Goal: Task Accomplishment & Management: Manage account settings

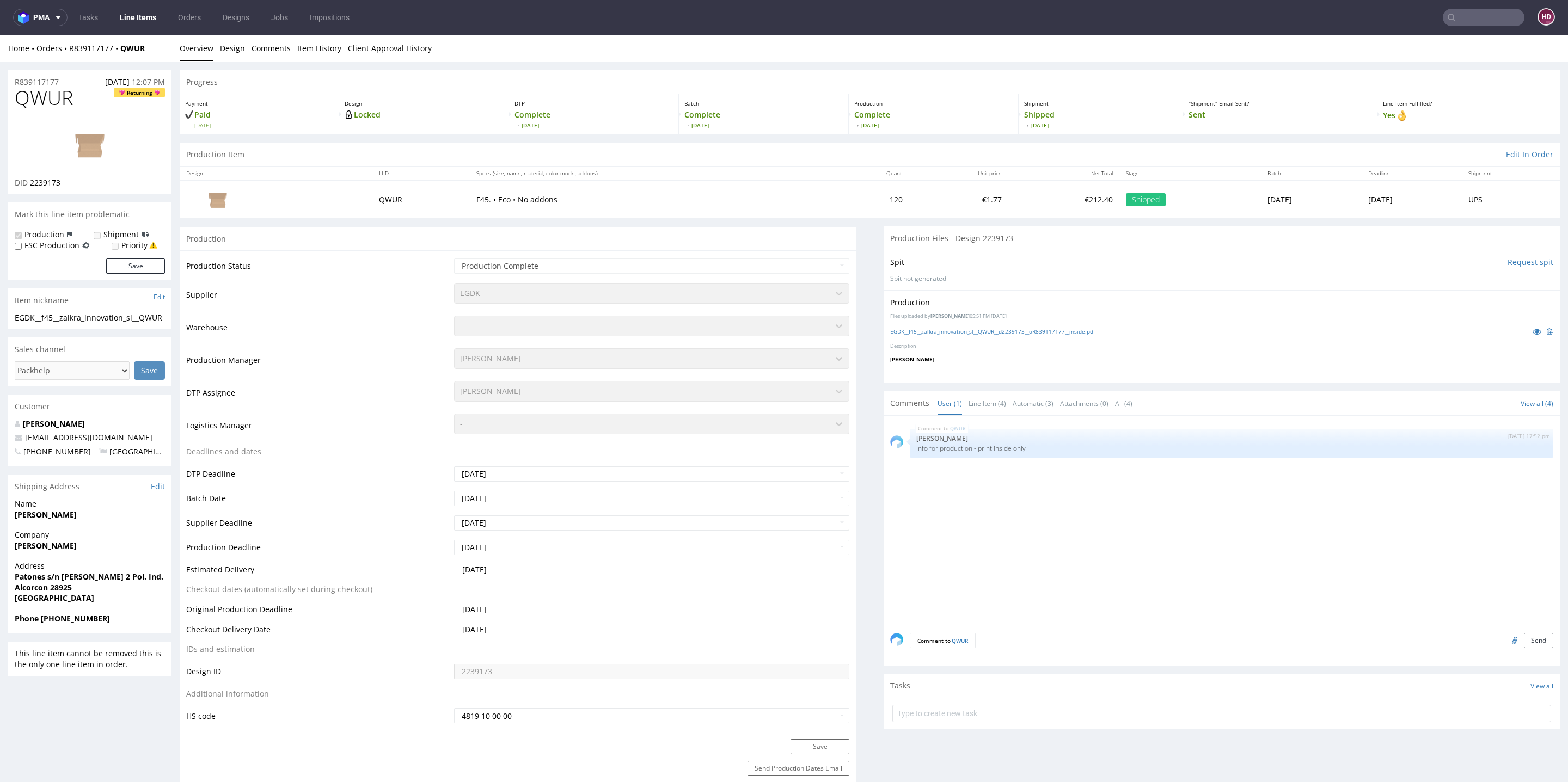
click at [145, 18] on link "Line Items" at bounding box center [138, 17] width 49 height 17
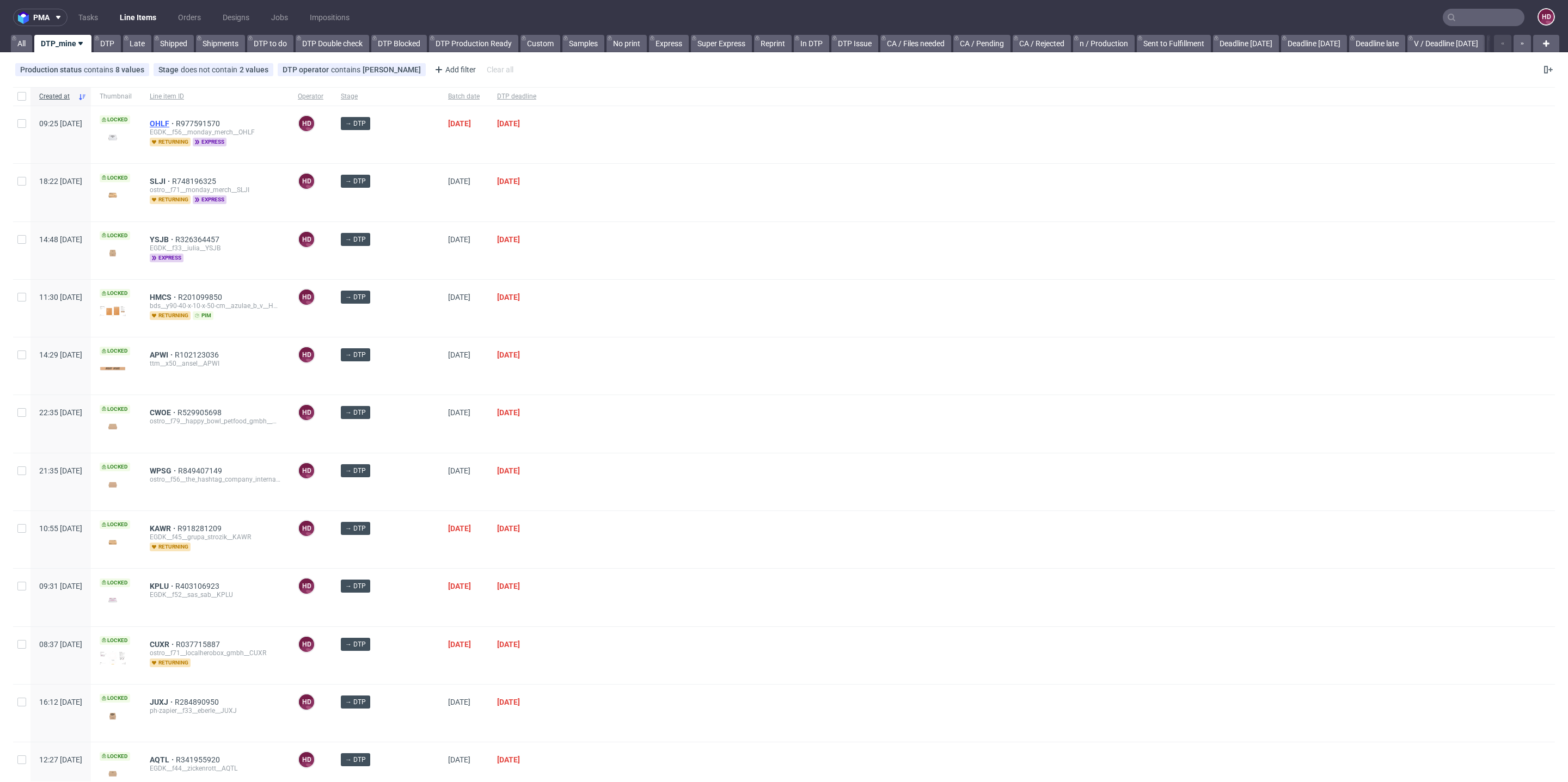
click at [175, 124] on span "OHLF" at bounding box center [163, 124] width 26 height 9
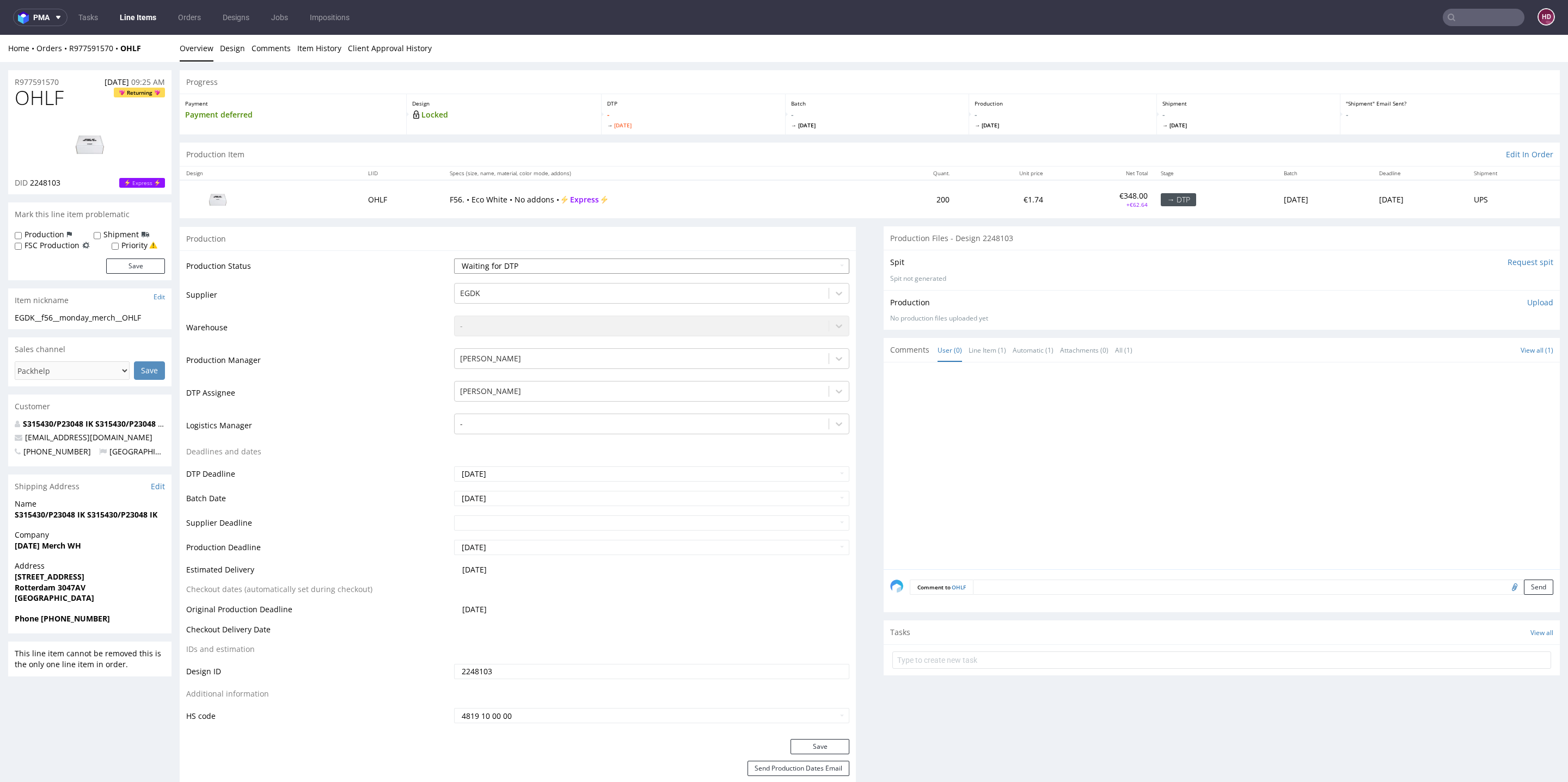
click at [490, 271] on select "Waiting for Artwork Waiting for Diecut Waiting for Mockup Waiting for DTP Waiti…" at bounding box center [652, 266] width 396 height 16
select select "dtp_in_process"
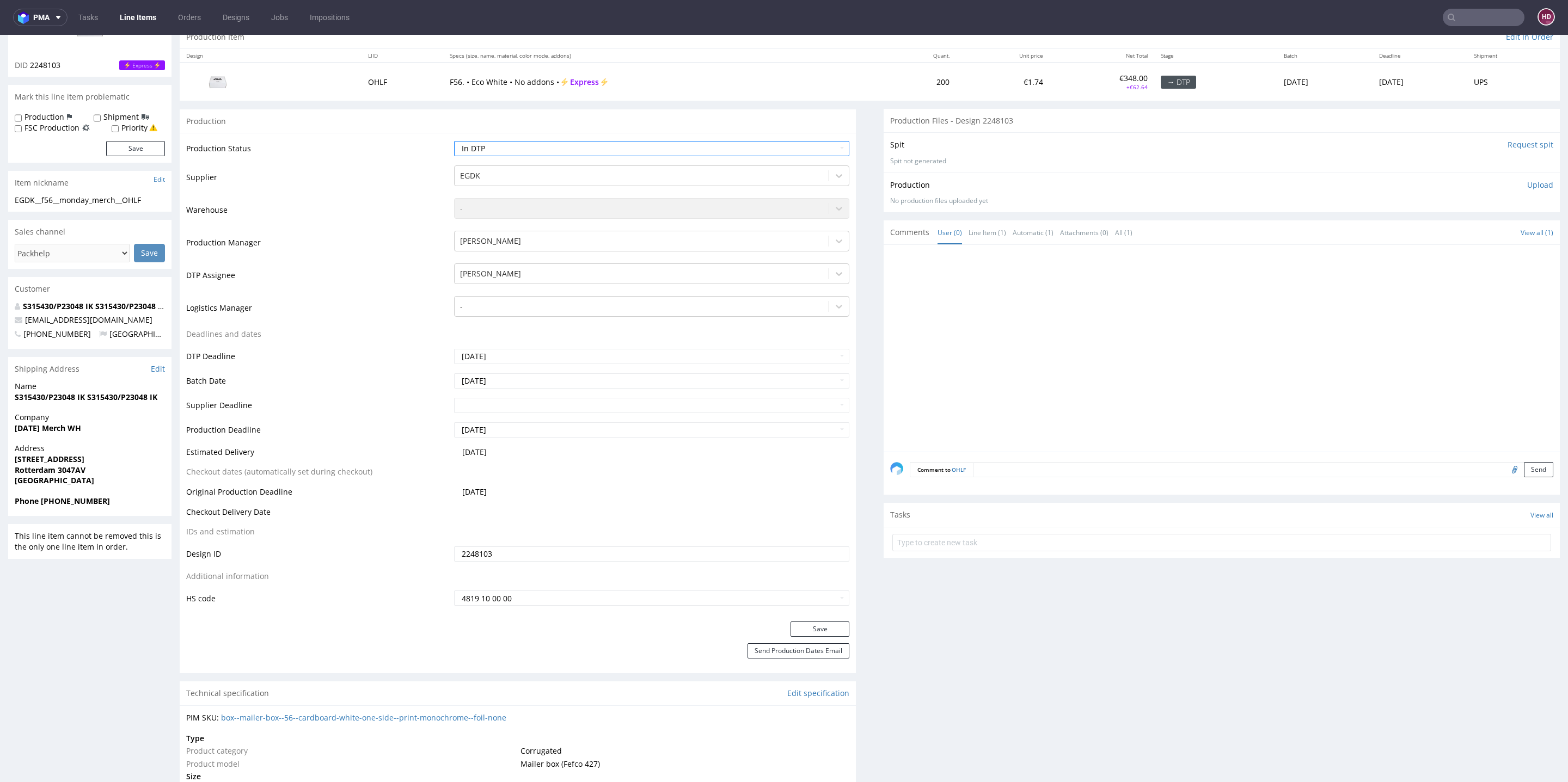
scroll to position [135, 0]
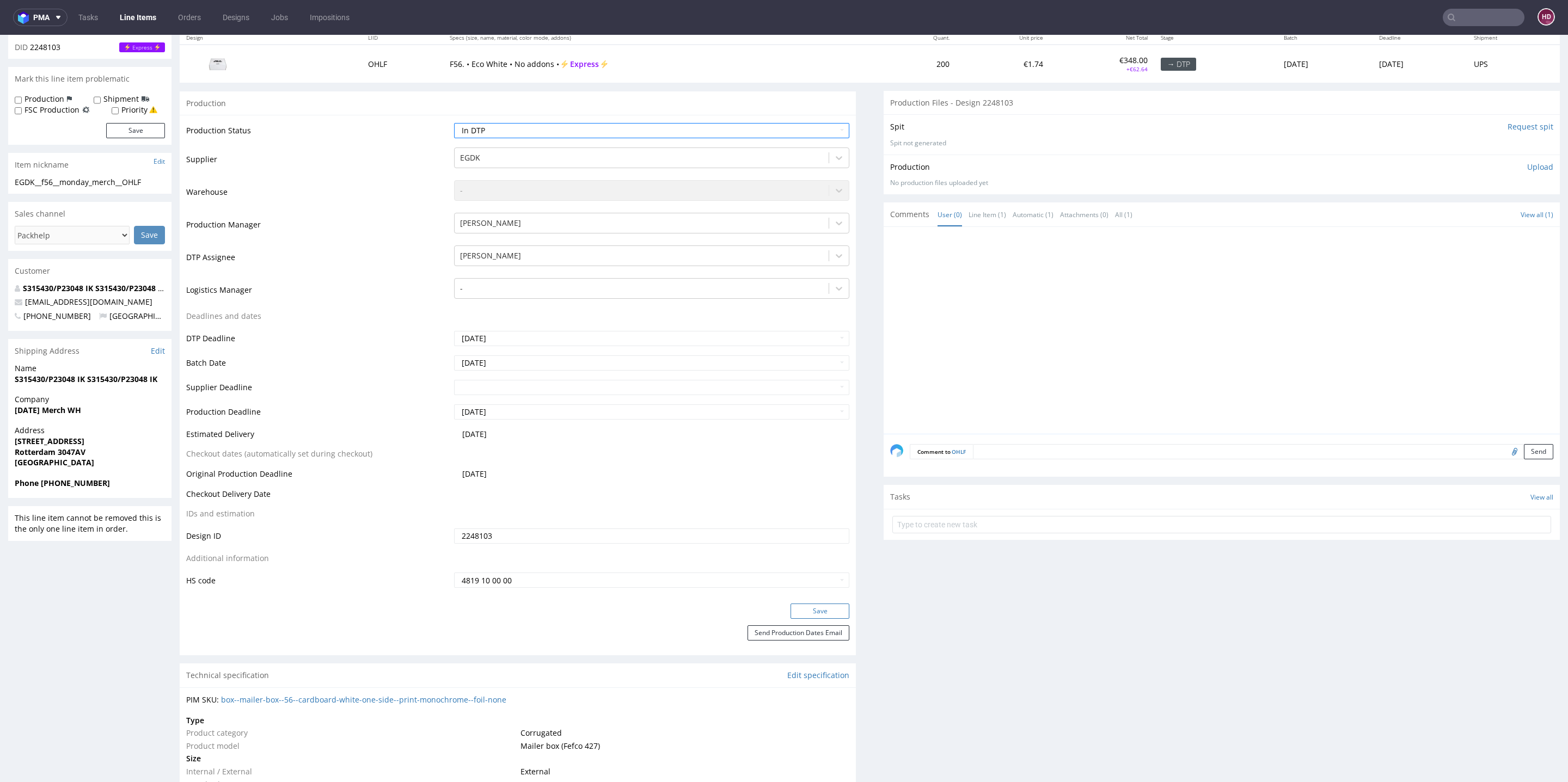
click at [800, 616] on button "Save" at bounding box center [820, 611] width 58 height 16
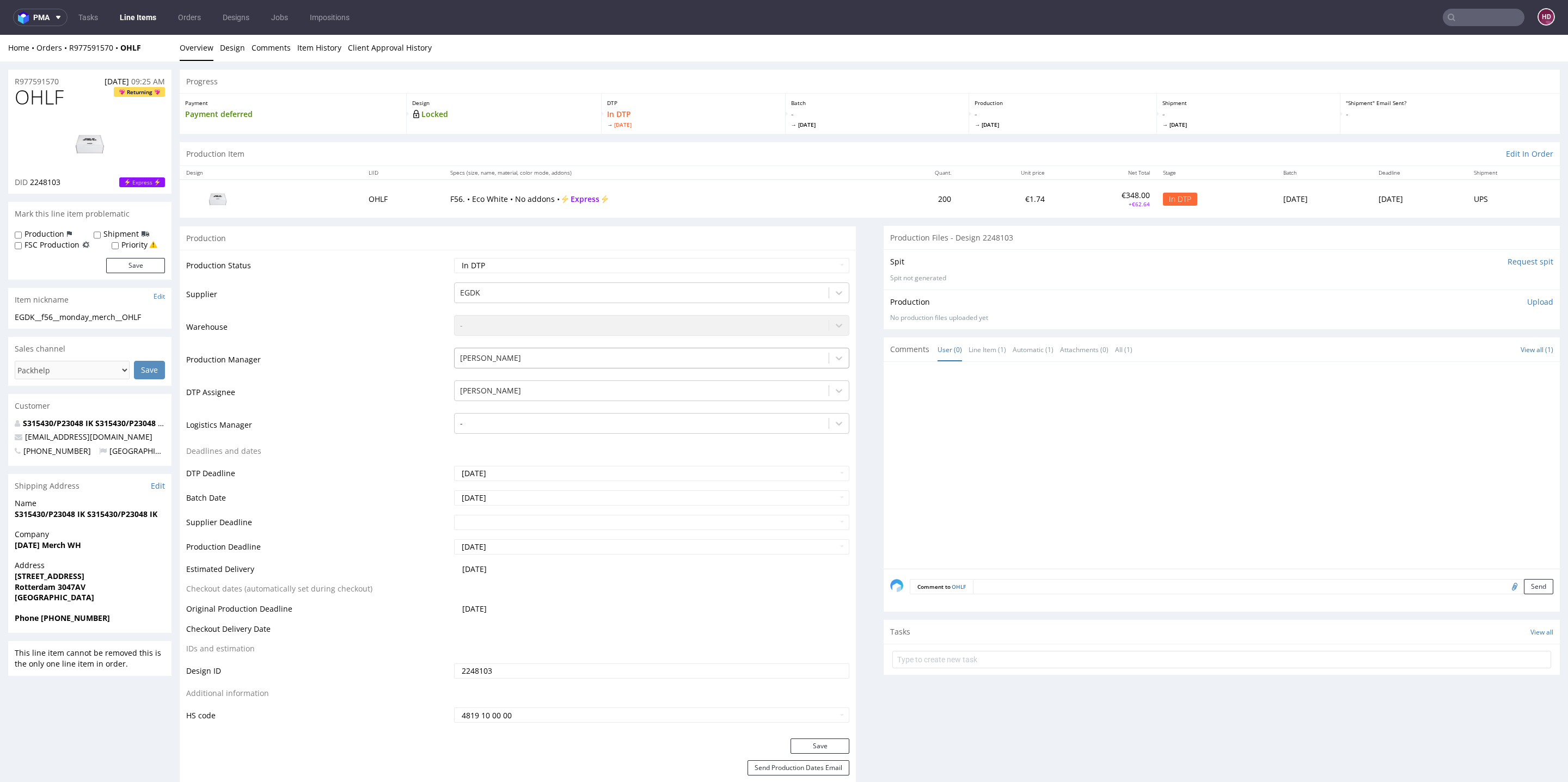
scroll to position [0, 0]
click at [220, 49] on link "Design" at bounding box center [232, 48] width 25 height 26
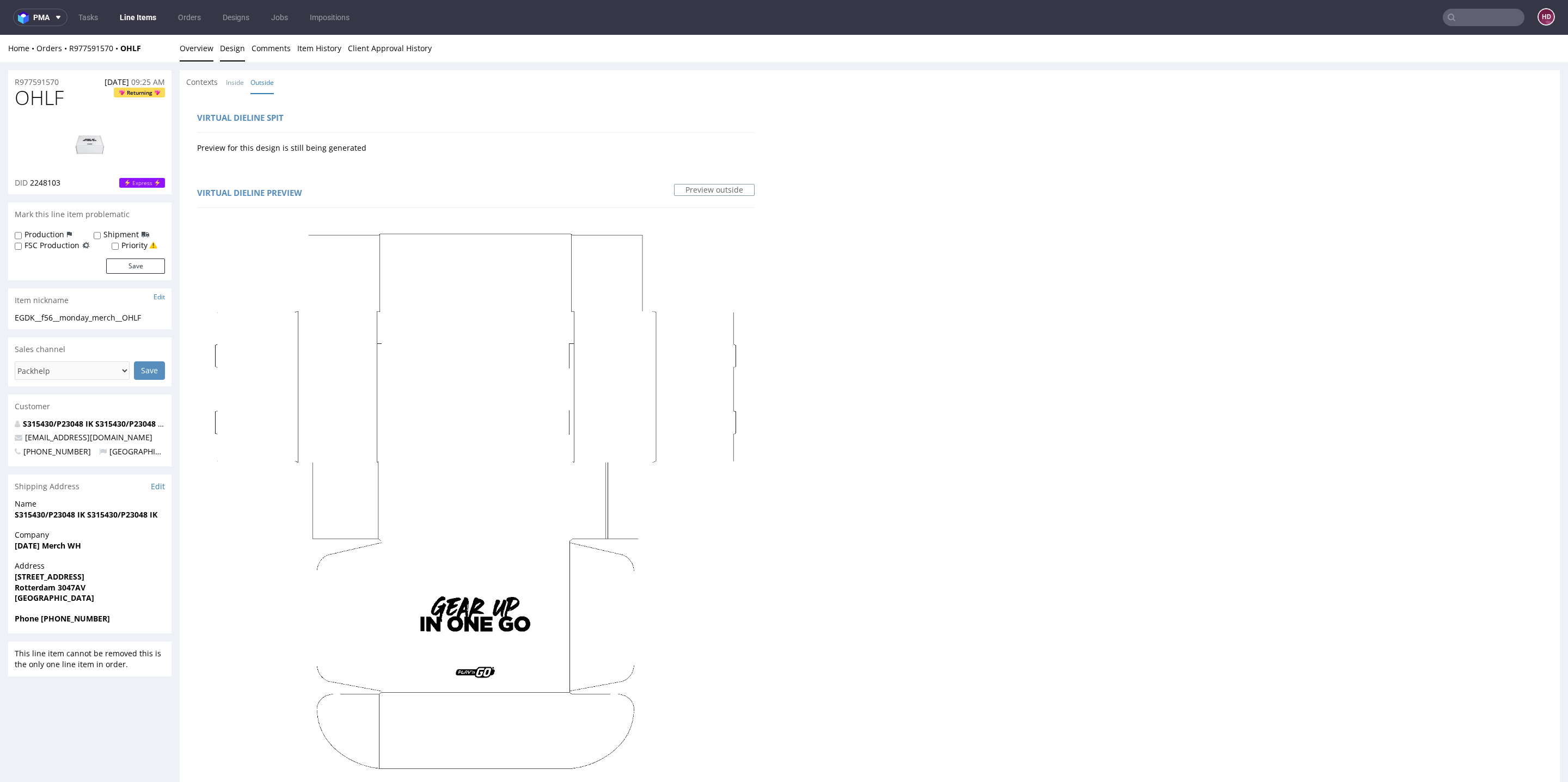
click at [195, 41] on link "Overview" at bounding box center [196, 48] width 34 height 26
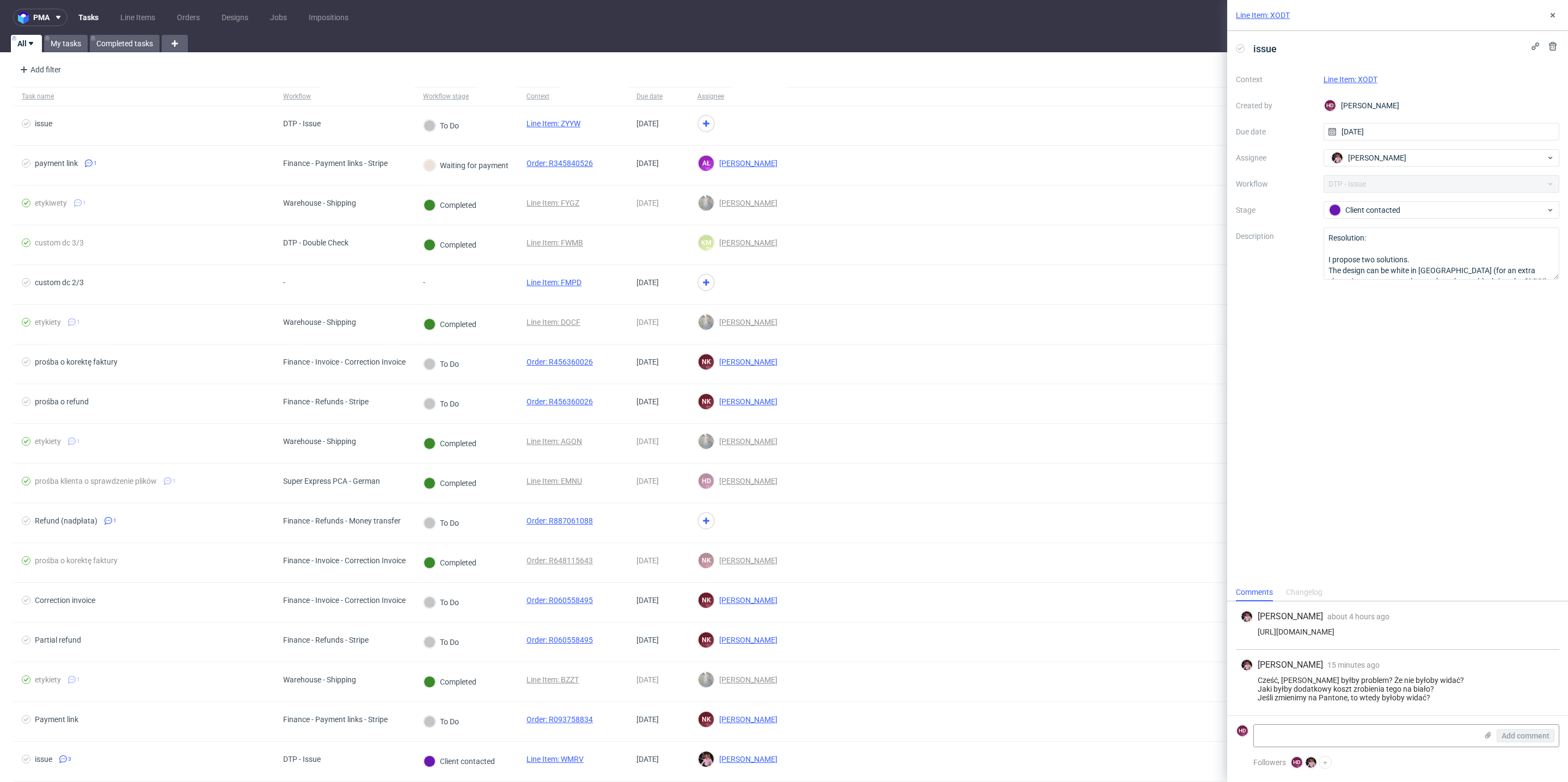
click at [1367, 78] on link "Line Item: XODT" at bounding box center [1351, 79] width 54 height 9
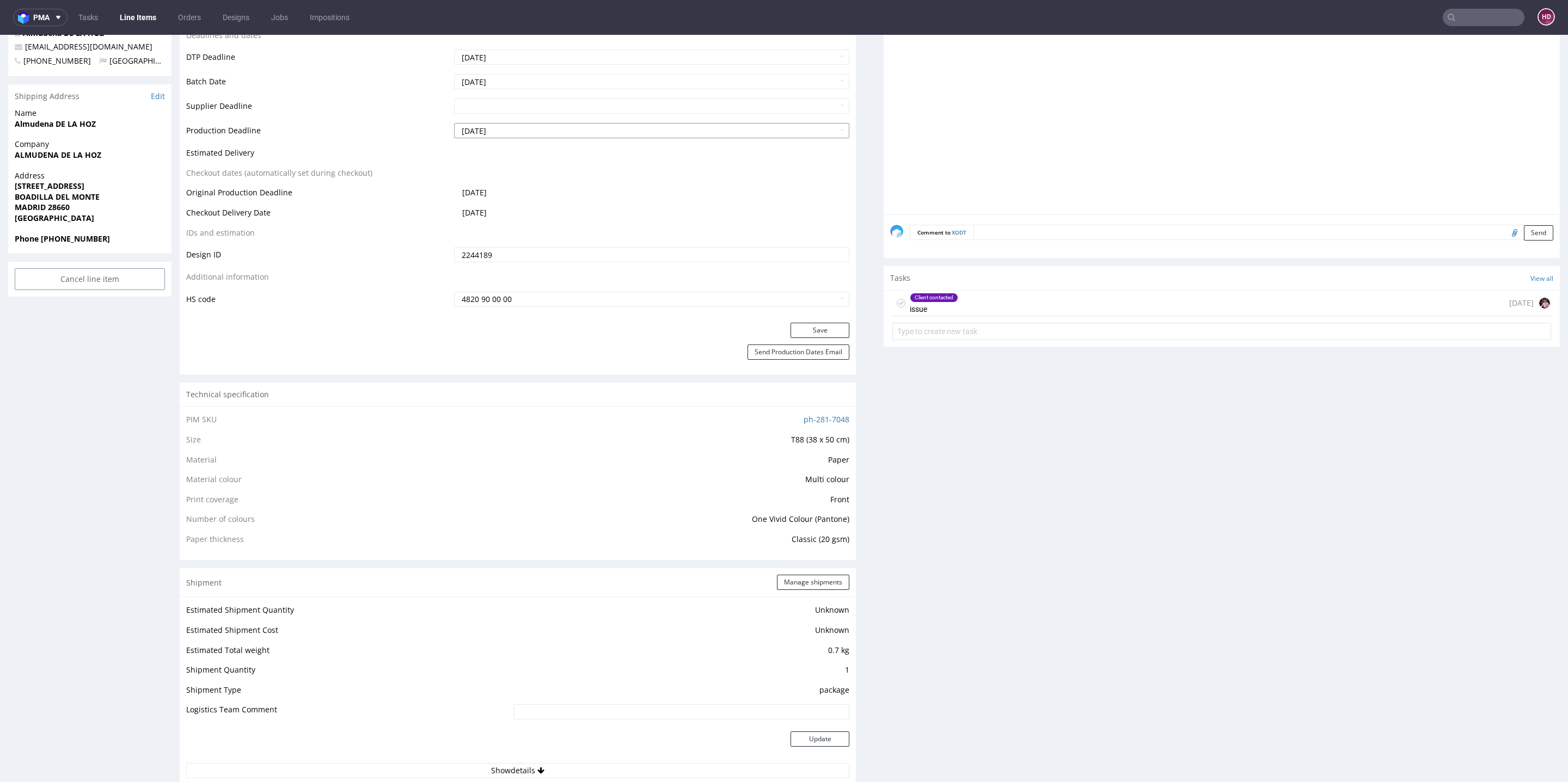
scroll to position [416, 0]
click at [916, 297] on div "Client contacted" at bounding box center [934, 301] width 48 height 9
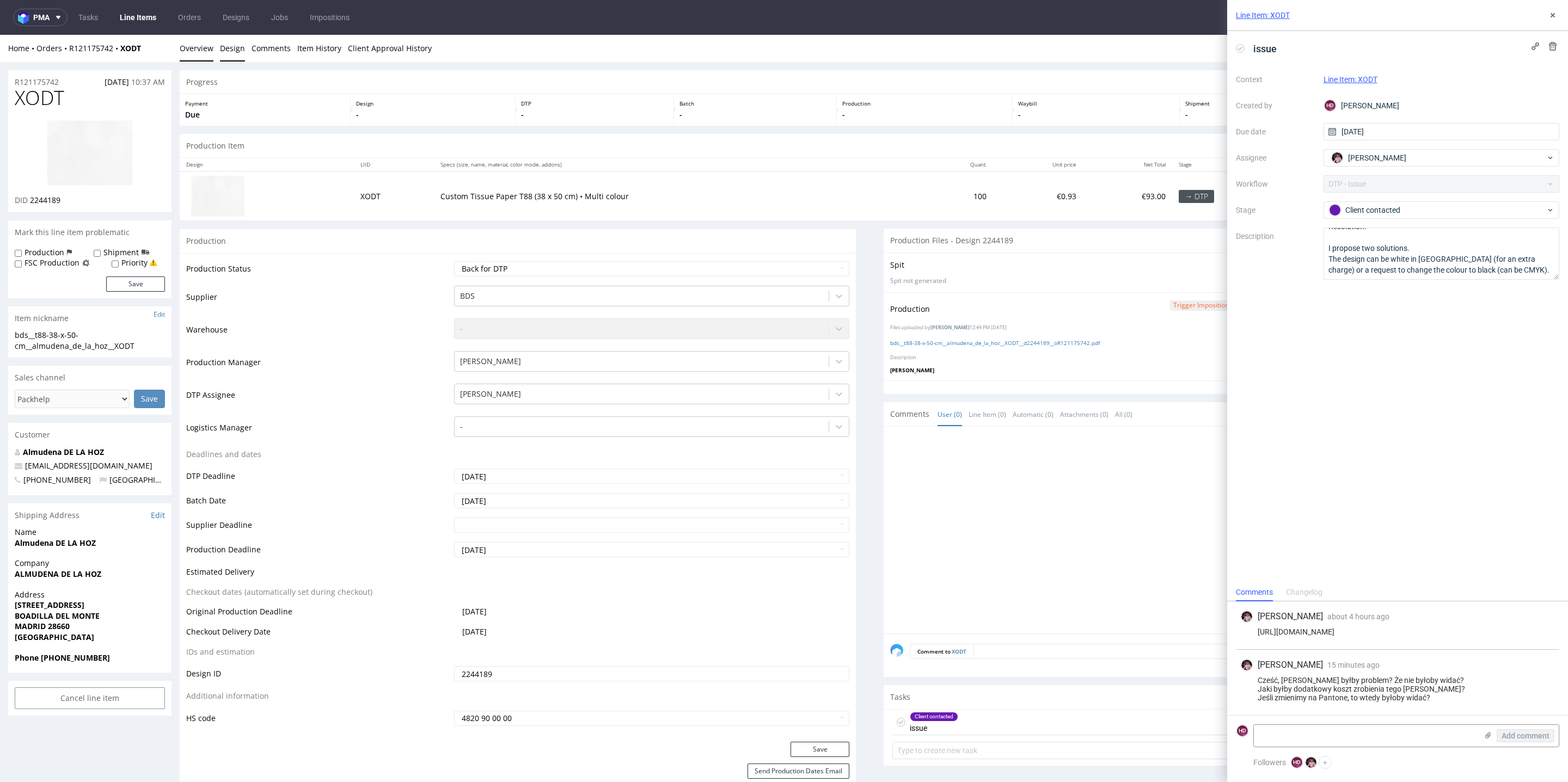
click at [223, 48] on link "Design" at bounding box center [232, 48] width 25 height 26
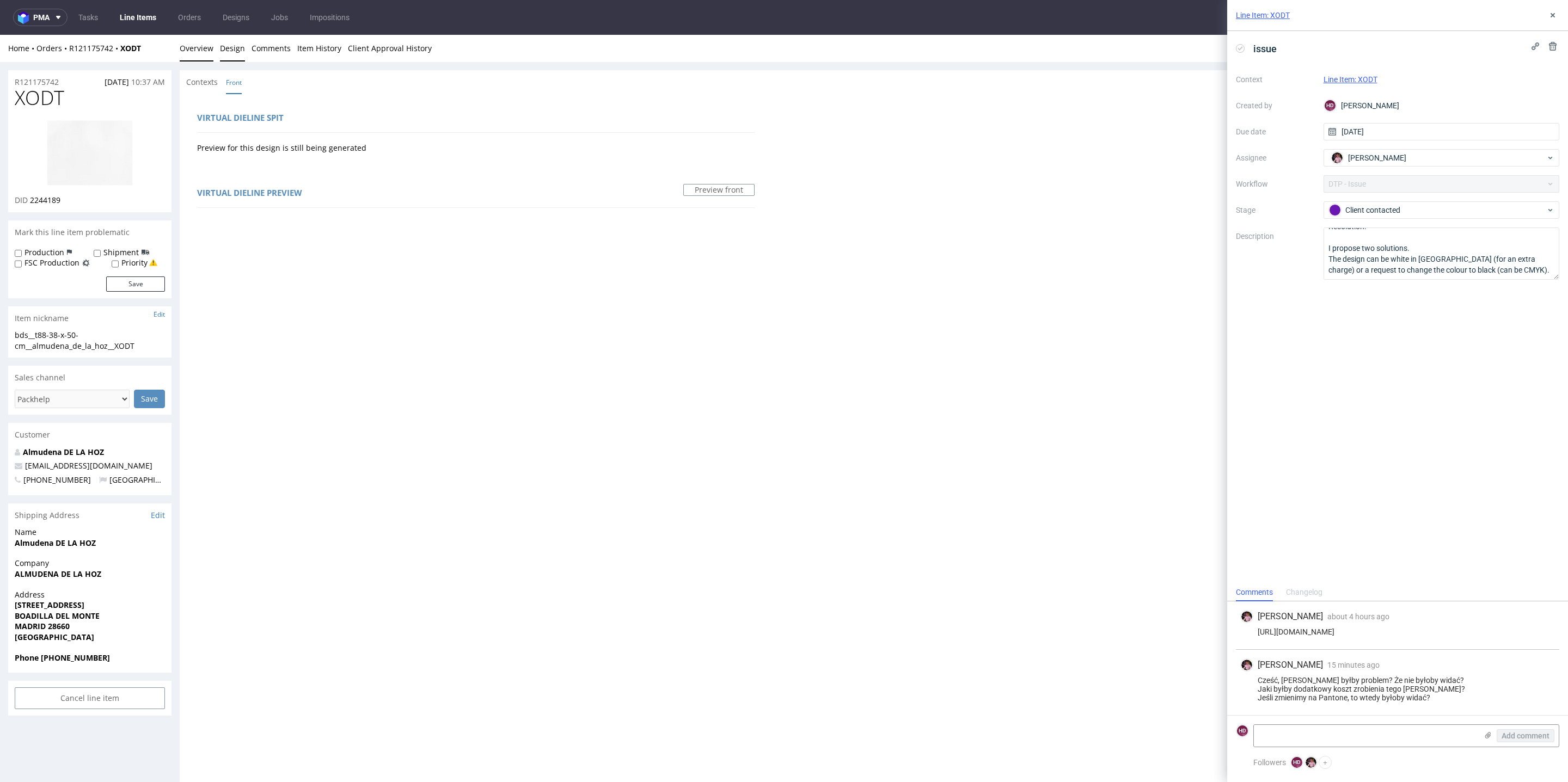
click at [199, 44] on link "Overview" at bounding box center [196, 48] width 34 height 26
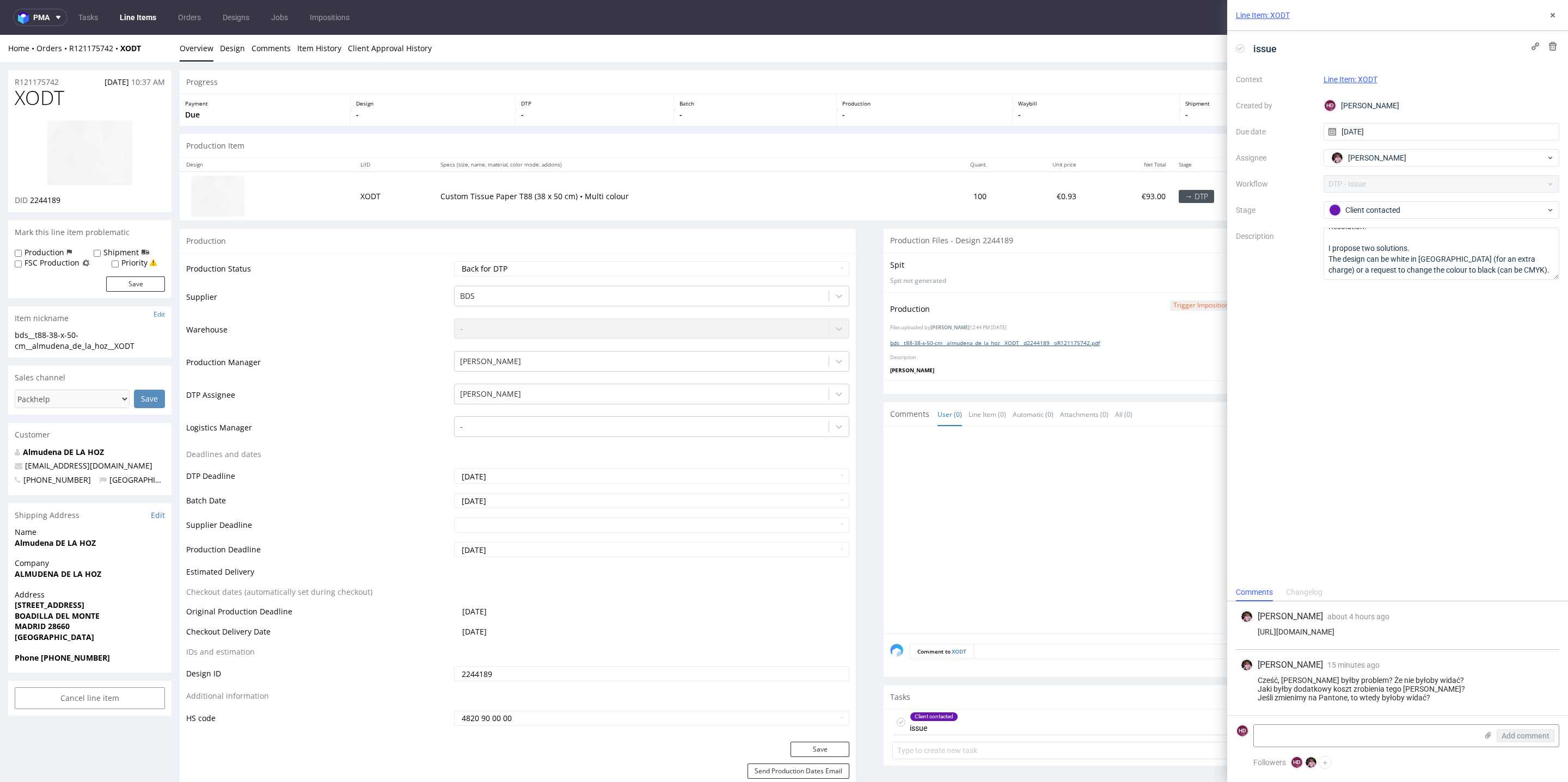
click at [1009, 339] on link "bds__t88-38-x-50-cm__almudena_de_la_hoz__XODT__d2244189__oR121175742.pdf" at bounding box center [994, 343] width 209 height 7
click at [722, 168] on th "Specs (size, name, material, color mode, addons)" at bounding box center [678, 164] width 488 height 14
click at [226, 54] on link "Design" at bounding box center [232, 48] width 25 height 26
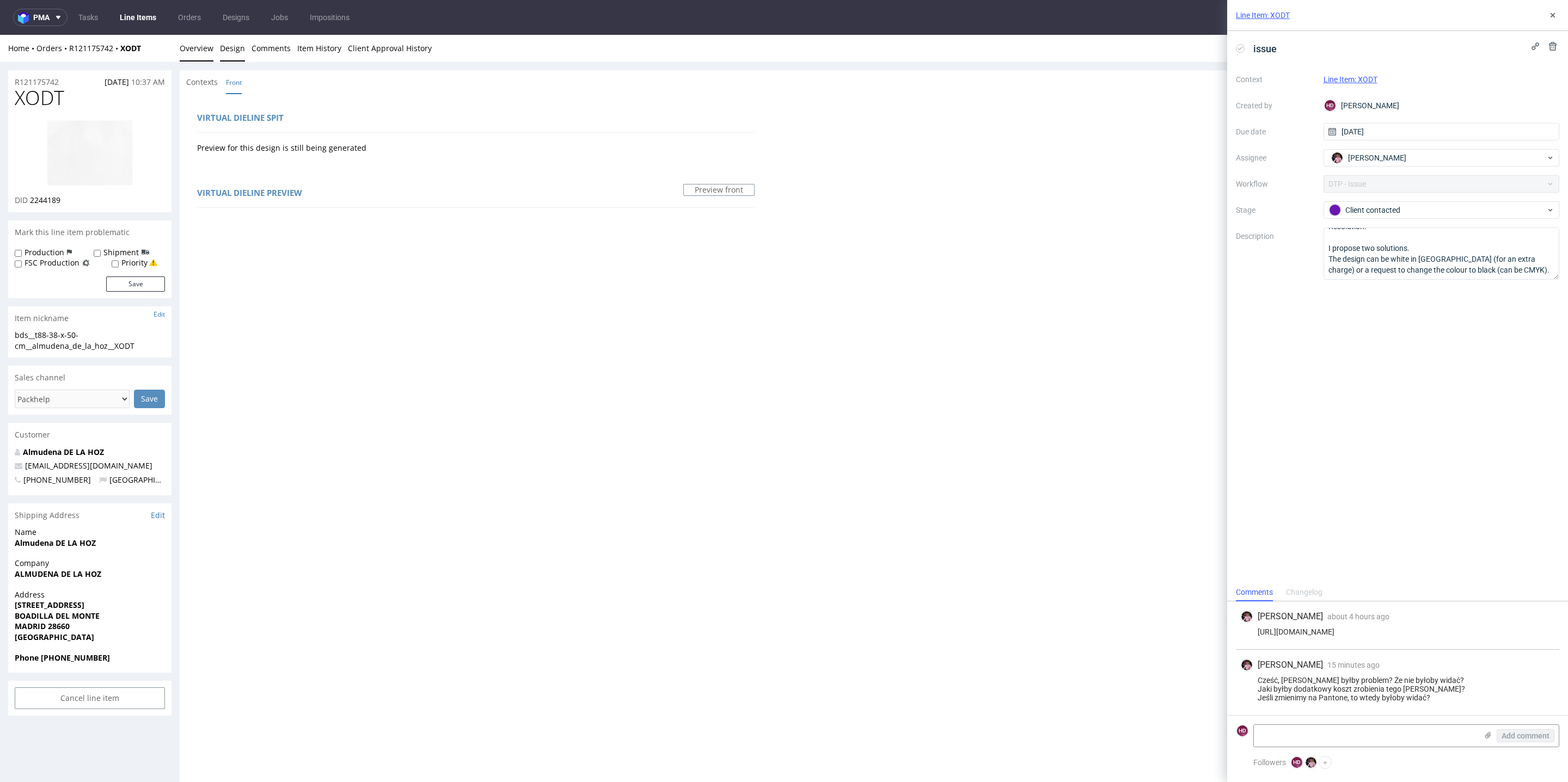
click at [199, 51] on link "Overview" at bounding box center [196, 48] width 34 height 26
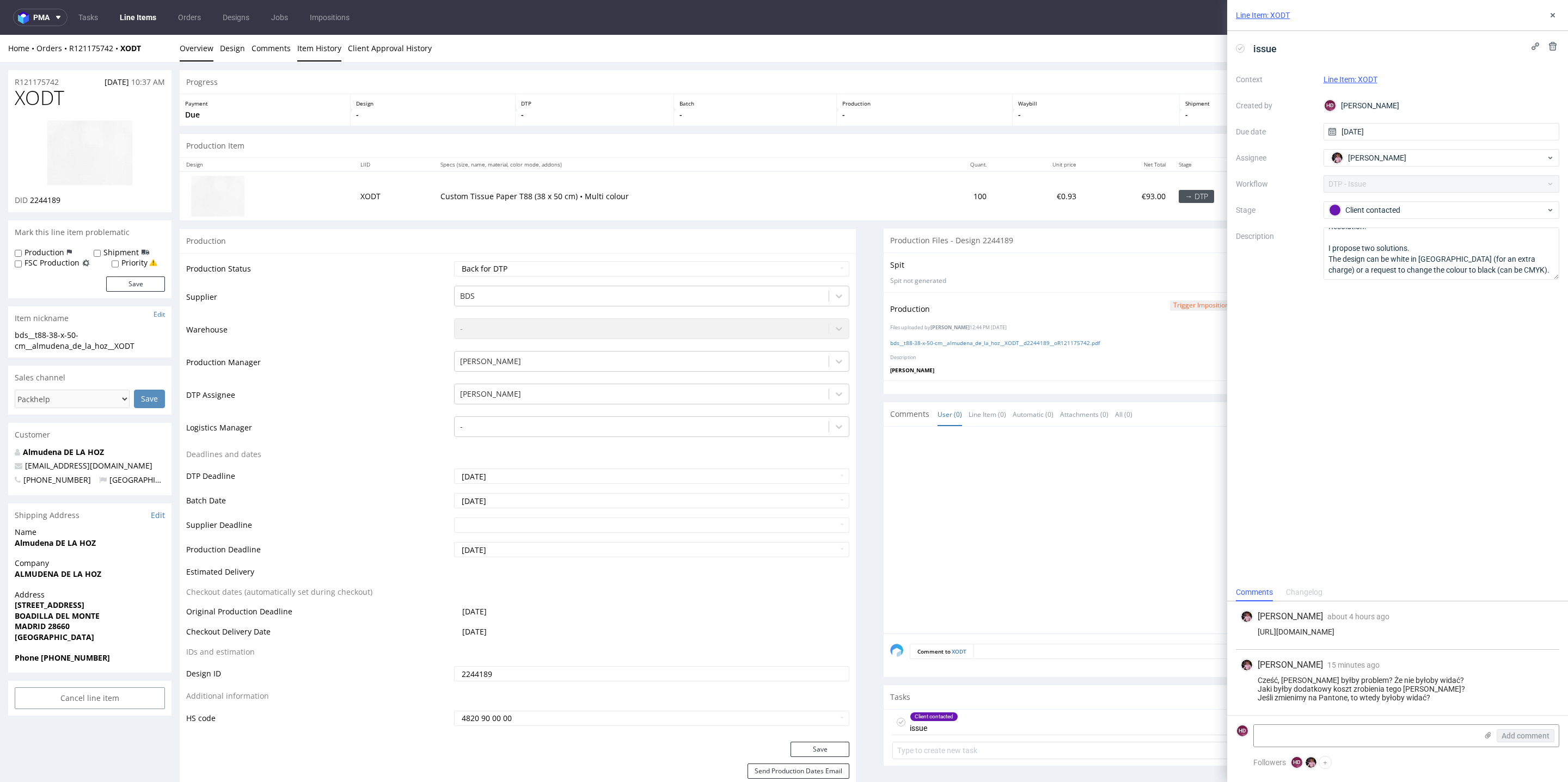
click at [316, 49] on link "Item History" at bounding box center [319, 48] width 44 height 26
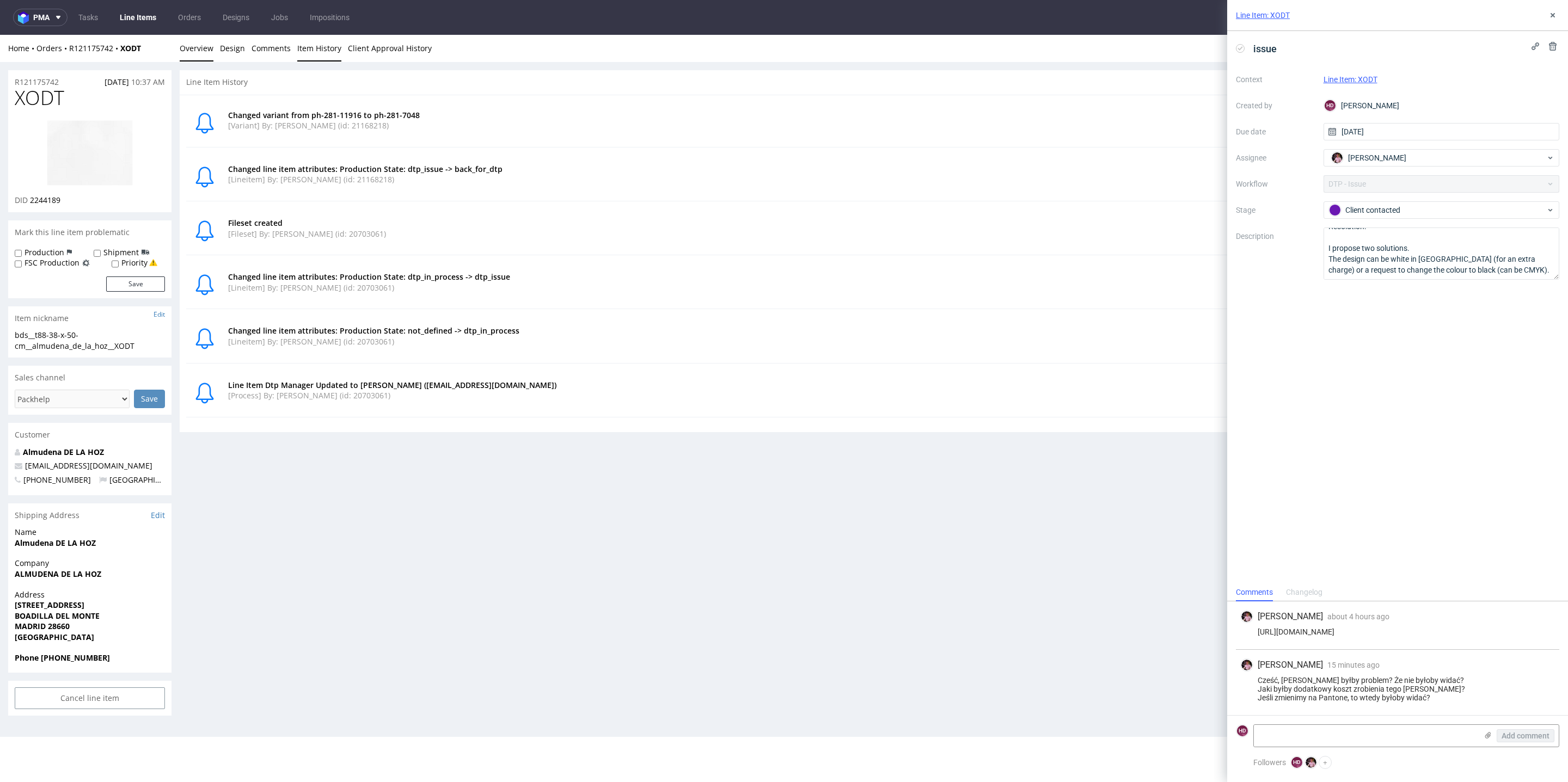
click at [204, 48] on link "Overview" at bounding box center [196, 48] width 34 height 26
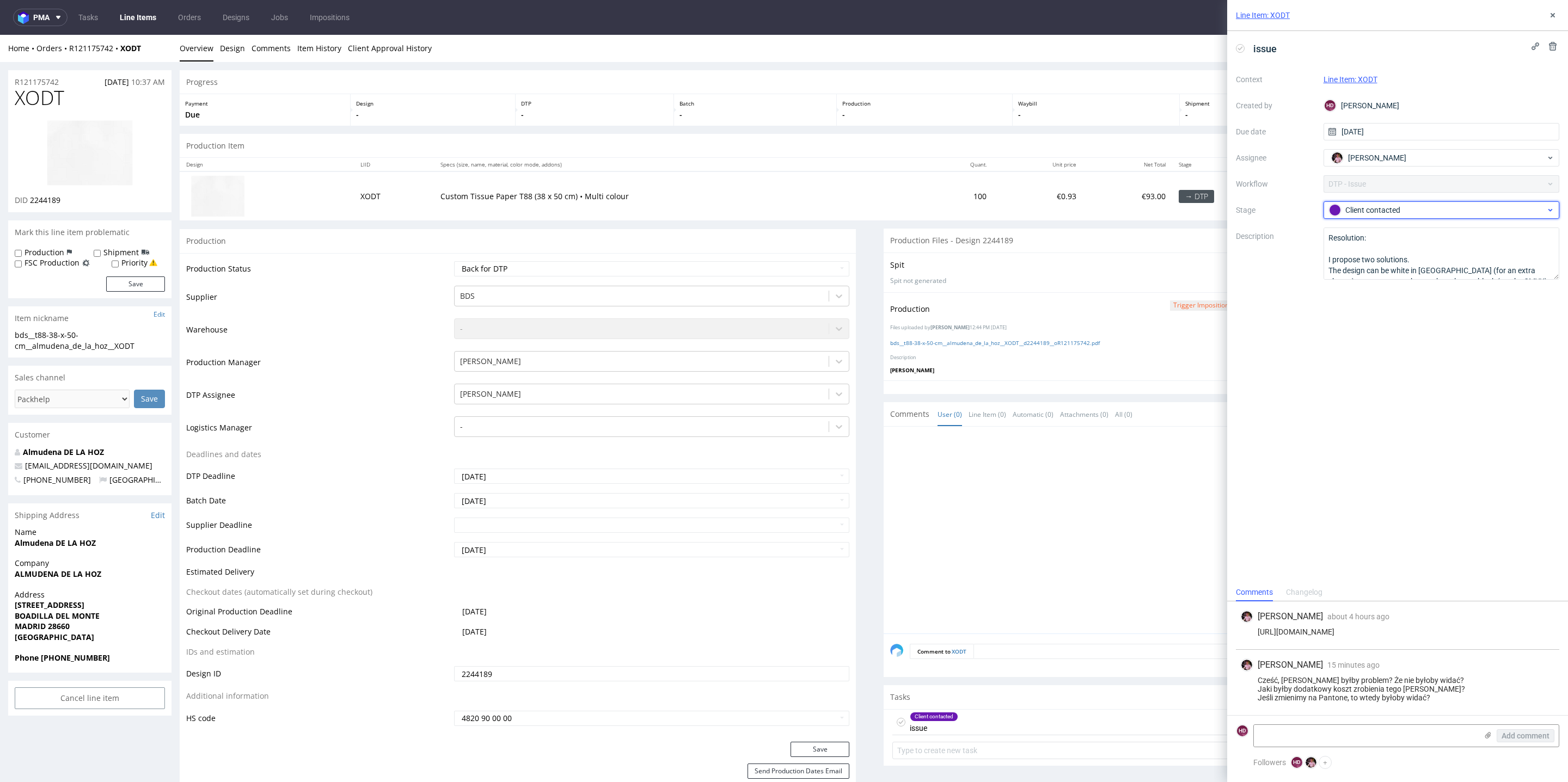
click at [1395, 211] on div "Client contacted" at bounding box center [1437, 209] width 217 height 12
drag, startPoint x: 1151, startPoint y: 581, endPoint x: 1065, endPoint y: 549, distance: 91.8
click at [1150, 580] on div at bounding box center [1224, 533] width 670 height 200
click at [143, 13] on link "Line Items" at bounding box center [138, 17] width 49 height 17
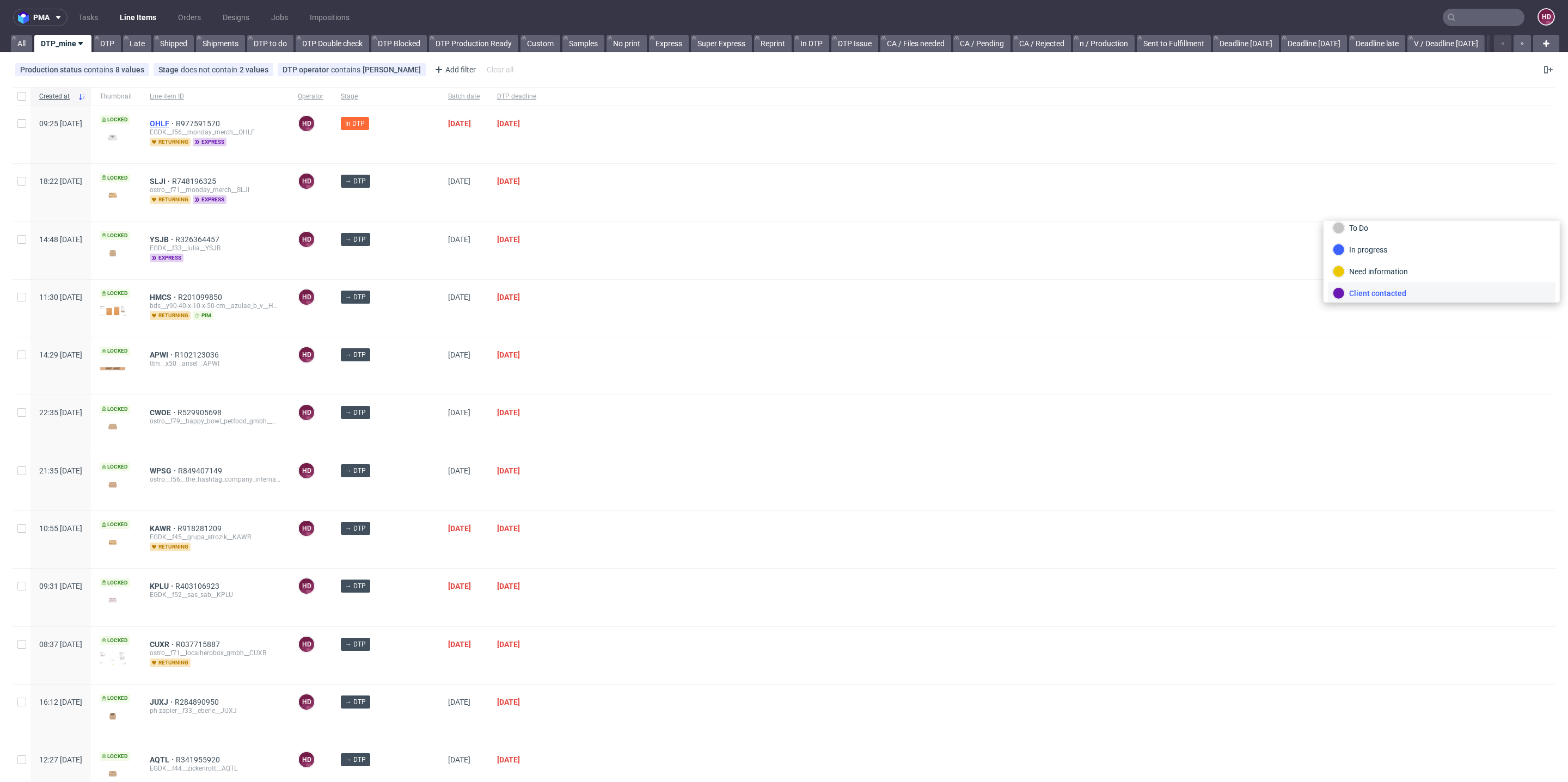
click at [175, 121] on span "OHLF" at bounding box center [163, 124] width 26 height 9
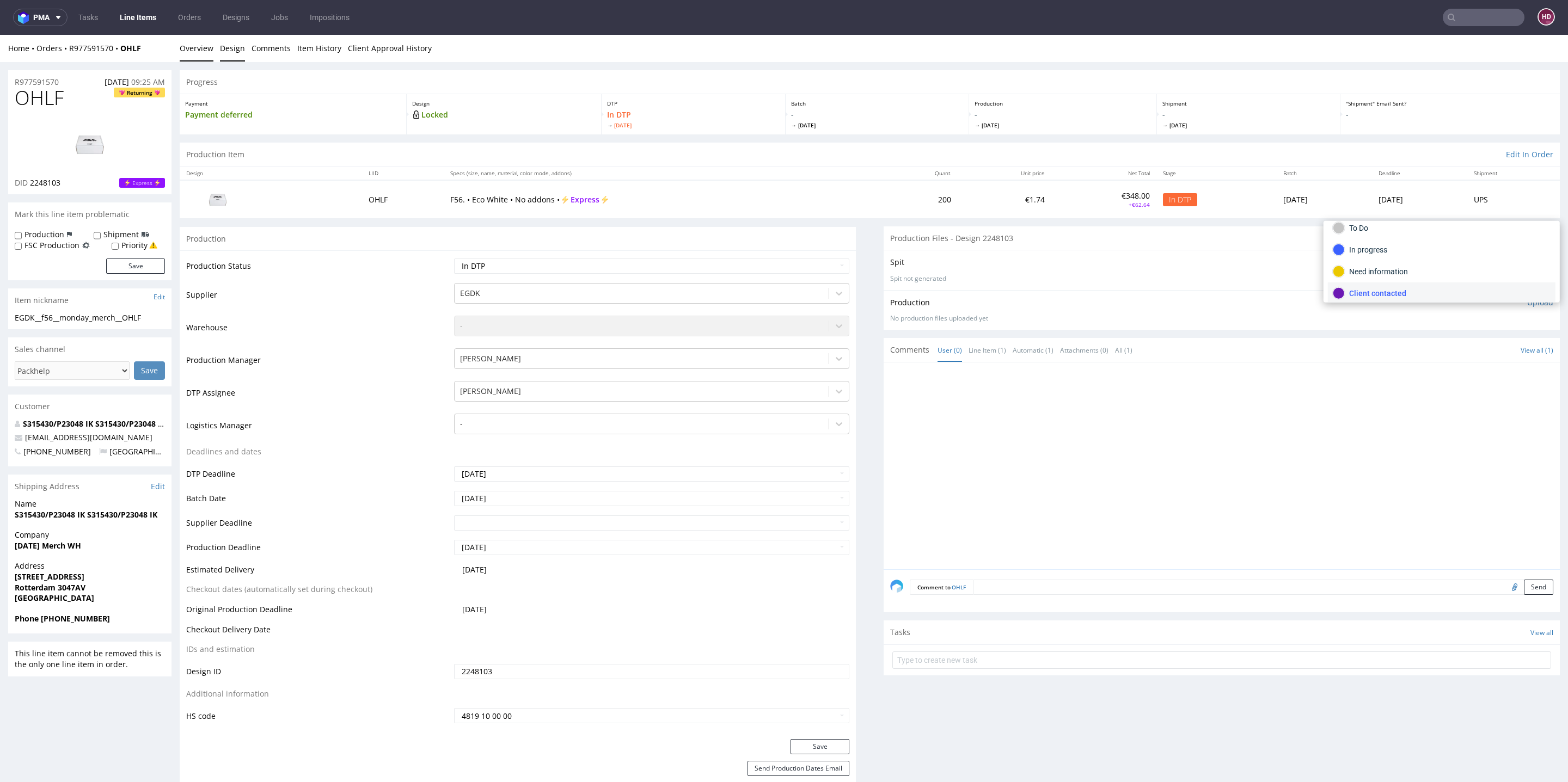
click at [237, 47] on link "Design" at bounding box center [232, 48] width 25 height 26
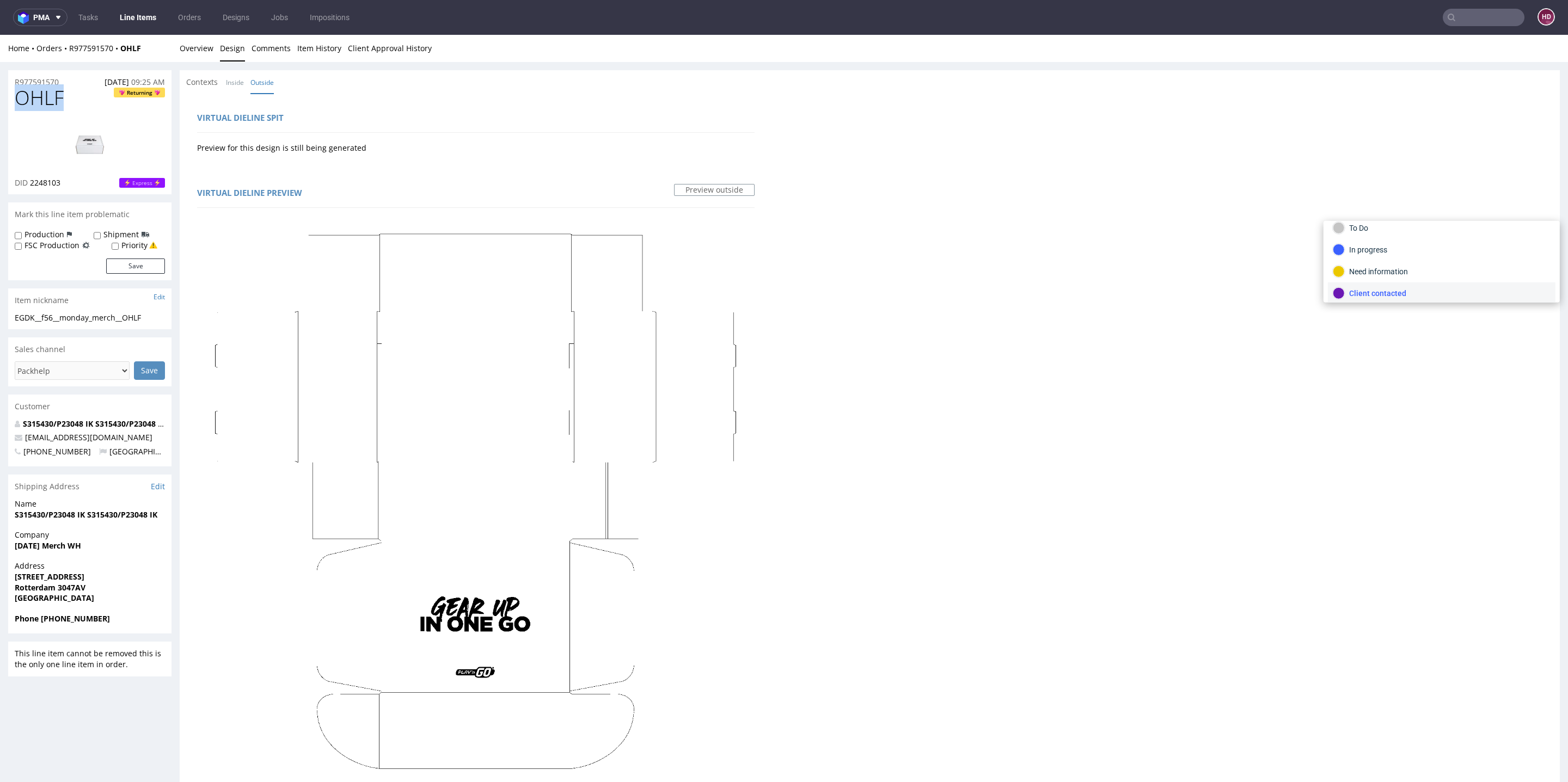
drag, startPoint x: 74, startPoint y: 99, endPoint x: 0, endPoint y: 89, distance: 74.7
click at [0, 89] on div "R977591570 11.08.2025 09:25 AM OHLF Returning DID 2248103 Express Mark this lin…" at bounding box center [784, 650] width 1568 height 1176
copy span "OHLF"
click at [71, 180] on div "DID 2248103 Express" at bounding box center [90, 183] width 150 height 11
drag, startPoint x: 18, startPoint y: 180, endPoint x: 30, endPoint y: 181, distance: 12.0
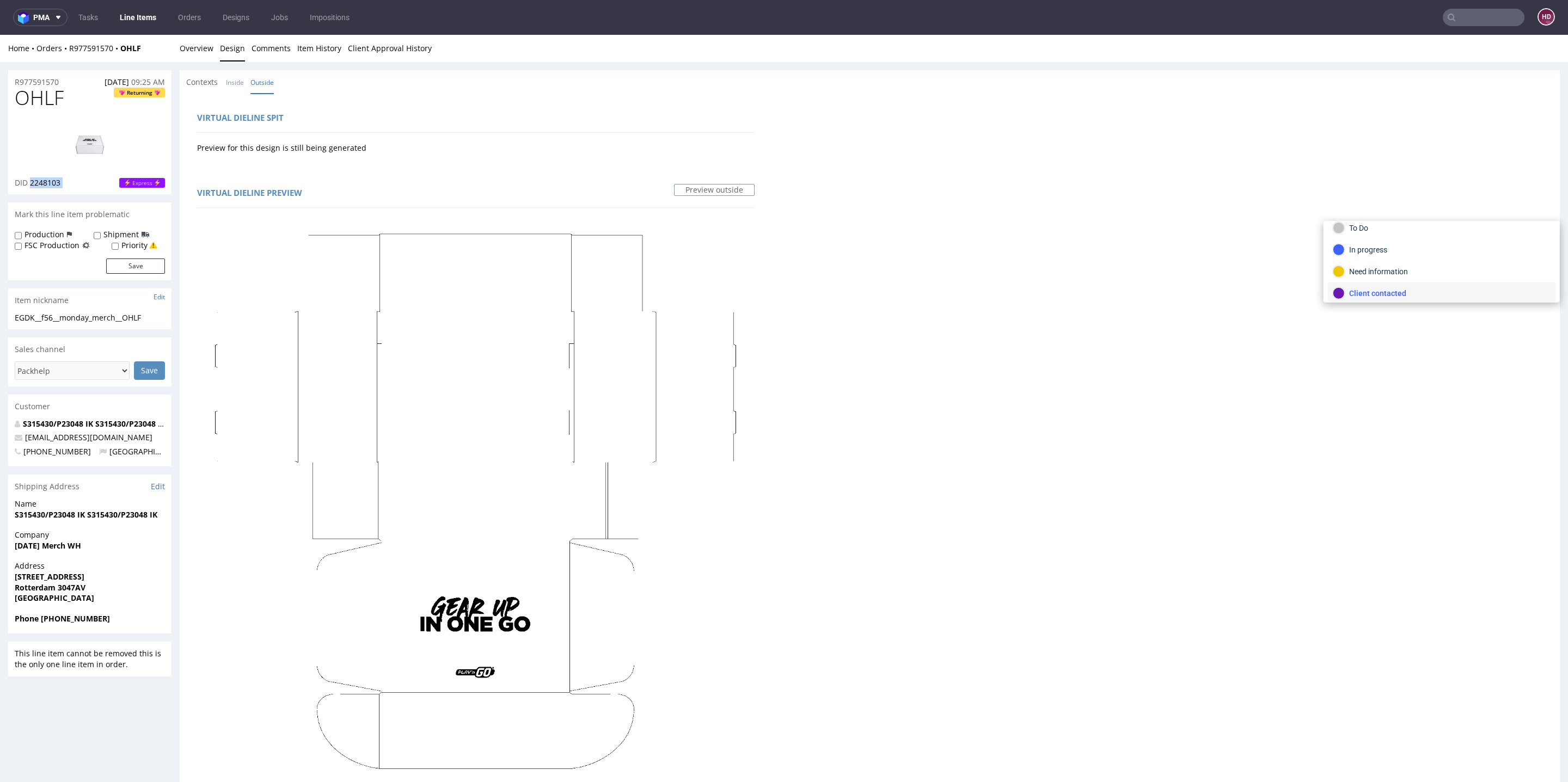
click at [30, 181] on div "DID 2248103 Express" at bounding box center [90, 183] width 150 height 11
copy span "2248103"
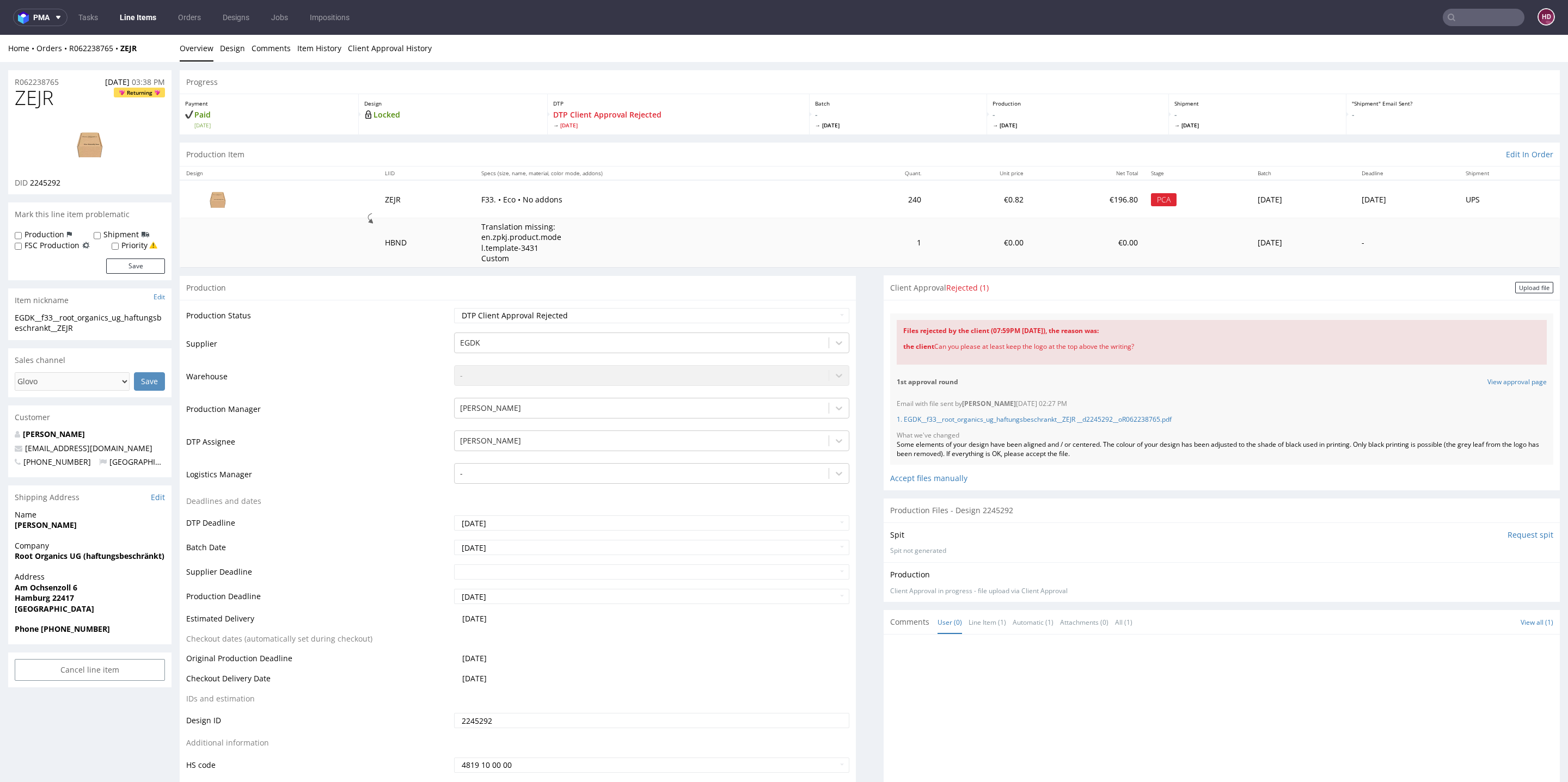
click at [246, 45] on li "Design" at bounding box center [236, 48] width 32 height 11
click at [239, 55] on link "Design" at bounding box center [232, 48] width 25 height 26
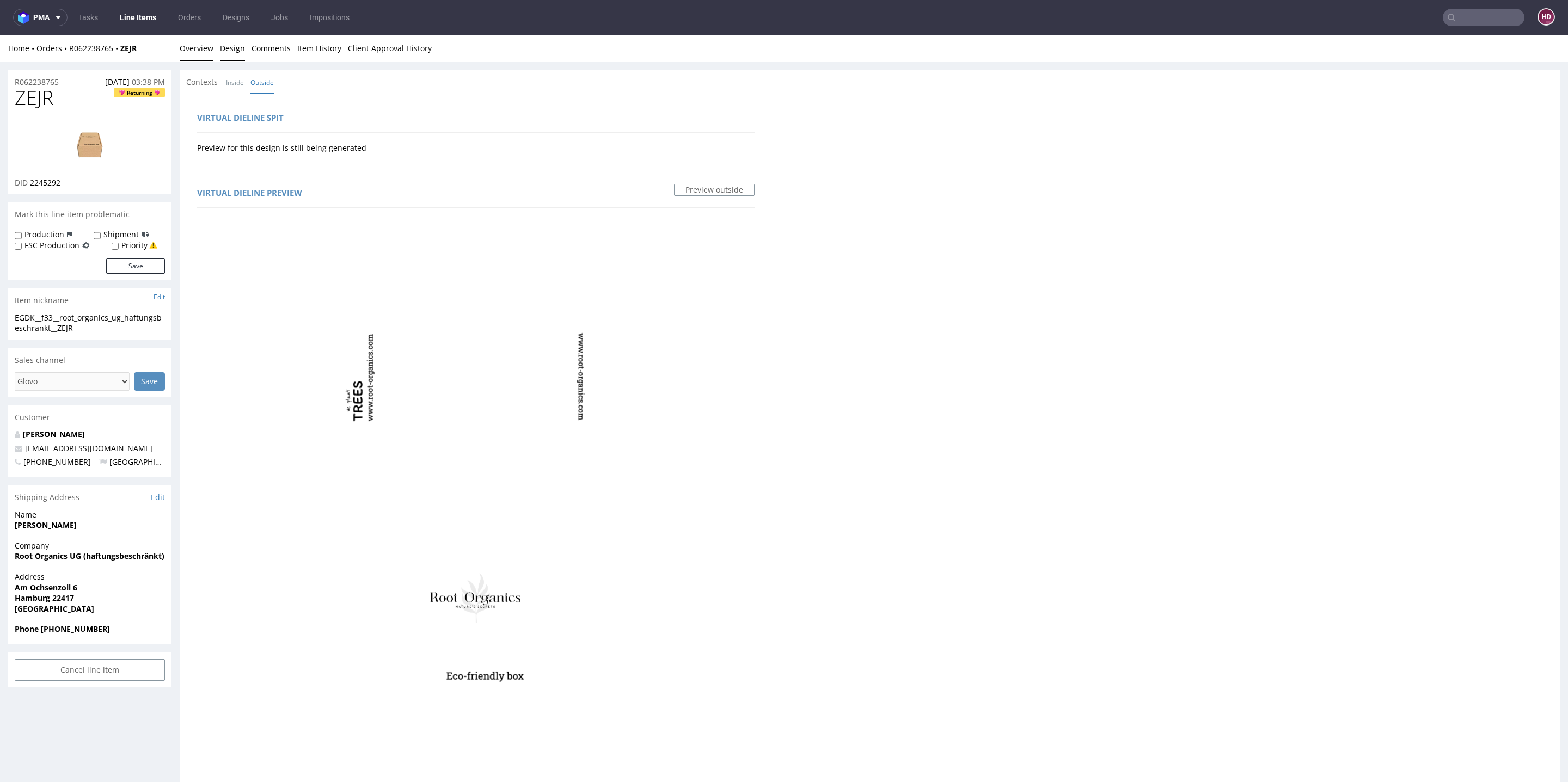
click at [200, 49] on link "Overview" at bounding box center [196, 48] width 34 height 26
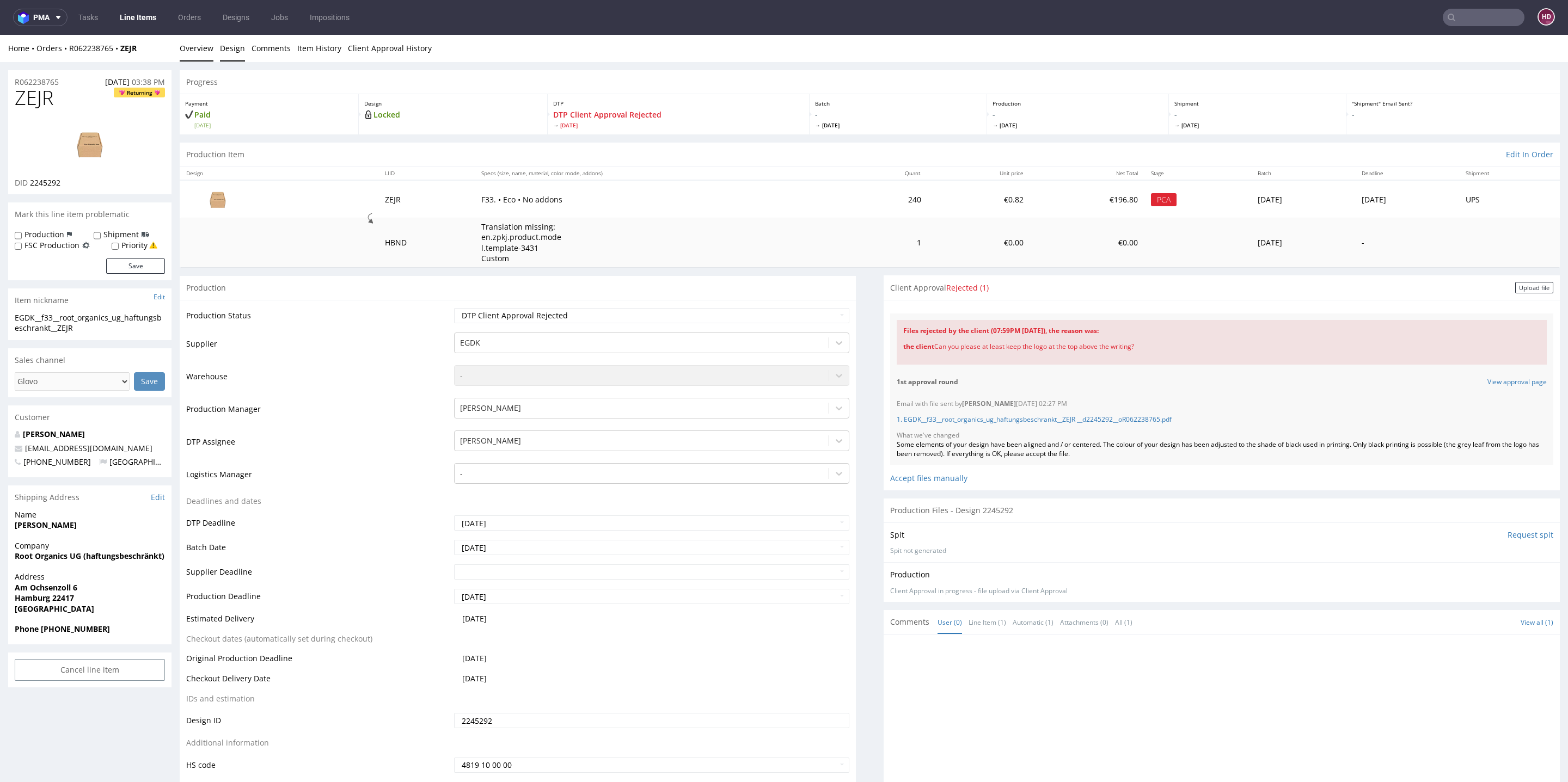
drag, startPoint x: 229, startPoint y: 45, endPoint x: 250, endPoint y: 44, distance: 21.0
click at [229, 45] on link "Design" at bounding box center [232, 48] width 25 height 26
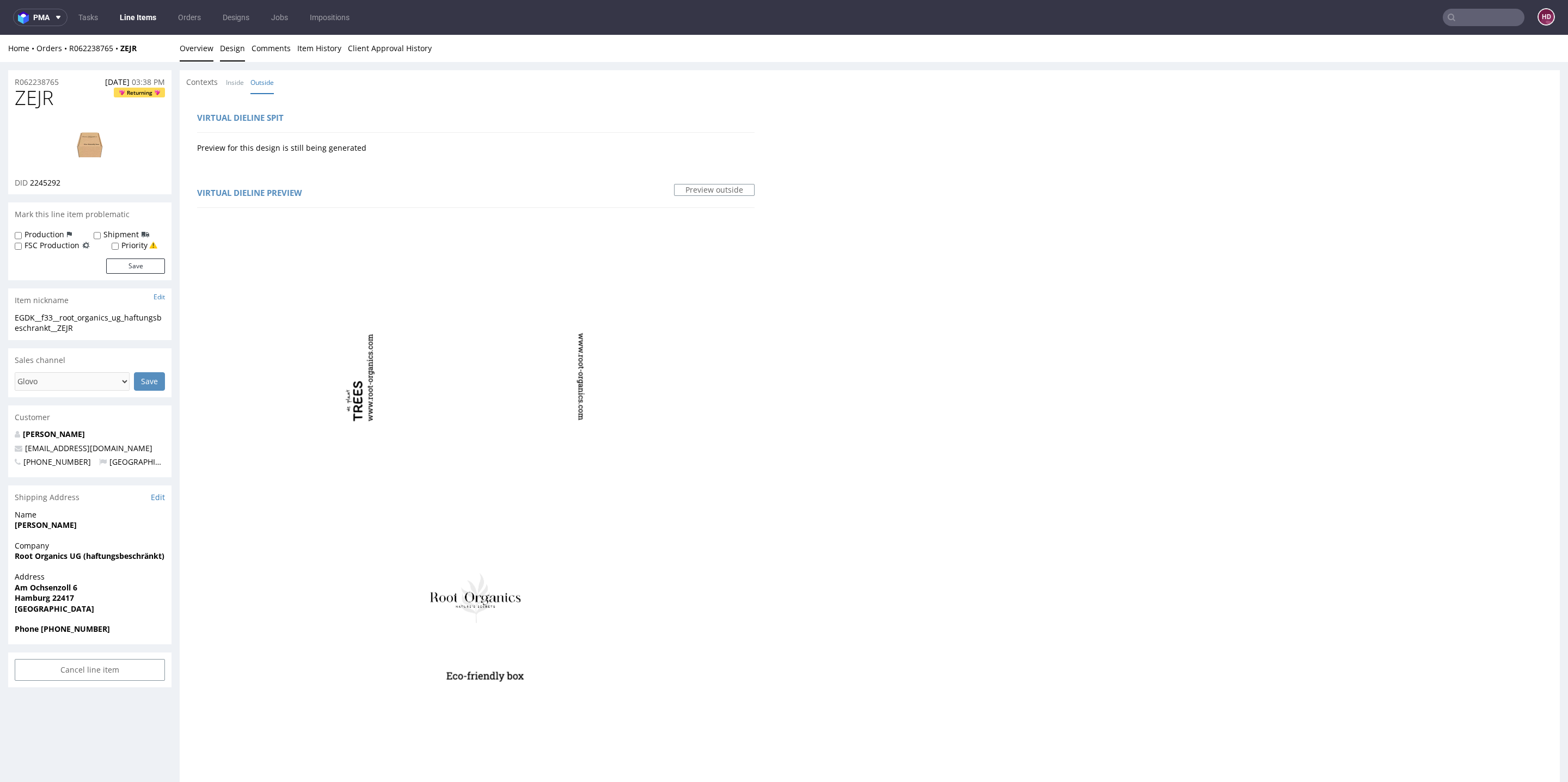
click at [190, 53] on link "Overview" at bounding box center [196, 48] width 34 height 26
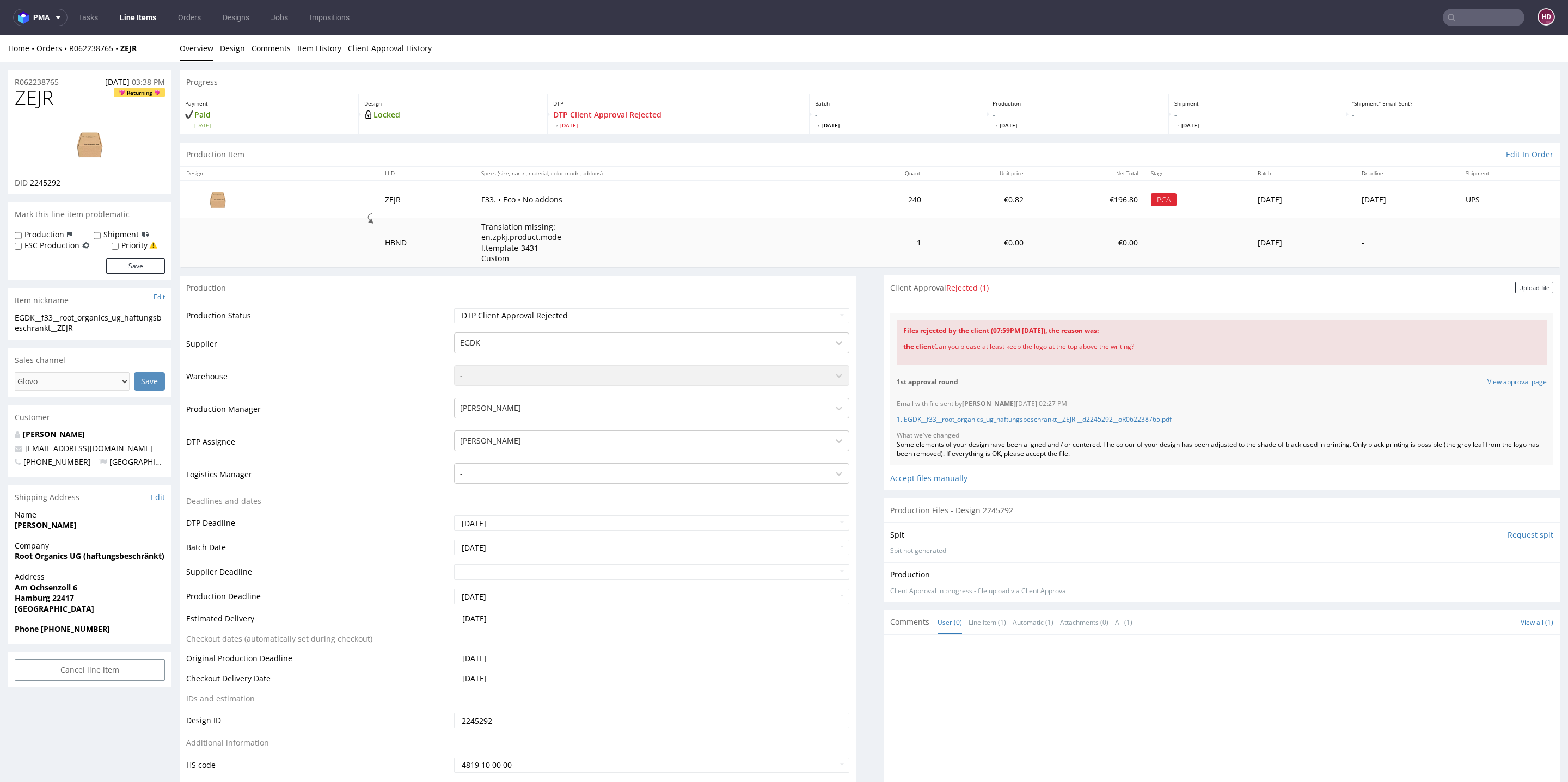
click at [90, 154] on img at bounding box center [90, 144] width 87 height 49
click at [136, 16] on link "Line Items" at bounding box center [138, 17] width 49 height 17
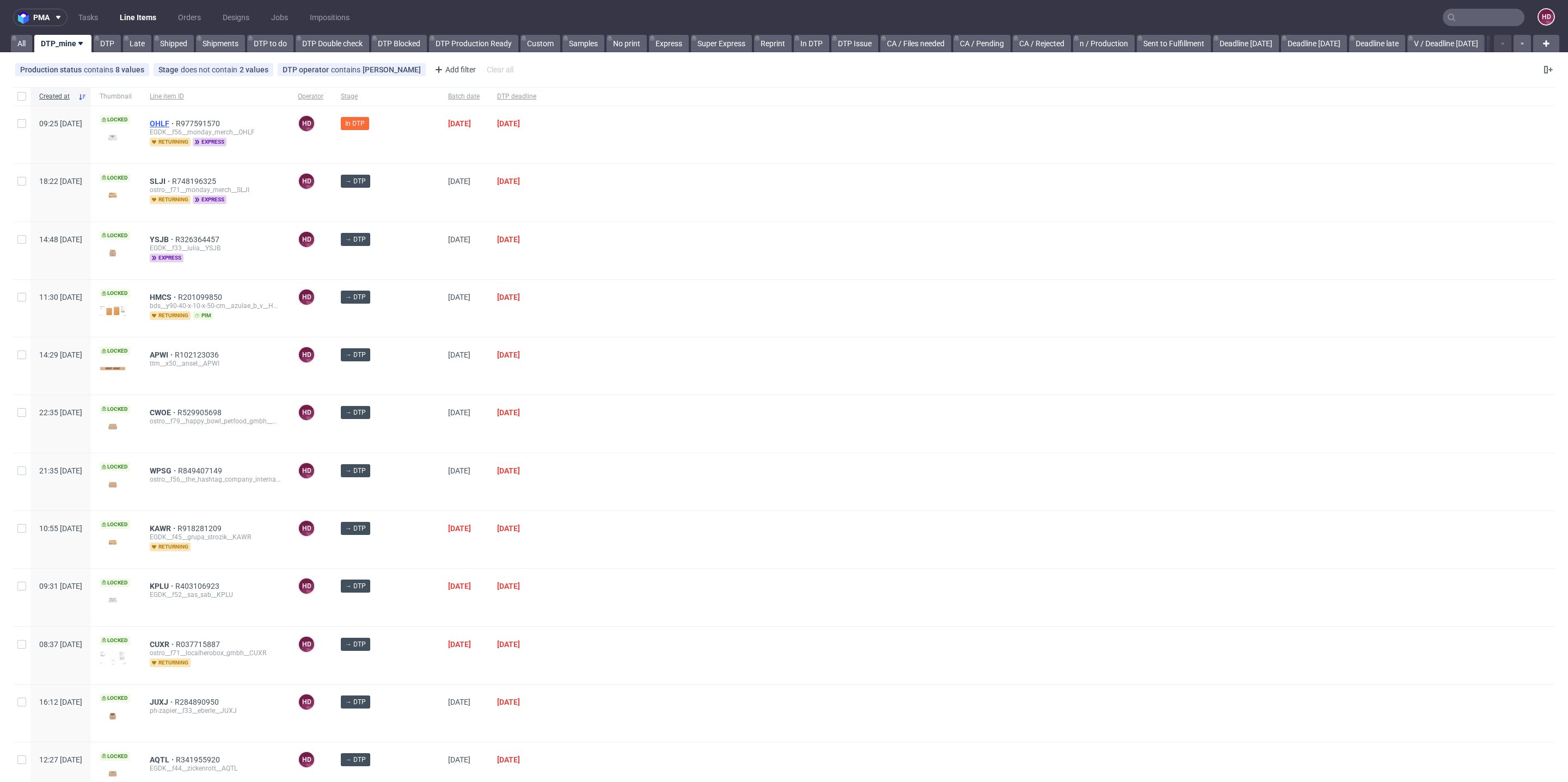
click at [175, 120] on span "OHLF" at bounding box center [163, 124] width 26 height 9
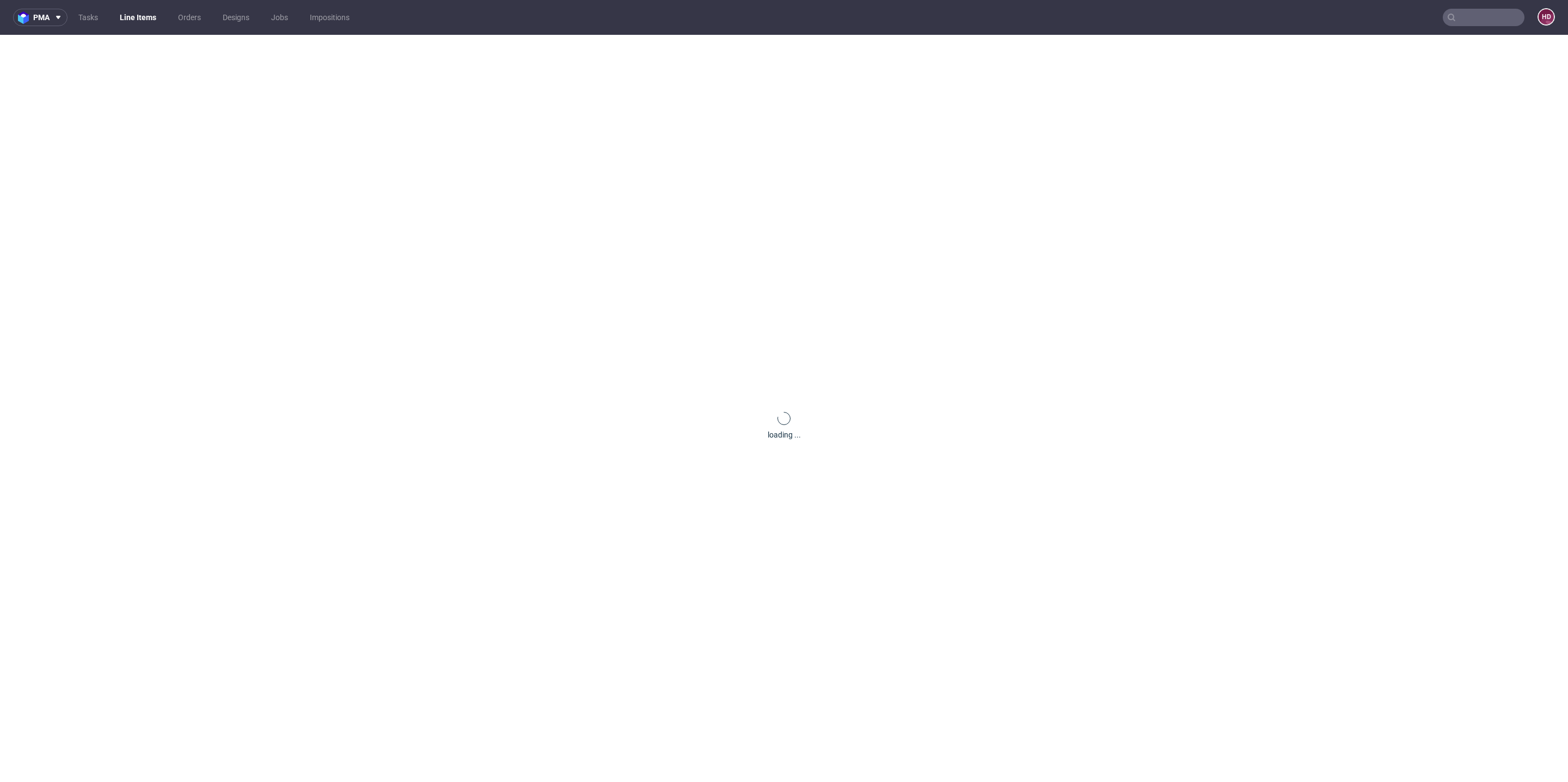
click at [189, 126] on div "loading ..." at bounding box center [784, 426] width 1568 height 782
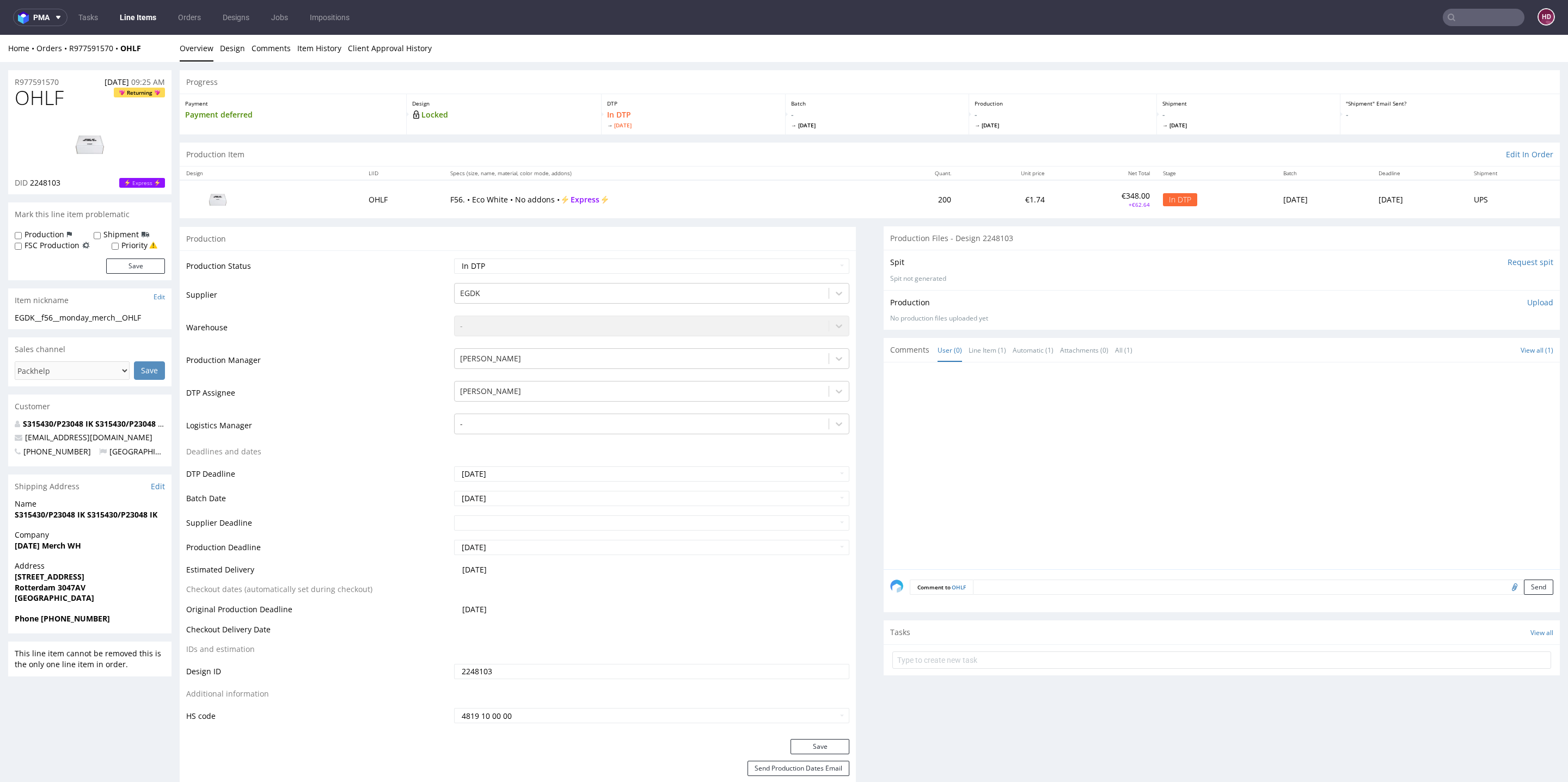
click at [79, 143] on img at bounding box center [90, 144] width 87 height 49
click at [239, 47] on link "Design" at bounding box center [232, 48] width 25 height 26
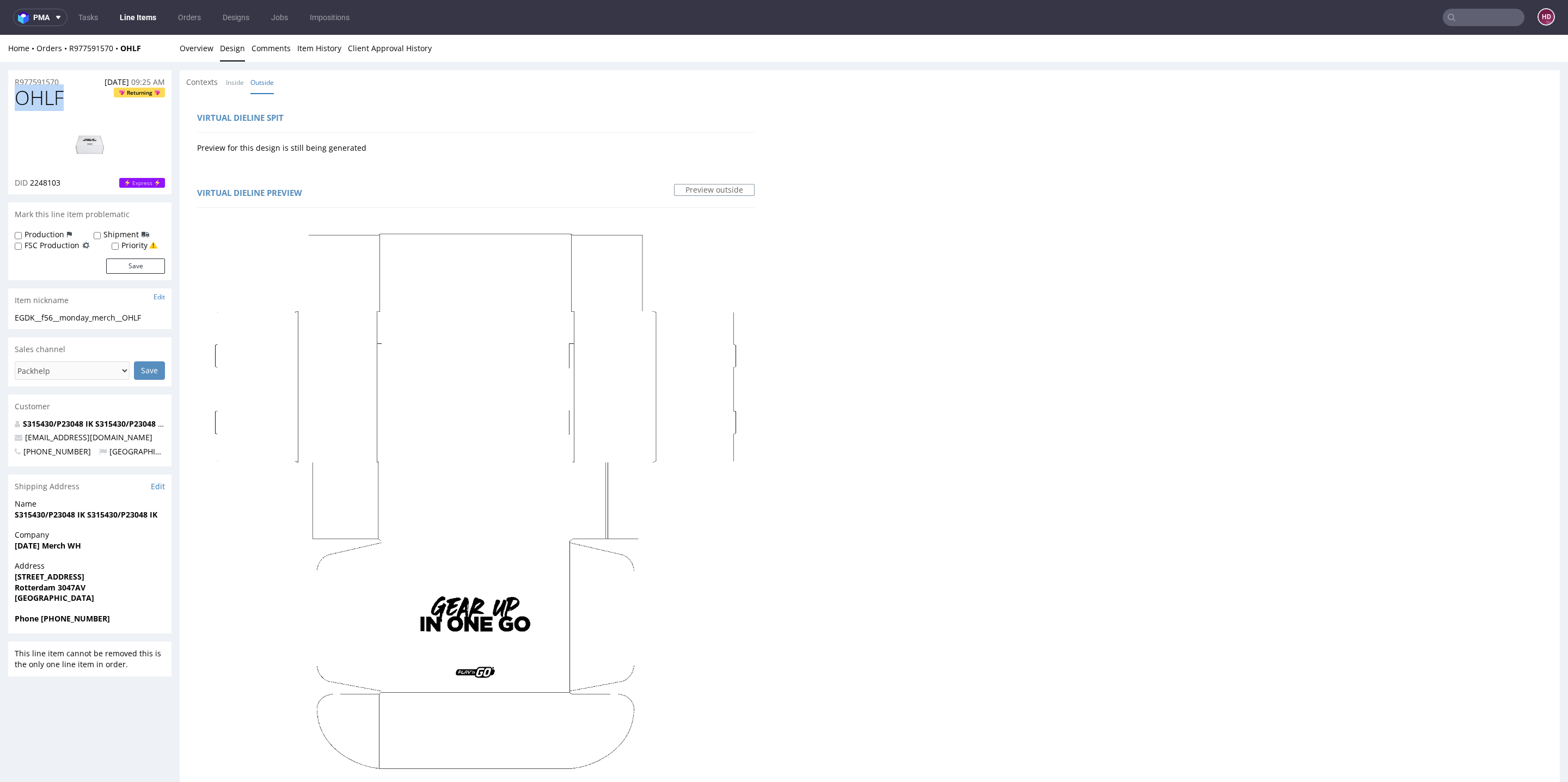
drag, startPoint x: 66, startPoint y: 93, endPoint x: 0, endPoint y: 91, distance: 66.0
click at [0, 91] on div "R977591570 11.08.2025 09:25 AM OHLF Returning DID 2248103 Express Mark this lin…" at bounding box center [784, 650] width 1568 height 1176
click at [152, 320] on div "EGDK__f56__monday_merch__OHLF" at bounding box center [90, 318] width 150 height 11
drag, startPoint x: 152, startPoint y: 320, endPoint x: 5, endPoint y: 321, distance: 147.0
click at [5, 321] on div "R977591570 11.08.2025 09:25 AM OHLF Returning DID 2248103 Express Mark this lin…" at bounding box center [784, 650] width 1568 height 1176
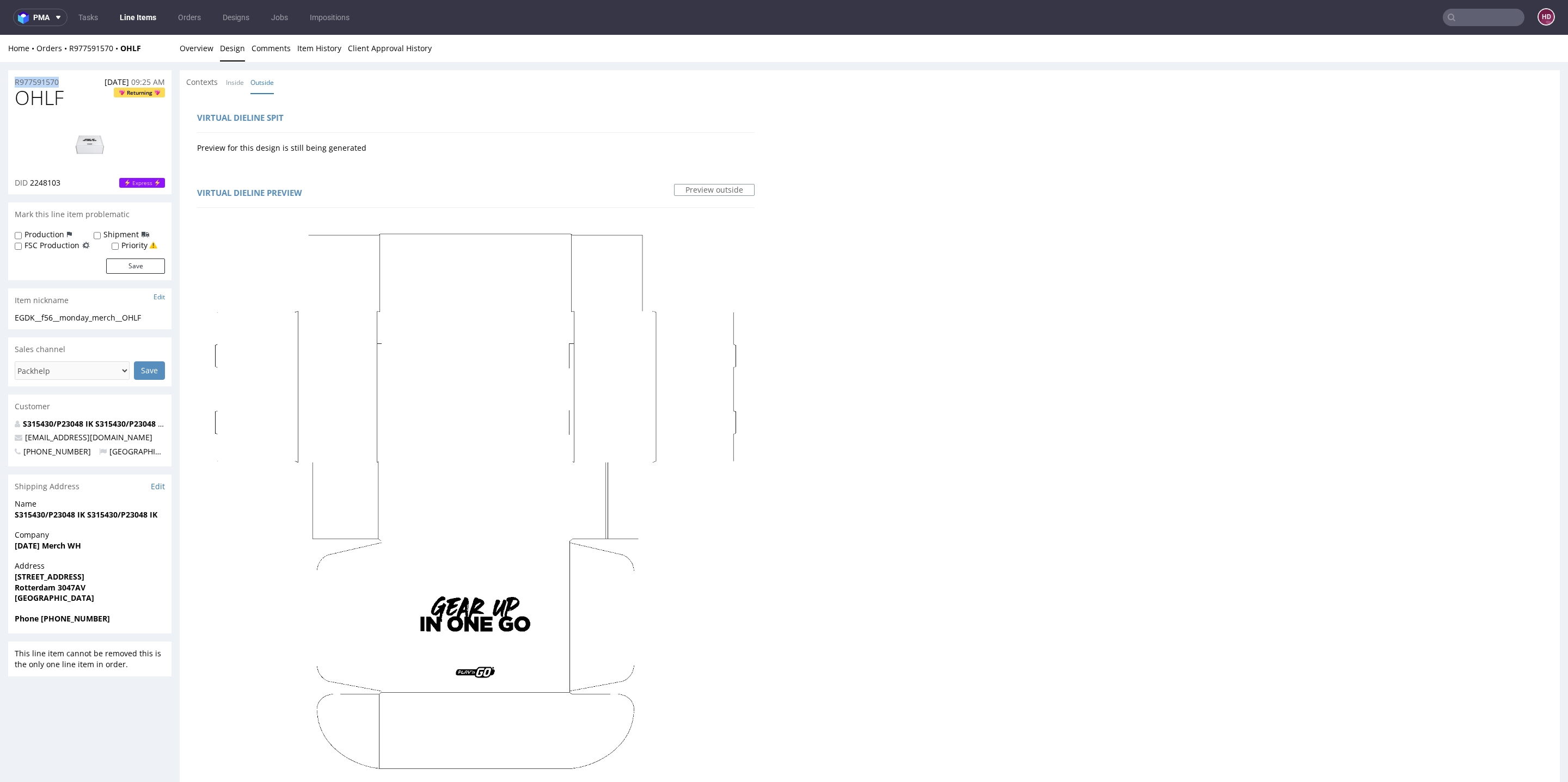
drag, startPoint x: 35, startPoint y: 79, endPoint x: 0, endPoint y: 69, distance: 36.4
click at [0, 69] on div "R977591570 11.08.2025 09:25 AM OHLF Returning DID 2248103 Express Mark this lin…" at bounding box center [784, 650] width 1568 height 1176
copy p "R977591570"
drag, startPoint x: 70, startPoint y: 184, endPoint x: 31, endPoint y: 182, distance: 39.1
click at [31, 182] on div "DID 2248103 Express" at bounding box center [90, 183] width 150 height 11
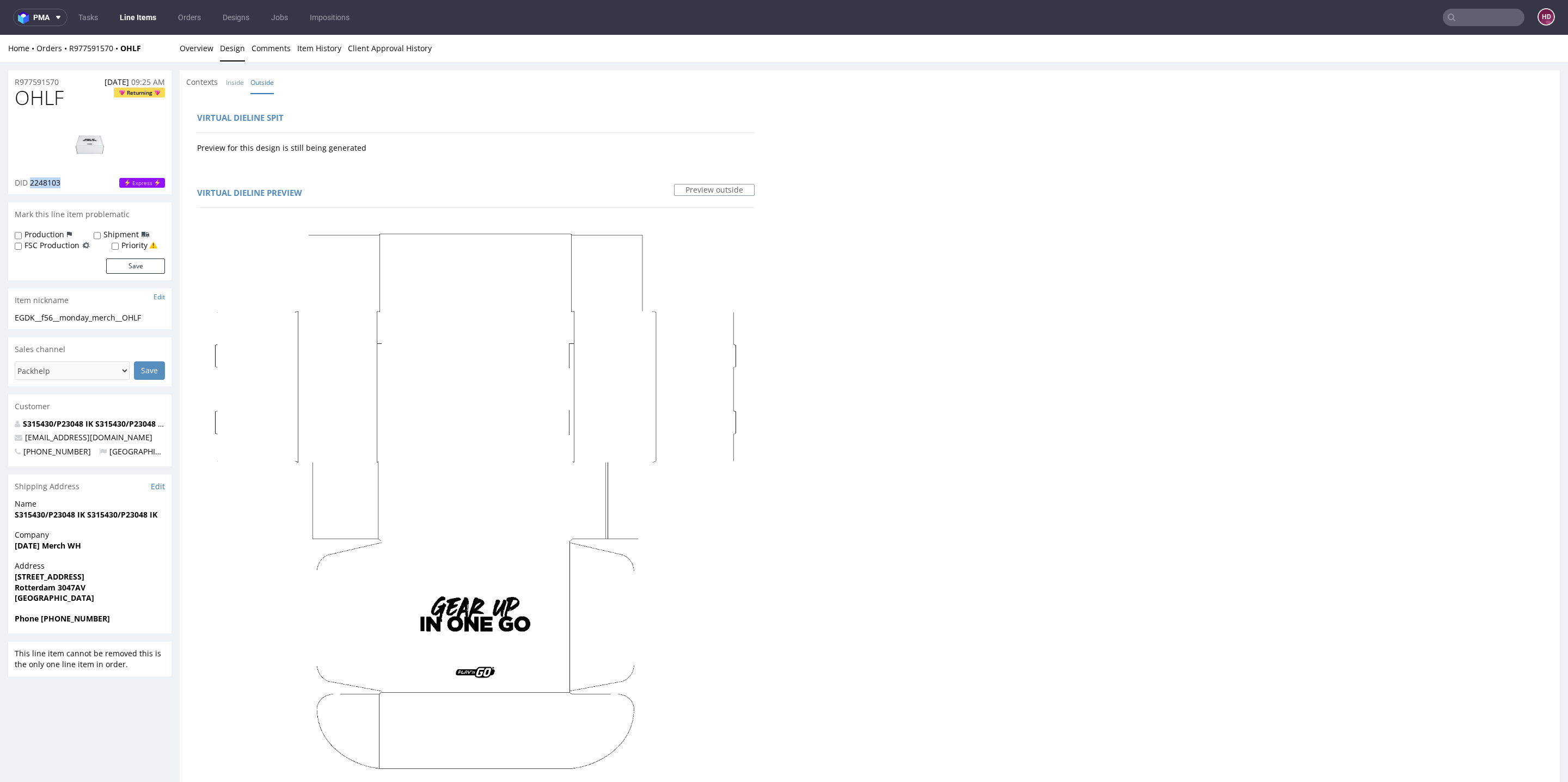
copy span "2248103"
click at [202, 49] on link "Overview" at bounding box center [196, 48] width 34 height 26
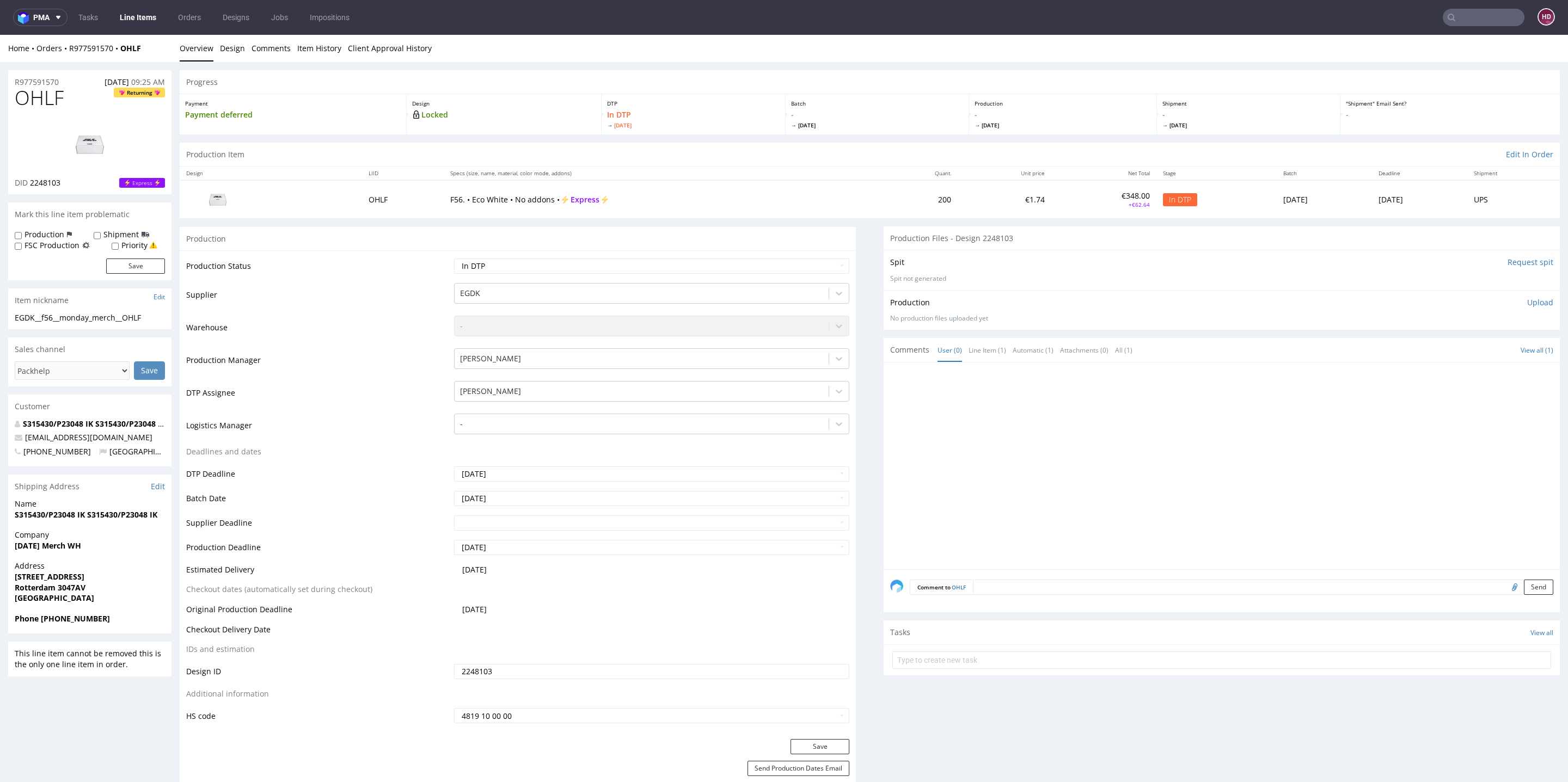
click at [1529, 297] on div "Production Upload No production files uploaded yet Description (optional) Add f…" at bounding box center [1222, 311] width 676 height 40
click at [1528, 301] on p "Upload" at bounding box center [1541, 302] width 26 height 11
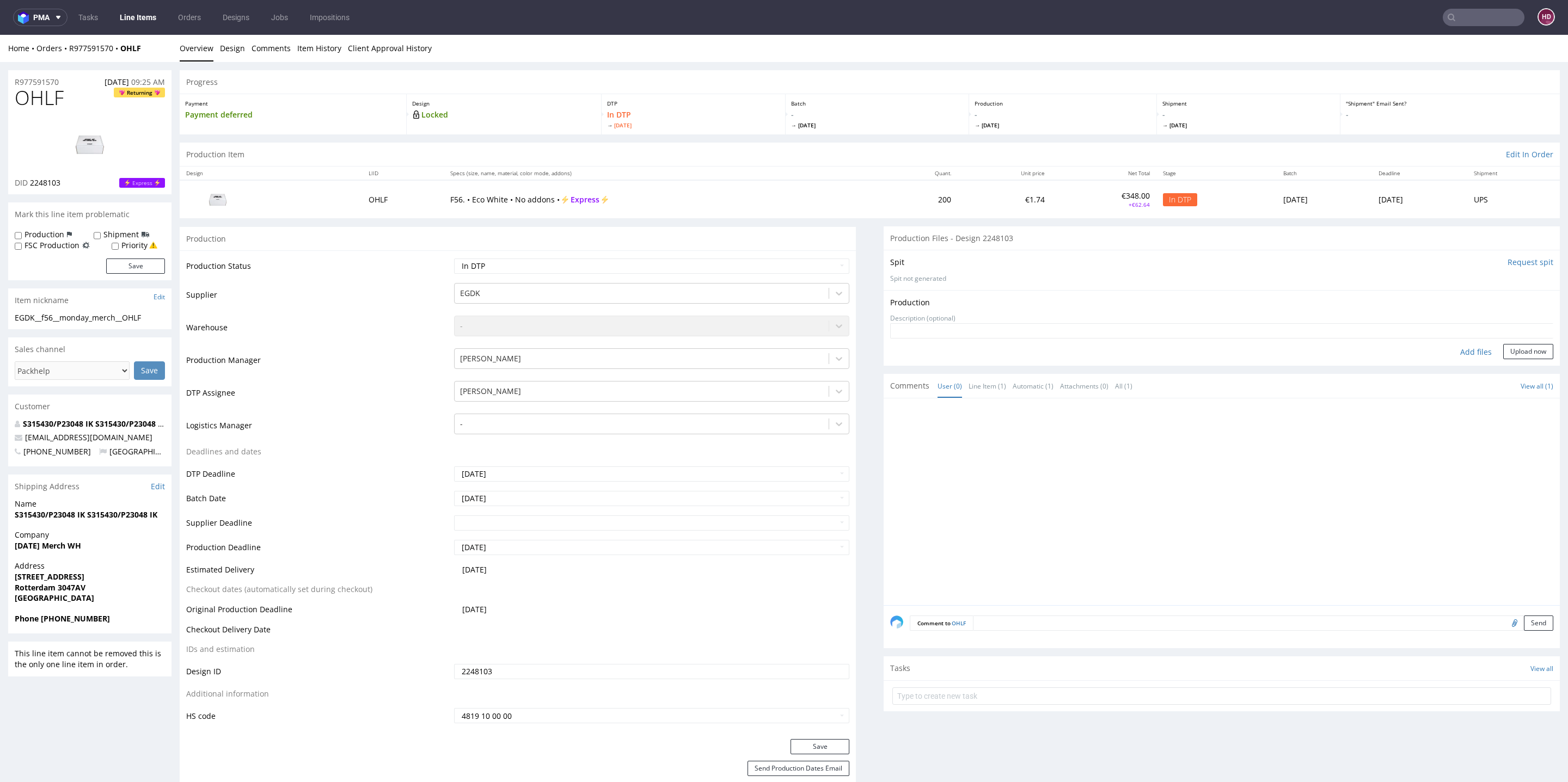
click at [1463, 347] on div "Add files" at bounding box center [1477, 353] width 55 height 16
type input "C:\fakepath\EGDK__f56__monday_merch__OHLF__d2248103__oR977591570.pdf"
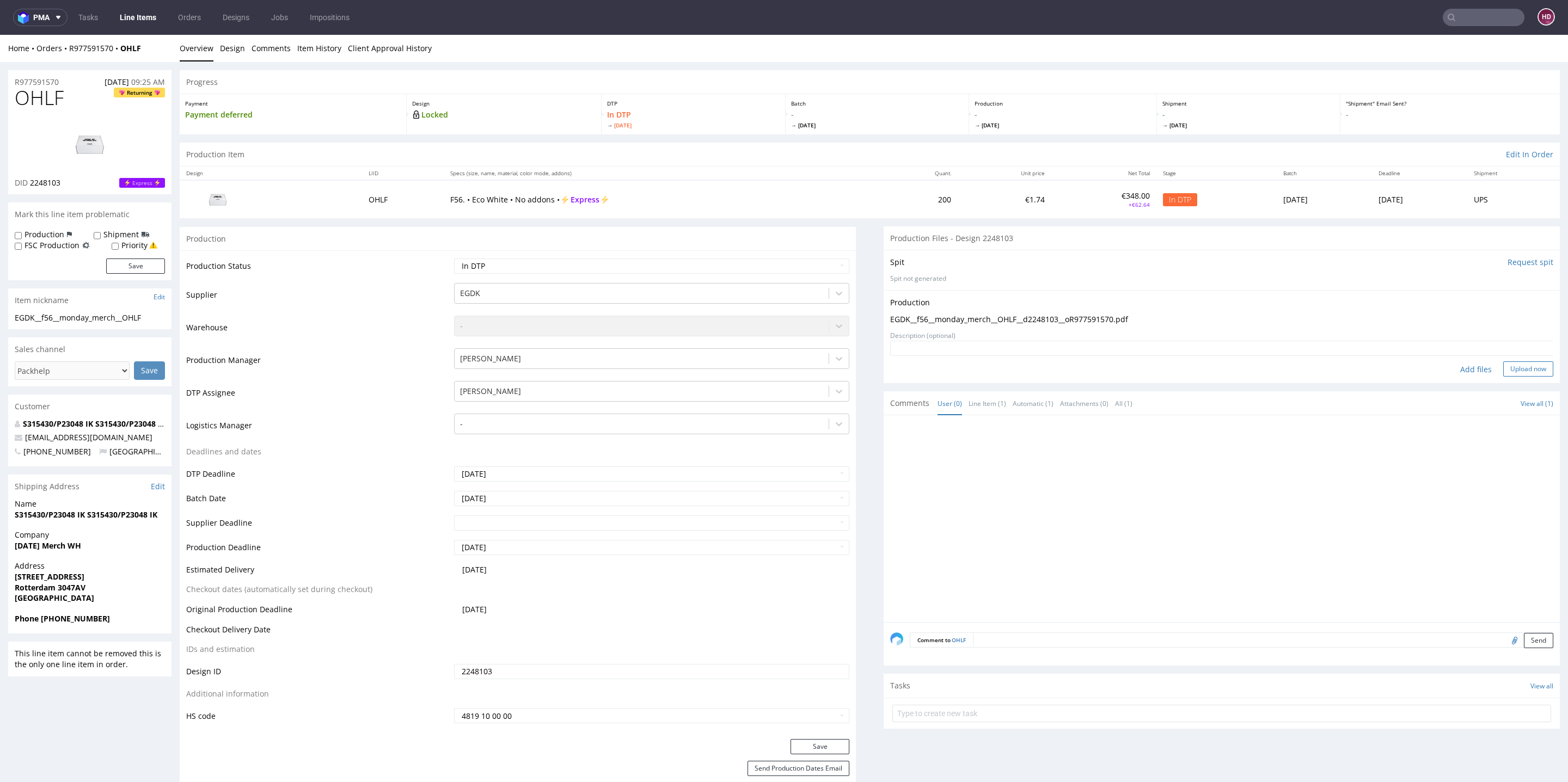
click at [1508, 365] on button "Upload now" at bounding box center [1528, 369] width 50 height 16
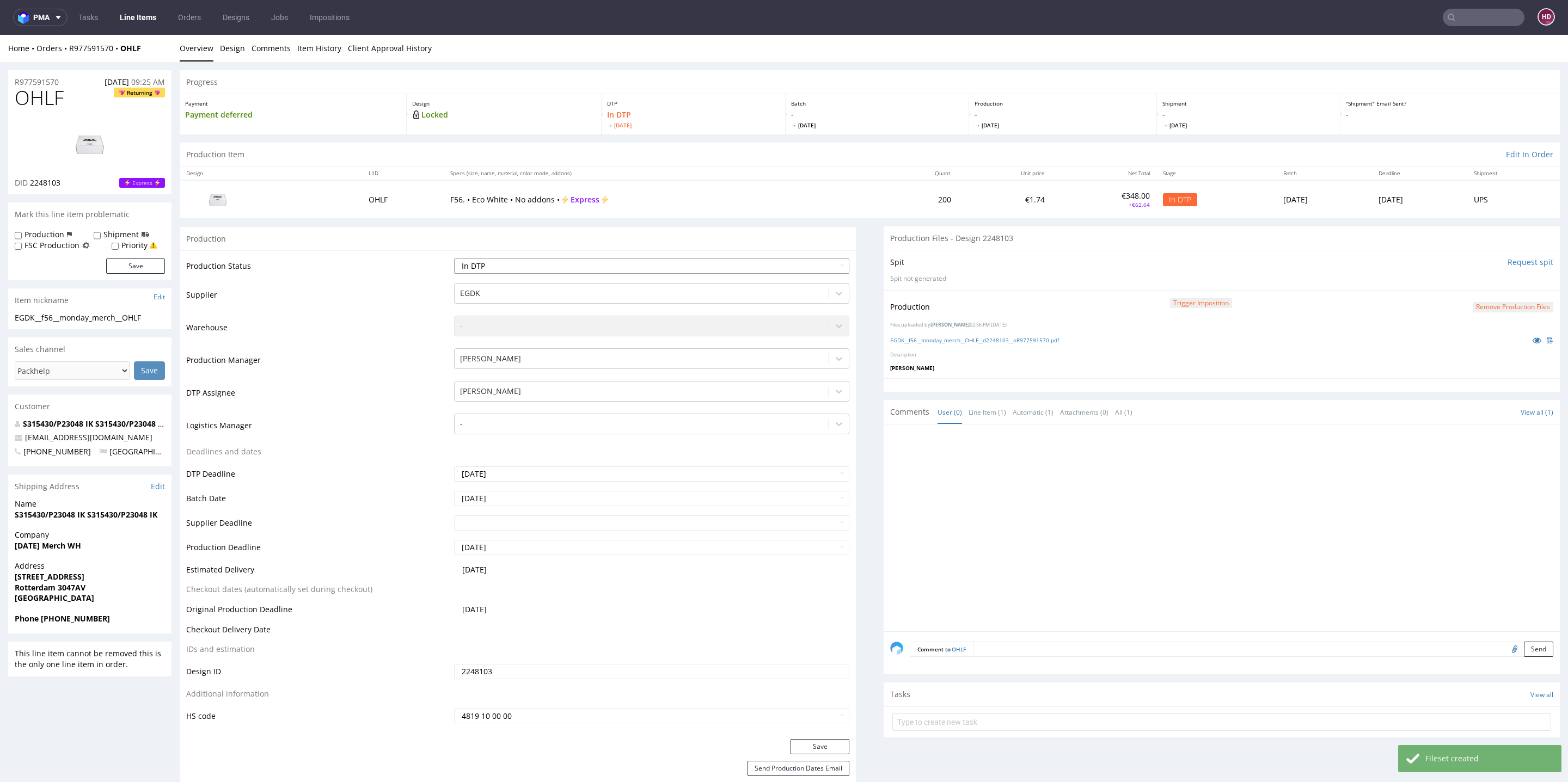
click at [565, 266] on select "Waiting for Artwork Waiting for Diecut Waiting for Mockup Waiting for DTP Waiti…" at bounding box center [652, 266] width 396 height 16
select select "dtp_production_ready"
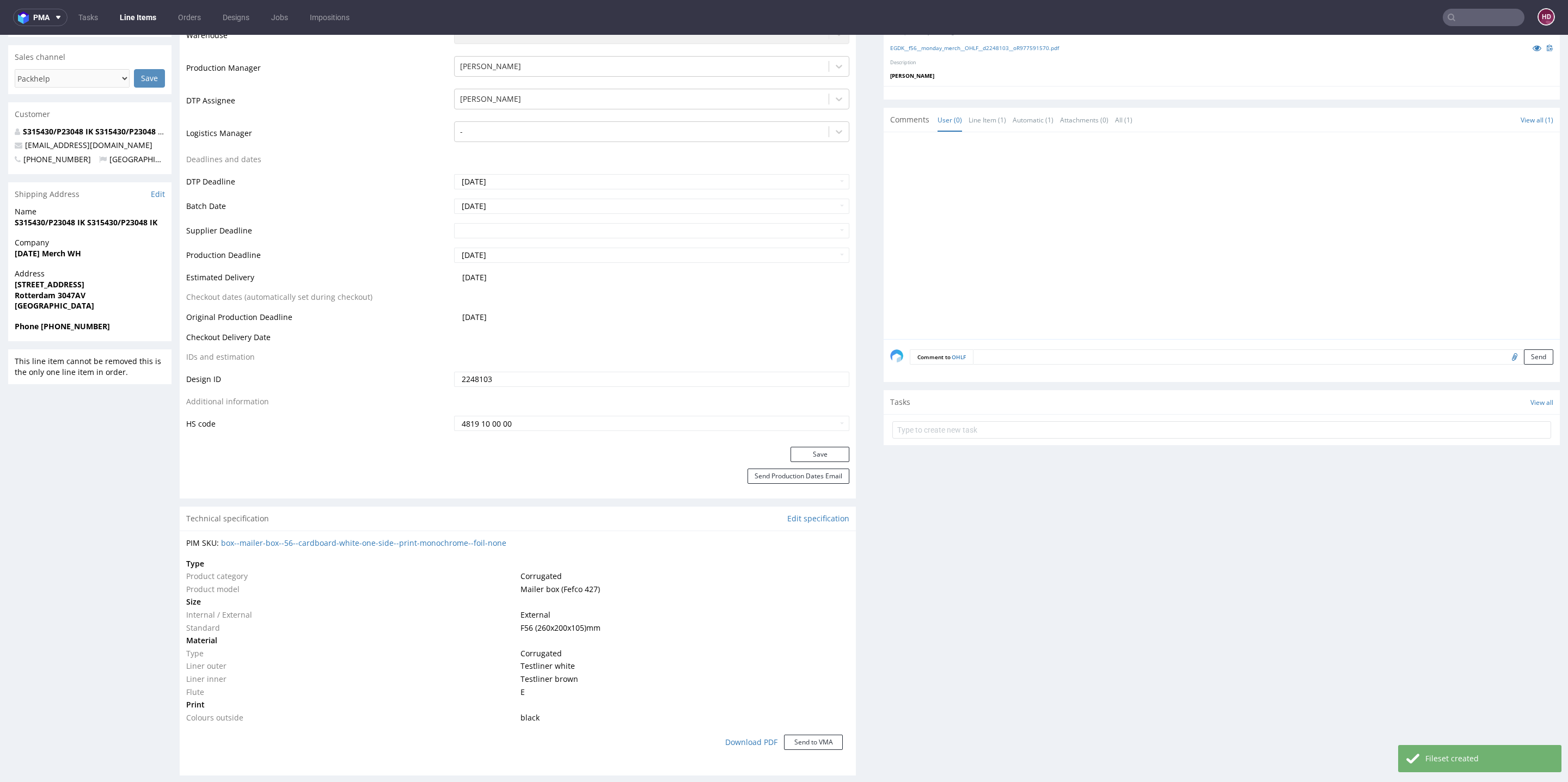
scroll to position [441, 0]
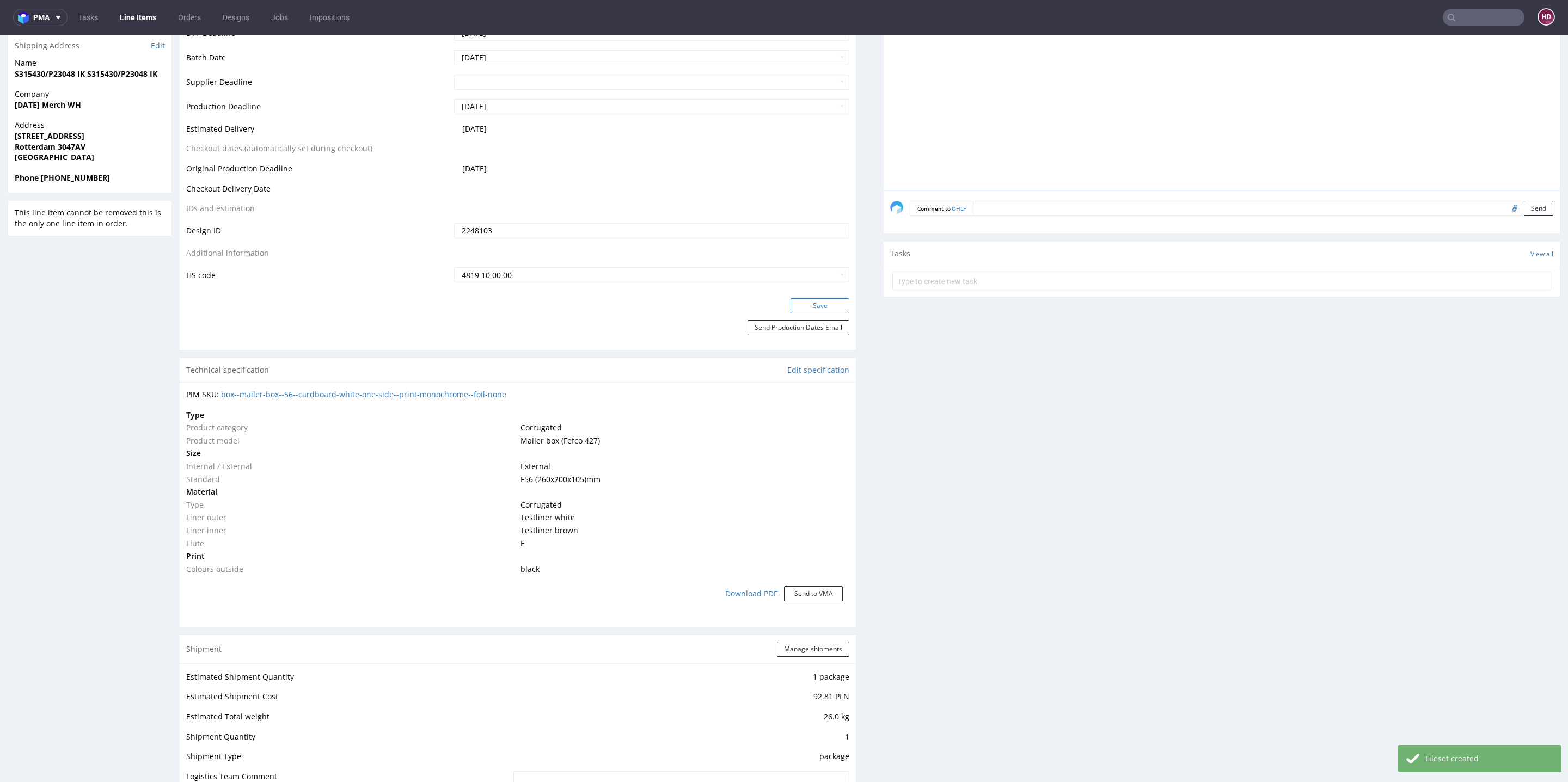
click at [794, 301] on button "Save" at bounding box center [820, 306] width 58 height 16
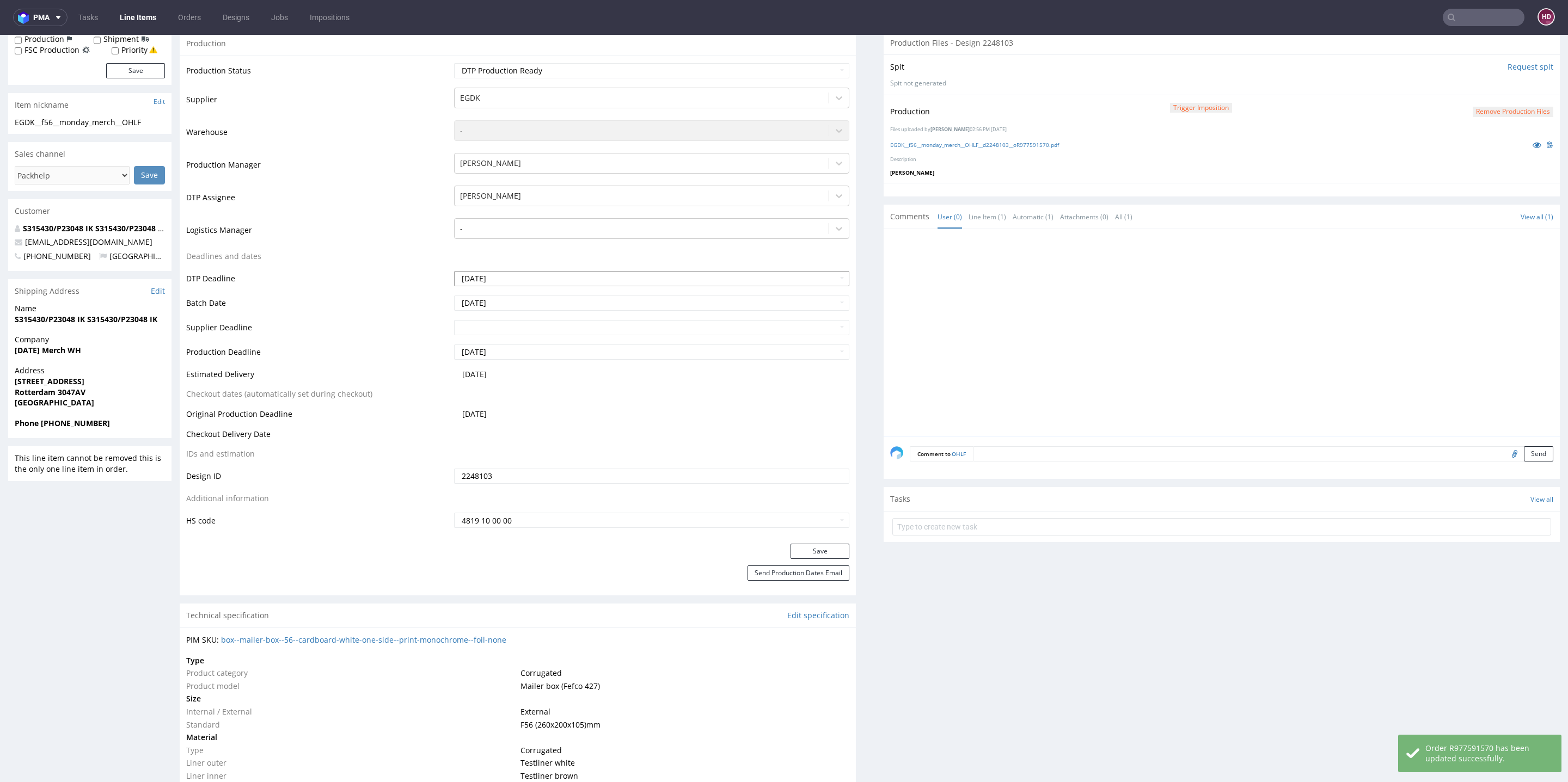
scroll to position [0, 0]
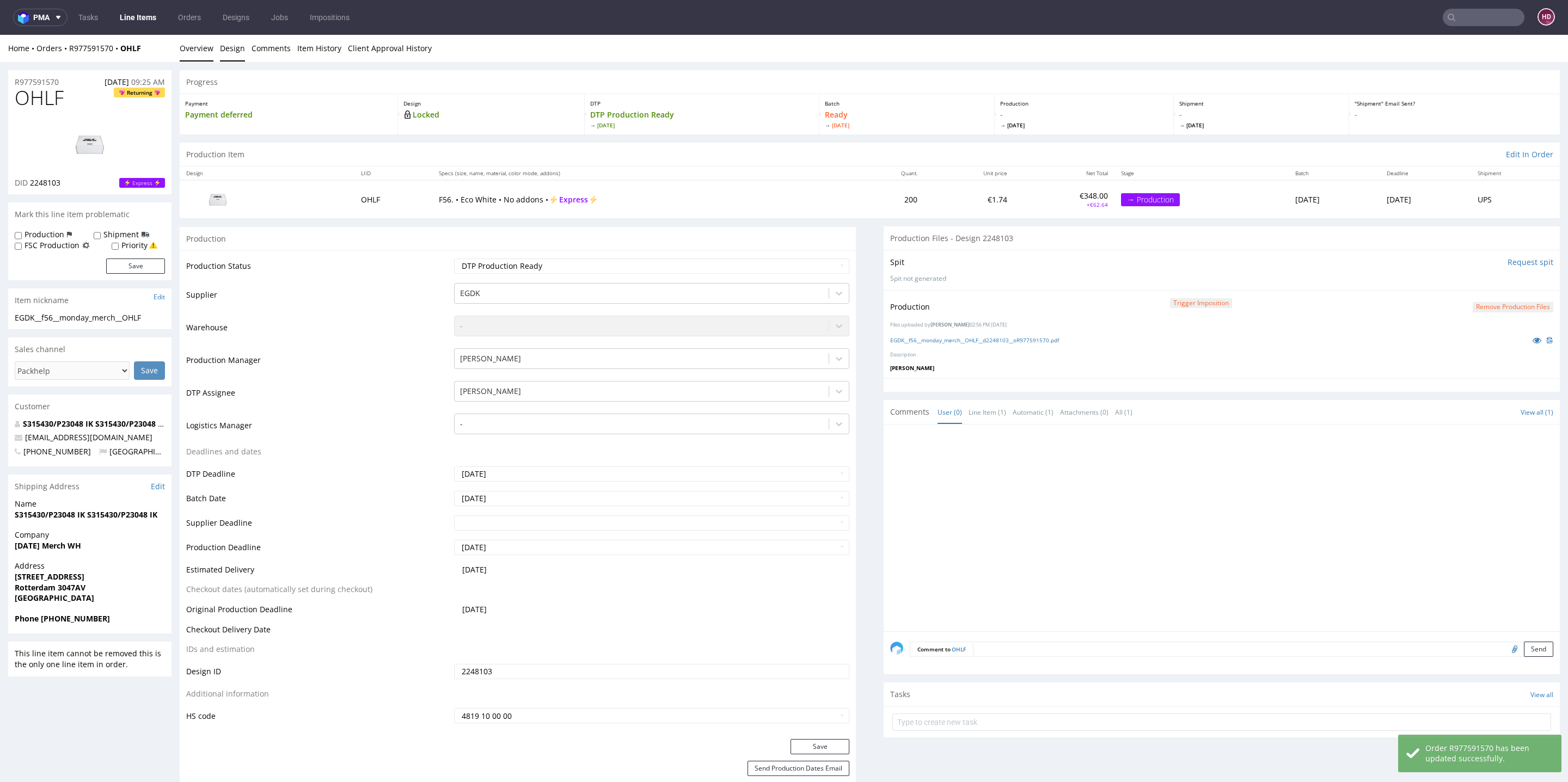
click at [229, 48] on link "Design" at bounding box center [232, 48] width 25 height 26
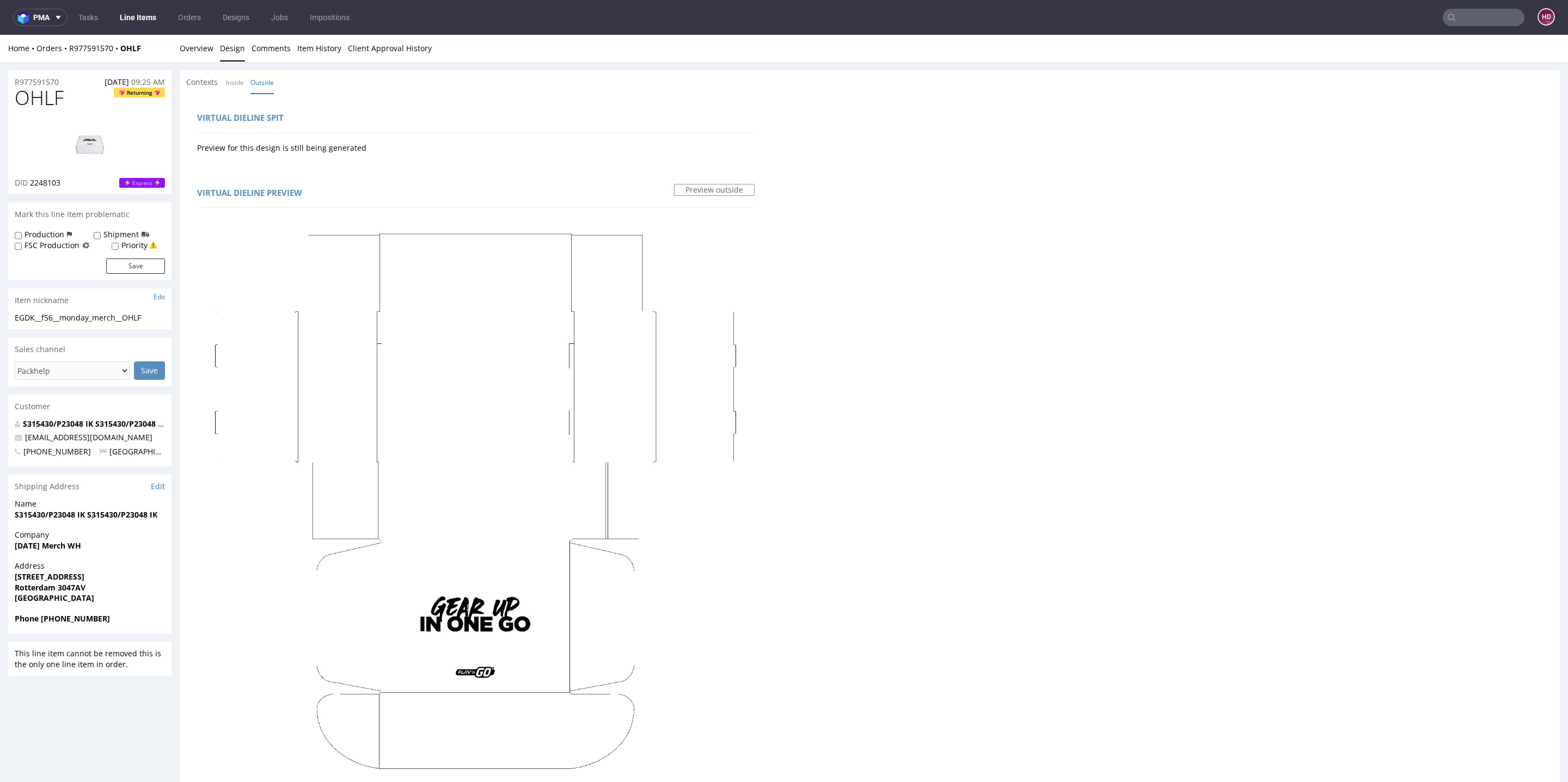
click at [130, 14] on link "Line Items" at bounding box center [138, 17] width 49 height 17
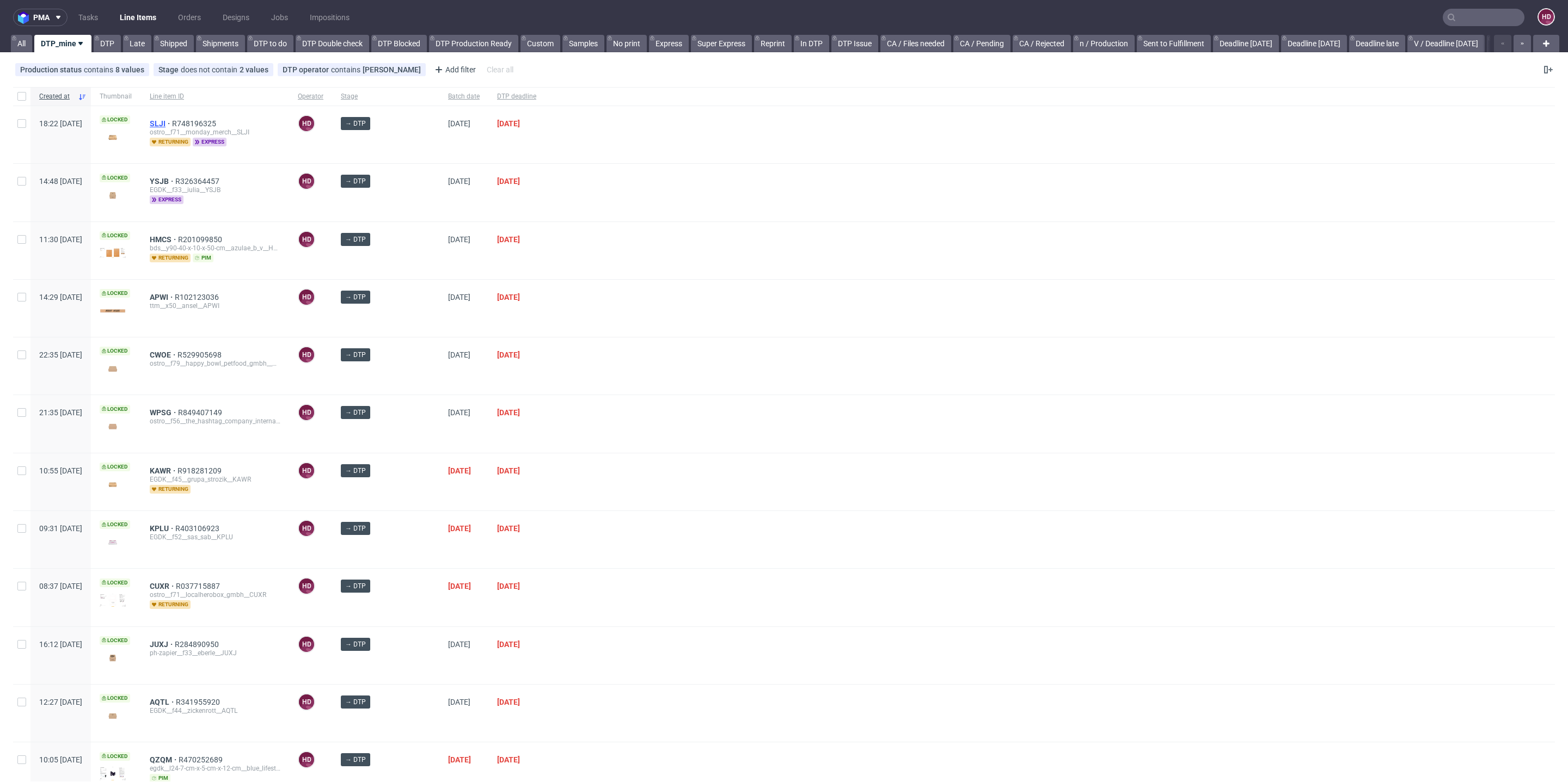
click at [172, 121] on span "SLJI" at bounding box center [161, 124] width 22 height 9
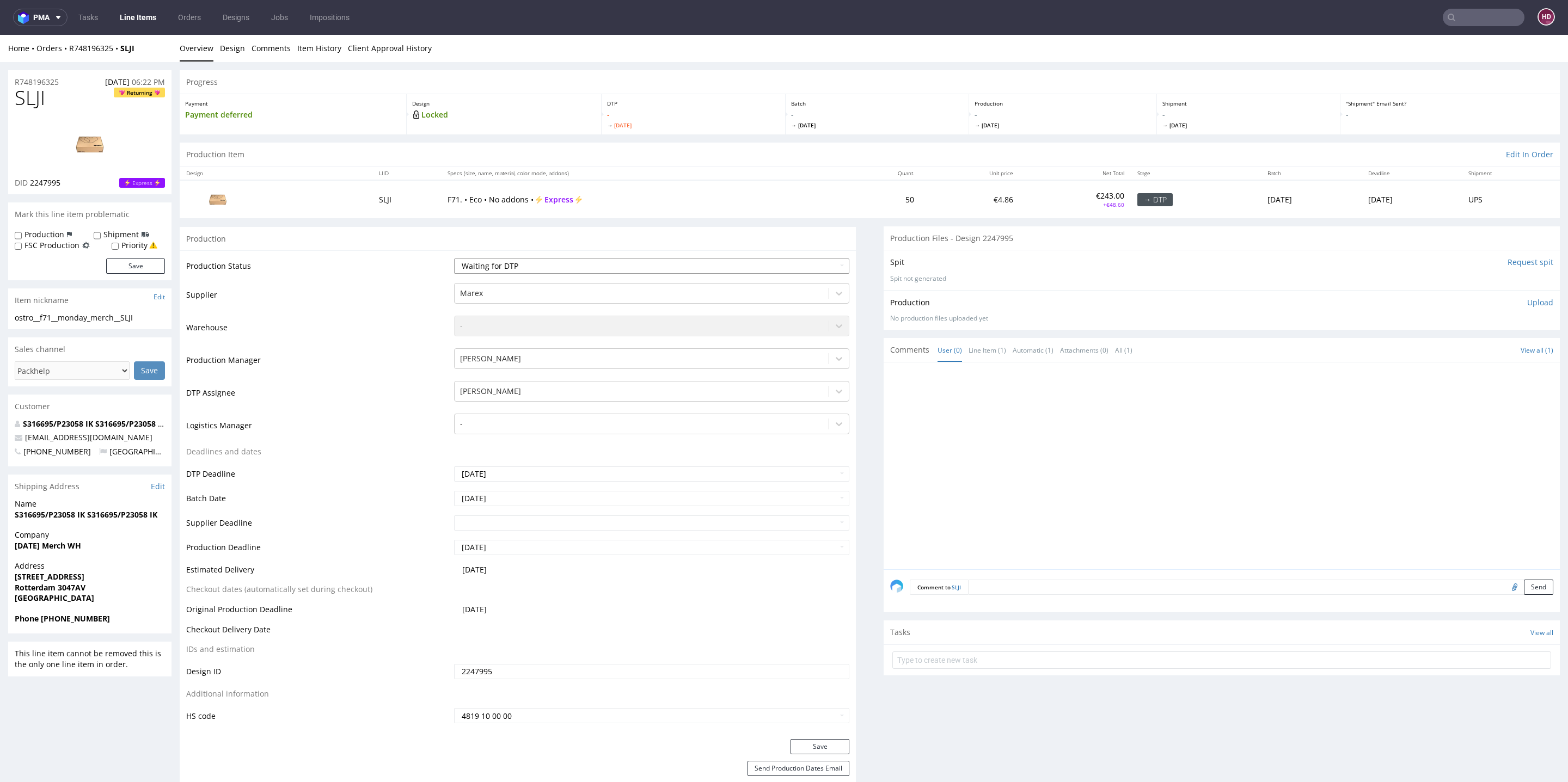
click at [484, 265] on select "Waiting for Artwork Waiting for Diecut Waiting for Mockup Waiting for DTP Waiti…" at bounding box center [652, 266] width 396 height 16
select select "dtp_in_process"
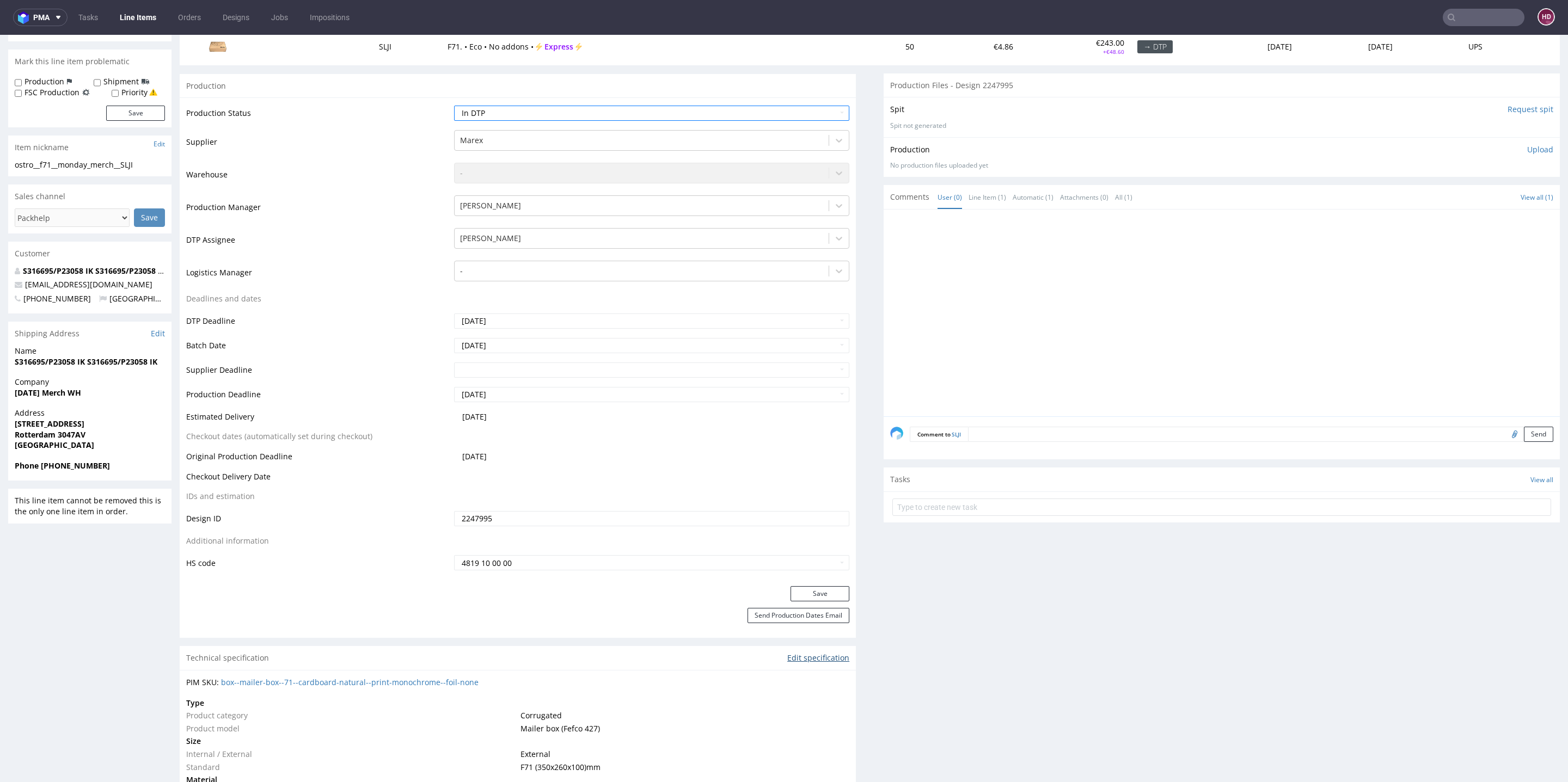
scroll to position [259, 0]
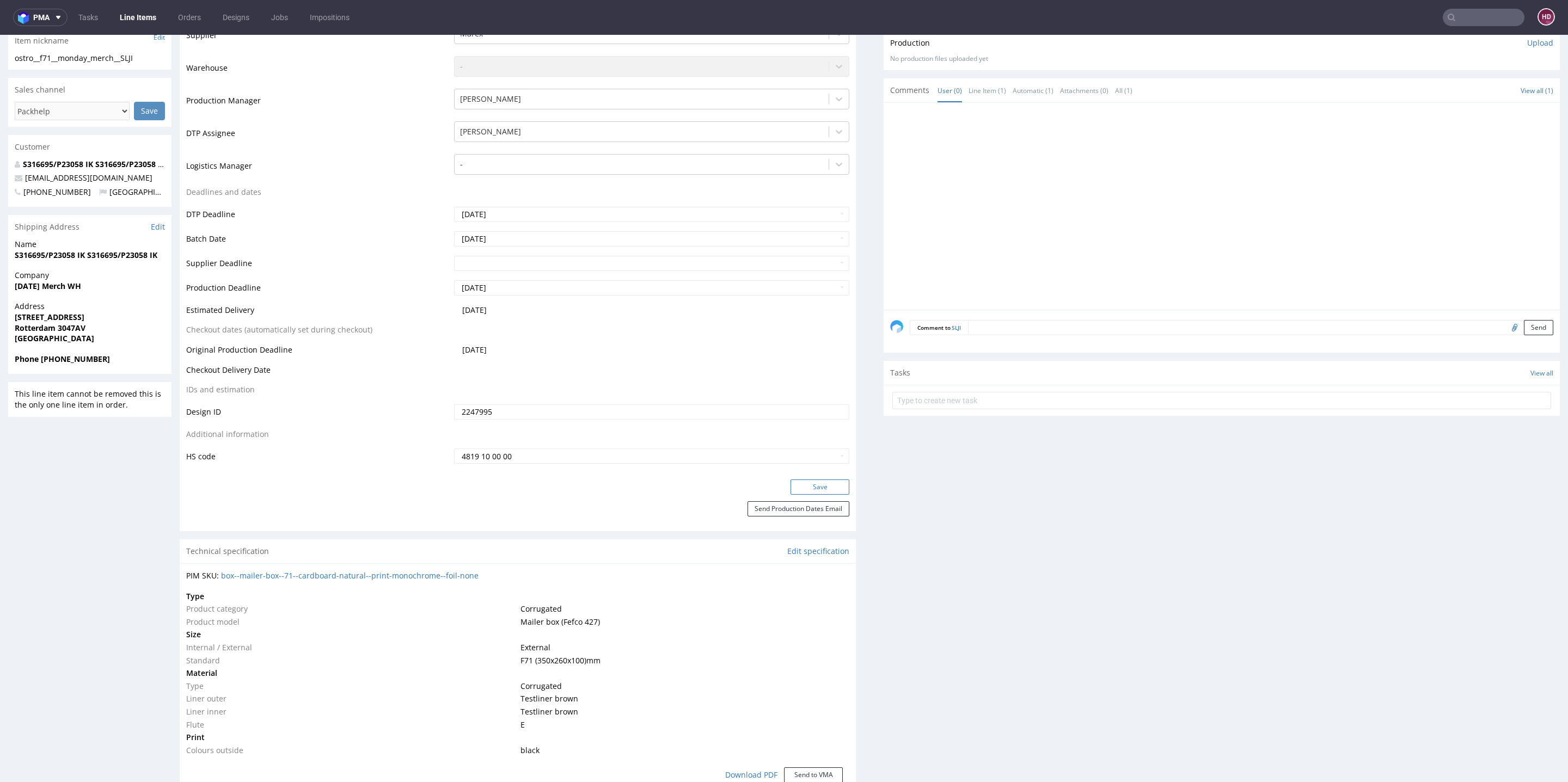
click at [804, 483] on button "Save" at bounding box center [820, 487] width 58 height 16
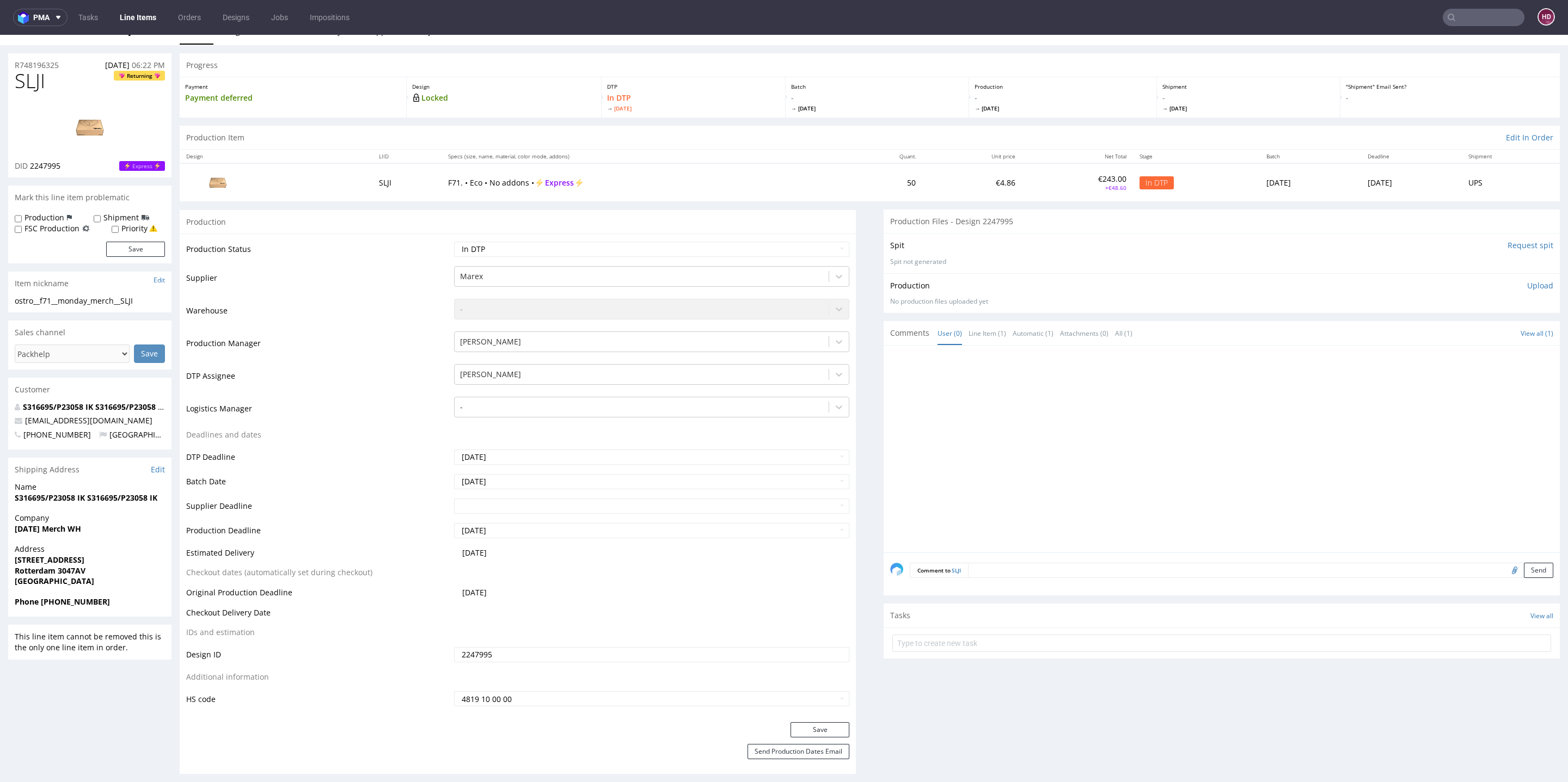
scroll to position [0, 0]
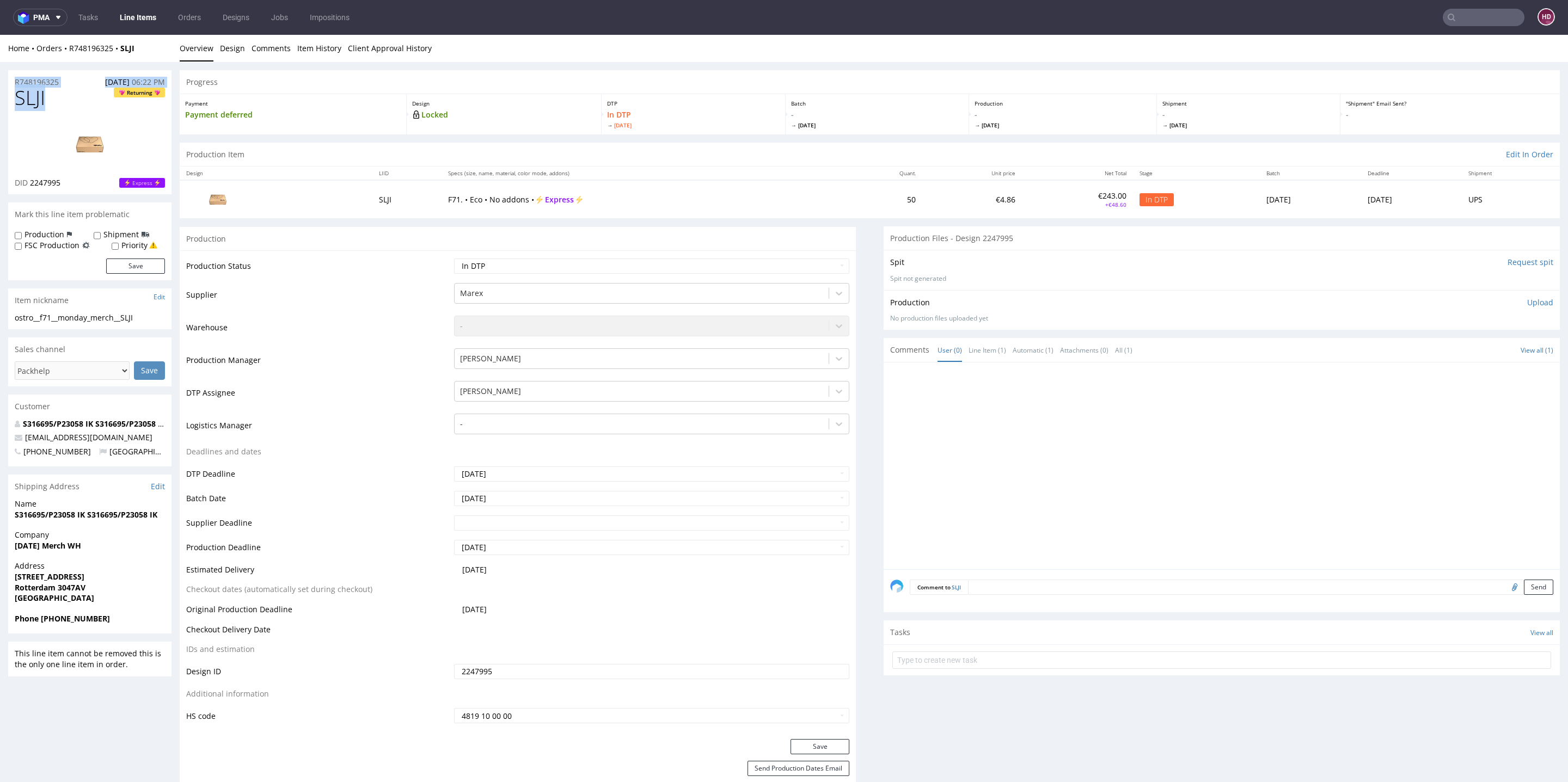
drag, startPoint x: 58, startPoint y: 97, endPoint x: 0, endPoint y: 82, distance: 59.9
click at [78, 118] on link at bounding box center [90, 144] width 87 height 67
click at [70, 107] on h1 "SLJI Returning" at bounding box center [90, 98] width 150 height 22
drag, startPoint x: 56, startPoint y: 99, endPoint x: 0, endPoint y: 95, distance: 56.1
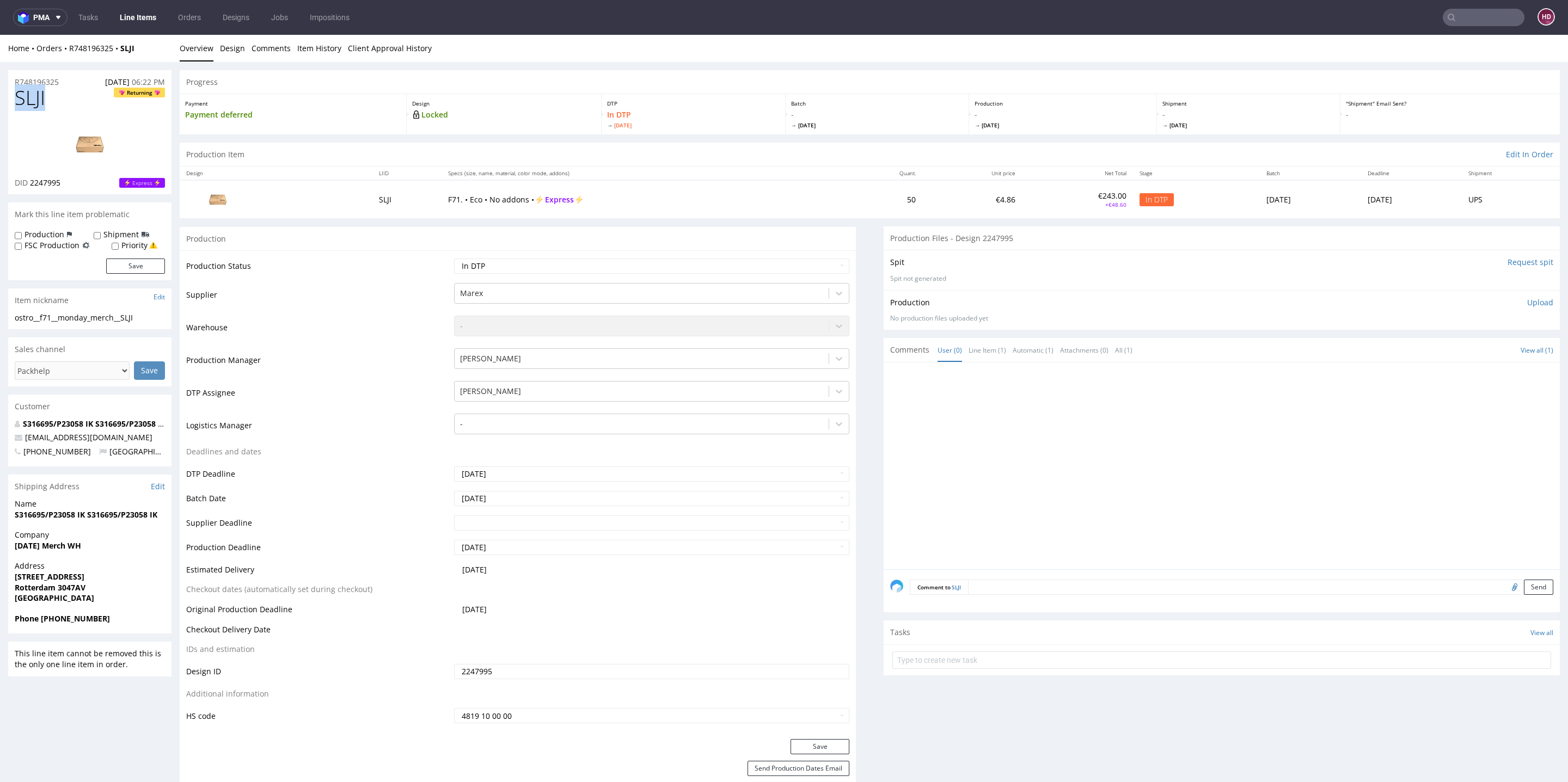
copy span "SLJI"
click at [80, 186] on div "DID 2247995 Express" at bounding box center [90, 183] width 150 height 11
drag, startPoint x: 73, startPoint y: 185, endPoint x: 38, endPoint y: 183, distance: 35.1
click at [38, 183] on div "DID 2247995 Express" at bounding box center [90, 183] width 150 height 11
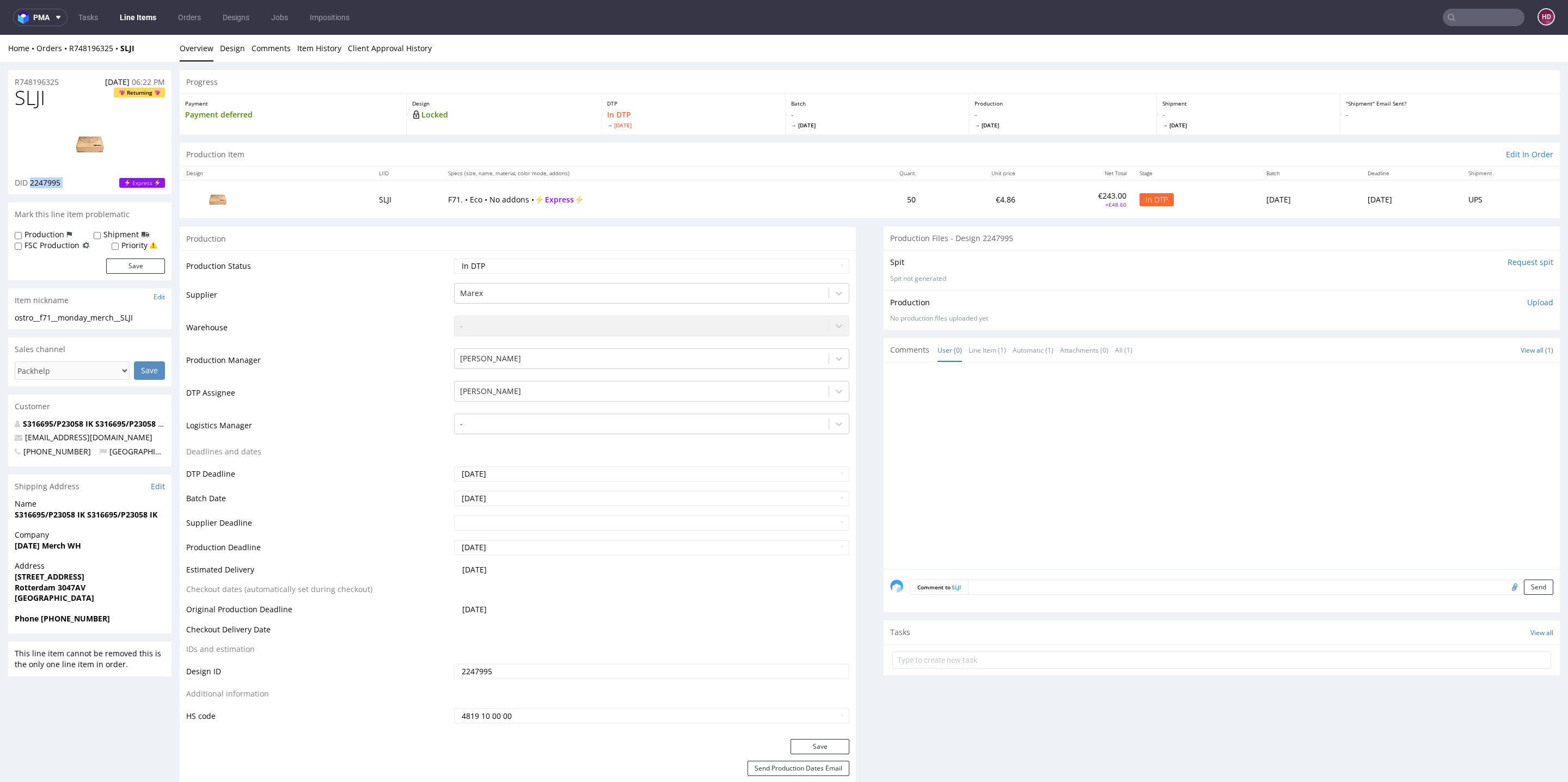
copy span "2247995"
drag, startPoint x: 106, startPoint y: 315, endPoint x: 0, endPoint y: 313, distance: 106.0
copy div "ostro__f71__monday_merch__SLJI"
drag, startPoint x: 67, startPoint y: 82, endPoint x: 38, endPoint y: 132, distance: 57.8
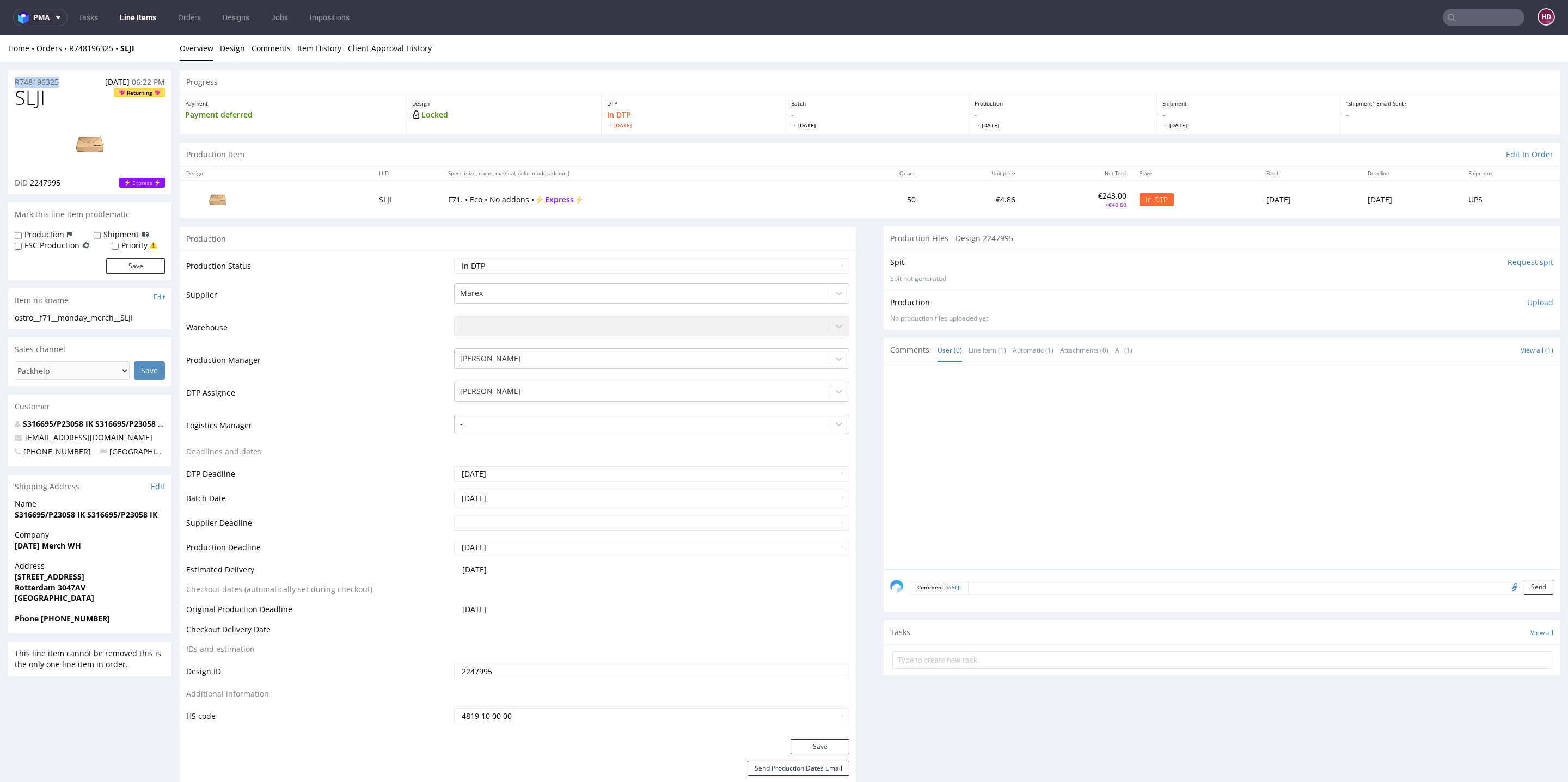
copy p "R748196325"
drag, startPoint x: 66, startPoint y: 182, endPoint x: 29, endPoint y: 186, distance: 37.2
click at [29, 186] on div "DID 2247995 Express" at bounding box center [90, 183] width 150 height 11
copy p "2247995"
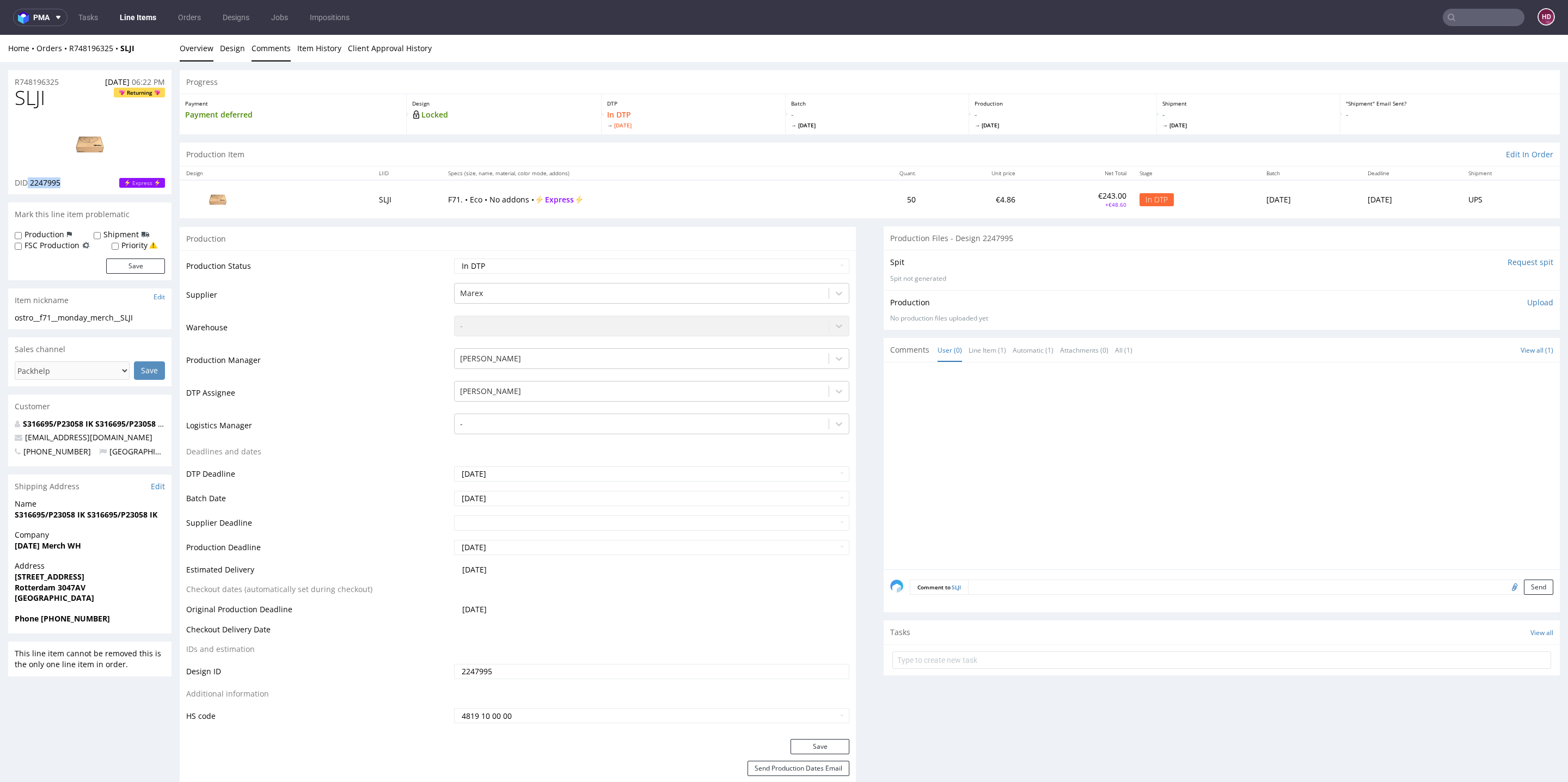
drag, startPoint x: 258, startPoint y: 52, endPoint x: 251, endPoint y: 50, distance: 7.3
click at [257, 52] on link "Comments" at bounding box center [270, 48] width 39 height 26
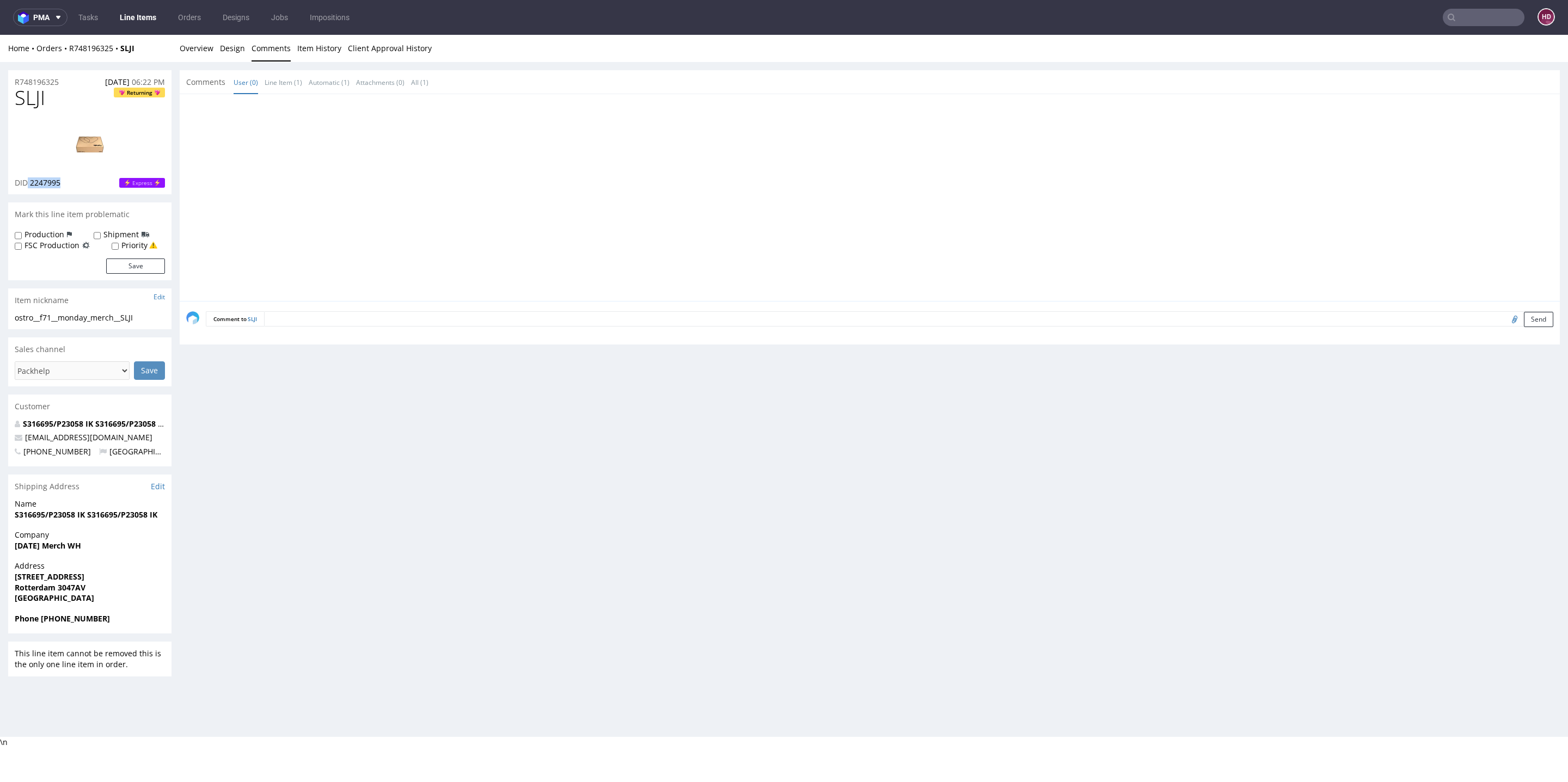
click at [70, 140] on img at bounding box center [90, 144] width 87 height 49
click at [107, 131] on img at bounding box center [90, 144] width 87 height 49
click at [203, 51] on link "Overview" at bounding box center [196, 48] width 34 height 26
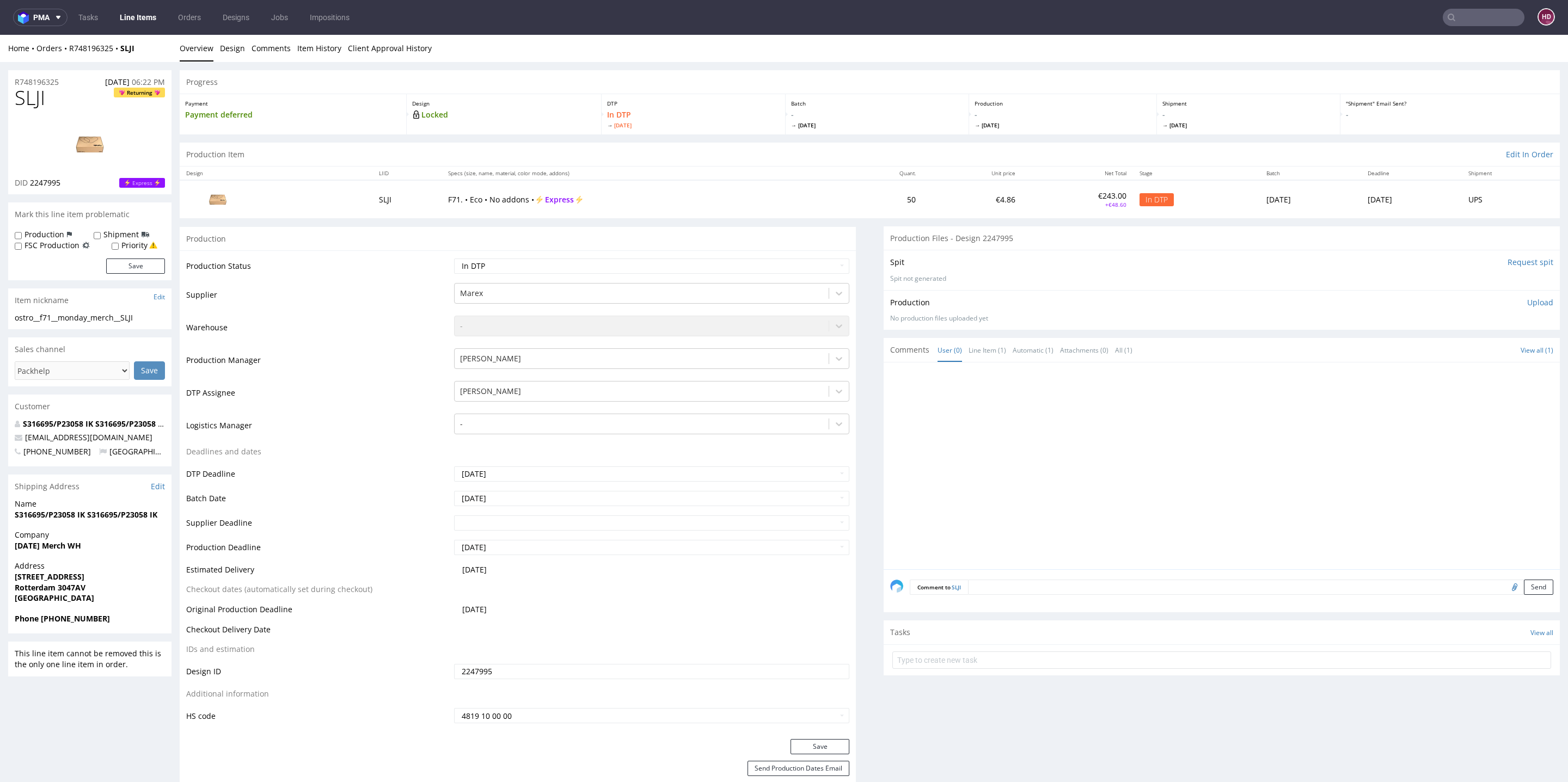
click at [1528, 301] on p "Upload" at bounding box center [1541, 302] width 26 height 11
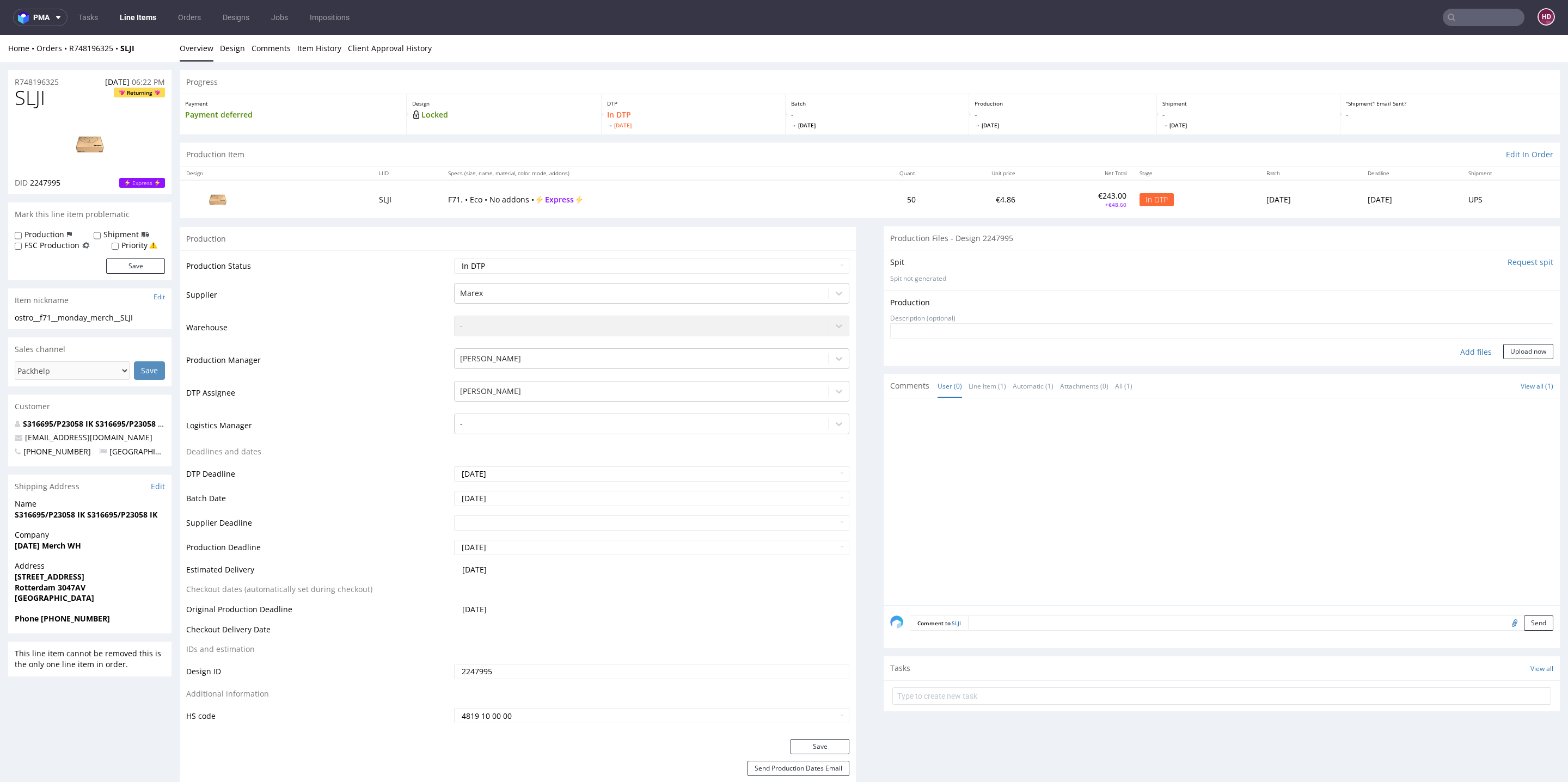
click at [1465, 351] on div "Add files" at bounding box center [1477, 353] width 55 height 16
type input "C:\fakepath\ostro__f71__monday_merch__SLJI__d 2247995__oR748196325.pdf"
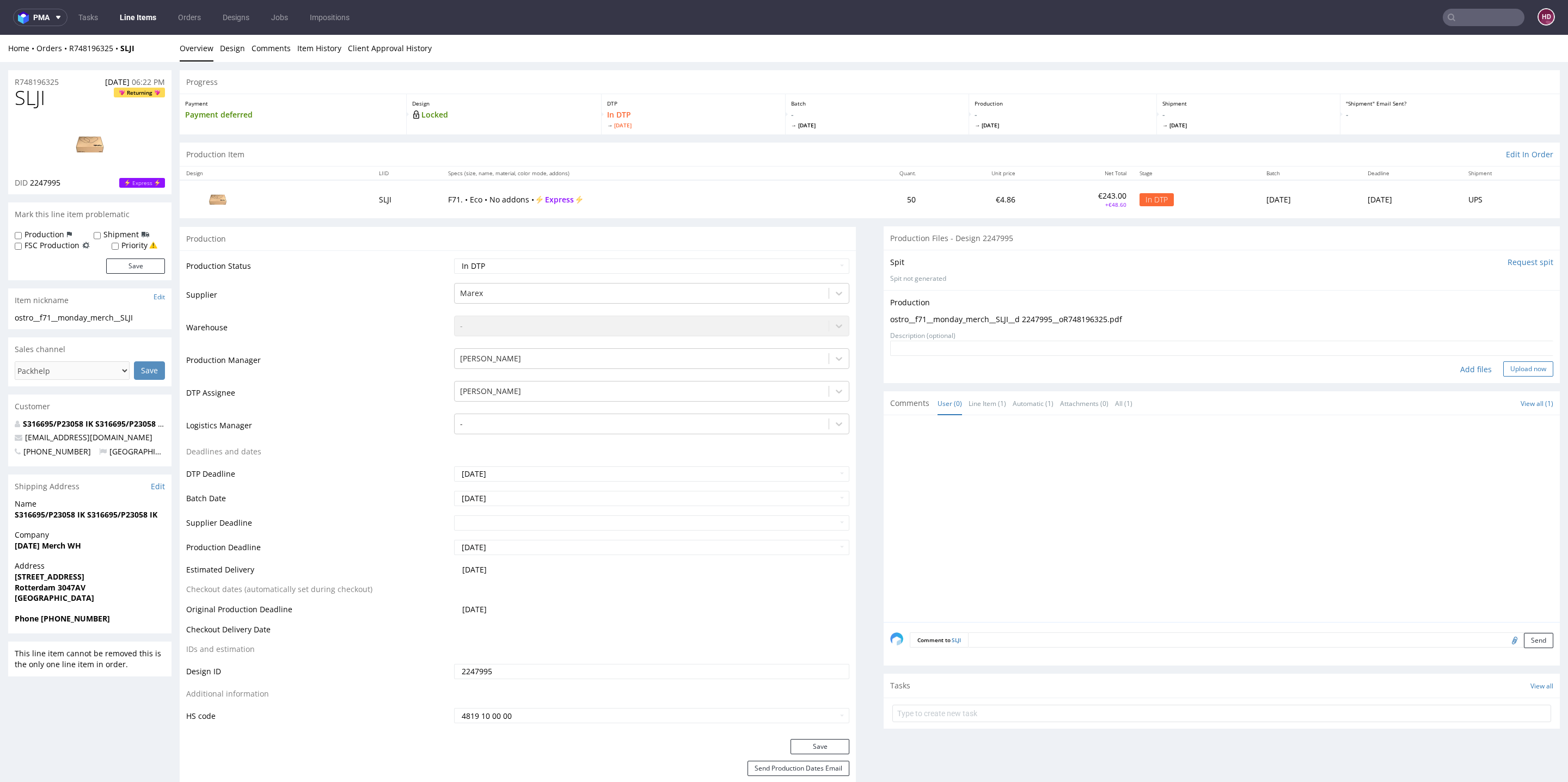
click at [1508, 362] on button "Upload now" at bounding box center [1528, 369] width 50 height 16
click at [585, 269] on select "Waiting for Artwork Waiting for Diecut Waiting for Mockup Waiting for DTP Waiti…" at bounding box center [652, 266] width 396 height 16
click at [566, 269] on select "Waiting for Artwork Waiting for Diecut Waiting for Mockup Waiting for DTP Waiti…" at bounding box center [652, 266] width 396 height 16
select select "dtp_production_ready"
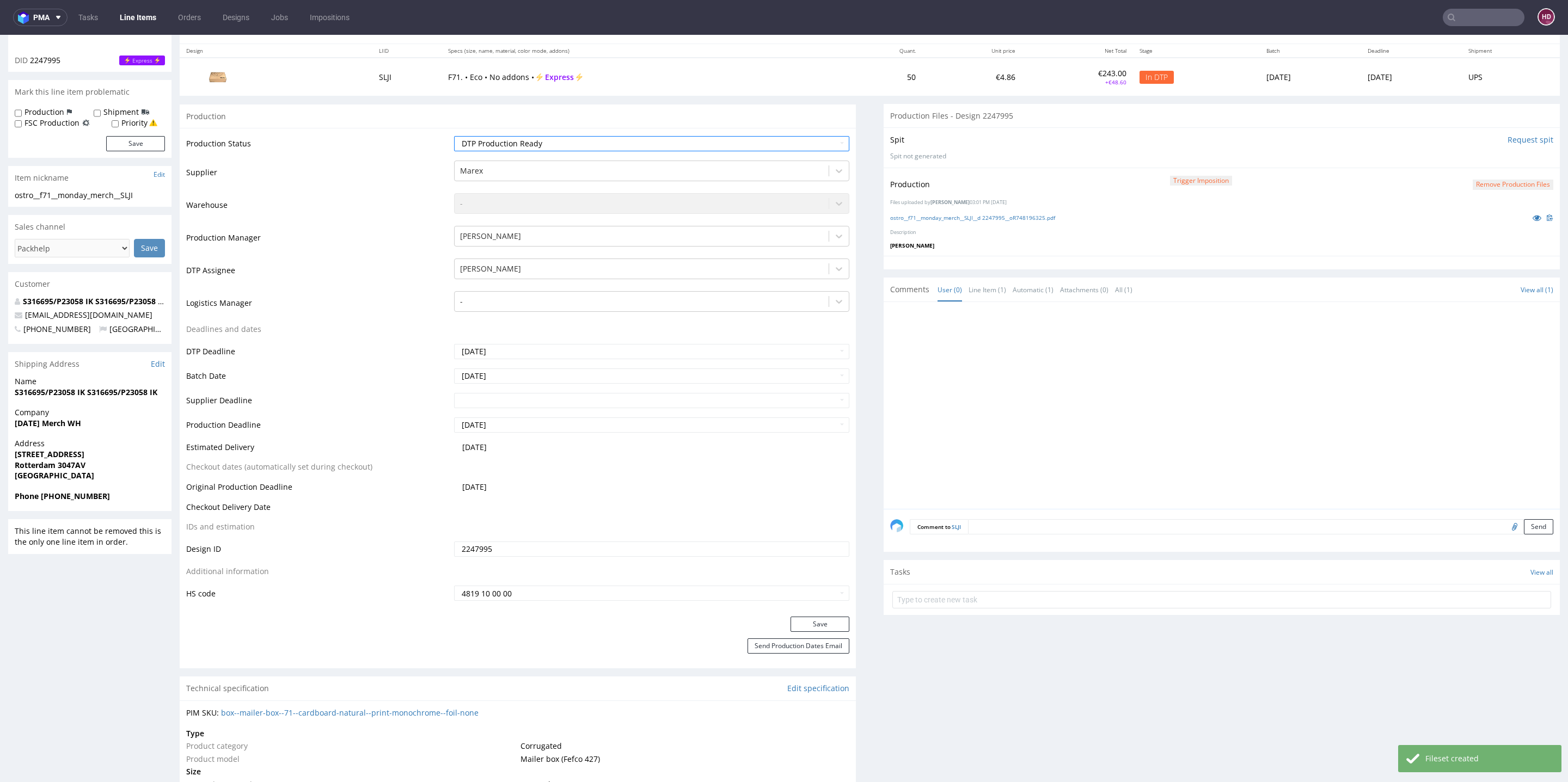
scroll to position [127, 0]
click at [821, 618] on button "Save" at bounding box center [820, 619] width 58 height 16
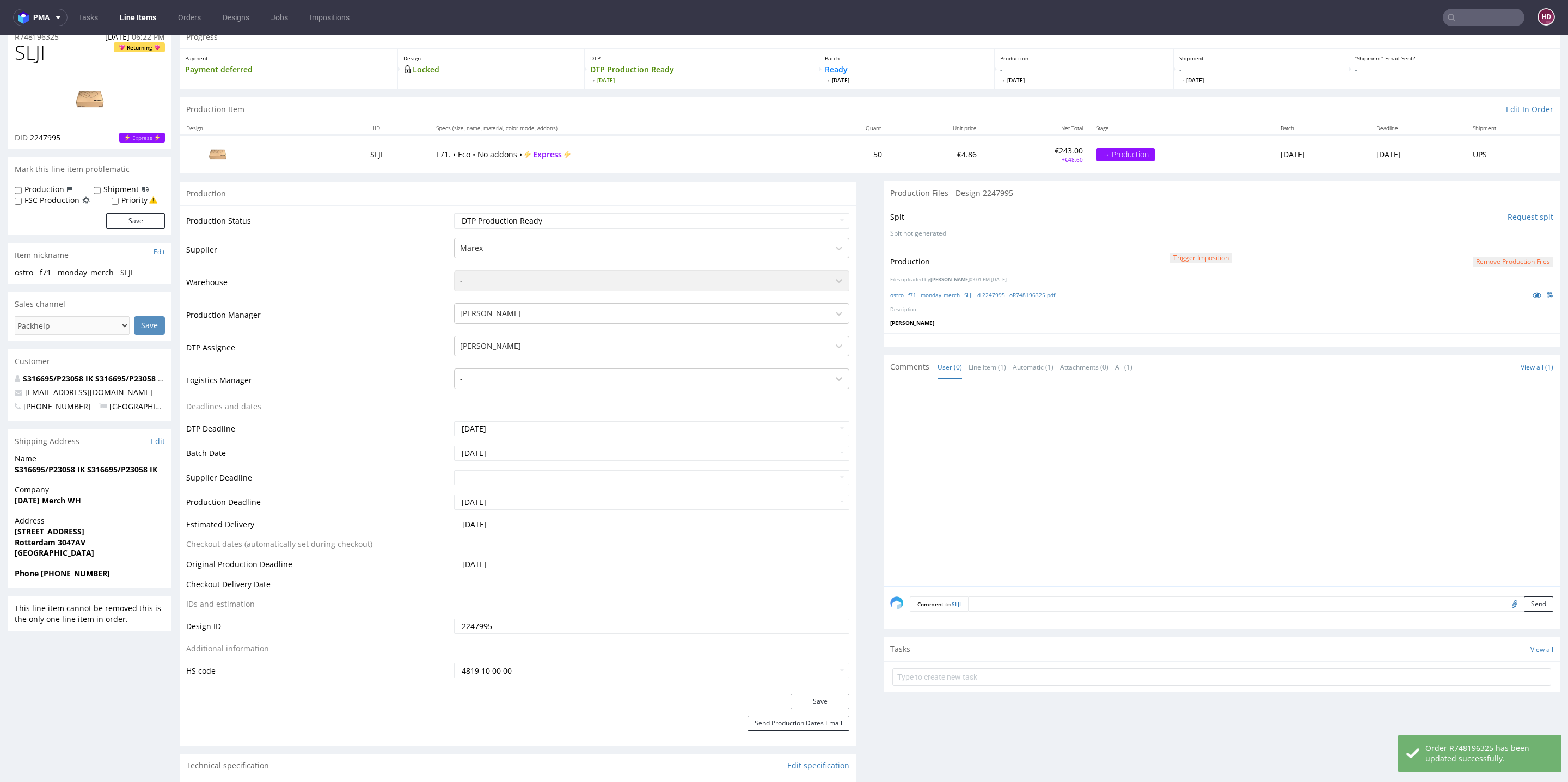
scroll to position [0, 0]
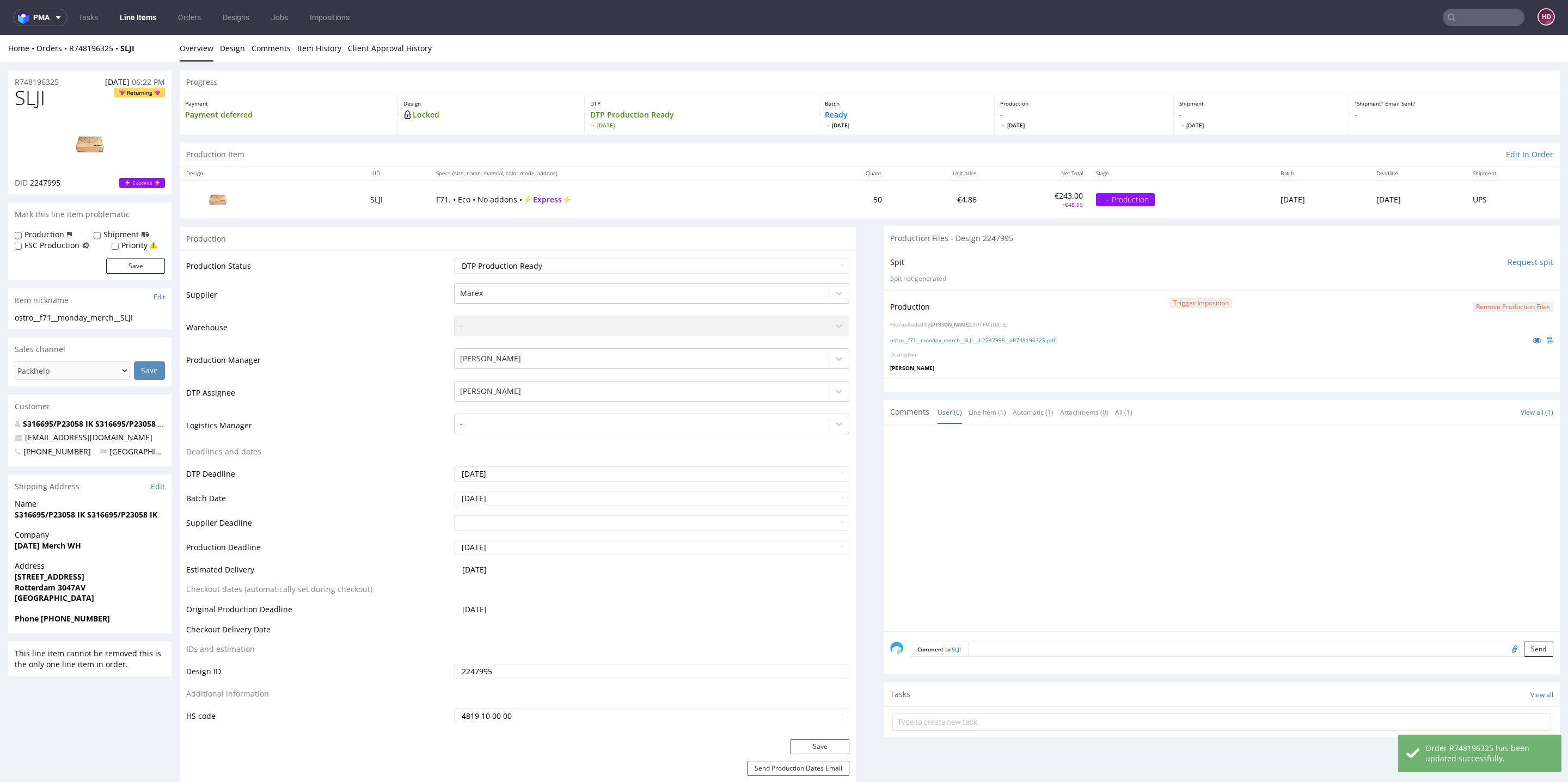
click at [136, 16] on link "Line Items" at bounding box center [138, 17] width 49 height 17
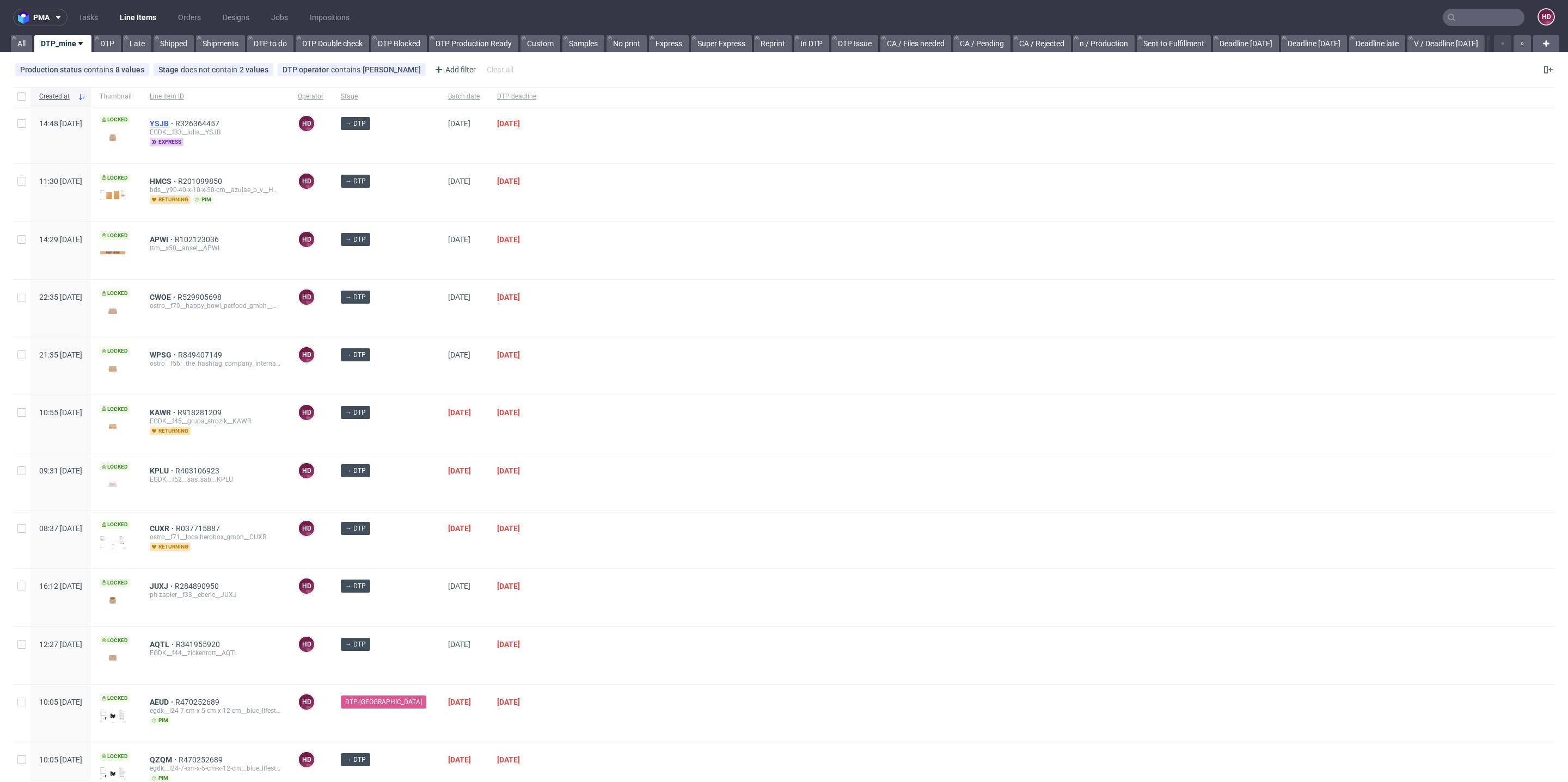
click at [175, 122] on span "YSJB" at bounding box center [163, 124] width 26 height 9
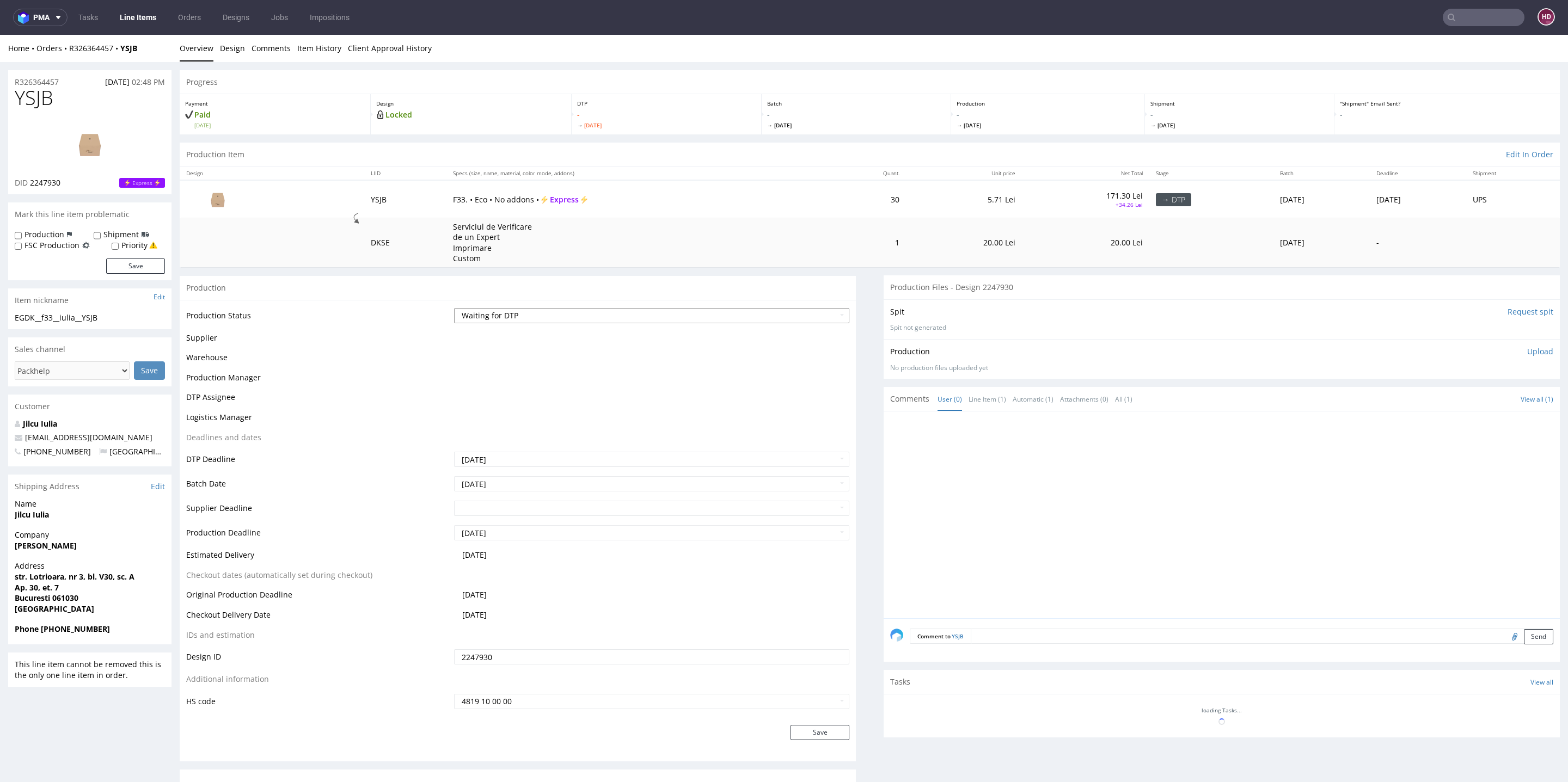
click at [622, 317] on select "Waiting for Artwork Waiting for Diecut Waiting for Mockup Waiting for DTP Waiti…" at bounding box center [652, 315] width 396 height 16
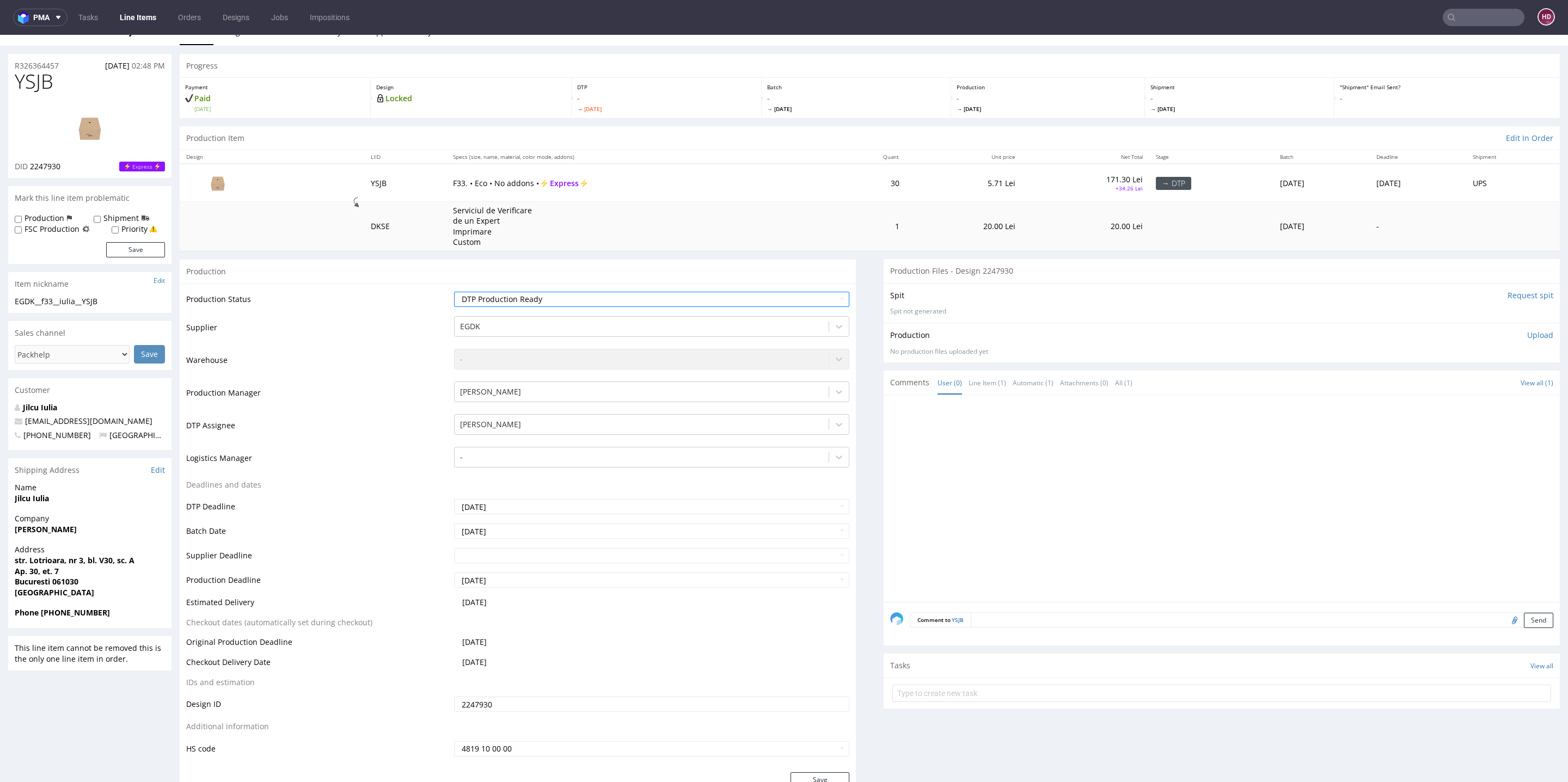
scroll to position [238, 0]
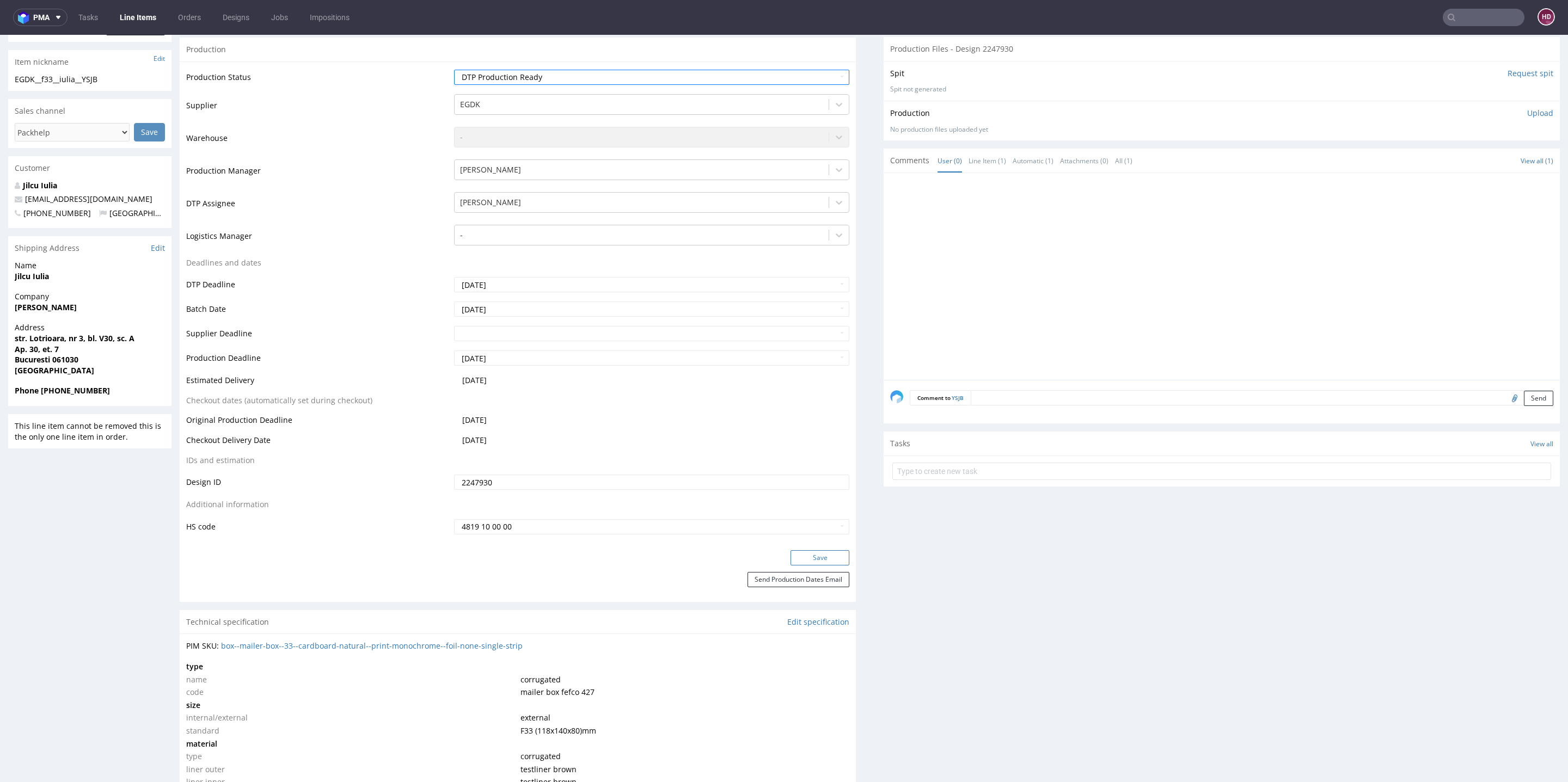
click at [790, 555] on button "Save" at bounding box center [820, 557] width 58 height 16
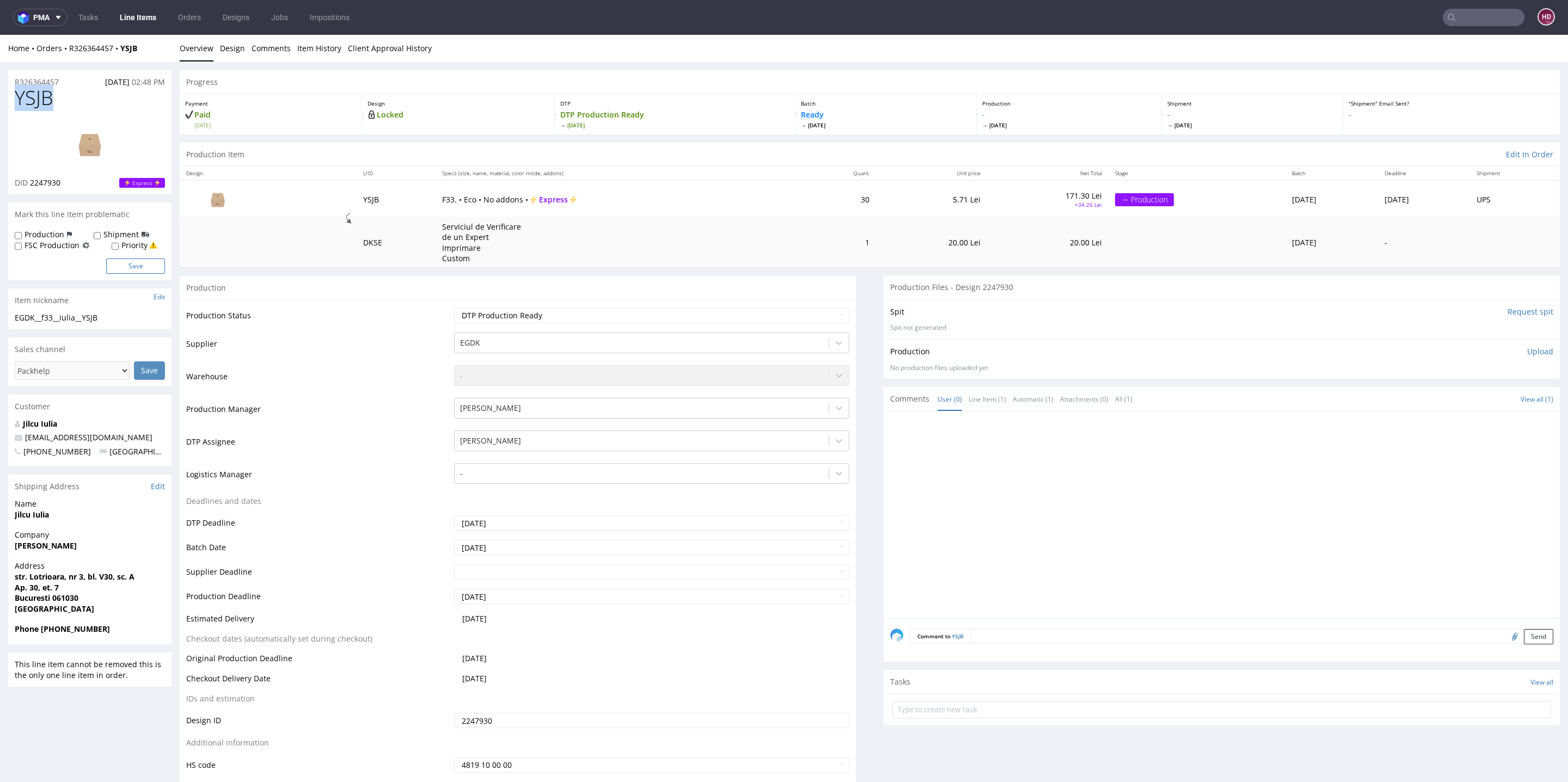
drag, startPoint x: 67, startPoint y: 100, endPoint x: 106, endPoint y: 273, distance: 177.3
click at [66, 180] on div "DID 2247930 Express" at bounding box center [90, 183] width 150 height 11
drag, startPoint x: 66, startPoint y: 180, endPoint x: 91, endPoint y: 268, distance: 91.5
click at [35, 185] on div "DID 2247930 Express" at bounding box center [90, 183] width 150 height 11
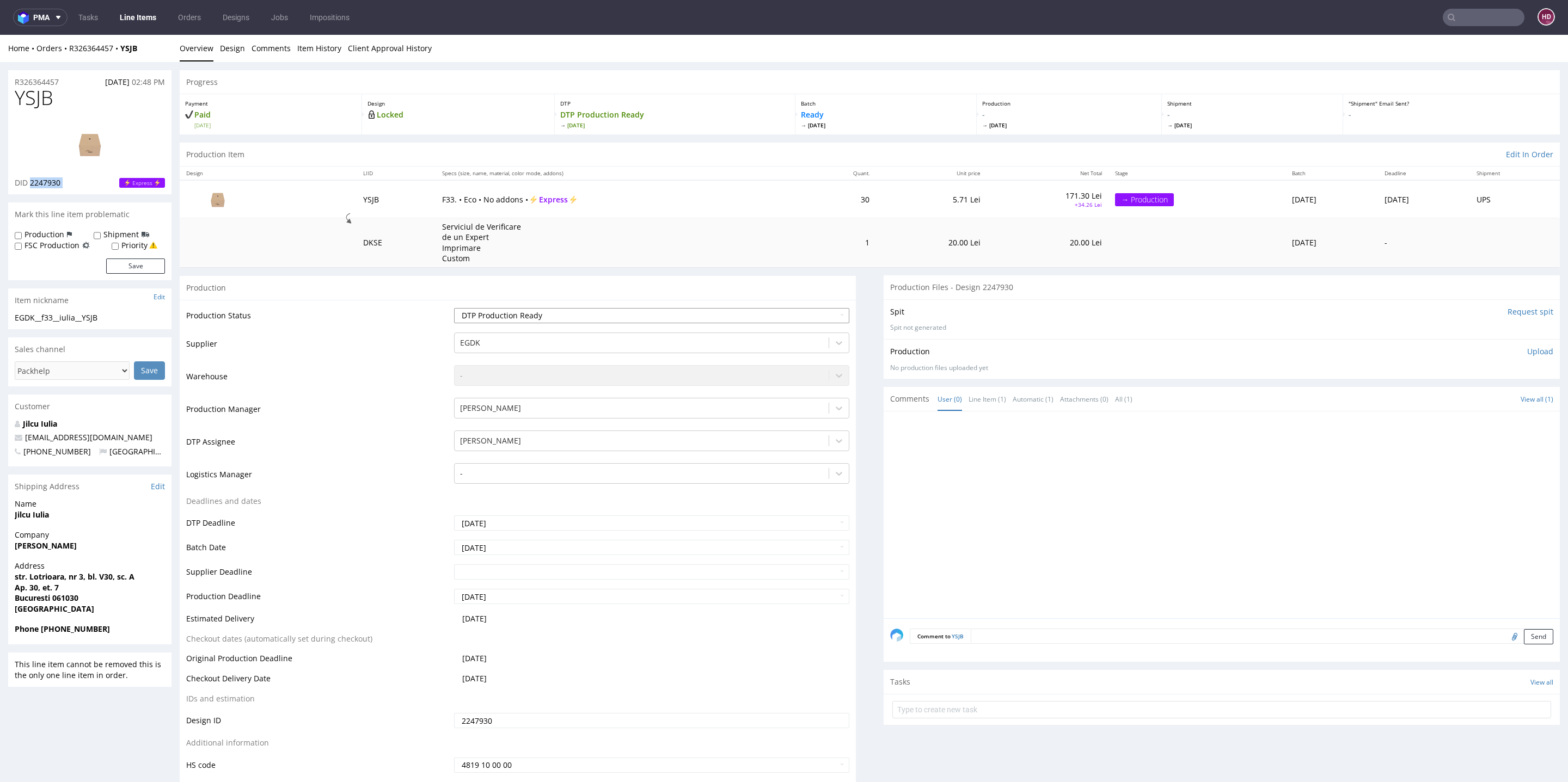
click at [575, 312] on select "Waiting for Artwork Waiting for Diecut Waiting for Mockup Waiting for DTP Waiti…" at bounding box center [652, 315] width 396 height 16
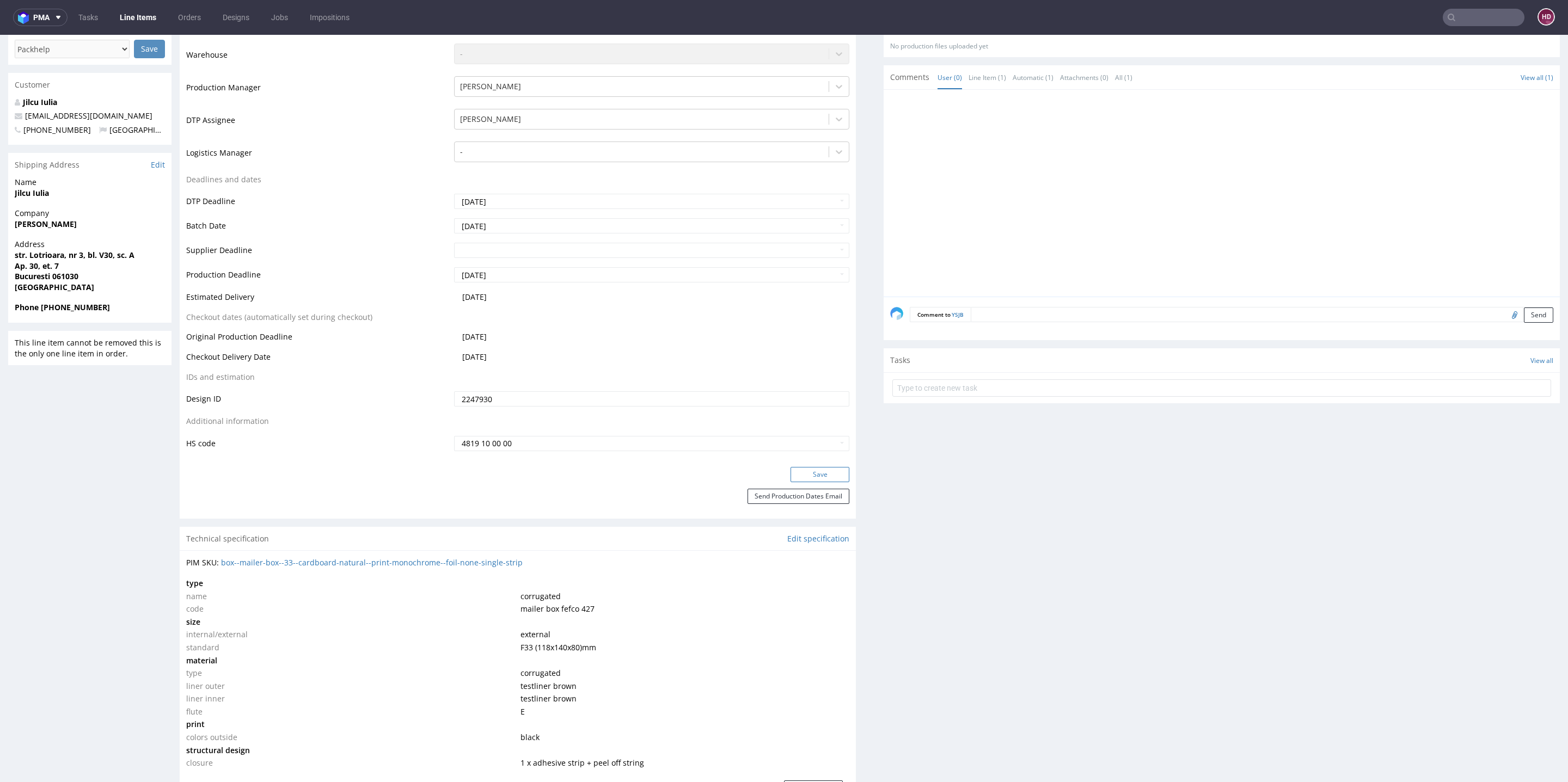
click at [809, 468] on button "Save" at bounding box center [820, 474] width 58 height 16
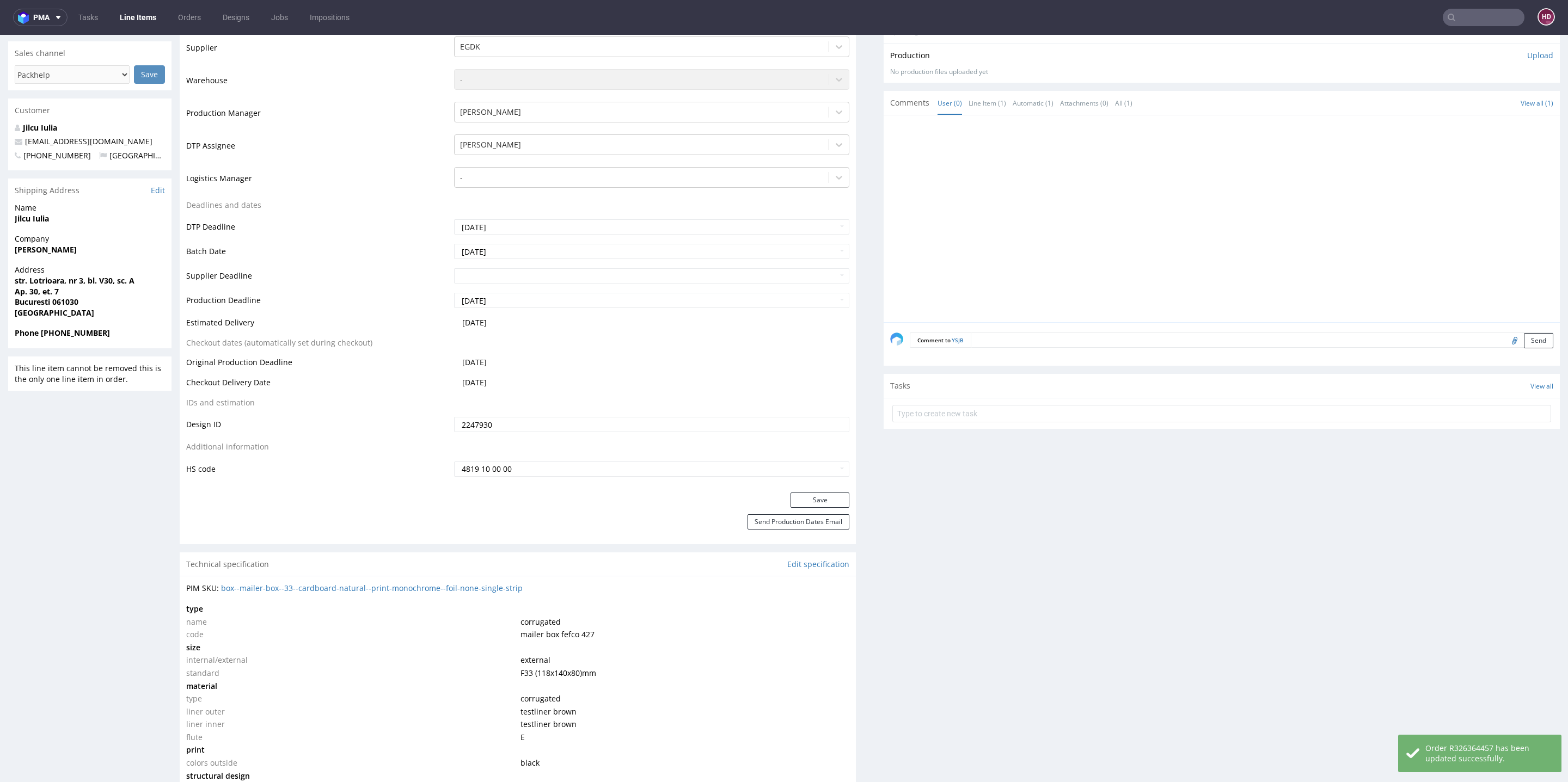
scroll to position [0, 0]
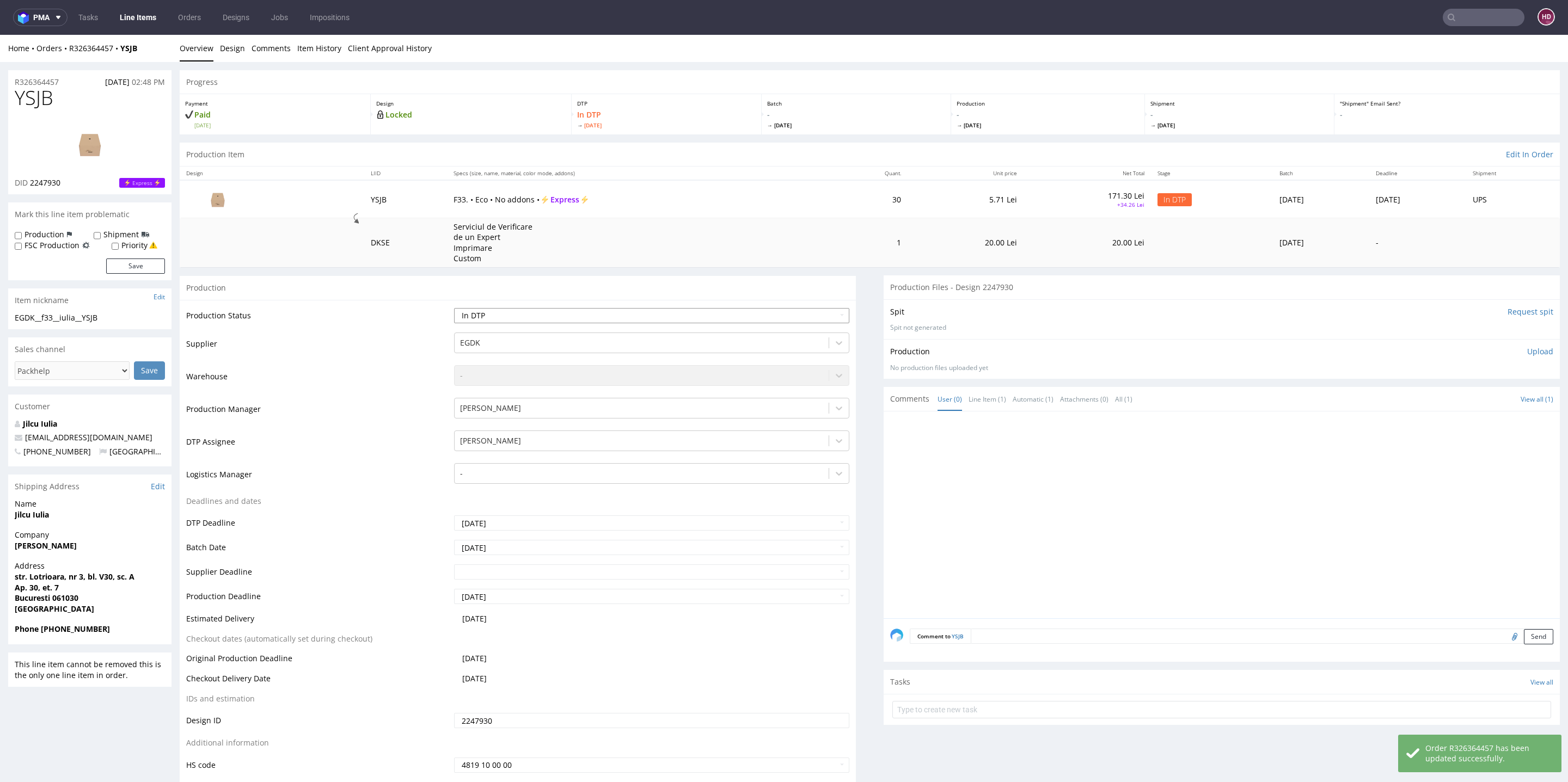
click at [540, 317] on select "Waiting for Artwork Waiting for Diecut Waiting for Mockup Waiting for DTP Waiti…" at bounding box center [652, 315] width 396 height 16
select select "dtp_production_ready"
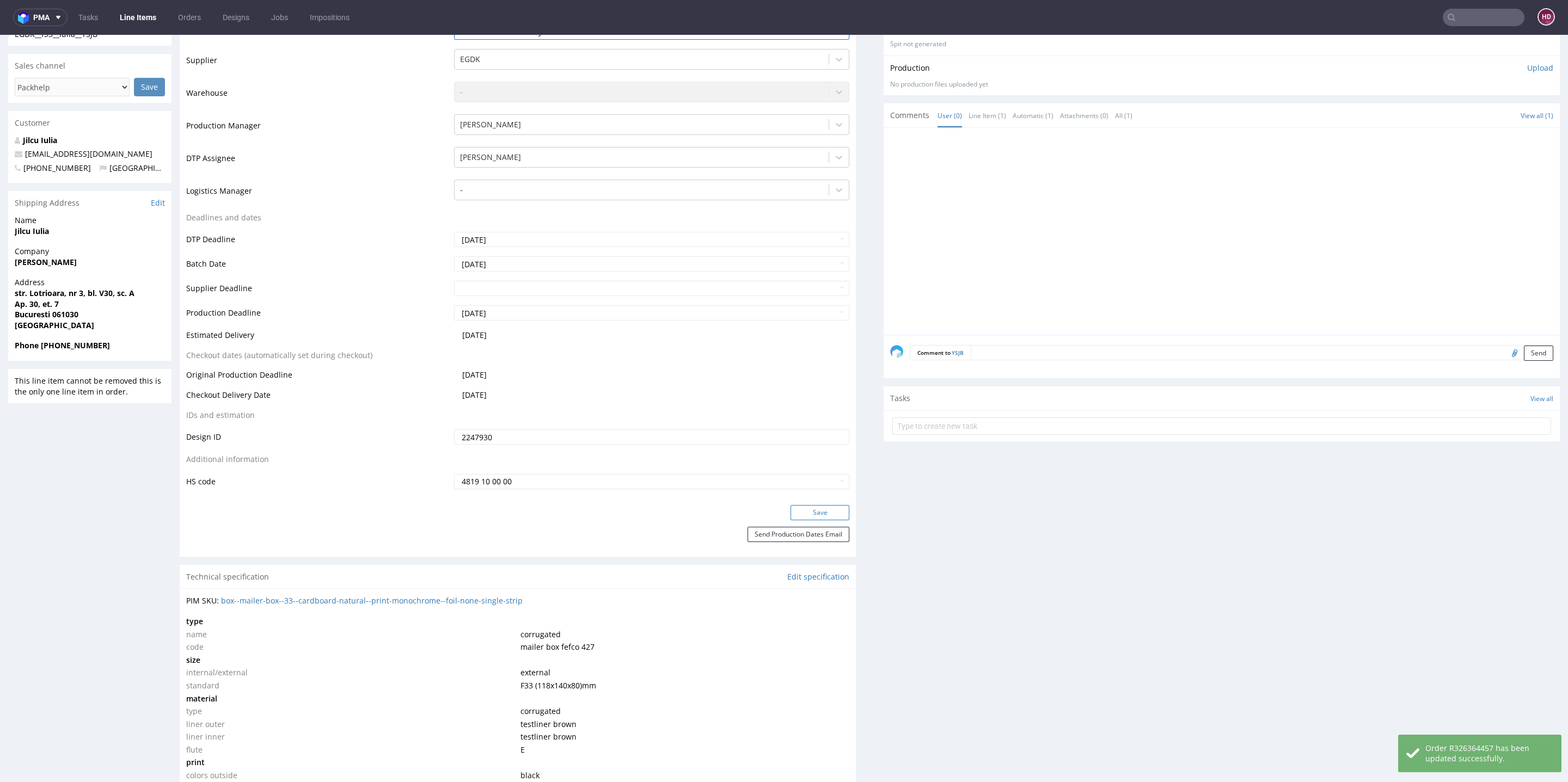
click at [811, 510] on button "Save" at bounding box center [820, 513] width 58 height 16
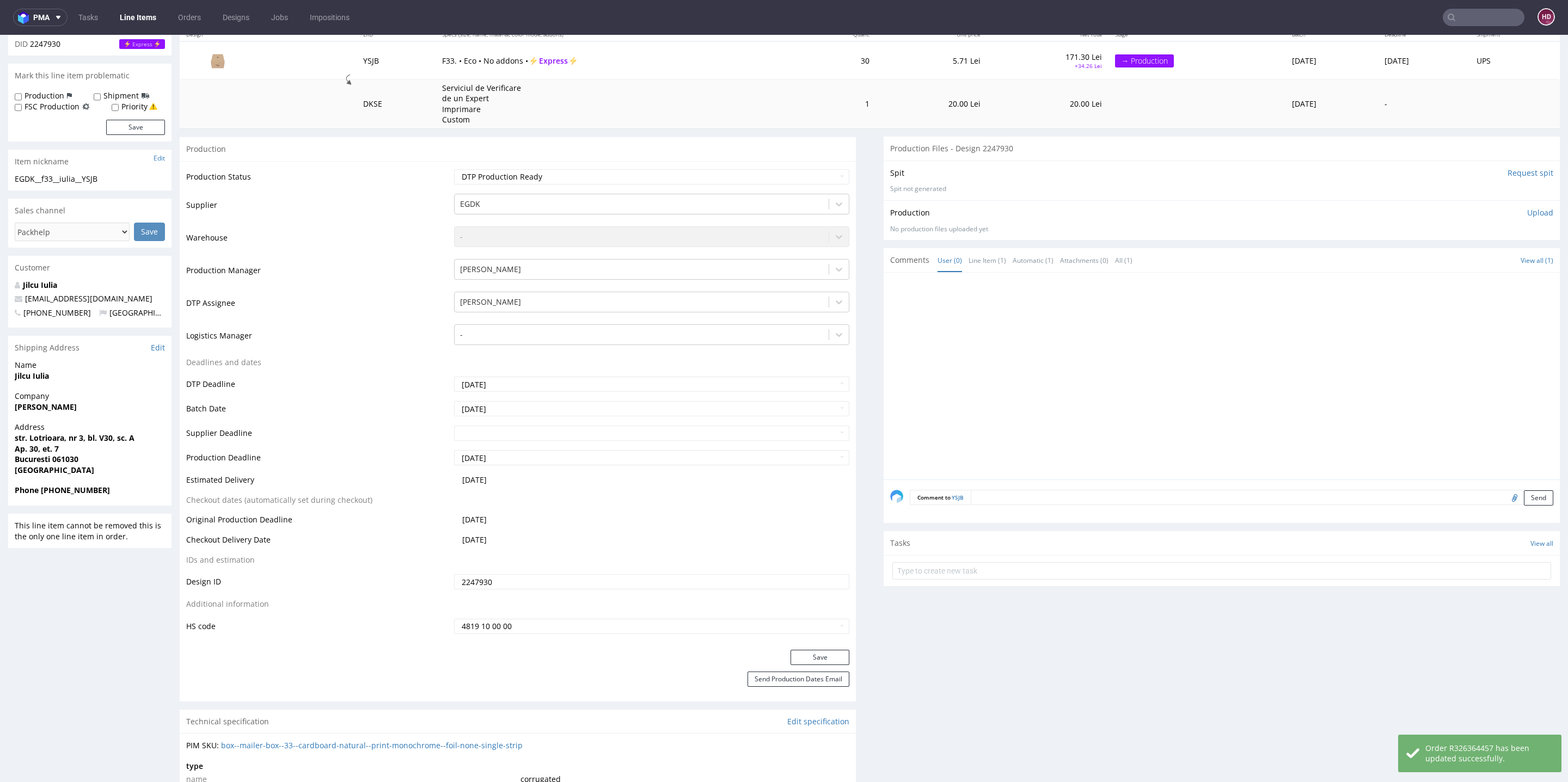
scroll to position [0, 0]
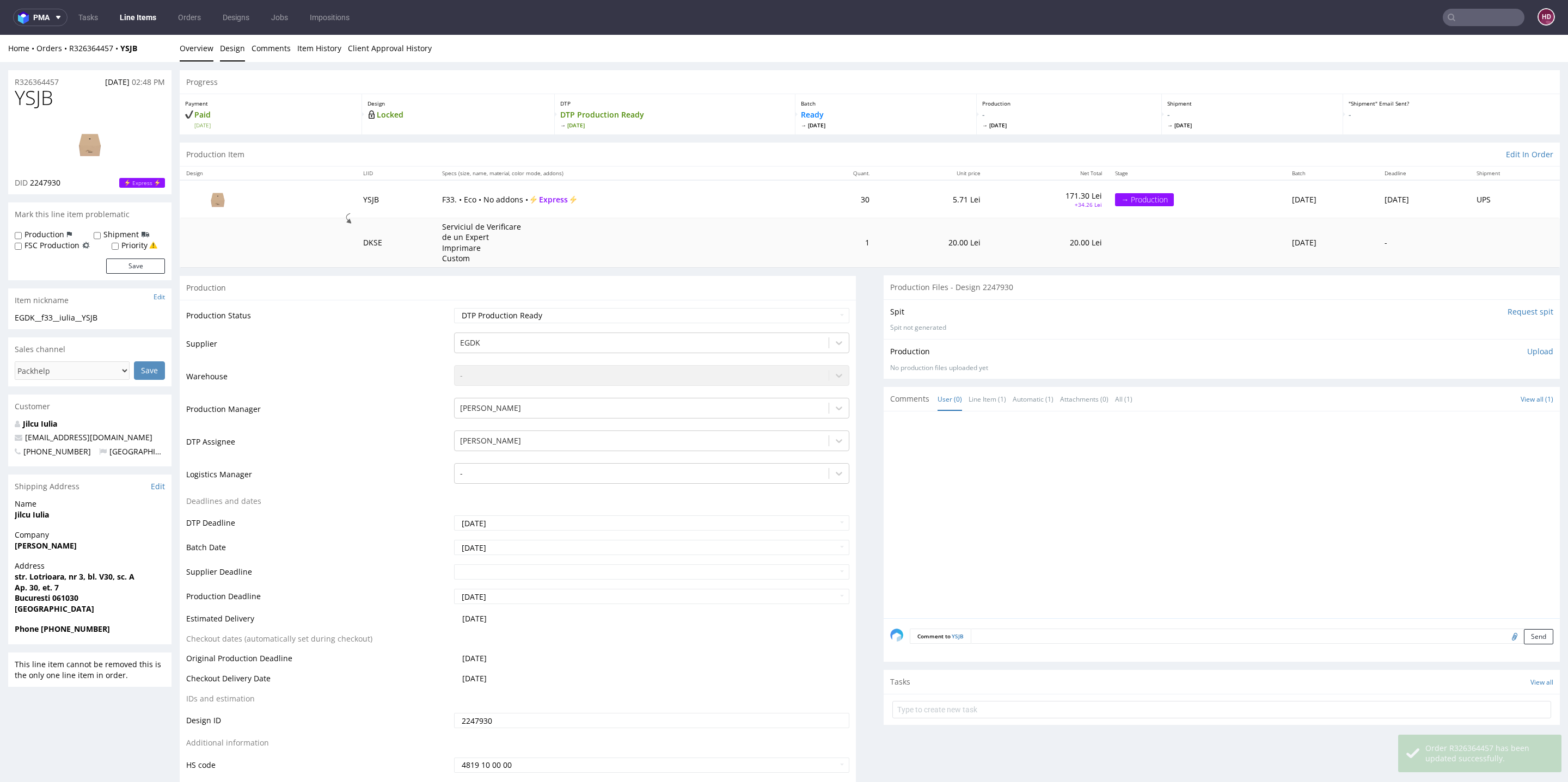
click at [238, 45] on link "Design" at bounding box center [232, 48] width 25 height 26
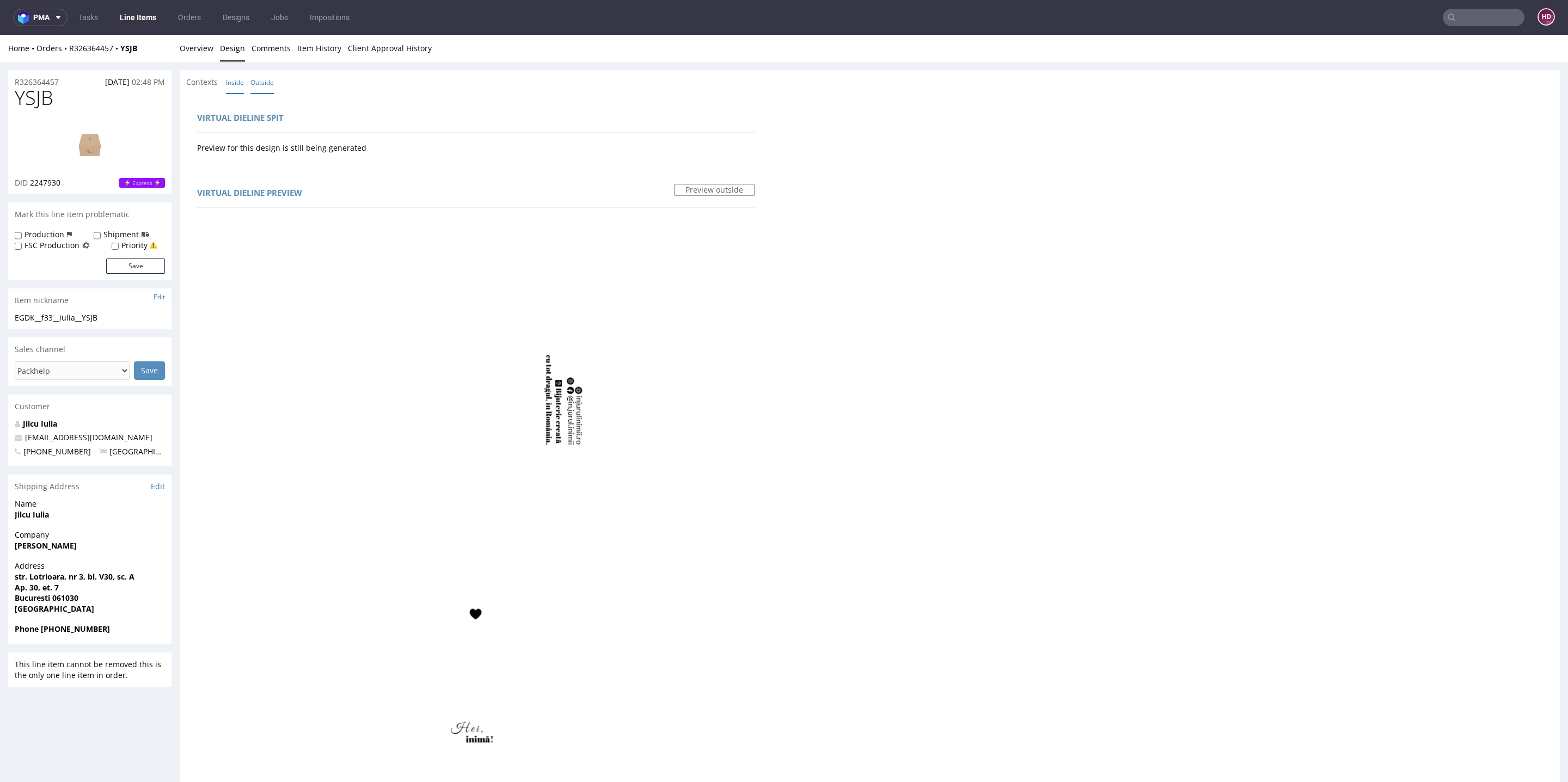
click at [239, 87] on link "Inside" at bounding box center [235, 82] width 18 height 24
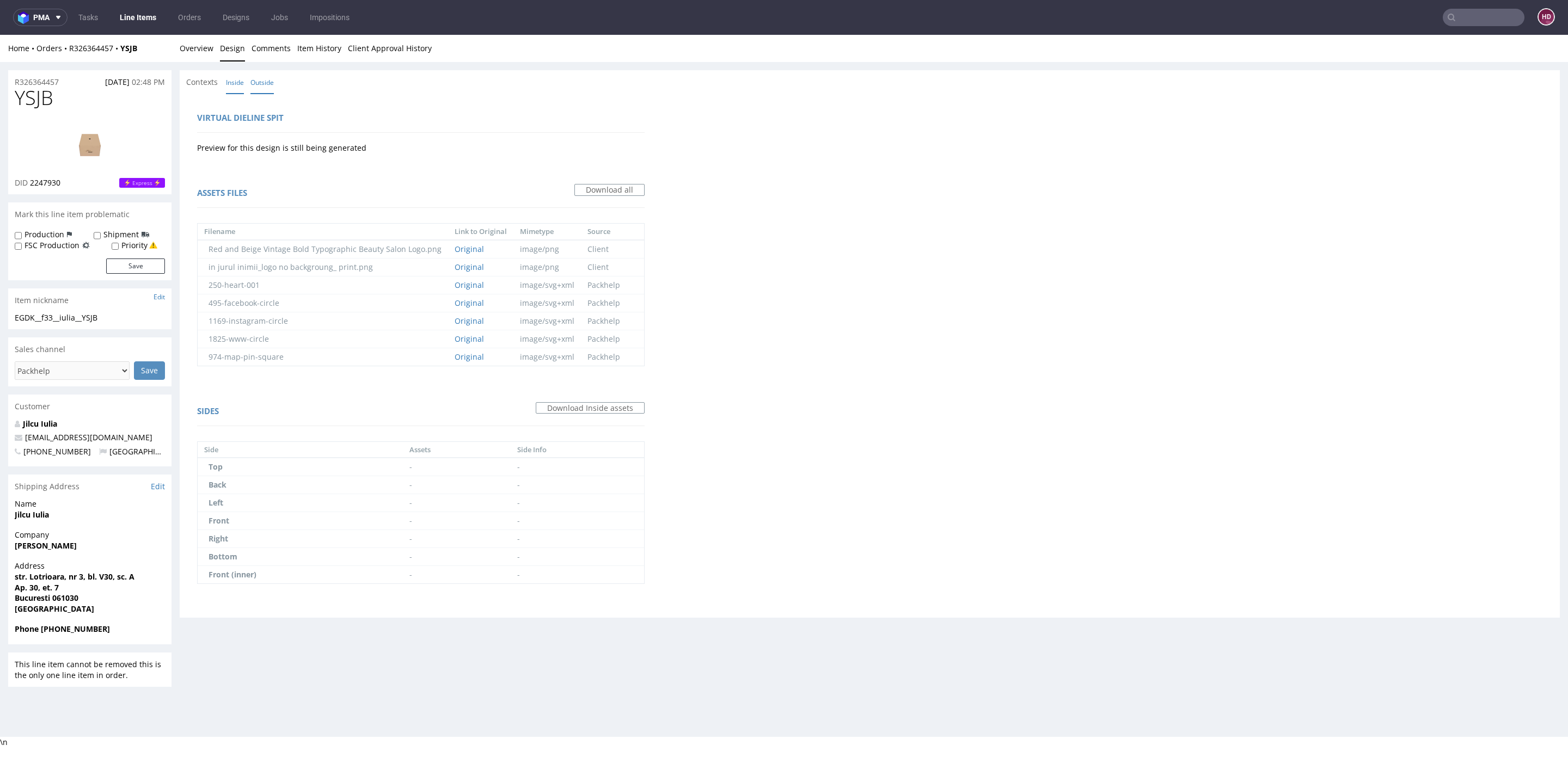
click at [260, 86] on link "Outside" at bounding box center [262, 82] width 24 height 24
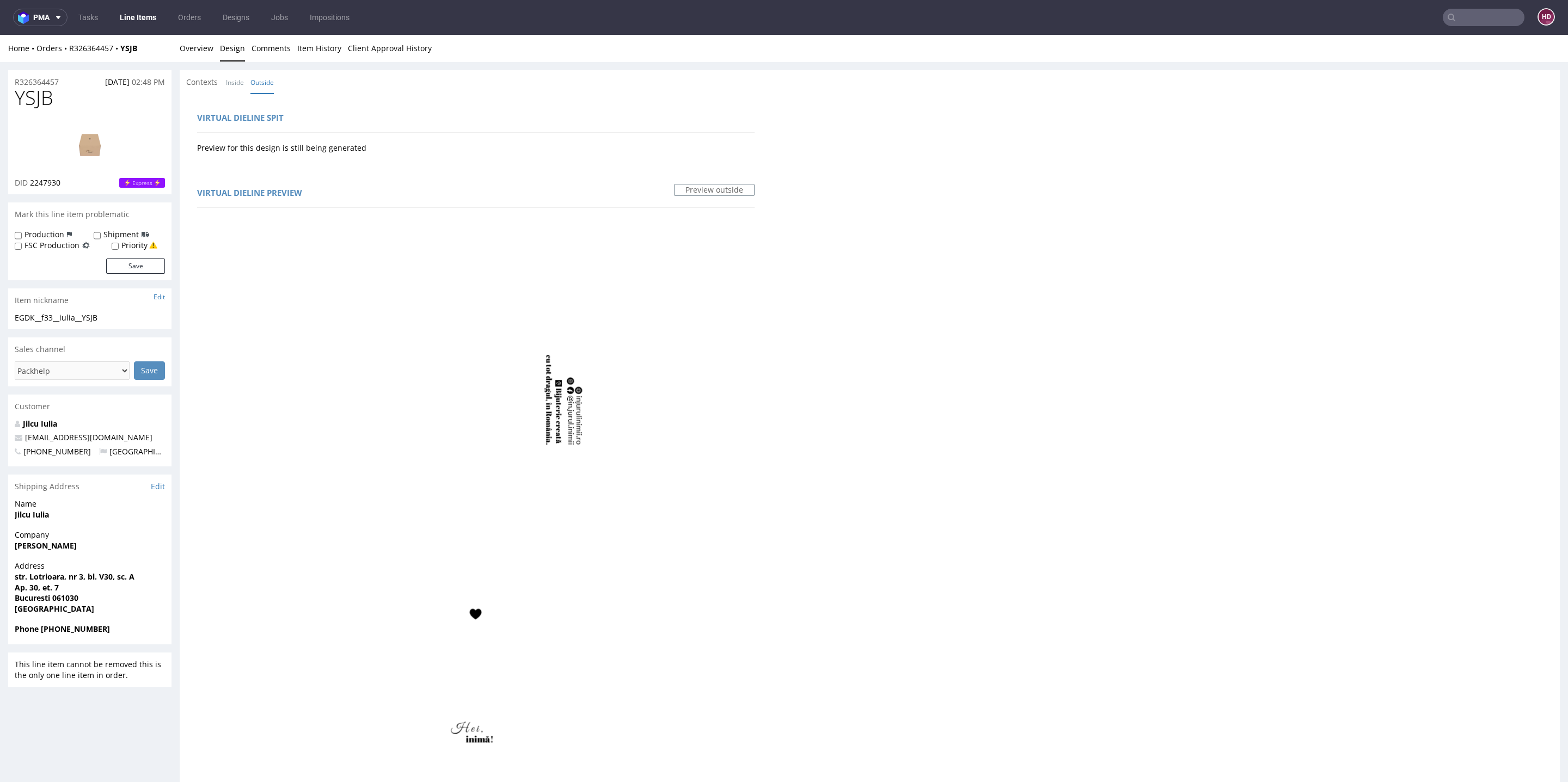
click at [93, 162] on img at bounding box center [90, 144] width 87 height 49
click at [73, 145] on img at bounding box center [90, 144] width 87 height 49
click at [83, 138] on img at bounding box center [90, 144] width 87 height 49
click at [72, 140] on img at bounding box center [90, 144] width 87 height 49
click at [108, 137] on img at bounding box center [90, 144] width 87 height 49
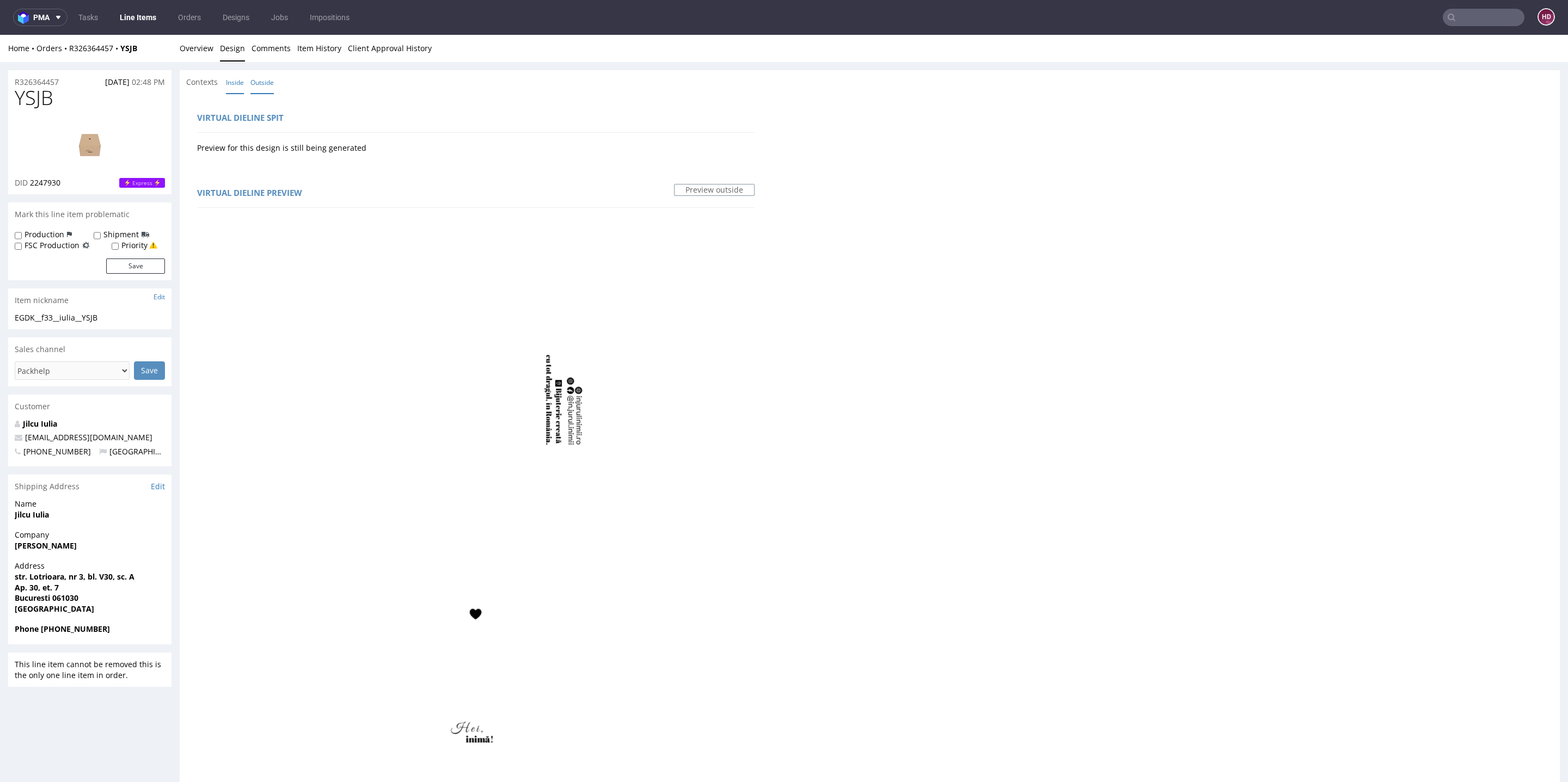
click at [242, 87] on link "Inside" at bounding box center [235, 82] width 18 height 24
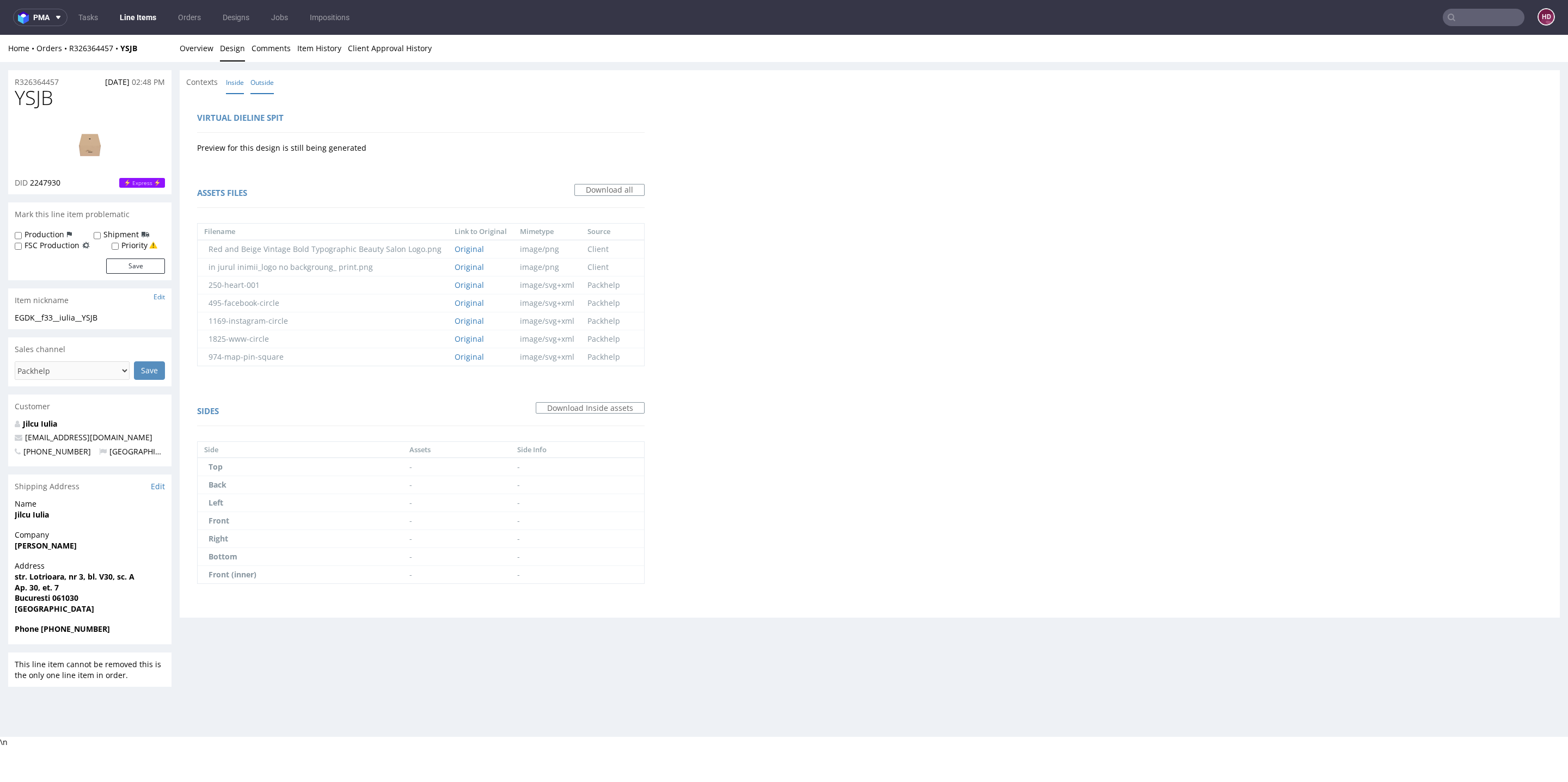
click at [269, 82] on link "Outside" at bounding box center [262, 82] width 24 height 24
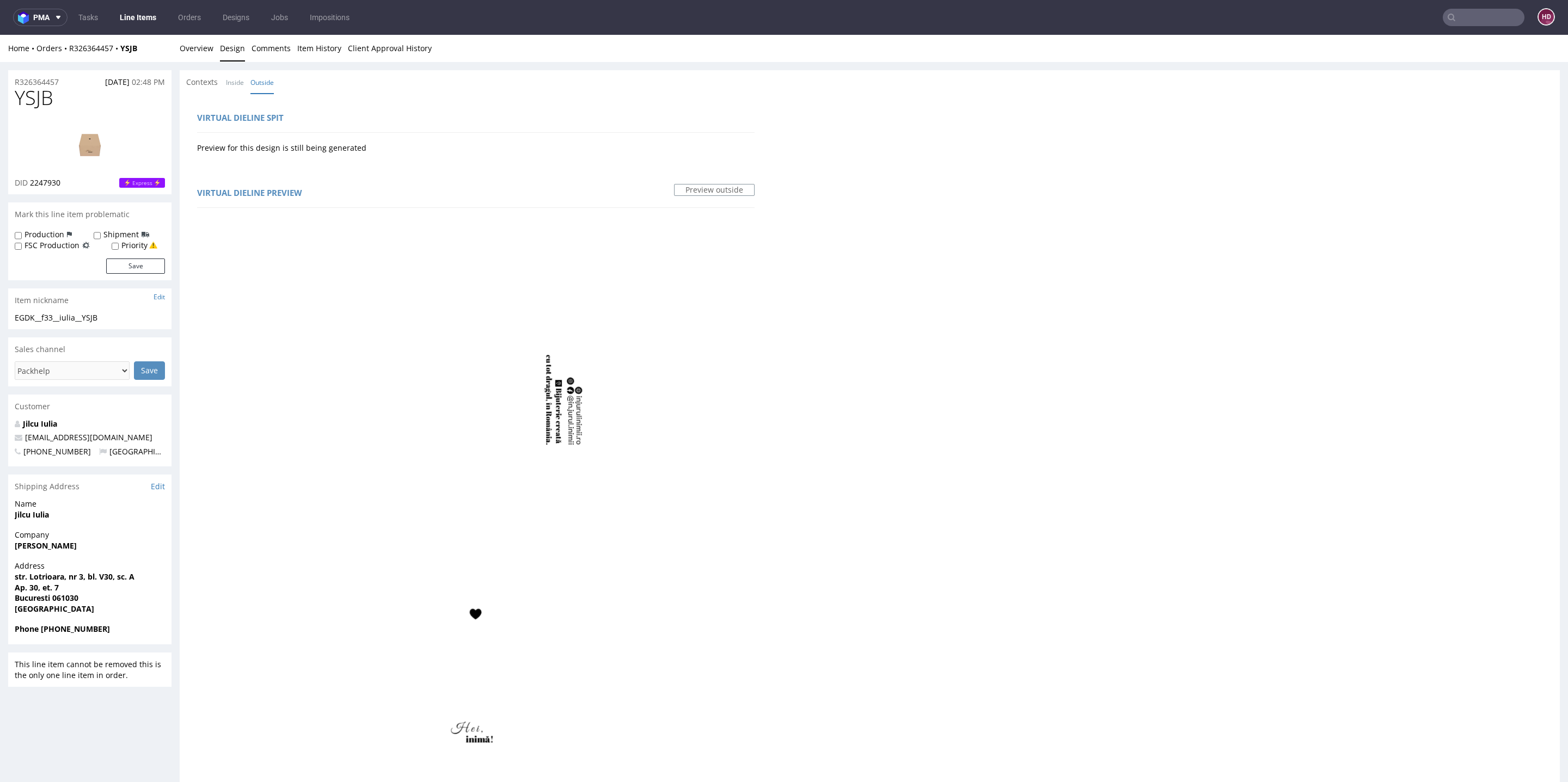
click at [45, 181] on span "2247930" at bounding box center [45, 182] width 30 height 10
click at [84, 137] on img at bounding box center [90, 144] width 87 height 49
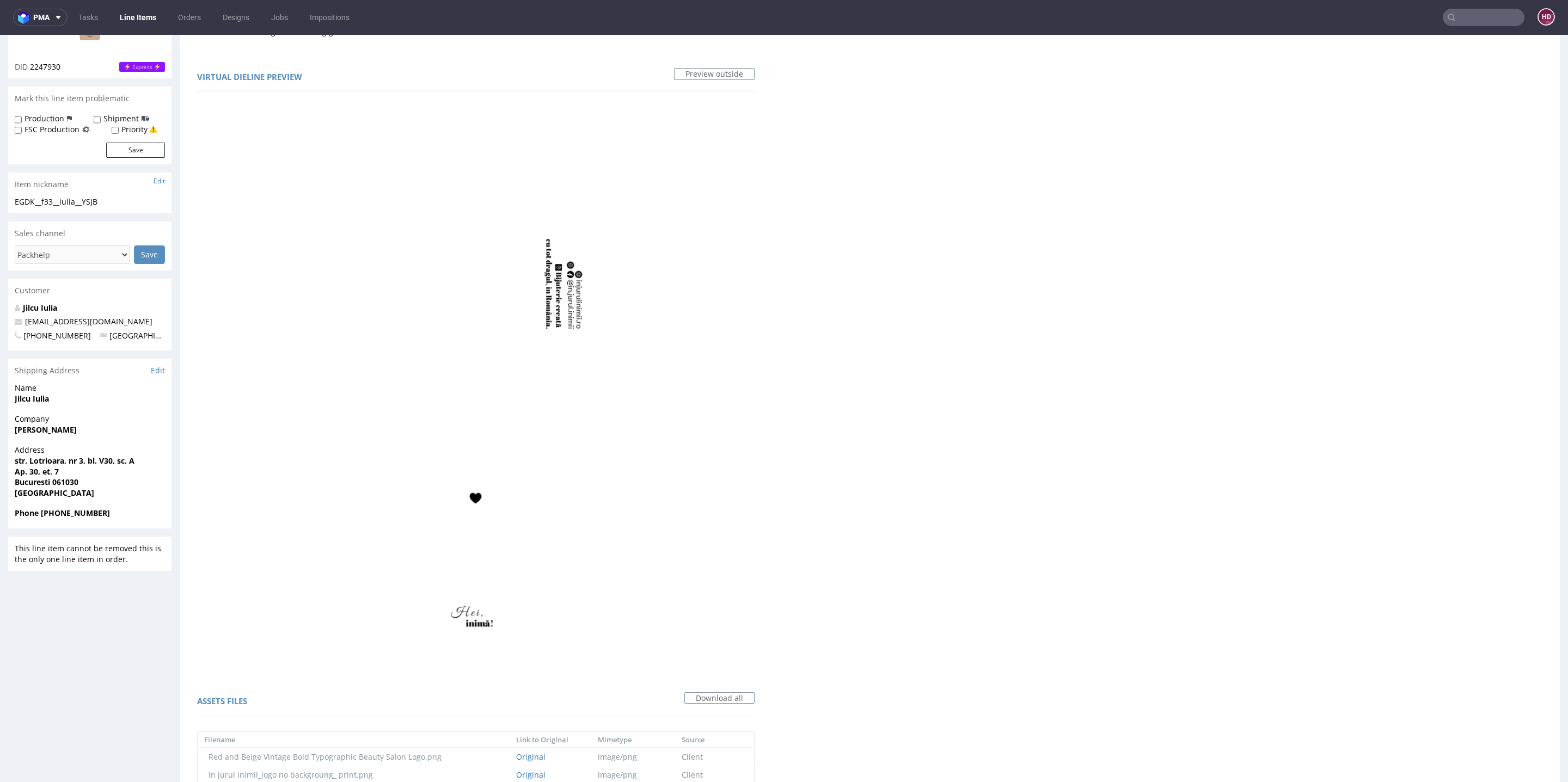
scroll to position [141, 0]
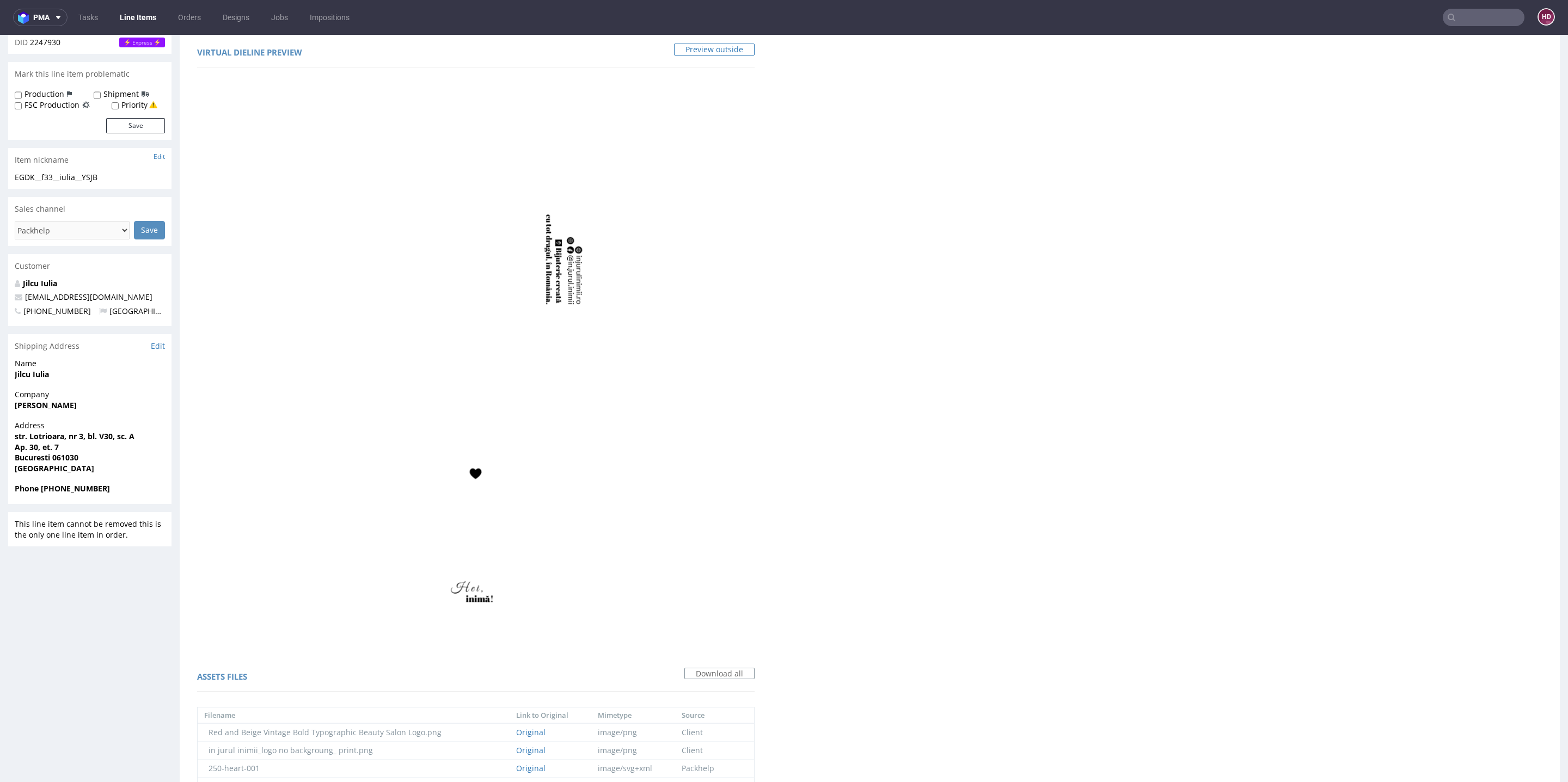
click at [734, 48] on link "Preview outside" at bounding box center [715, 49] width 80 height 12
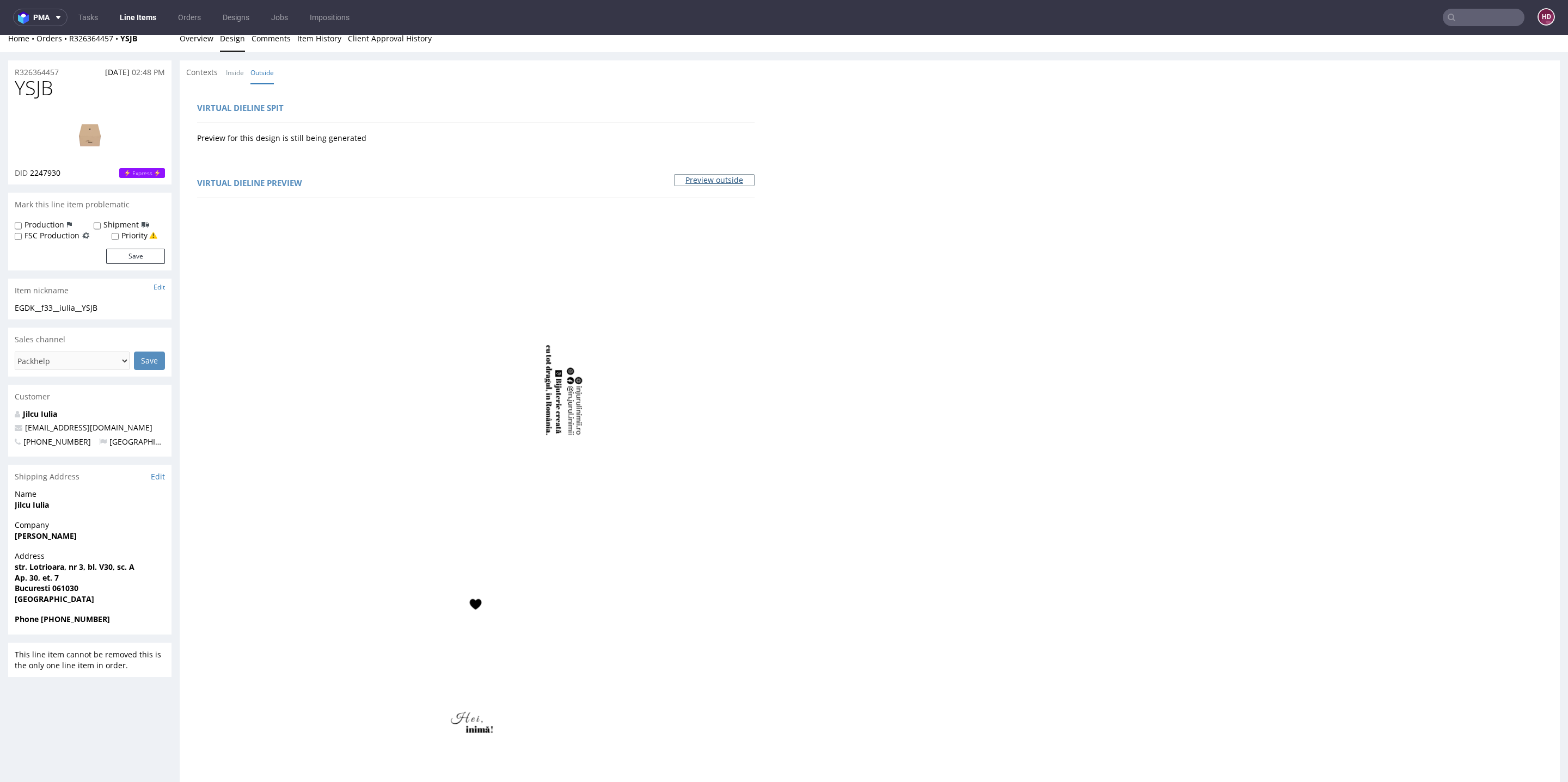
scroll to position [0, 0]
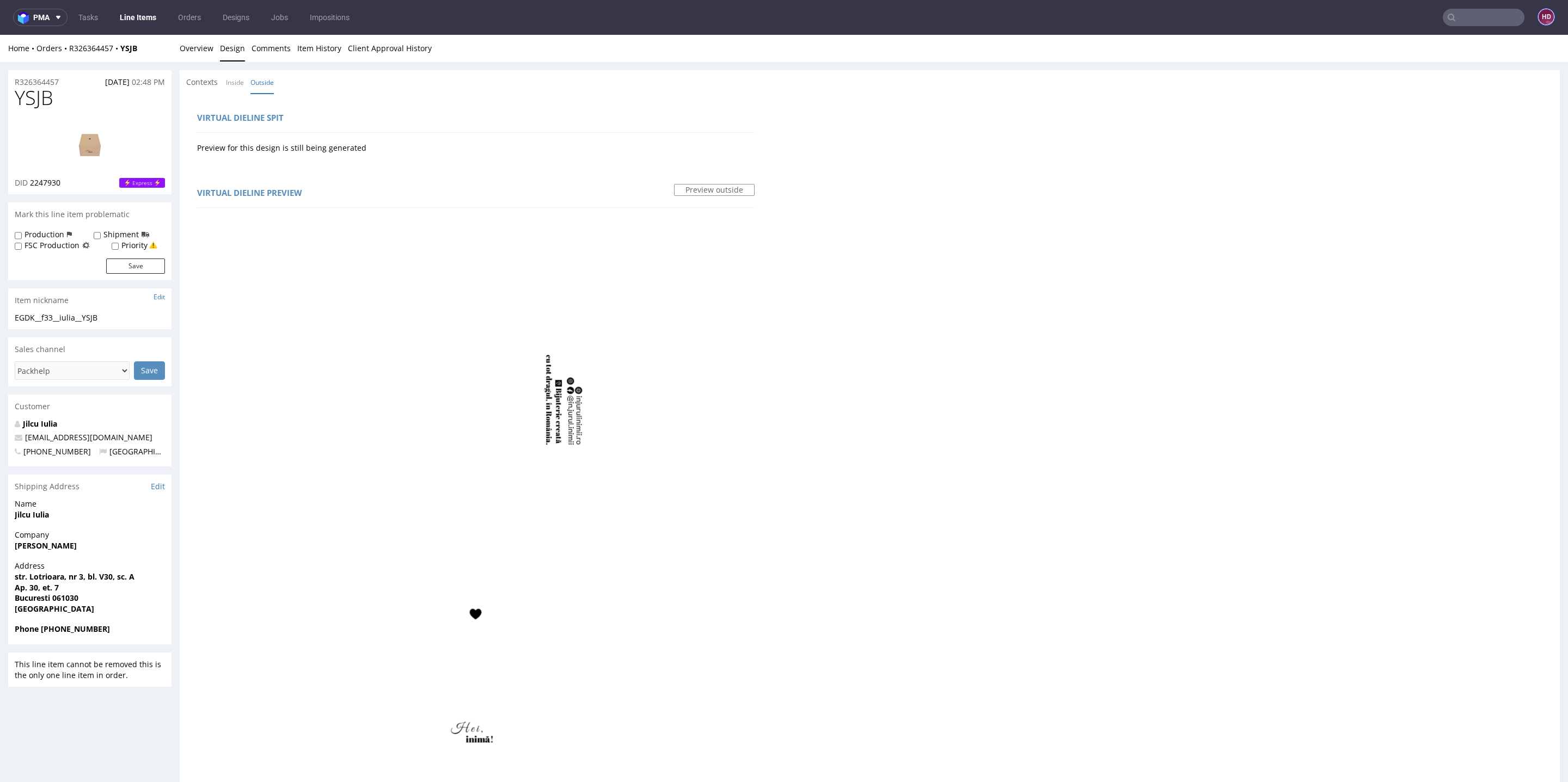
click at [1539, 15] on figcaption "HD" at bounding box center [1546, 16] width 16 height 16
click at [1511, 100] on span "Log out" at bounding box center [1499, 103] width 118 height 11
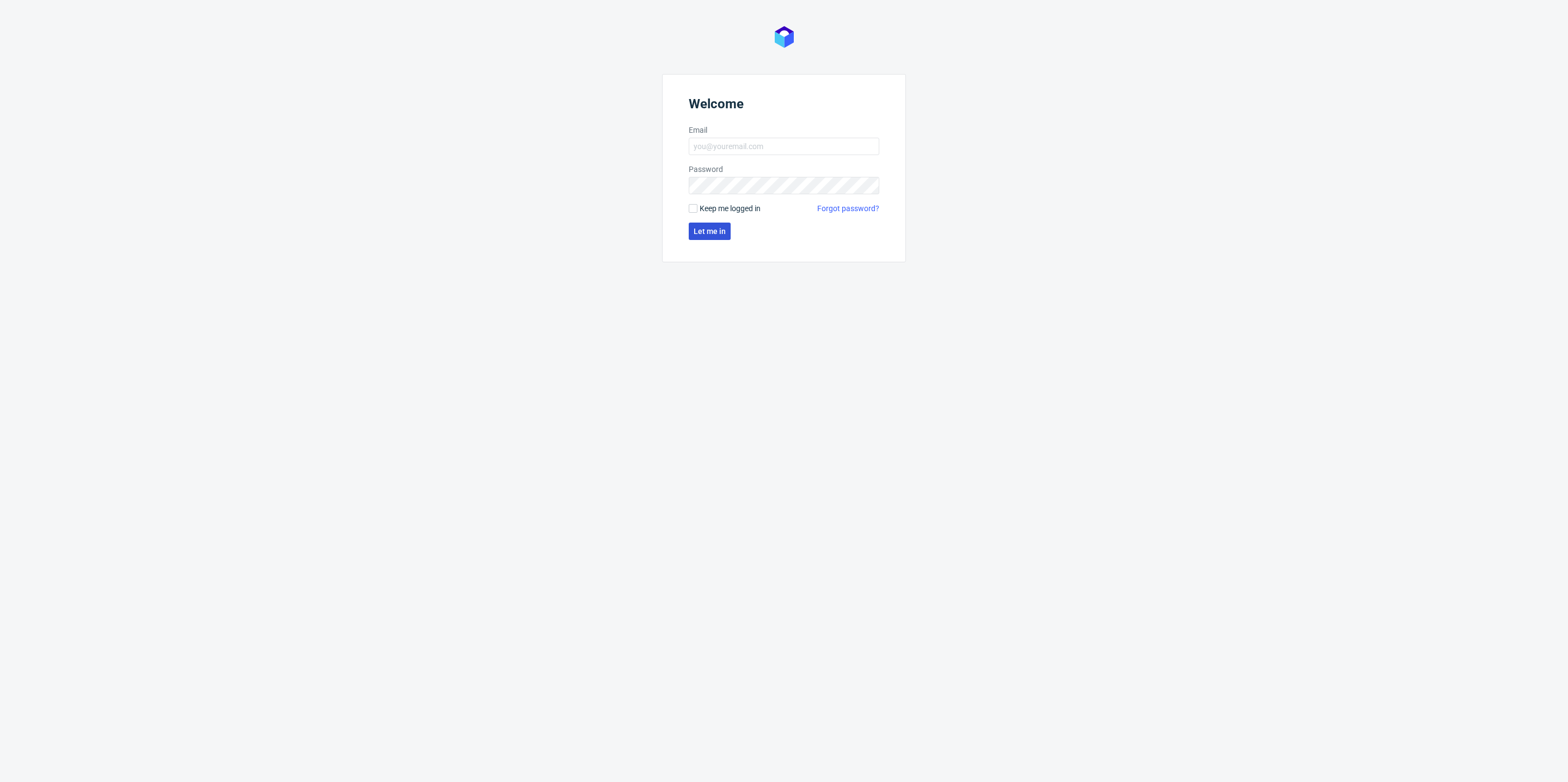
click at [717, 229] on span "Let me in" at bounding box center [709, 231] width 32 height 7
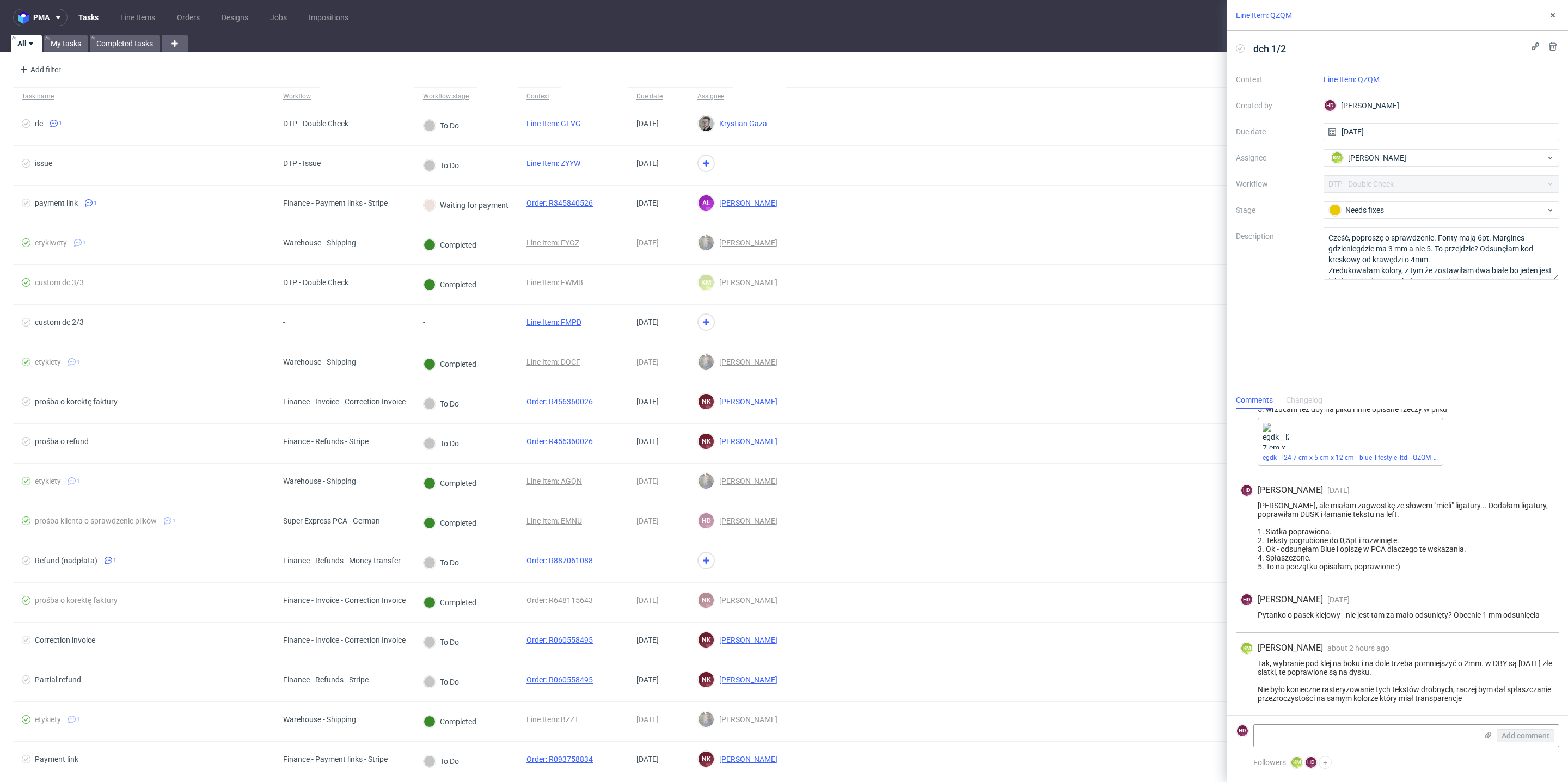
scroll to position [90, 0]
click at [1292, 454] on link "egdk__l24-7-cm-x-5-cm-x-12-cm__blue_lifestyle_ltd__QZQM__d2245375__oR470252689_…" at bounding box center [1416, 458] width 307 height 7
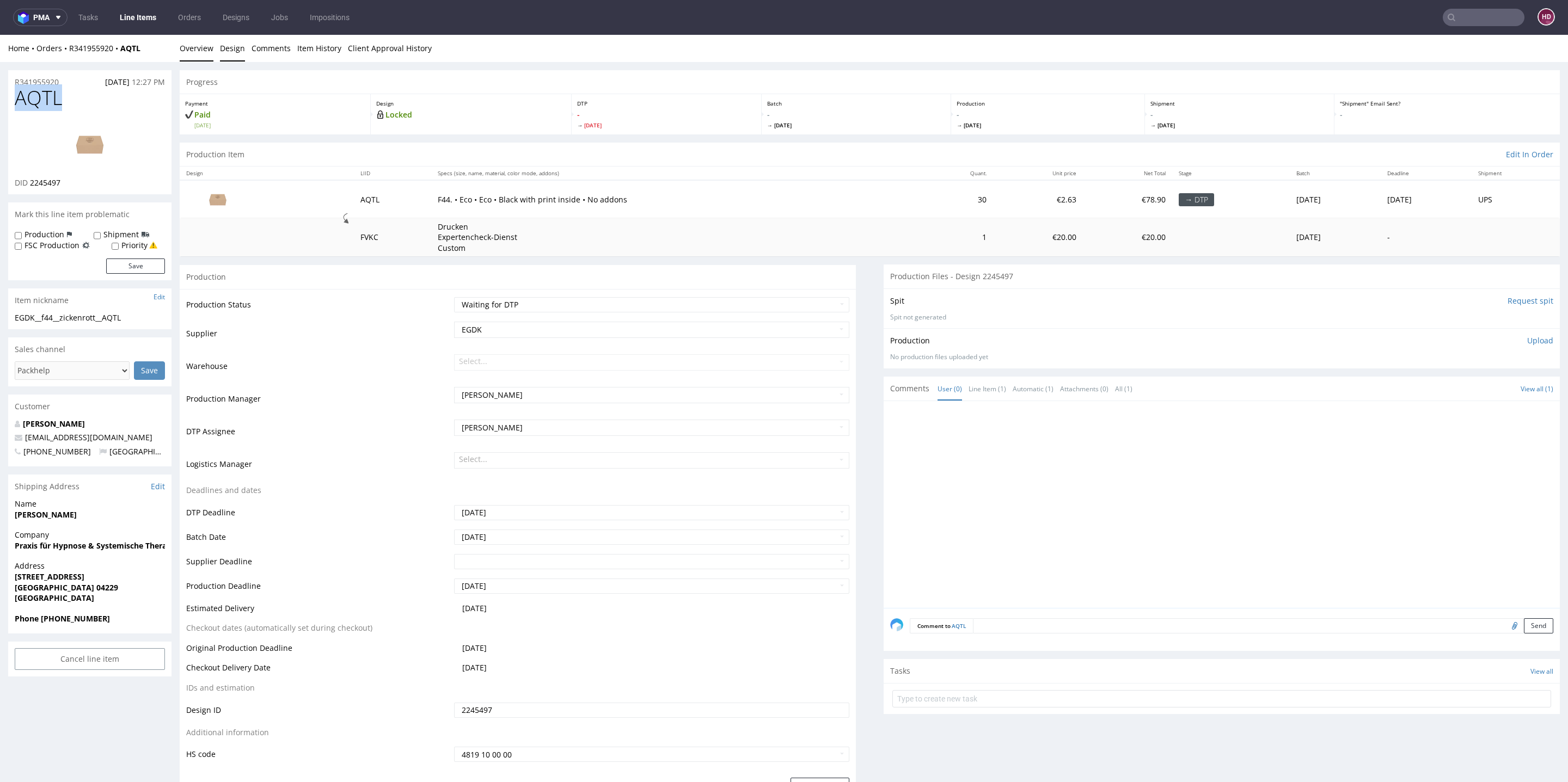
scroll to position [4, 0]
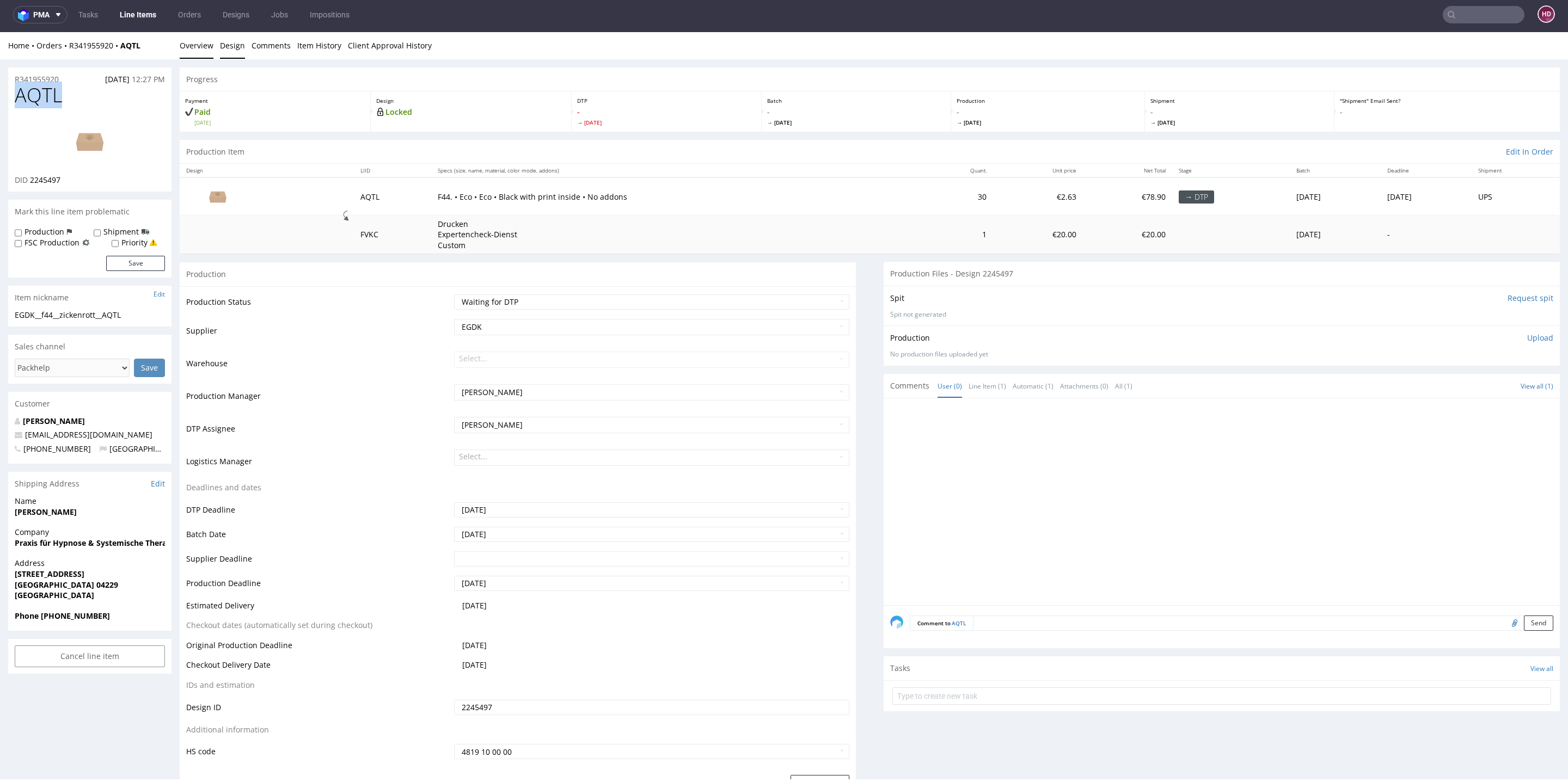
click at [233, 48] on link "Design" at bounding box center [232, 45] width 25 height 26
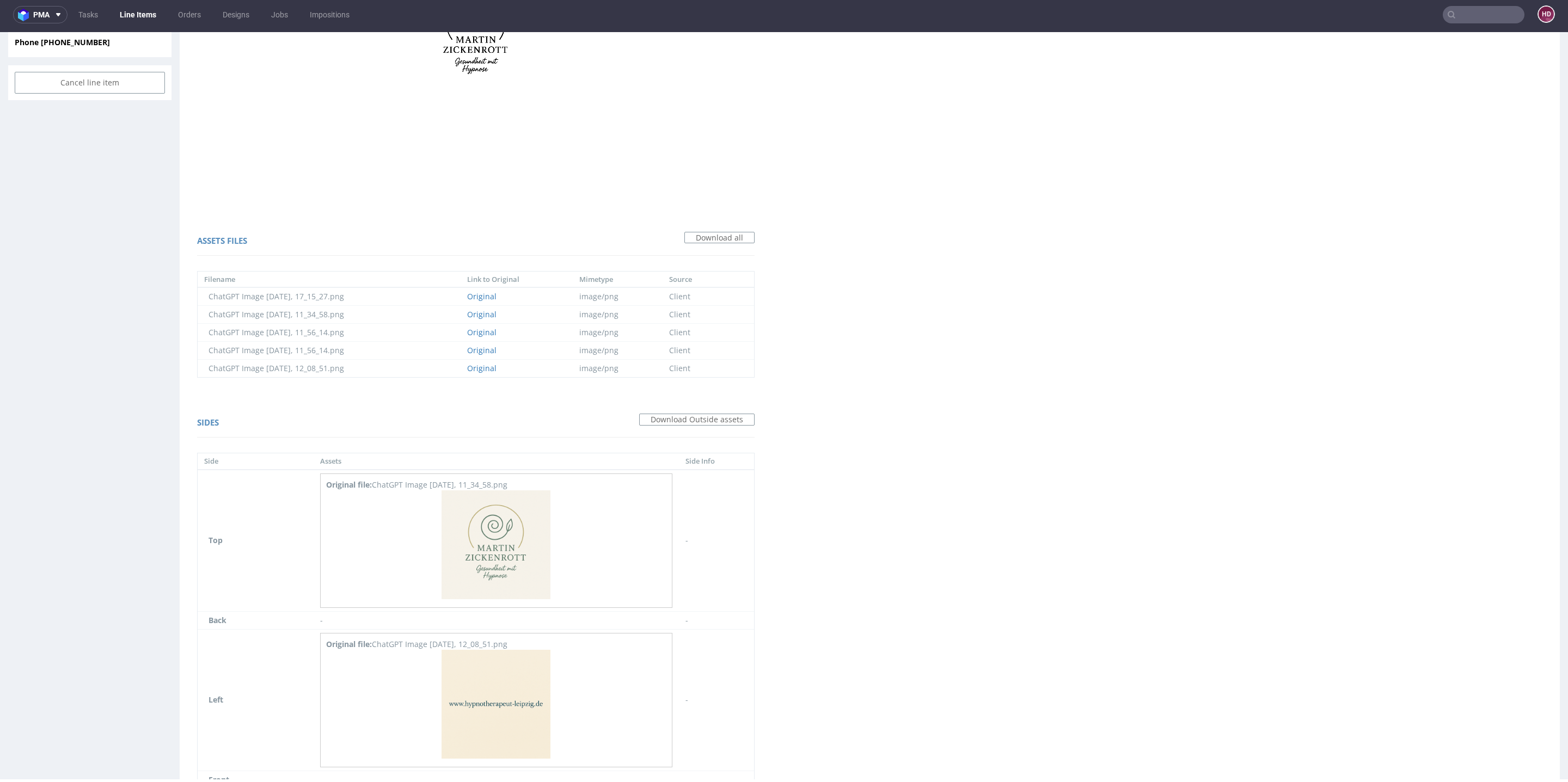
scroll to position [19, 0]
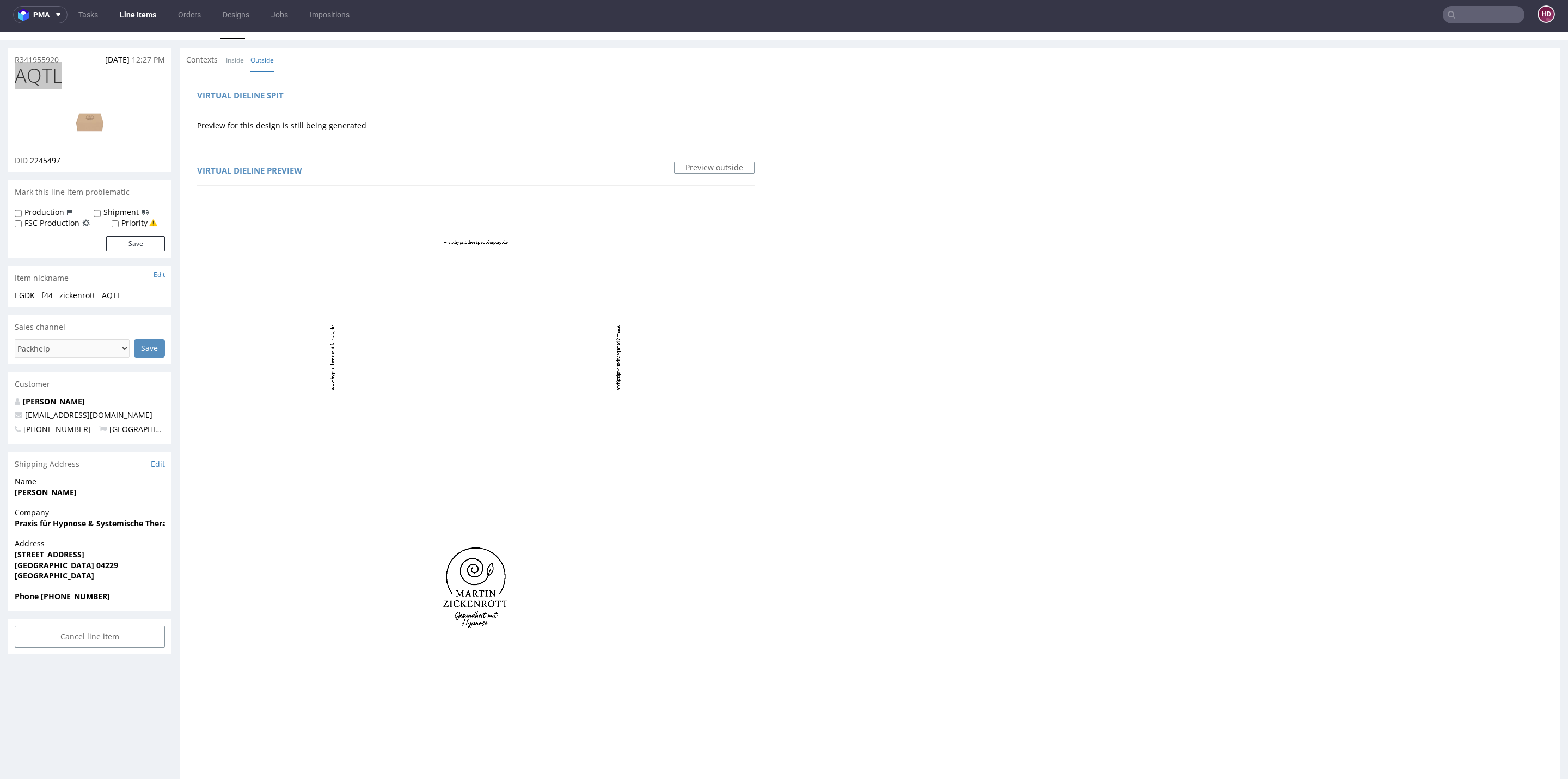
click at [158, 18] on link "Line Items" at bounding box center [138, 15] width 49 height 17
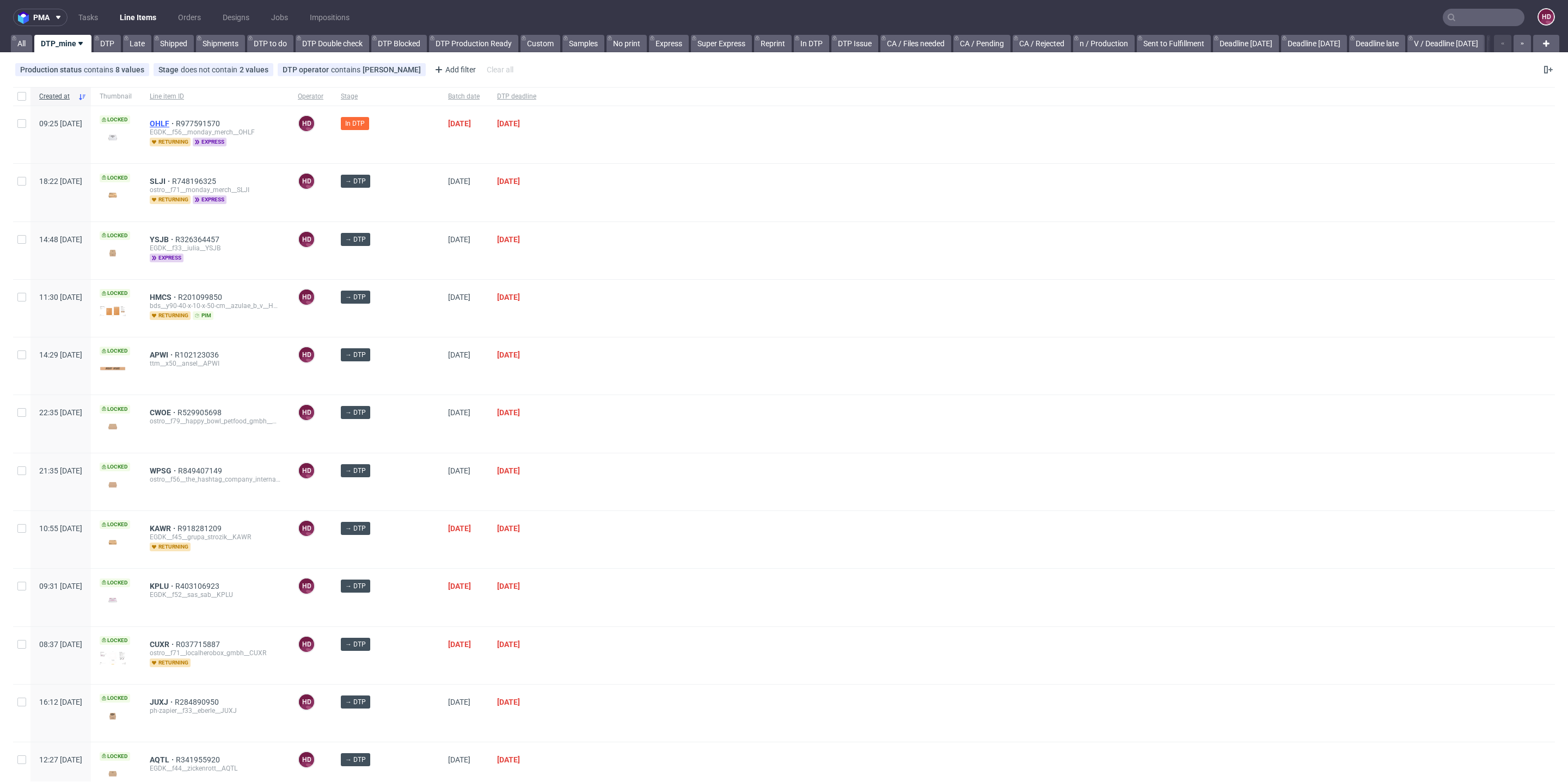
click at [175, 121] on span "OHLF" at bounding box center [163, 124] width 26 height 9
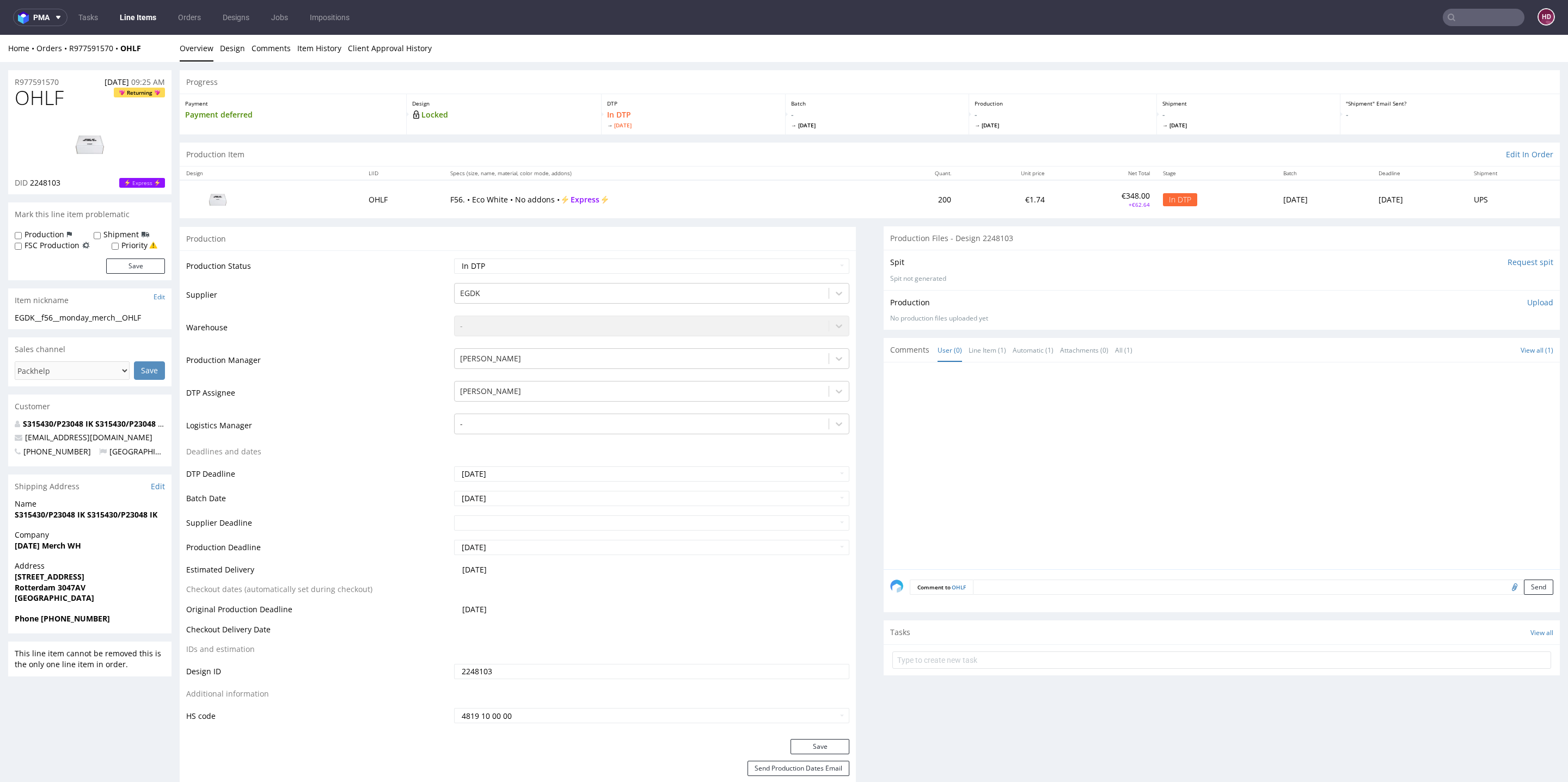
click at [103, 146] on img at bounding box center [90, 144] width 87 height 49
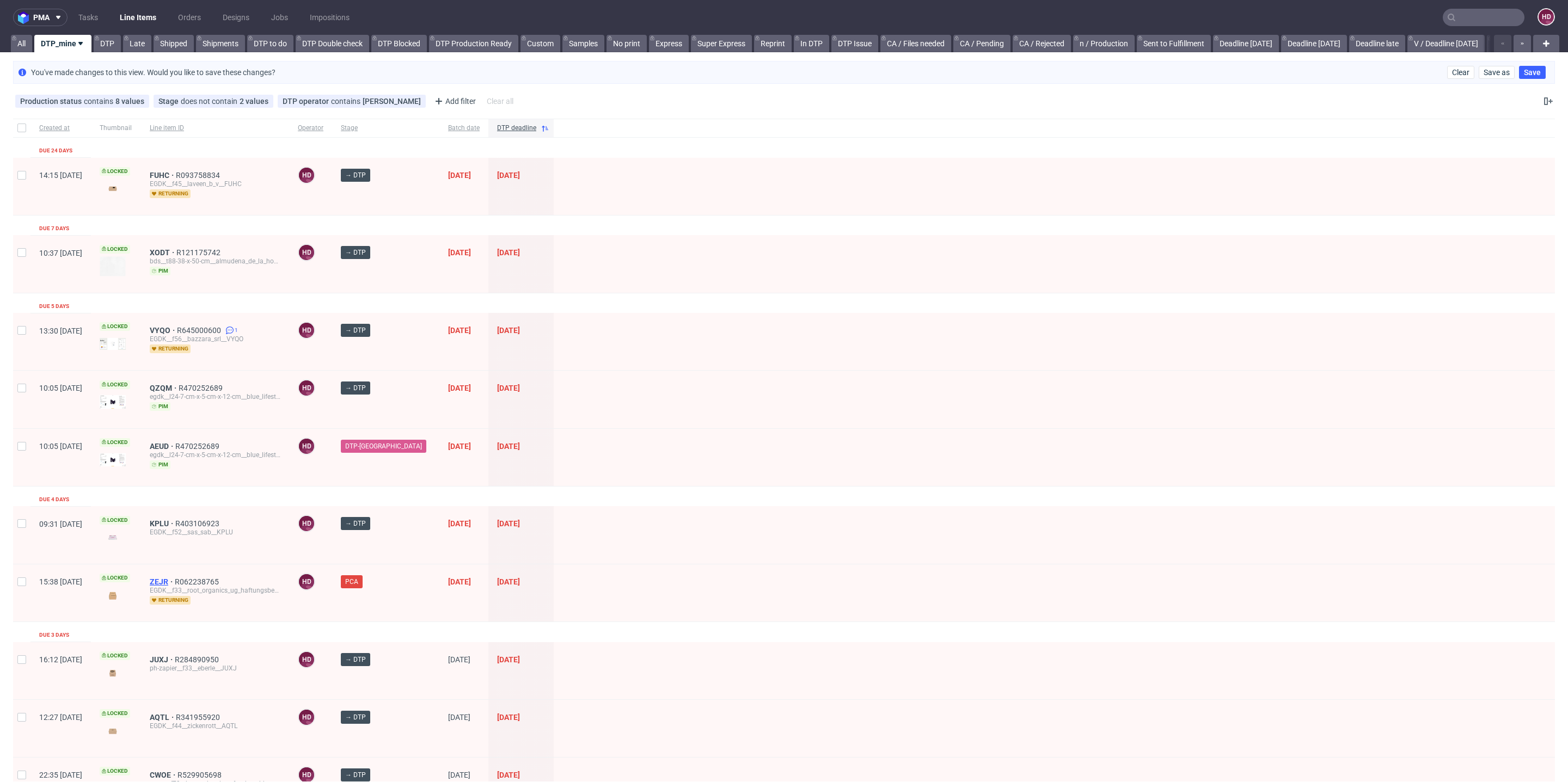
click at [175, 577] on span "ZEJR" at bounding box center [162, 582] width 25 height 9
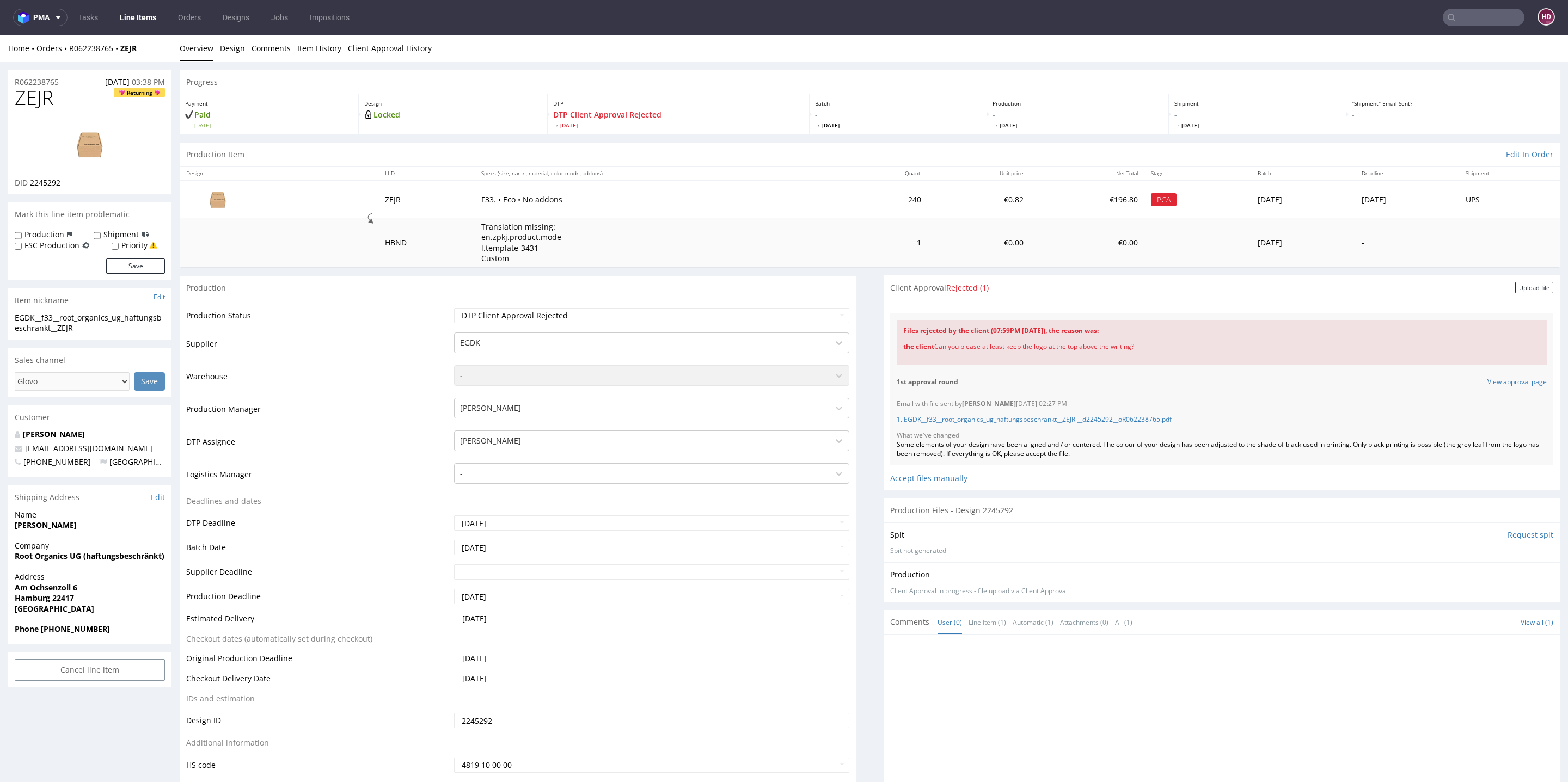
click at [95, 105] on h1 "ZEJR Returning" at bounding box center [90, 98] width 150 height 22
click at [91, 134] on img at bounding box center [90, 144] width 87 height 49
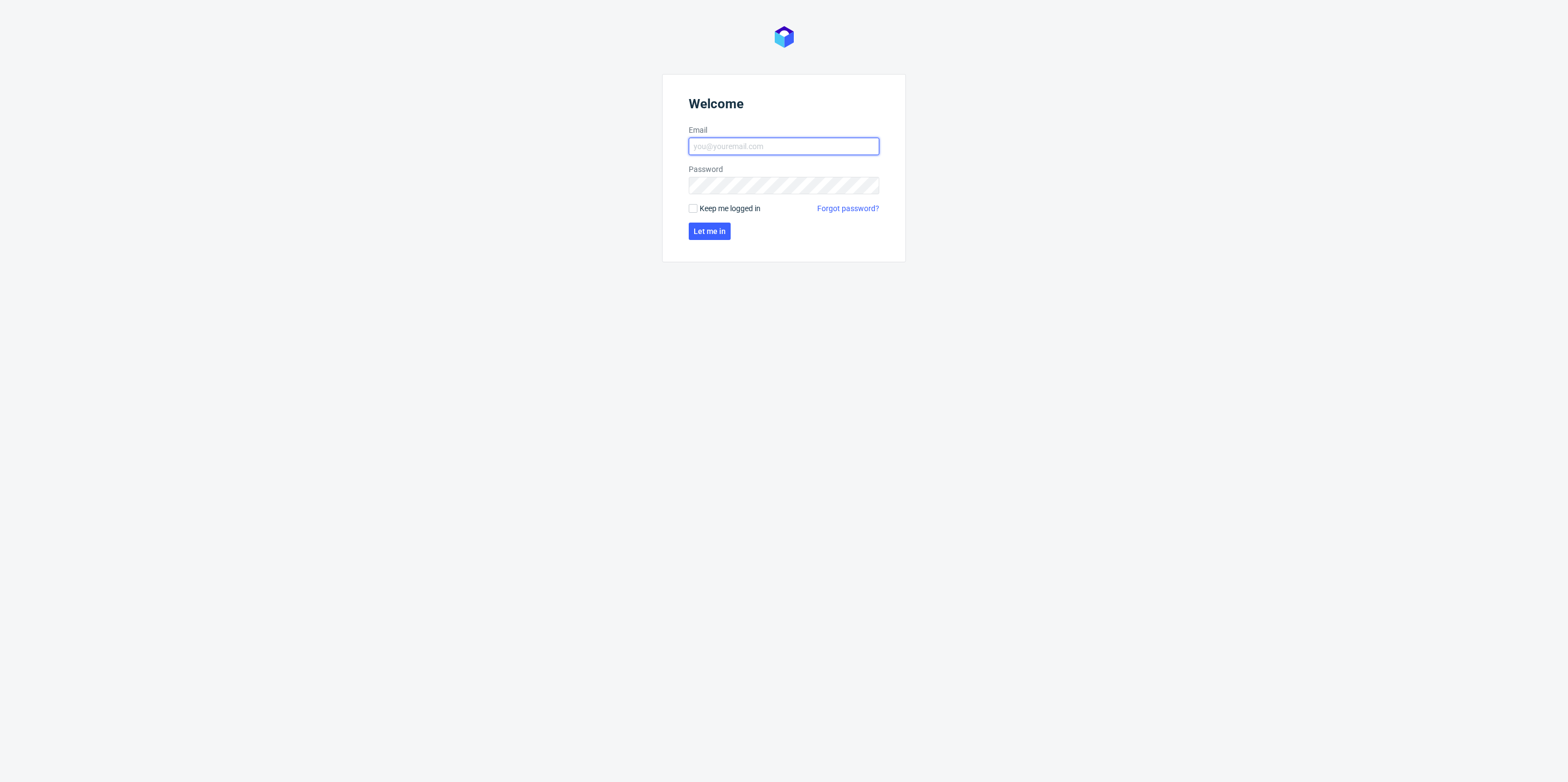
click at [696, 143] on input "Email" at bounding box center [784, 146] width 191 height 17
type input "[EMAIL_ADDRESS][DOMAIN_NAME]"
click button "Let me in" at bounding box center [710, 231] width 42 height 17
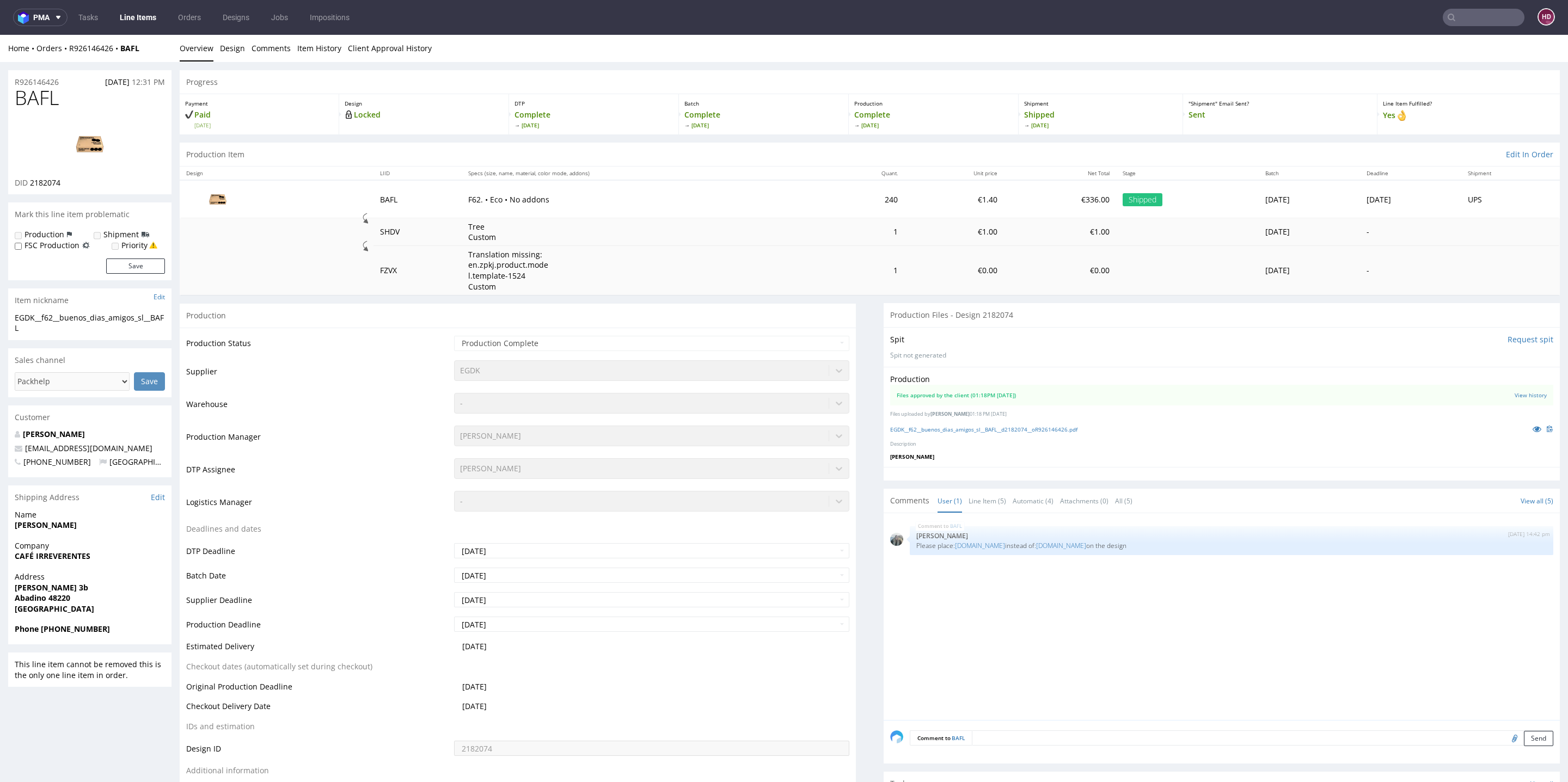
click at [154, 15] on link "Line Items" at bounding box center [138, 17] width 49 height 17
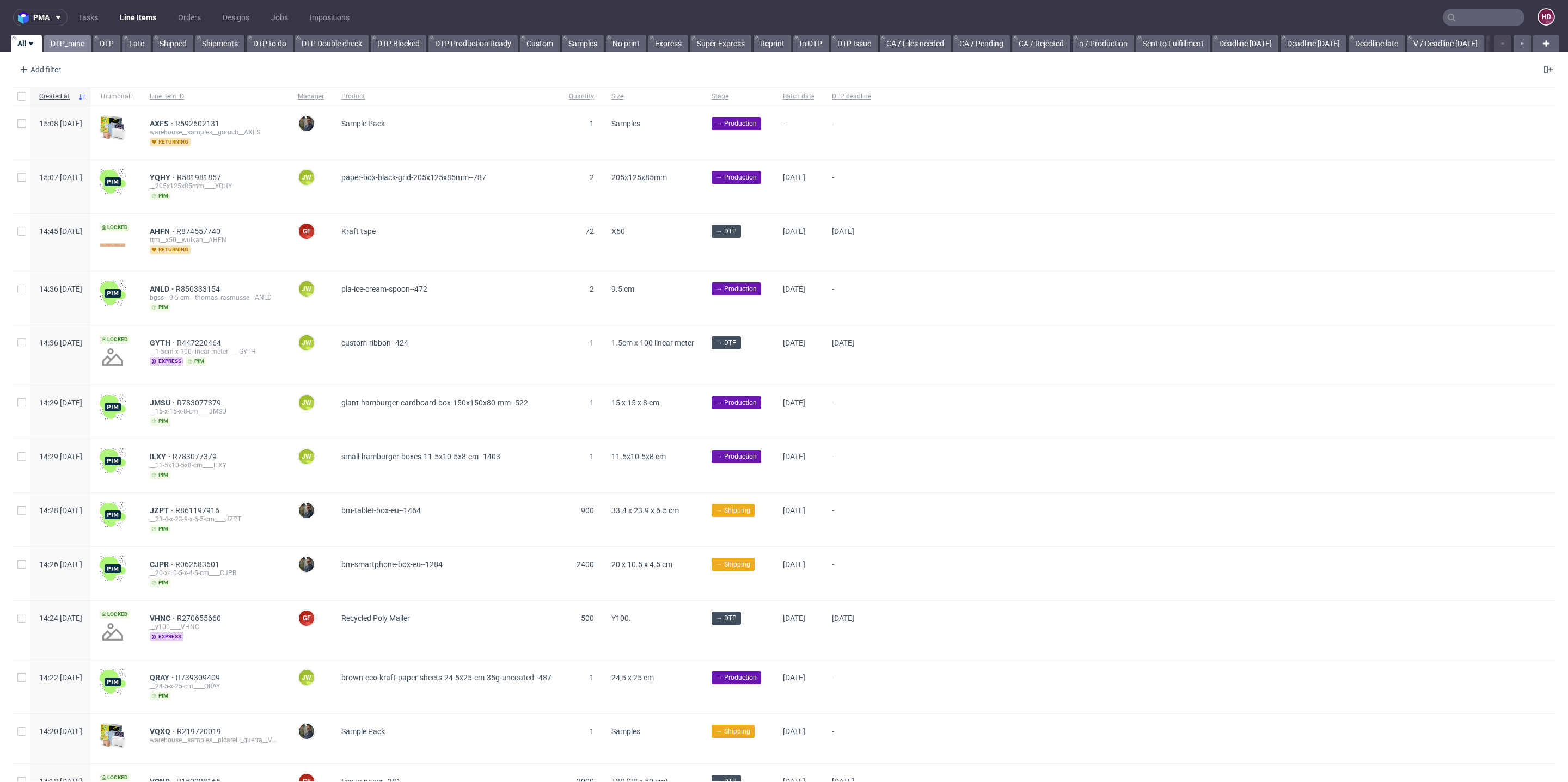
click at [64, 46] on link "DTP_mine" at bounding box center [67, 43] width 47 height 17
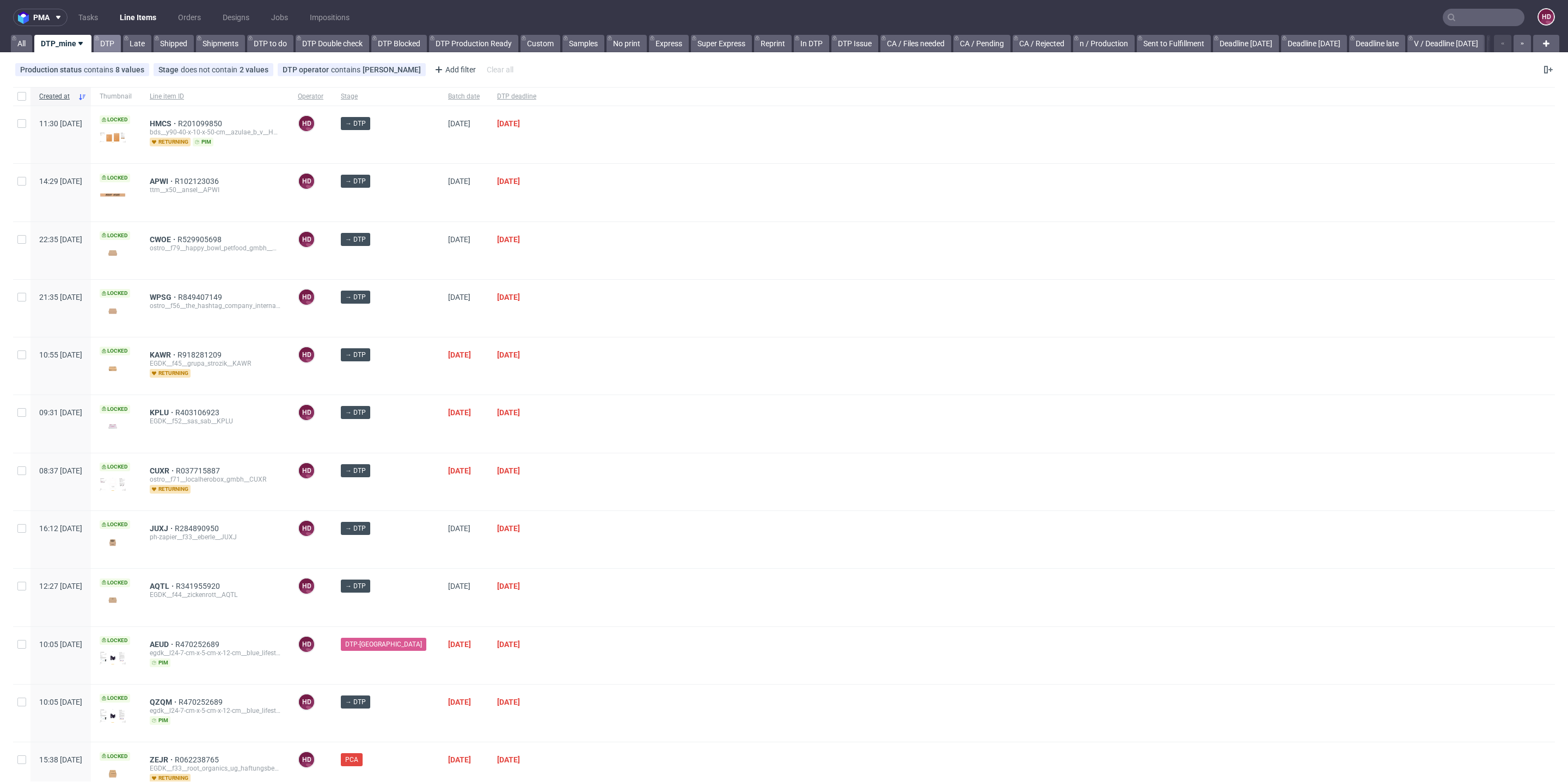
click at [101, 40] on link "DTP" at bounding box center [107, 43] width 27 height 17
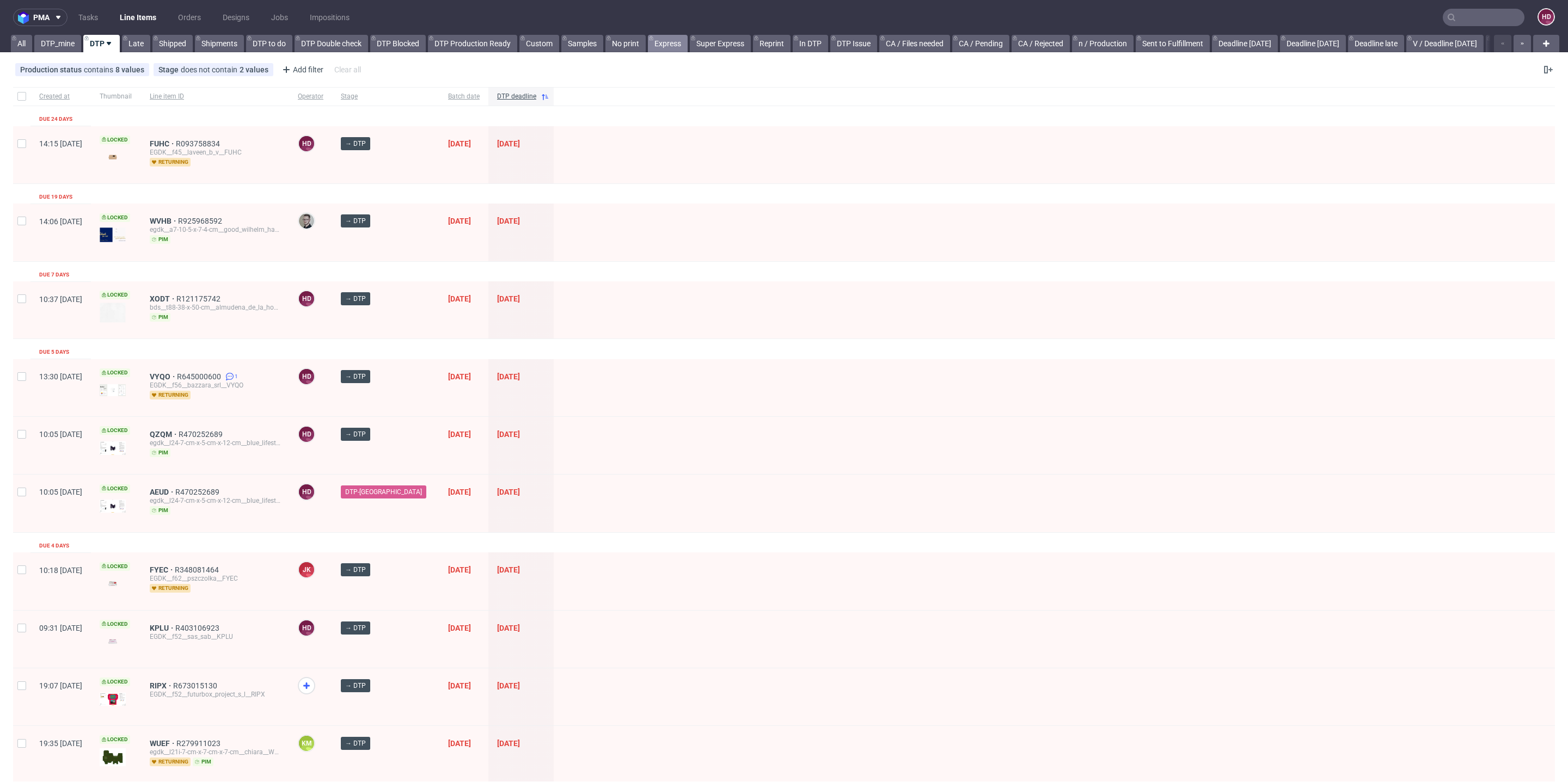
click at [671, 48] on link "Express" at bounding box center [668, 43] width 40 height 17
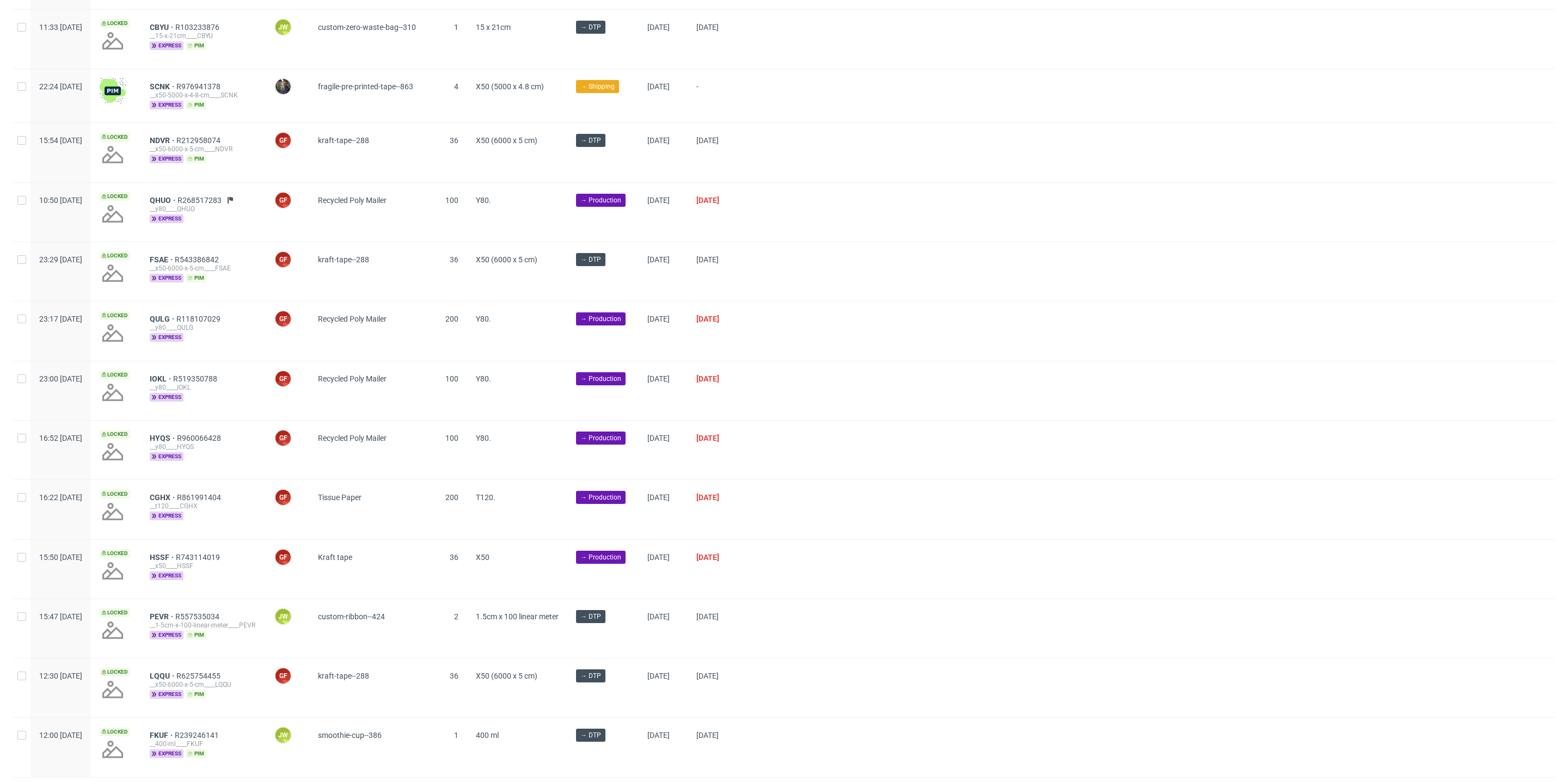
scroll to position [1108, 0]
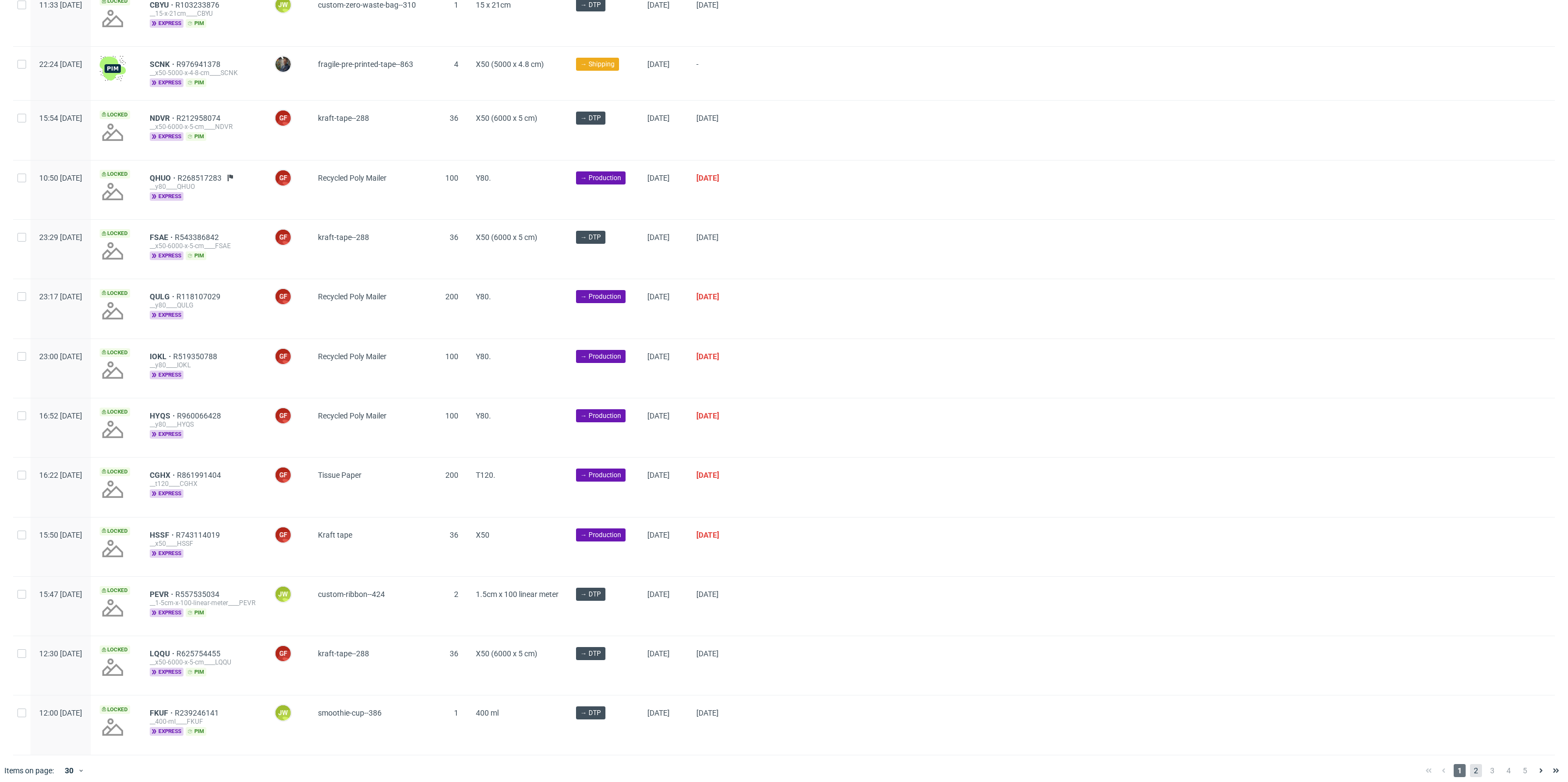
click at [1470, 765] on span "2" at bounding box center [1476, 771] width 12 height 13
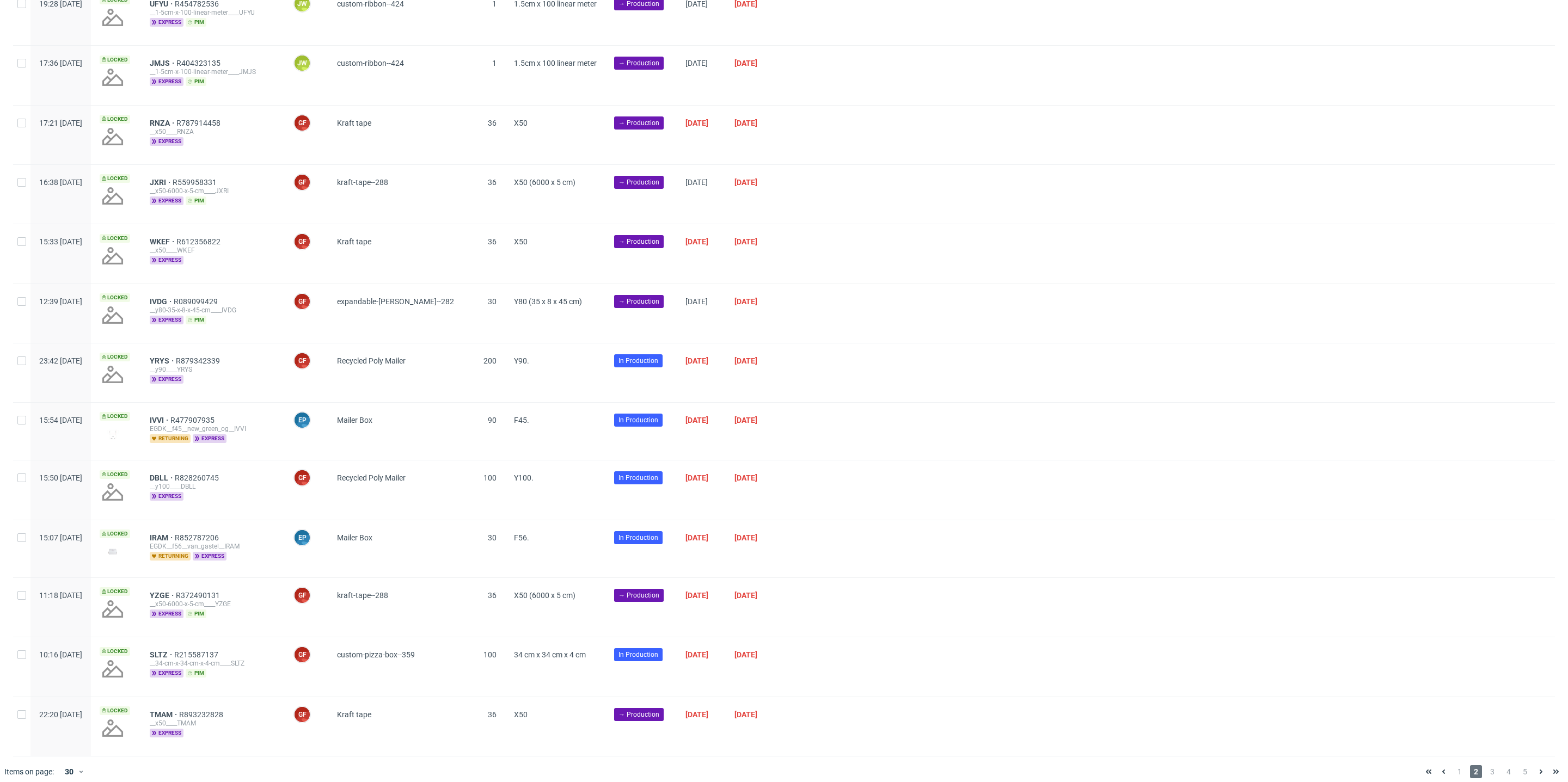
scroll to position [1131, 0]
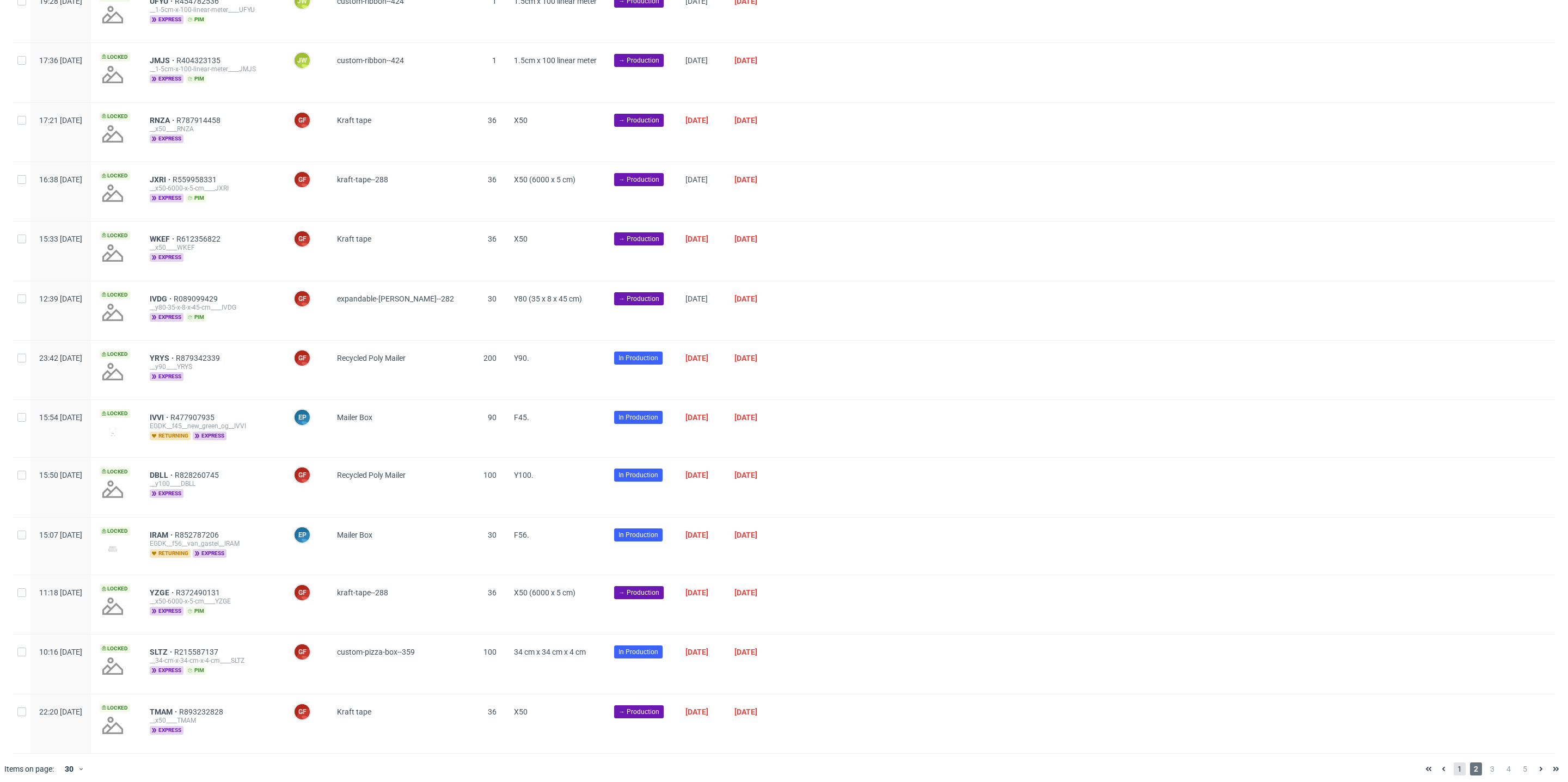
click at [1454, 763] on span "1" at bounding box center [1459, 769] width 12 height 13
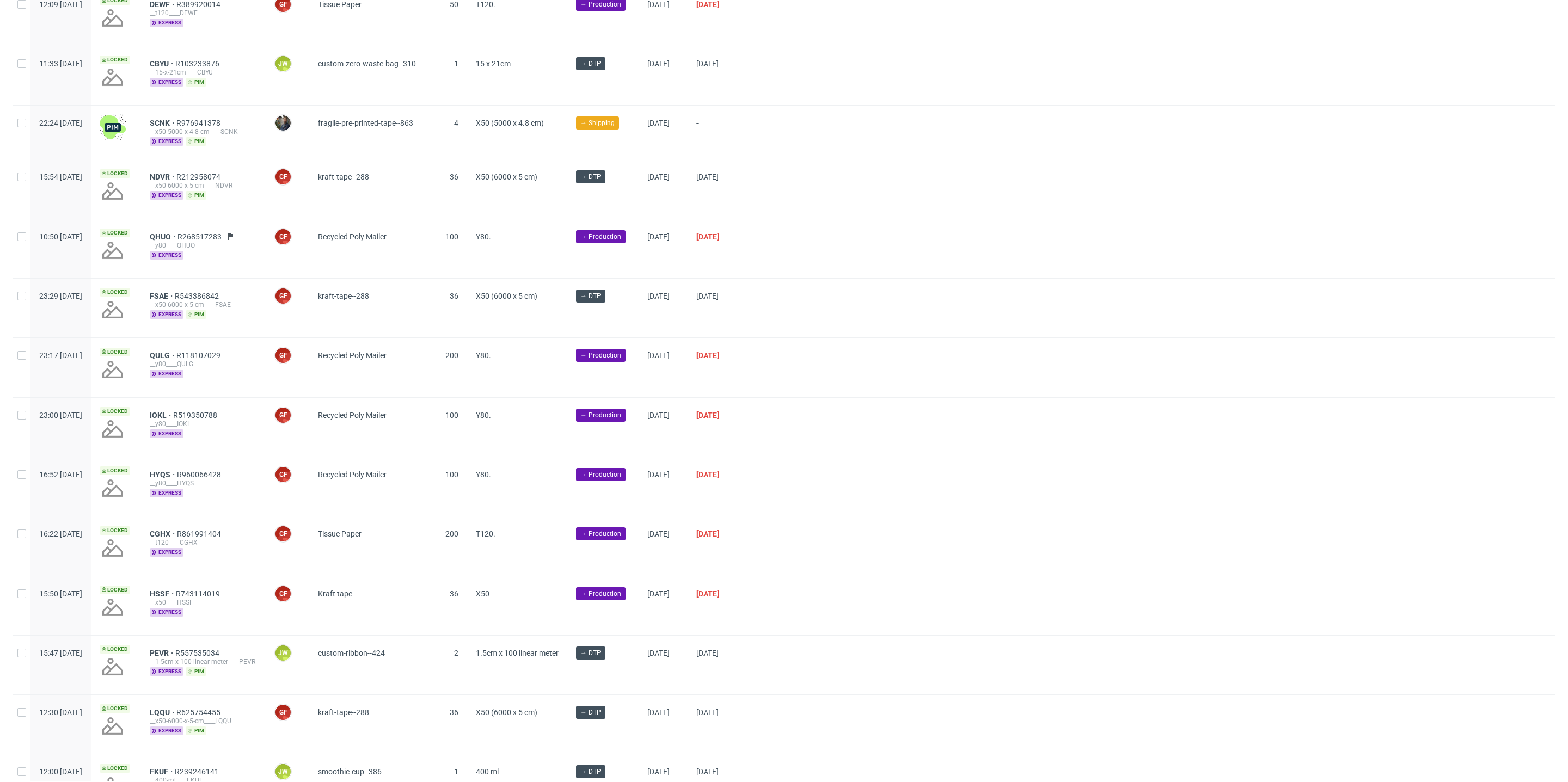
scroll to position [1108, 0]
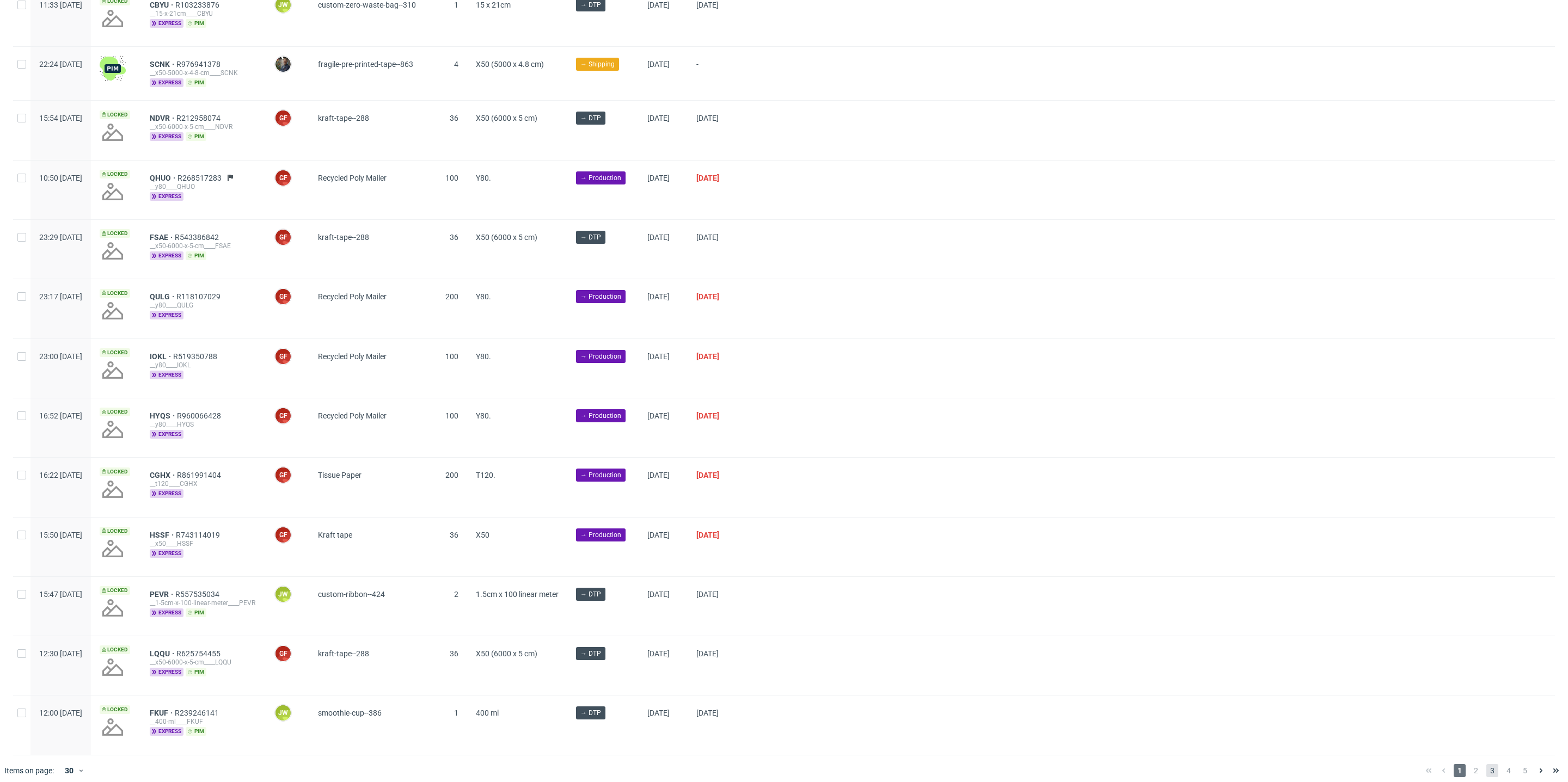
click at [1487, 765] on span "3" at bounding box center [1492, 771] width 12 height 13
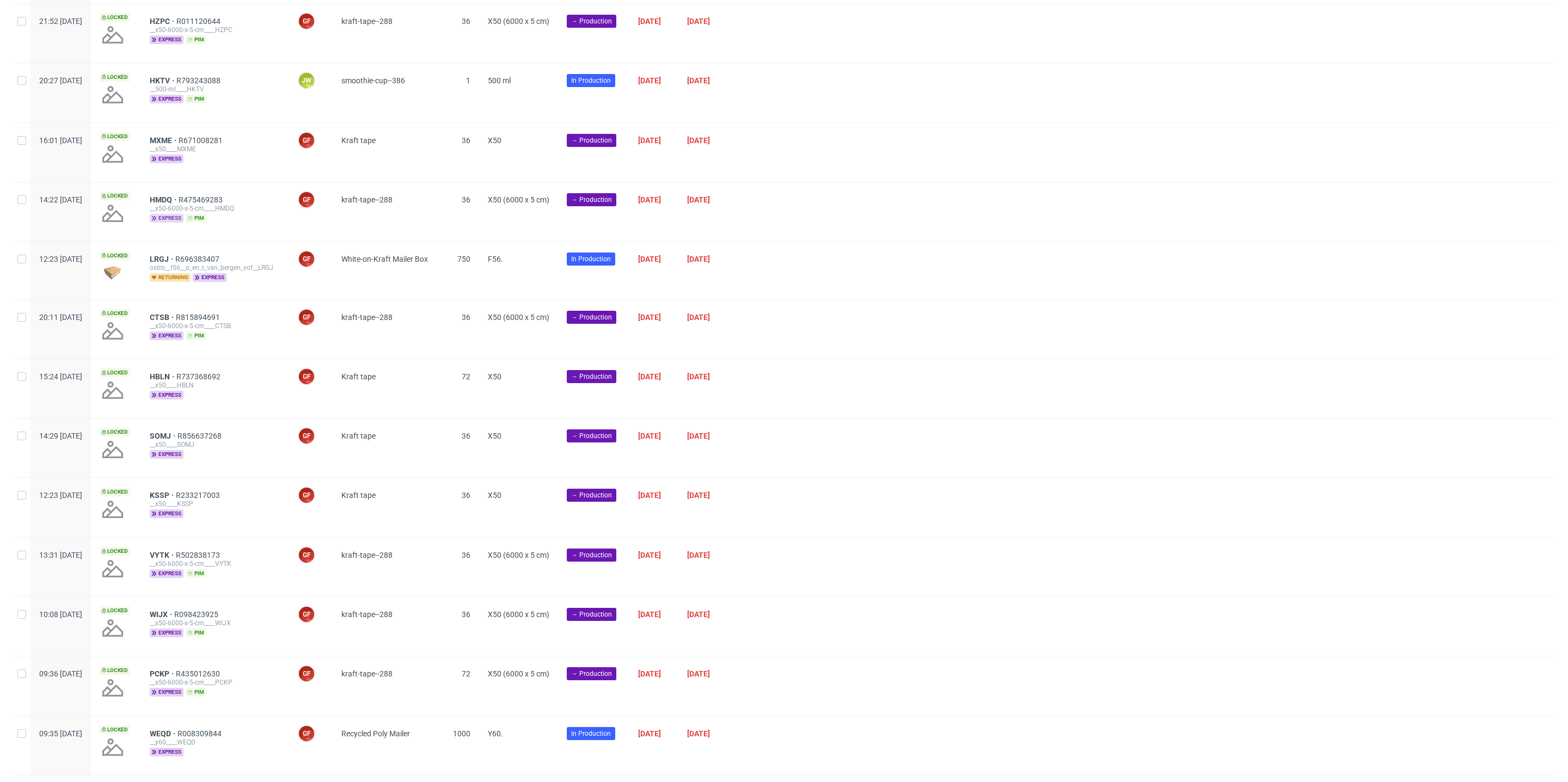
scroll to position [1127, 0]
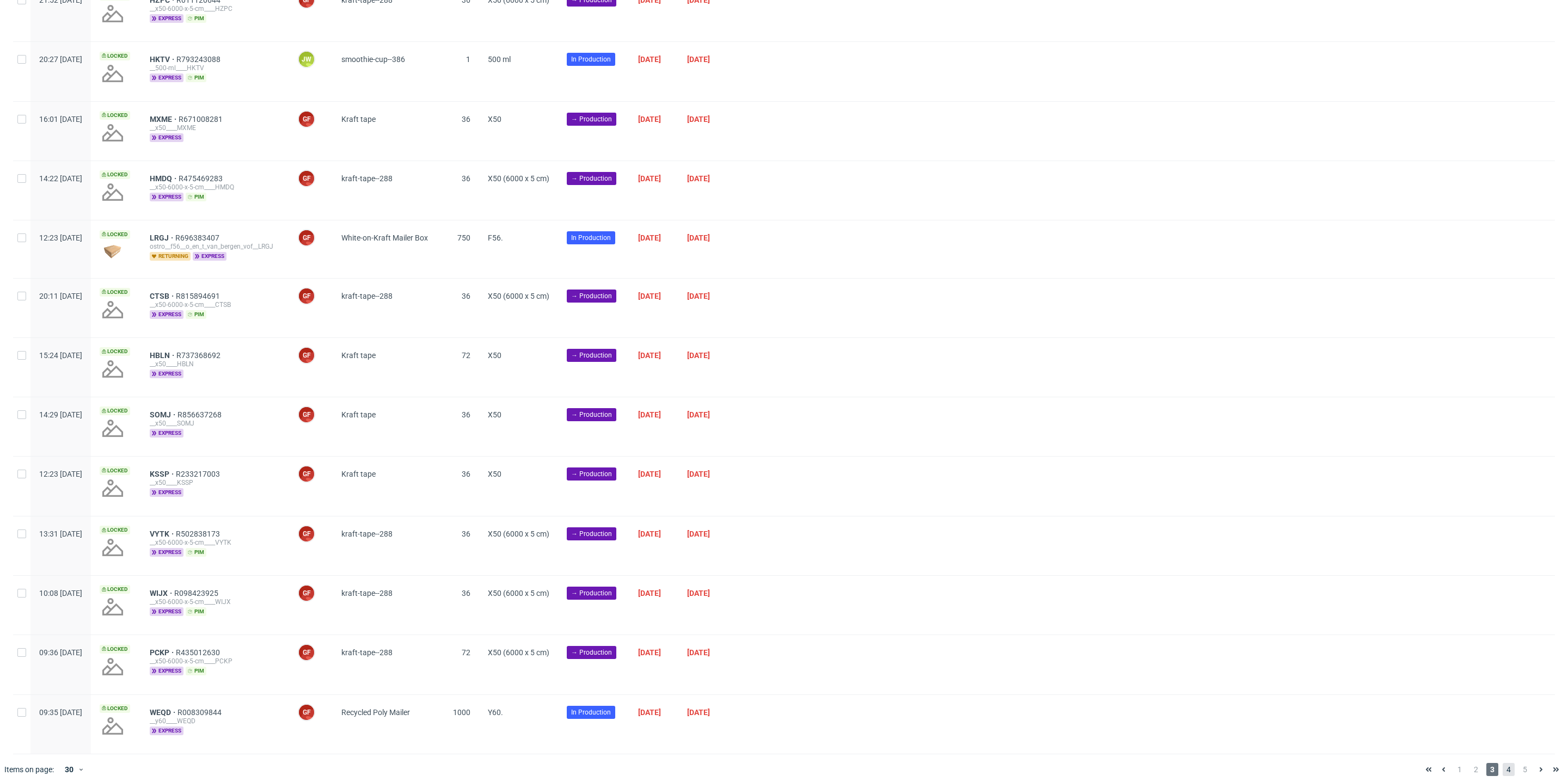
click at [1503, 763] on span "4" at bounding box center [1509, 769] width 12 height 13
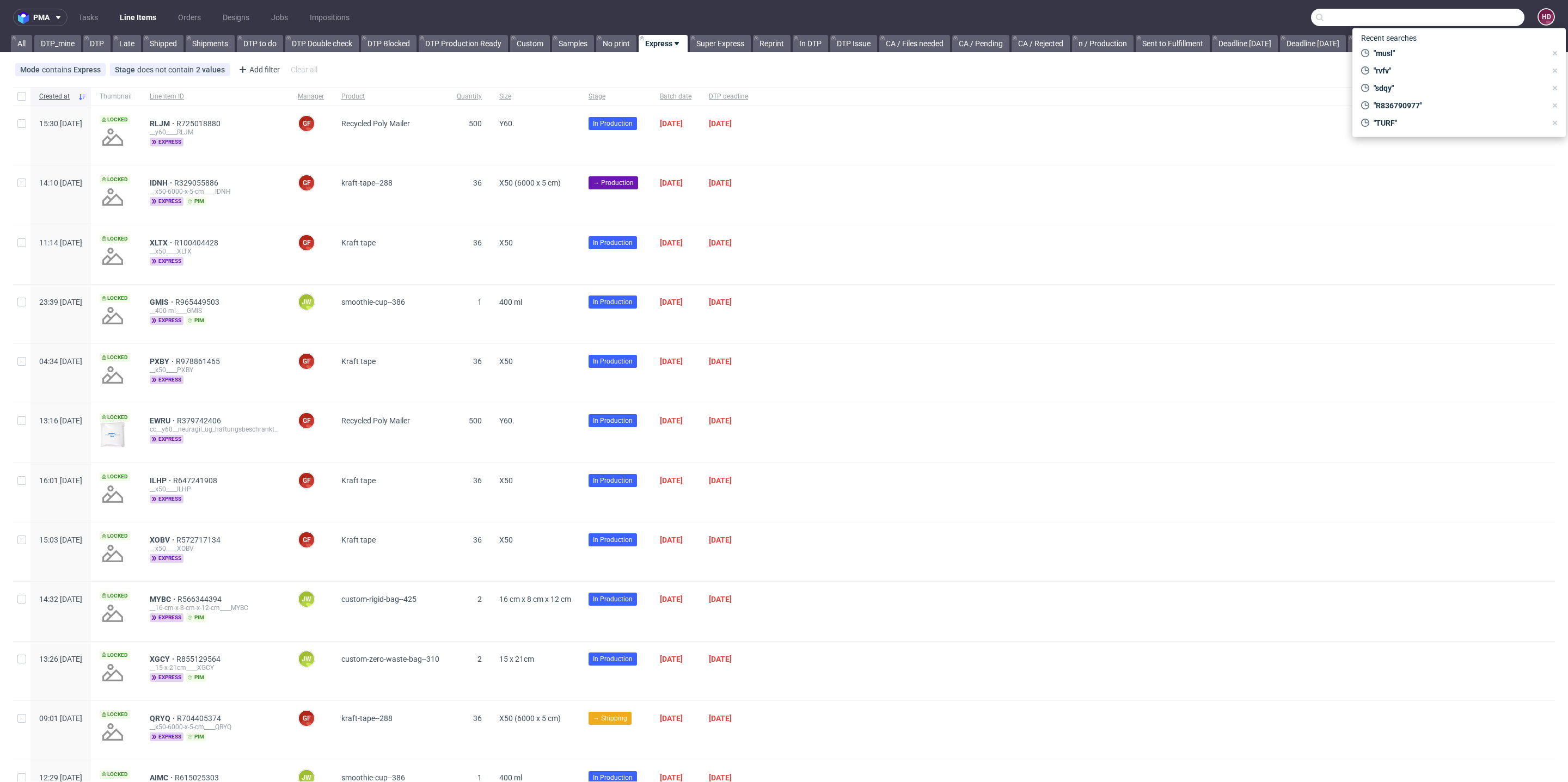
click at [1451, 14] on input "text" at bounding box center [1418, 17] width 214 height 17
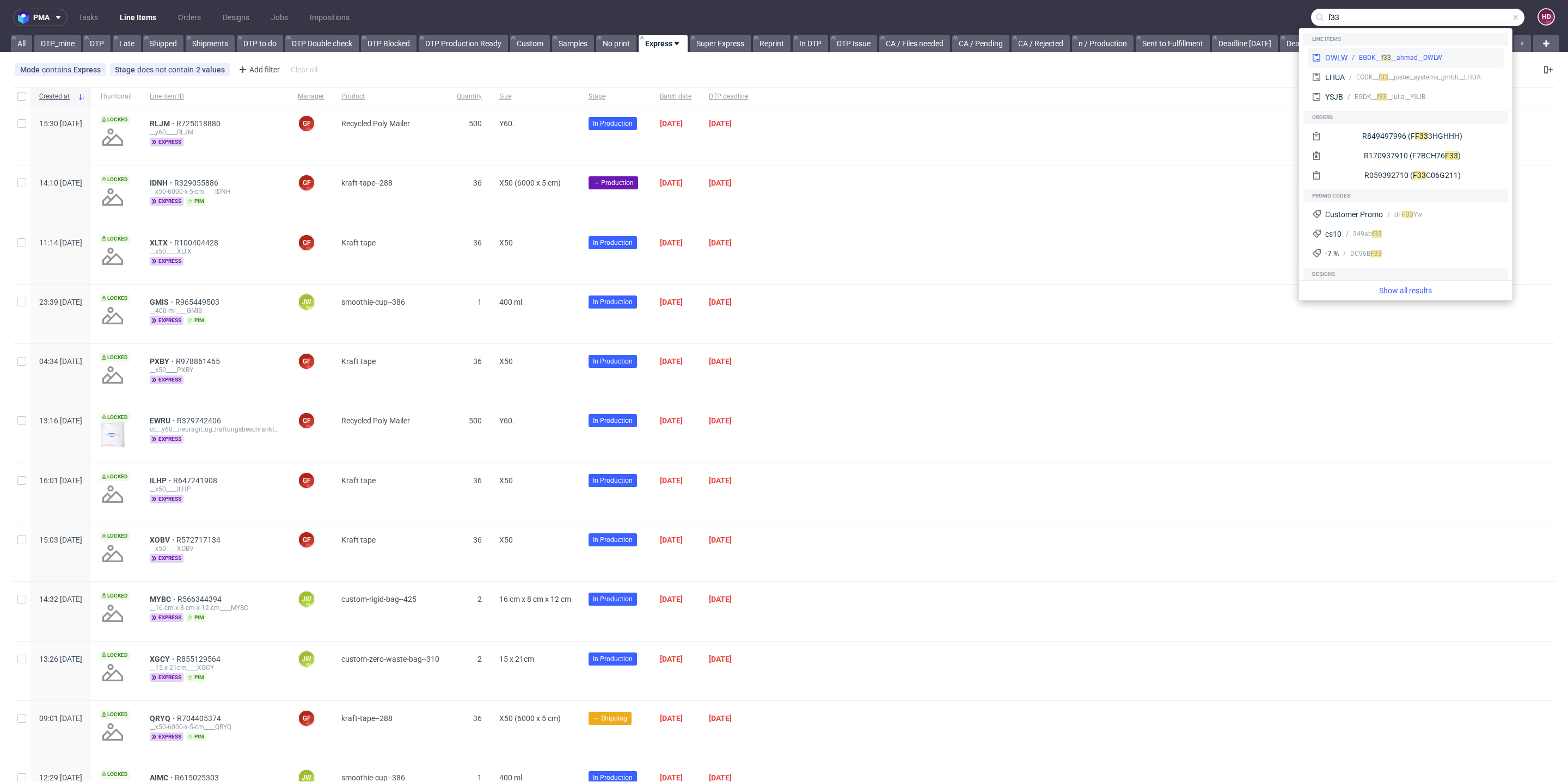
type input "f33"
click at [1395, 60] on div "3 __ahmad__OWLW" at bounding box center [1414, 58] width 55 height 10
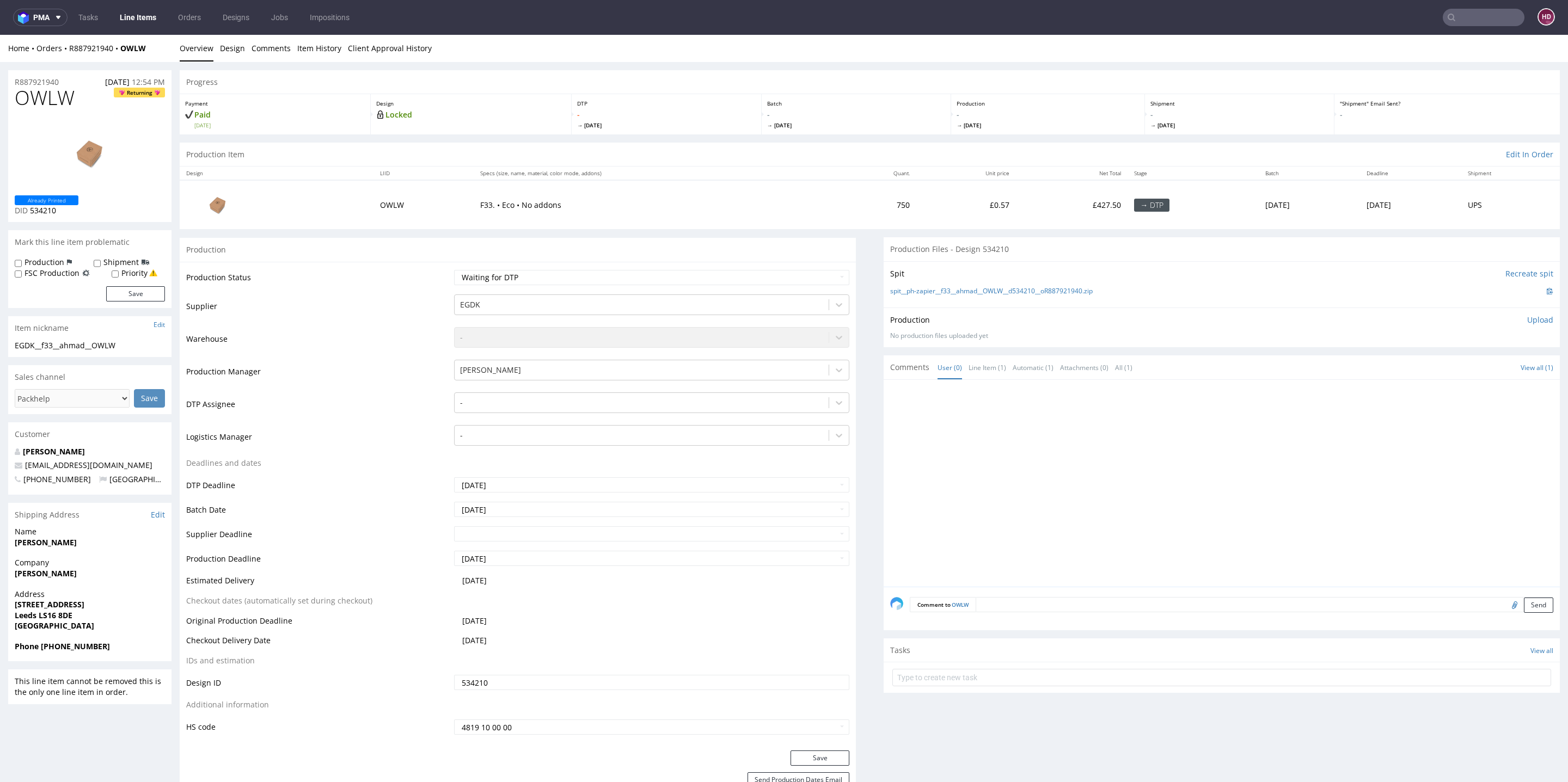
click at [129, 7] on nav "pma Tasks Line Items Orders Designs Jobs Impositions HD" at bounding box center [784, 17] width 1568 height 35
click at [130, 14] on link "Line Items" at bounding box center [138, 17] width 49 height 17
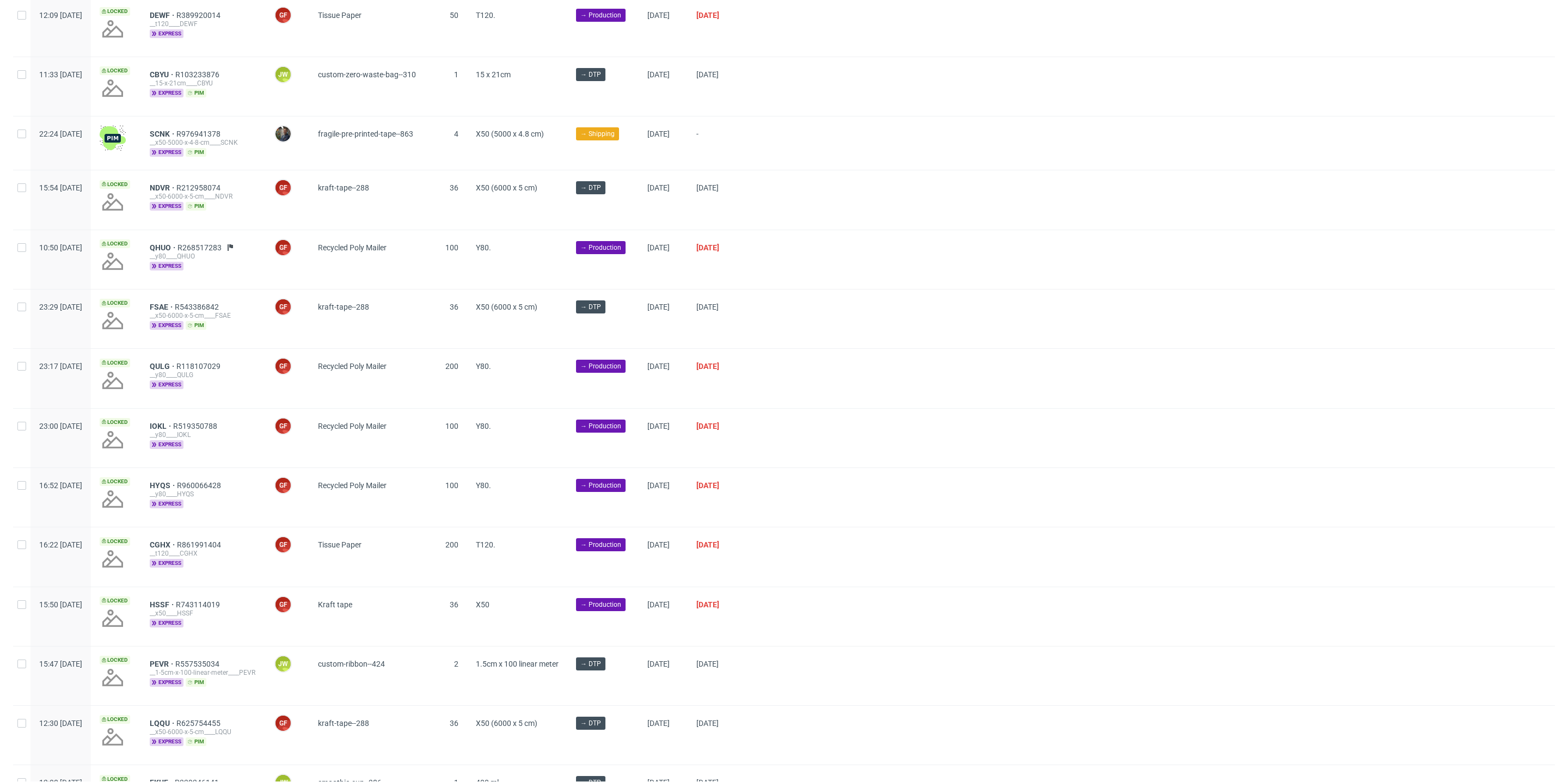
scroll to position [1108, 0]
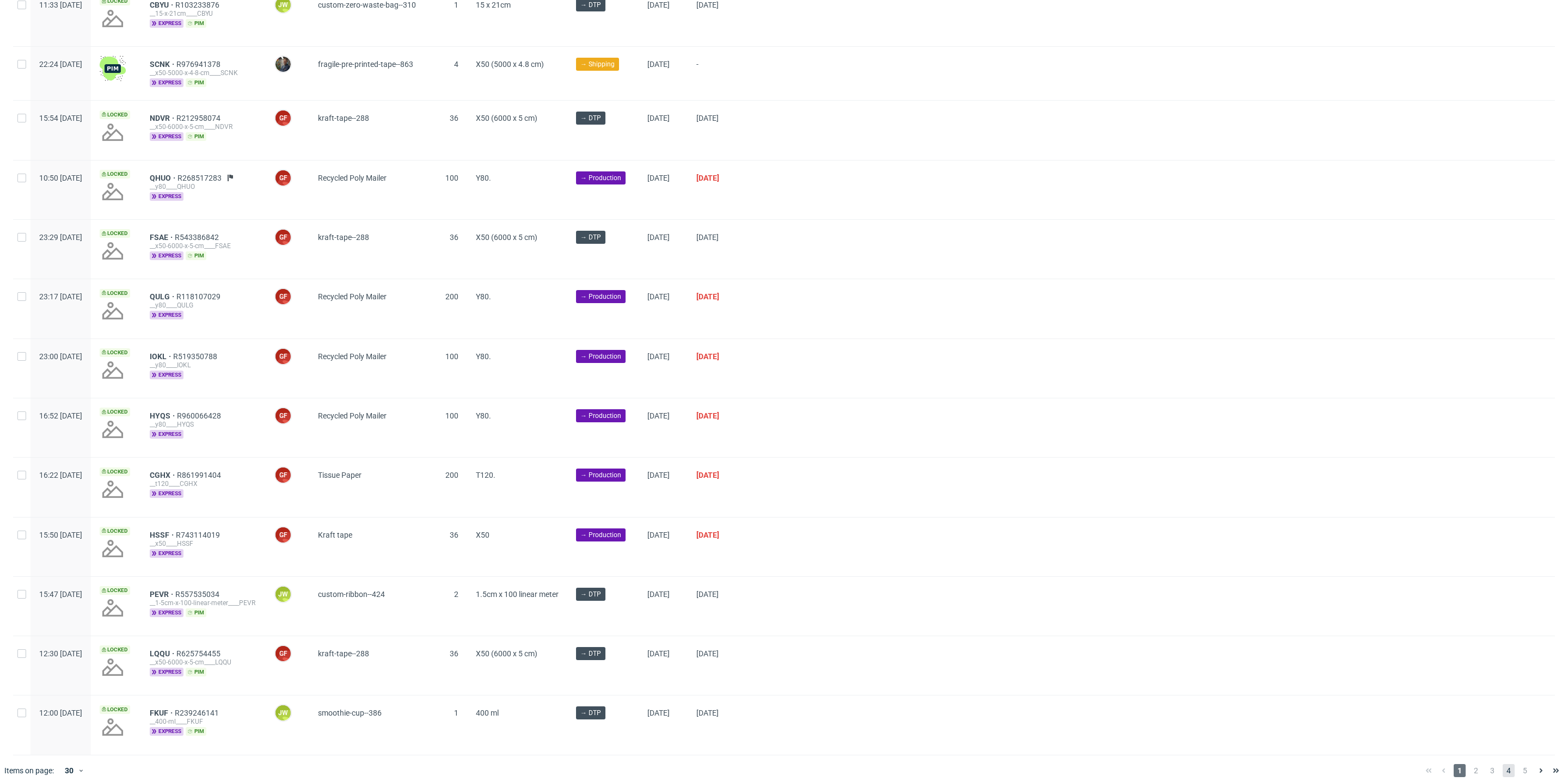
click at [1503, 765] on span "4" at bounding box center [1509, 771] width 12 height 13
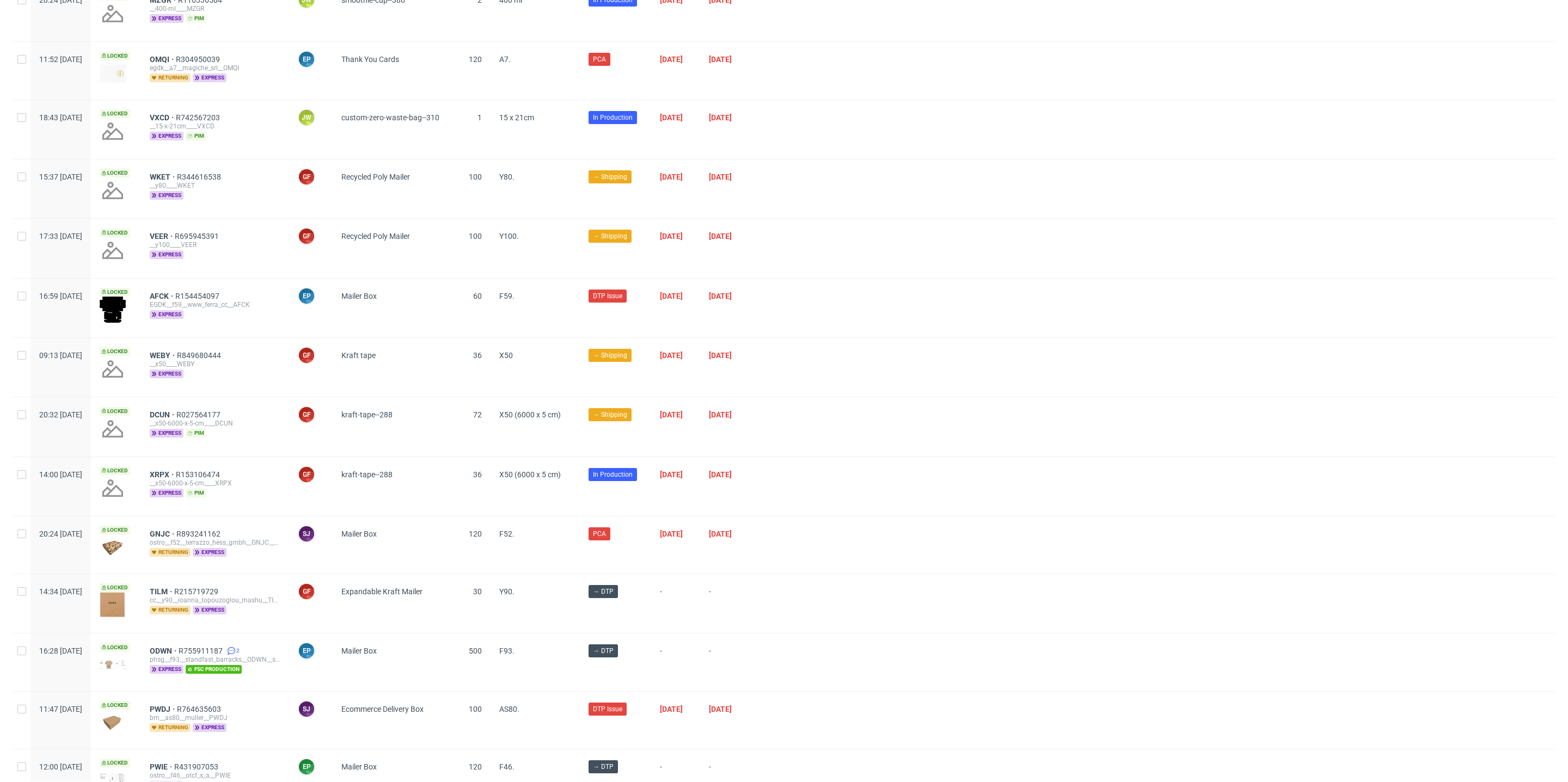
scroll to position [1125, 0]
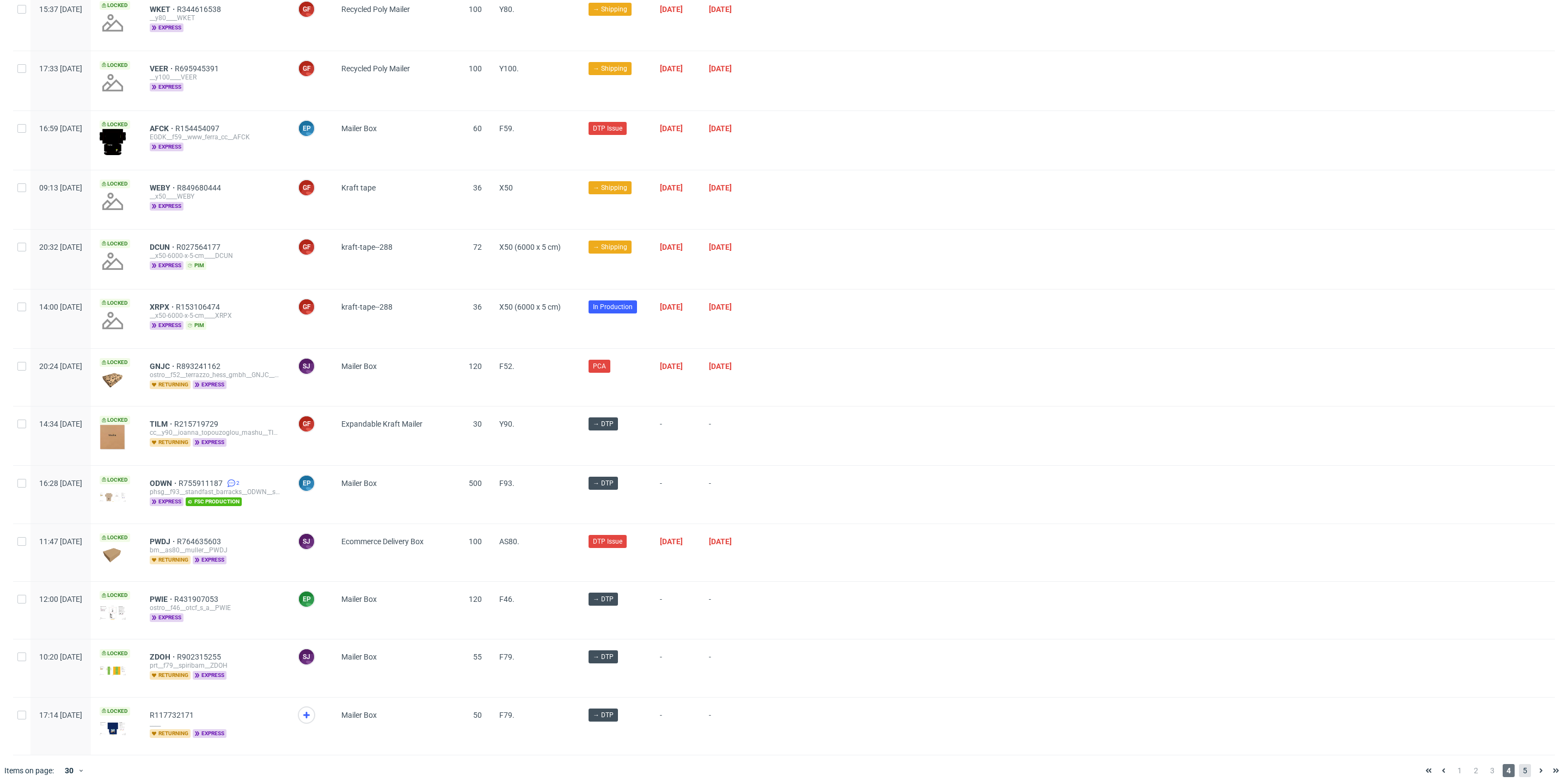
click at [1520, 765] on span "5" at bounding box center [1525, 771] width 12 height 13
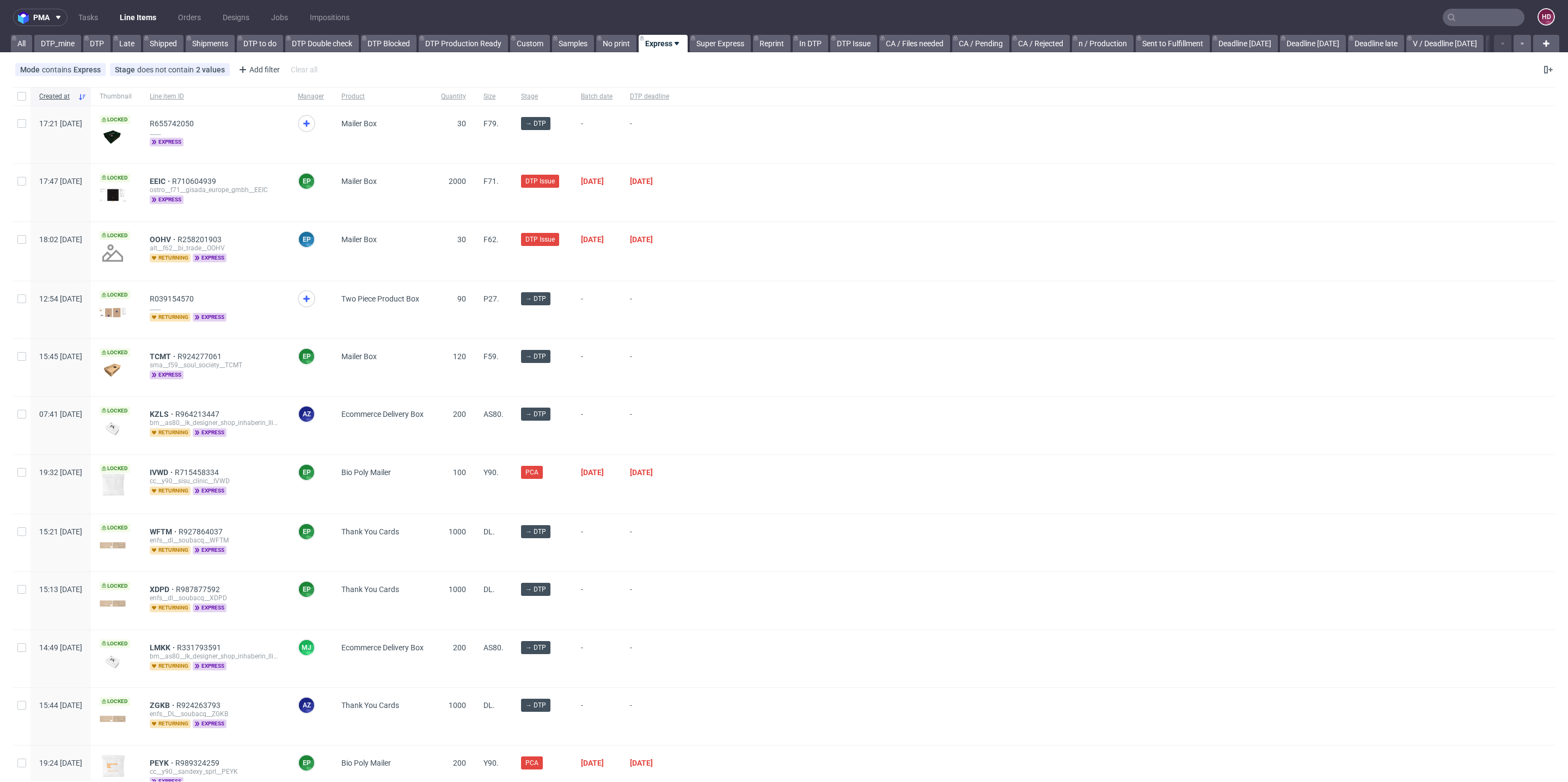
scroll to position [99, 0]
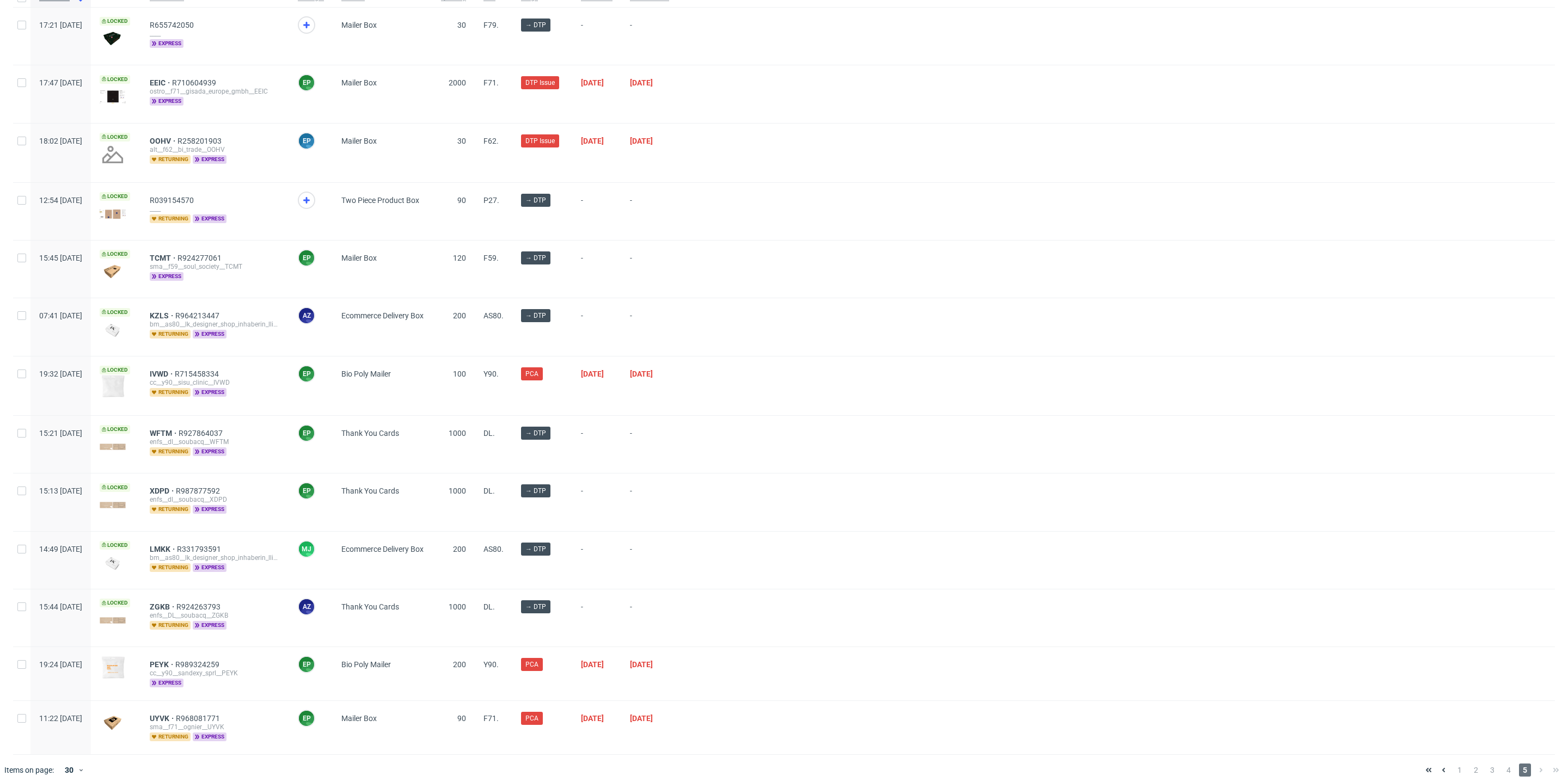
click at [1544, 764] on div "1 2 3 4 5" at bounding box center [1492, 770] width 143 height 13
click at [1454, 764] on span "1" at bounding box center [1459, 770] width 12 height 13
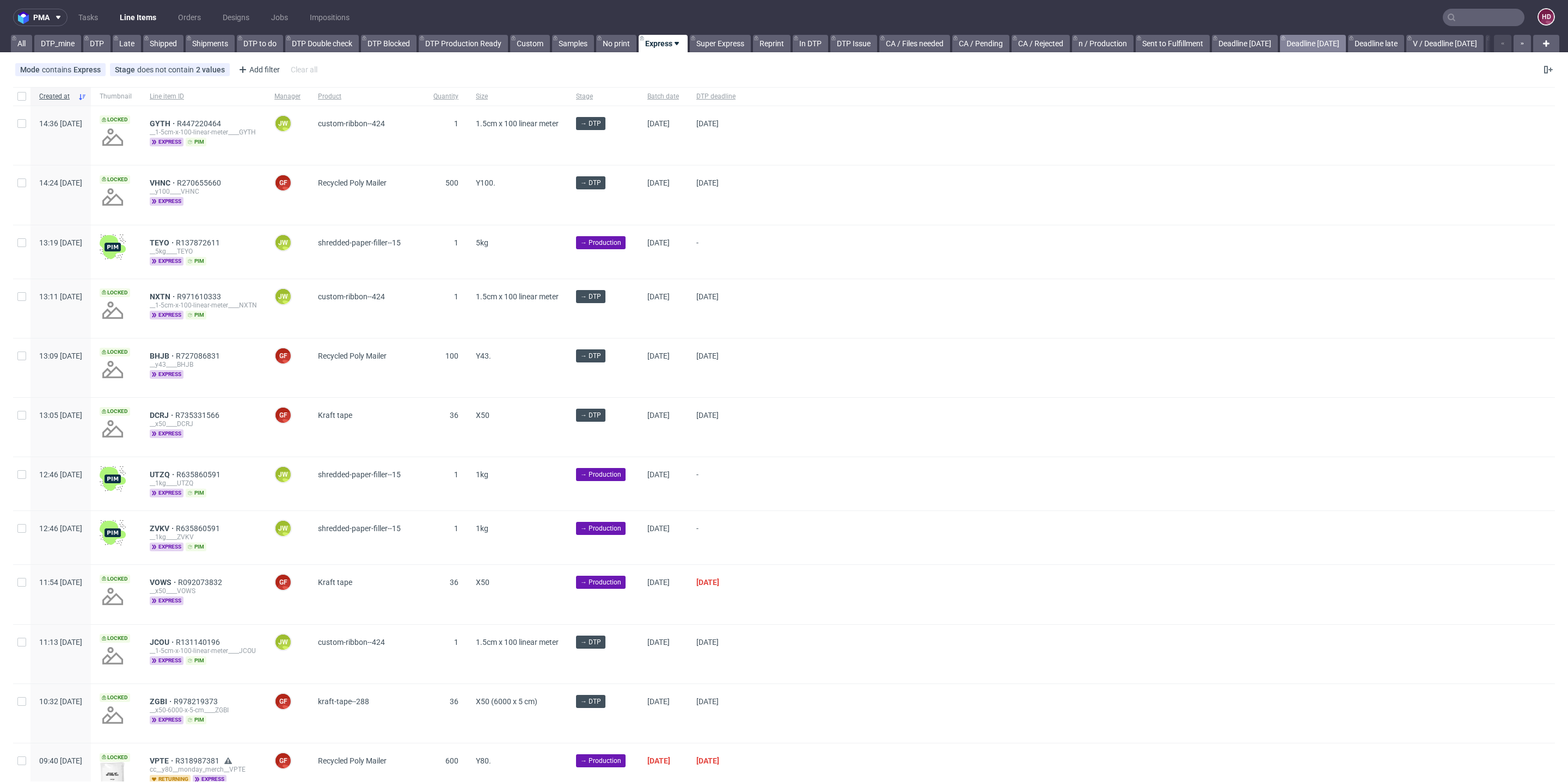
click at [1346, 41] on link "Deadline today" at bounding box center [1313, 43] width 66 height 17
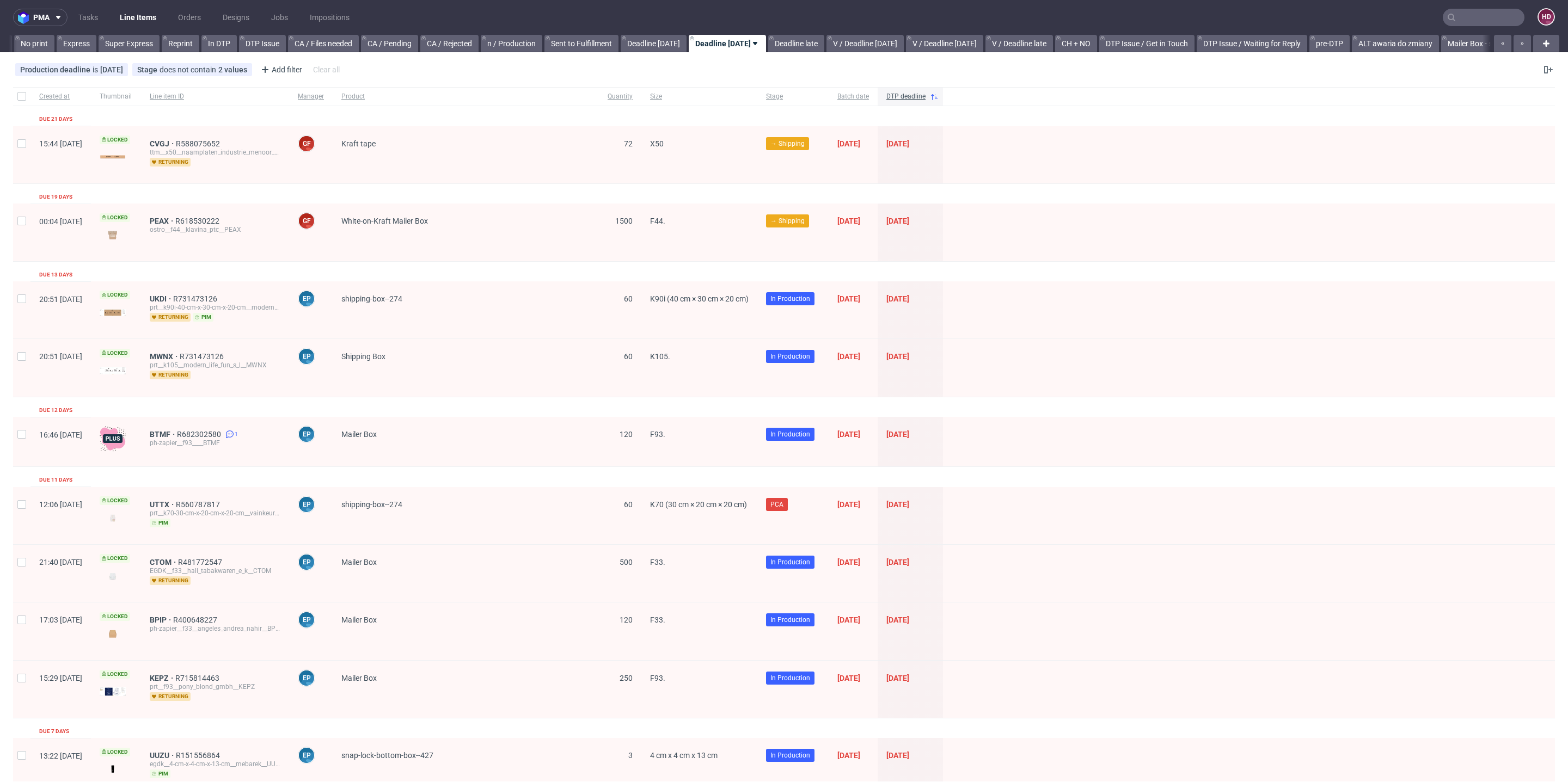
scroll to position [0, 583]
click at [174, 618] on span "BPIP" at bounding box center [162, 620] width 24 height 9
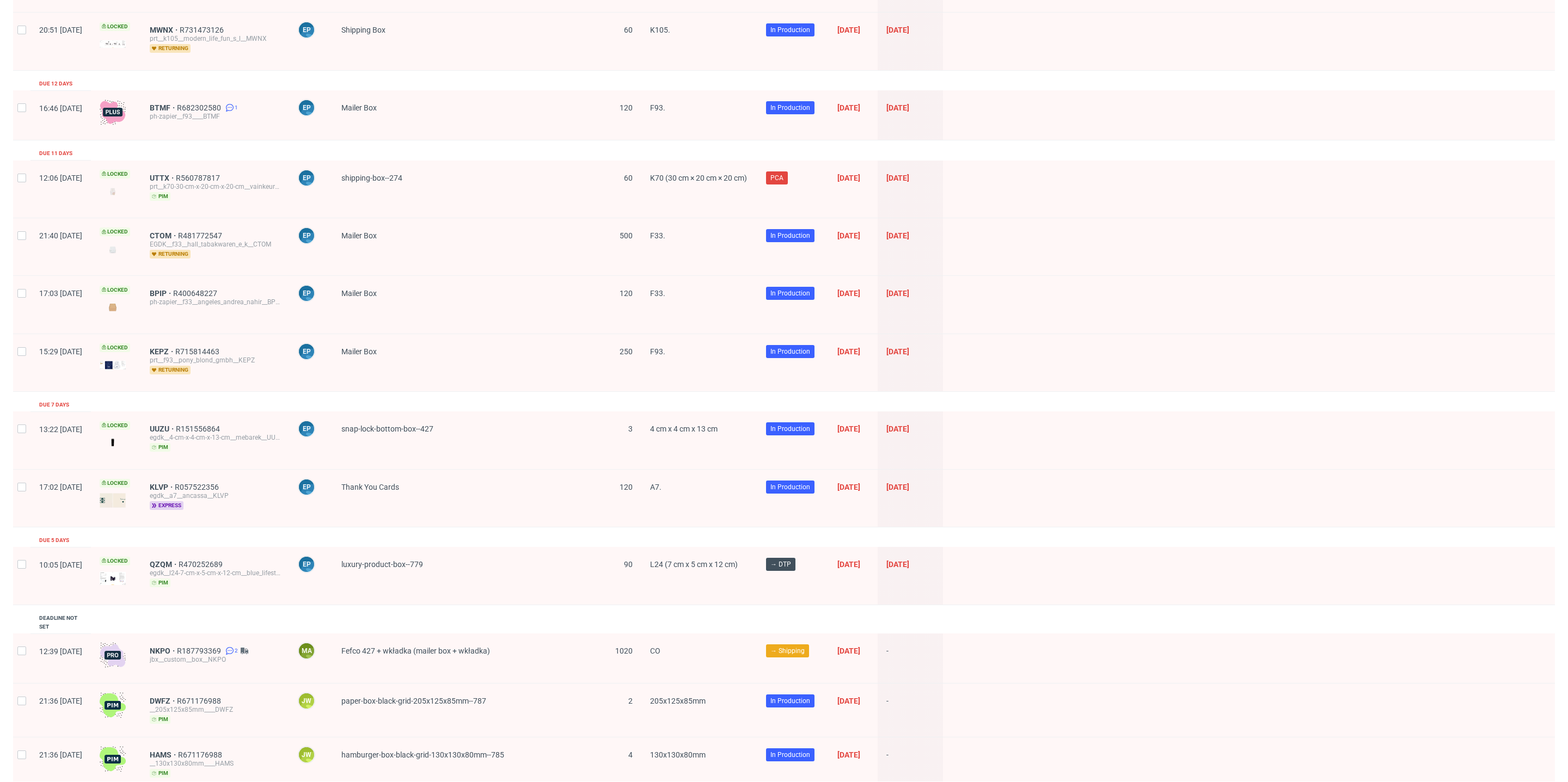
scroll to position [323, 0]
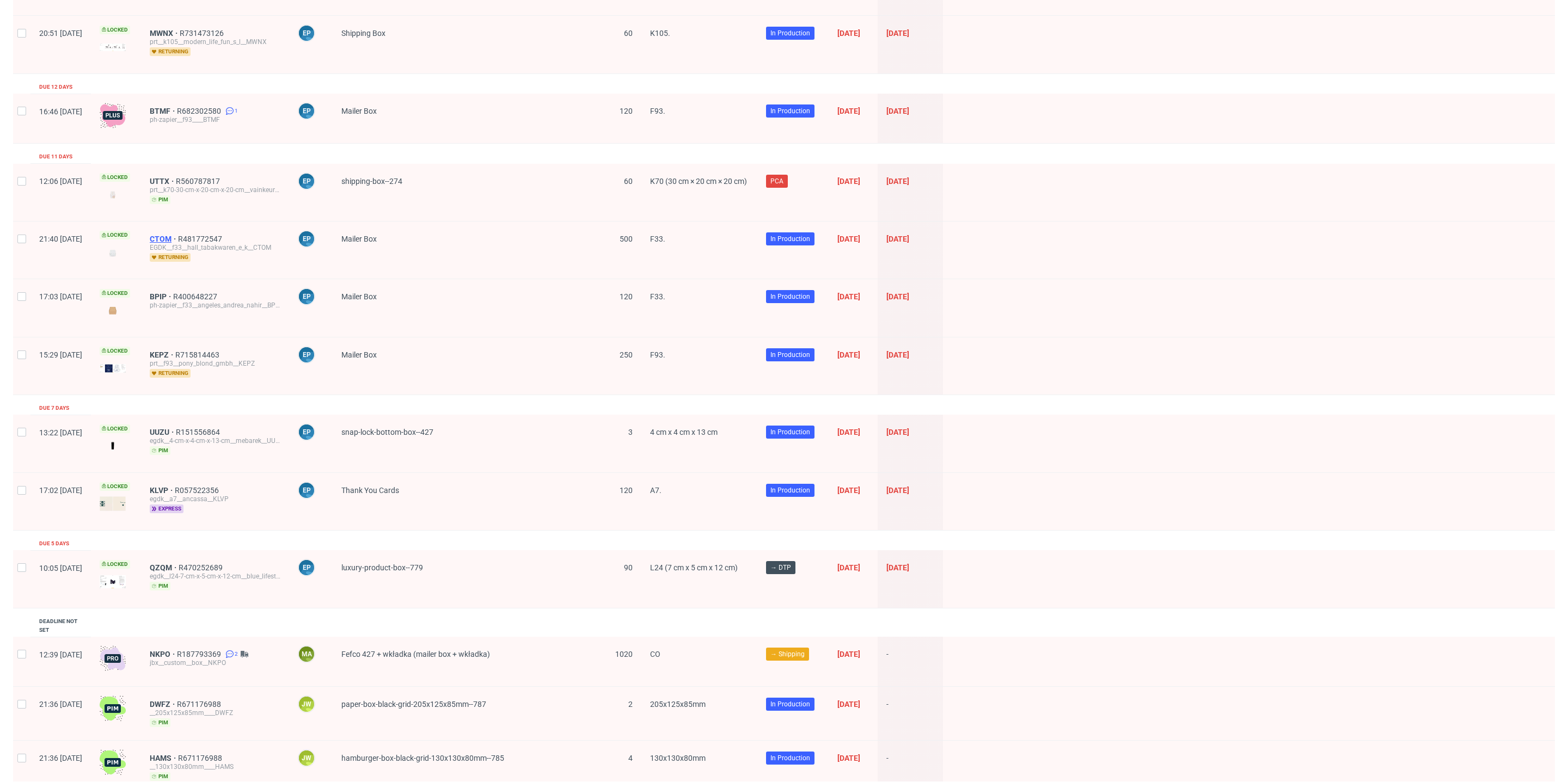
click at [178, 235] on span "CTOM" at bounding box center [164, 239] width 28 height 9
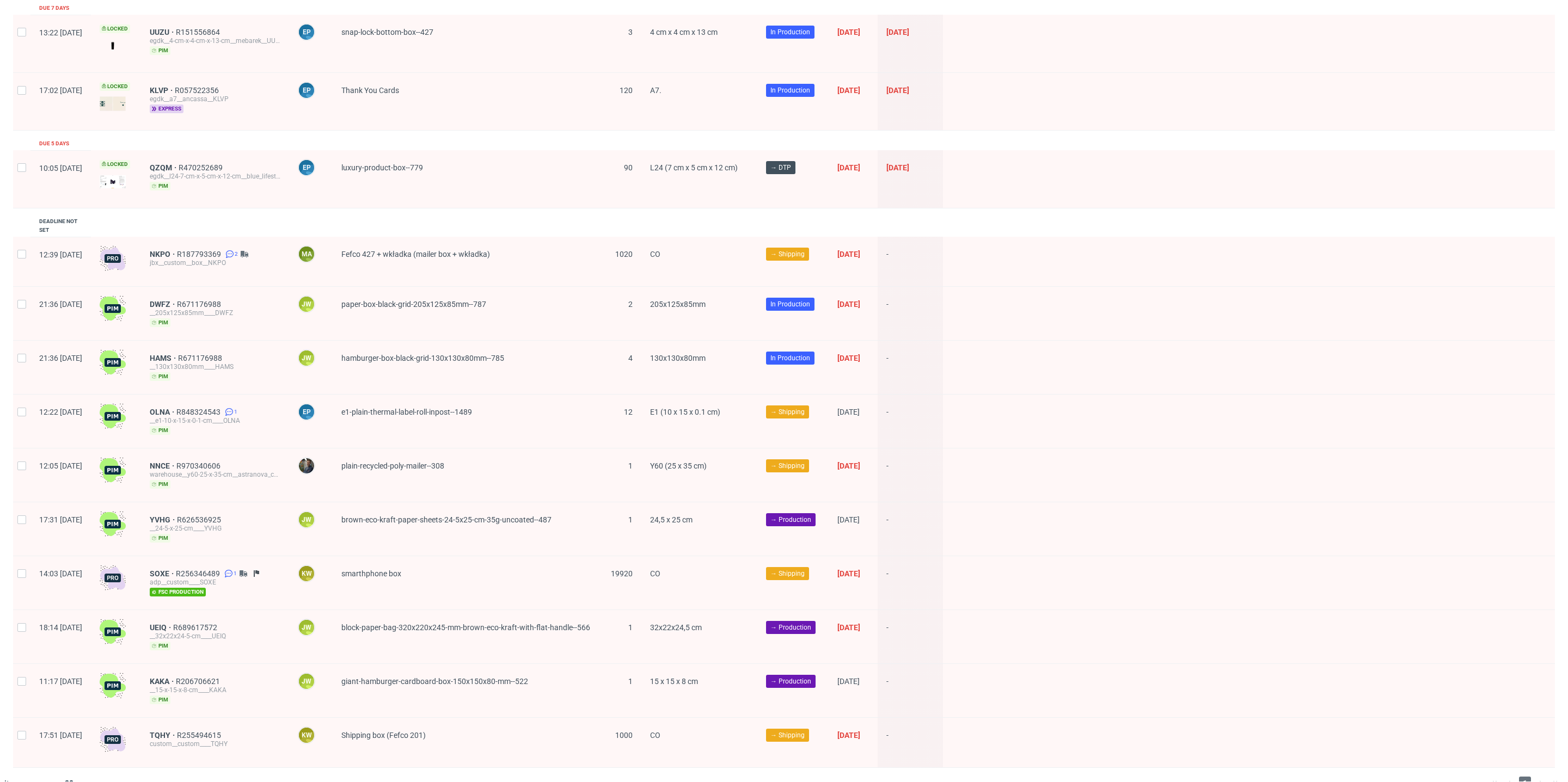
click at [1529, 777] on div "1" at bounding box center [1525, 783] width 78 height 13
click at [1531, 777] on div "1" at bounding box center [1525, 783] width 78 height 13
click at [1494, 777] on div "1" at bounding box center [1525, 783] width 78 height 13
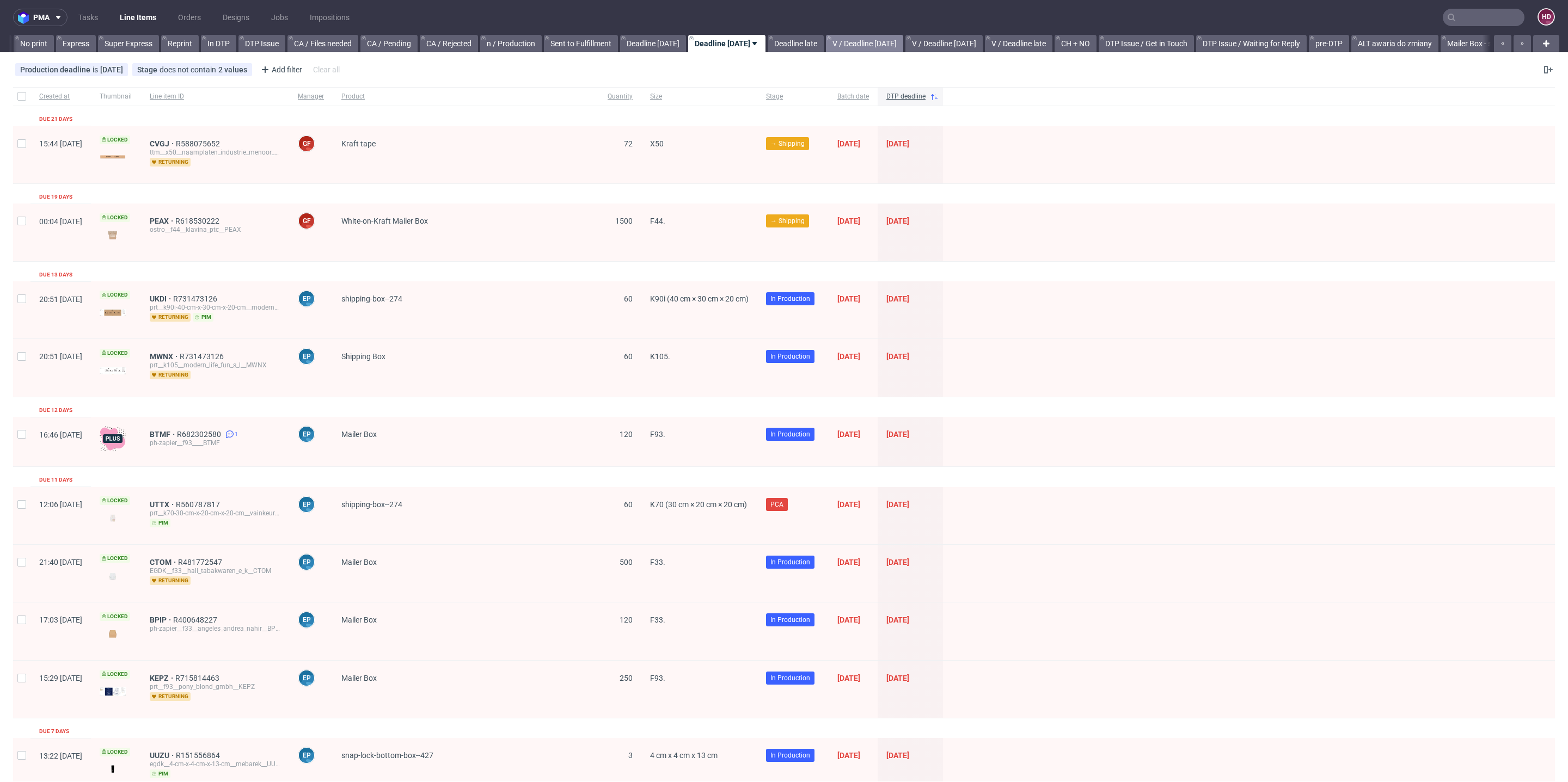
click at [856, 44] on link "V / Deadline tomorrow" at bounding box center [864, 43] width 78 height 17
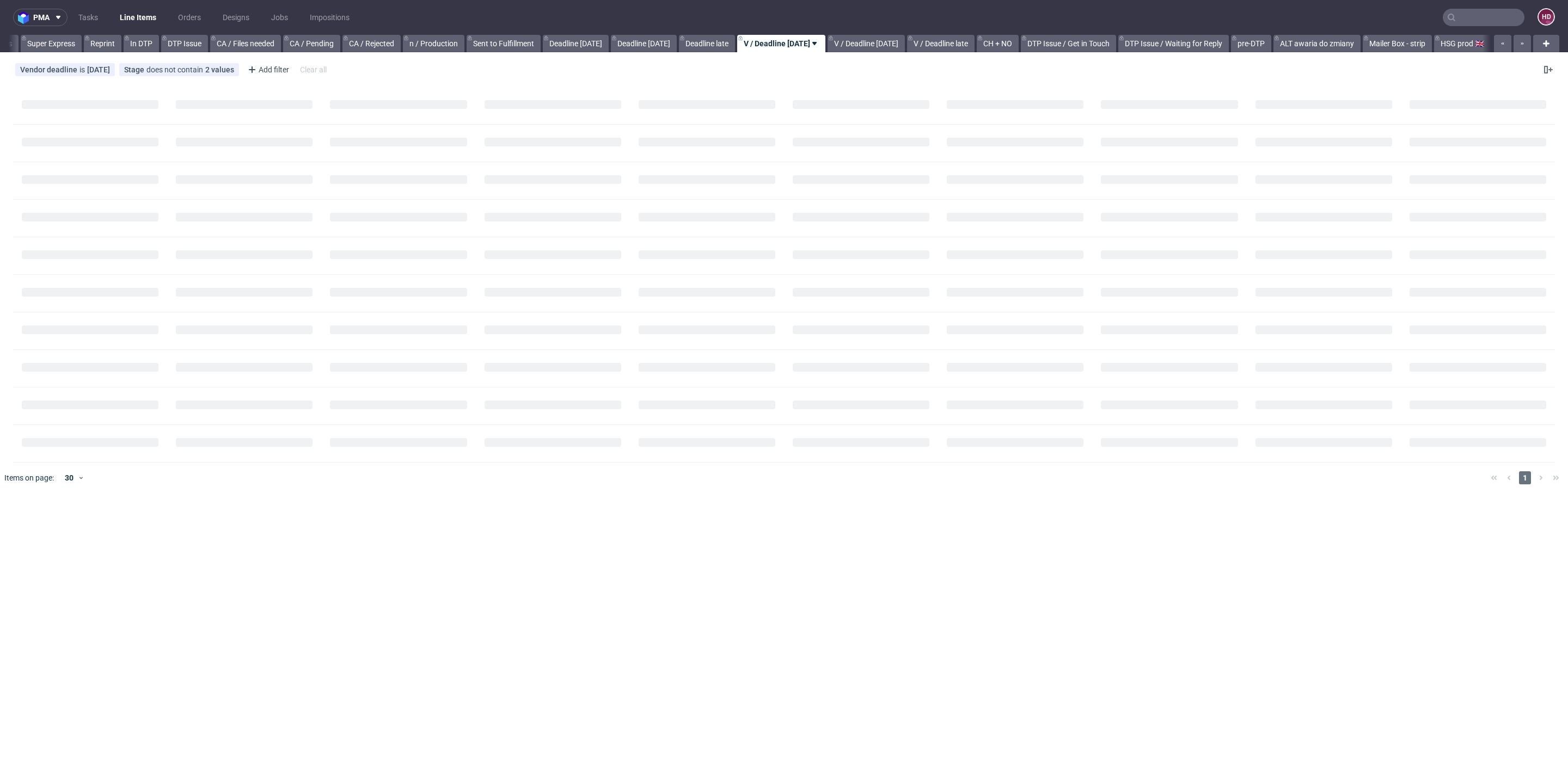
scroll to position [0, 689]
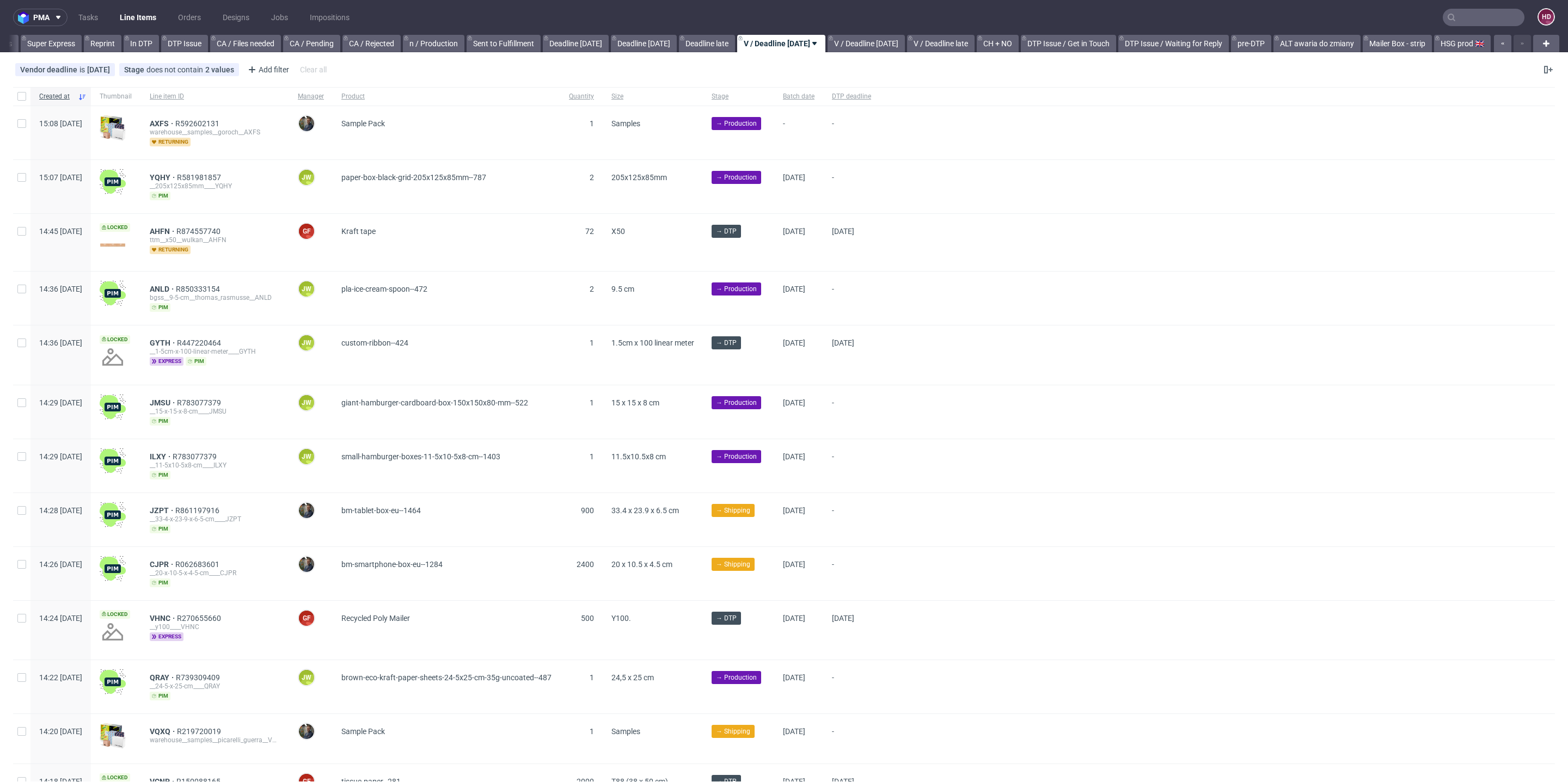
click at [856, 44] on link "V / Deadline today" at bounding box center [866, 43] width 78 height 17
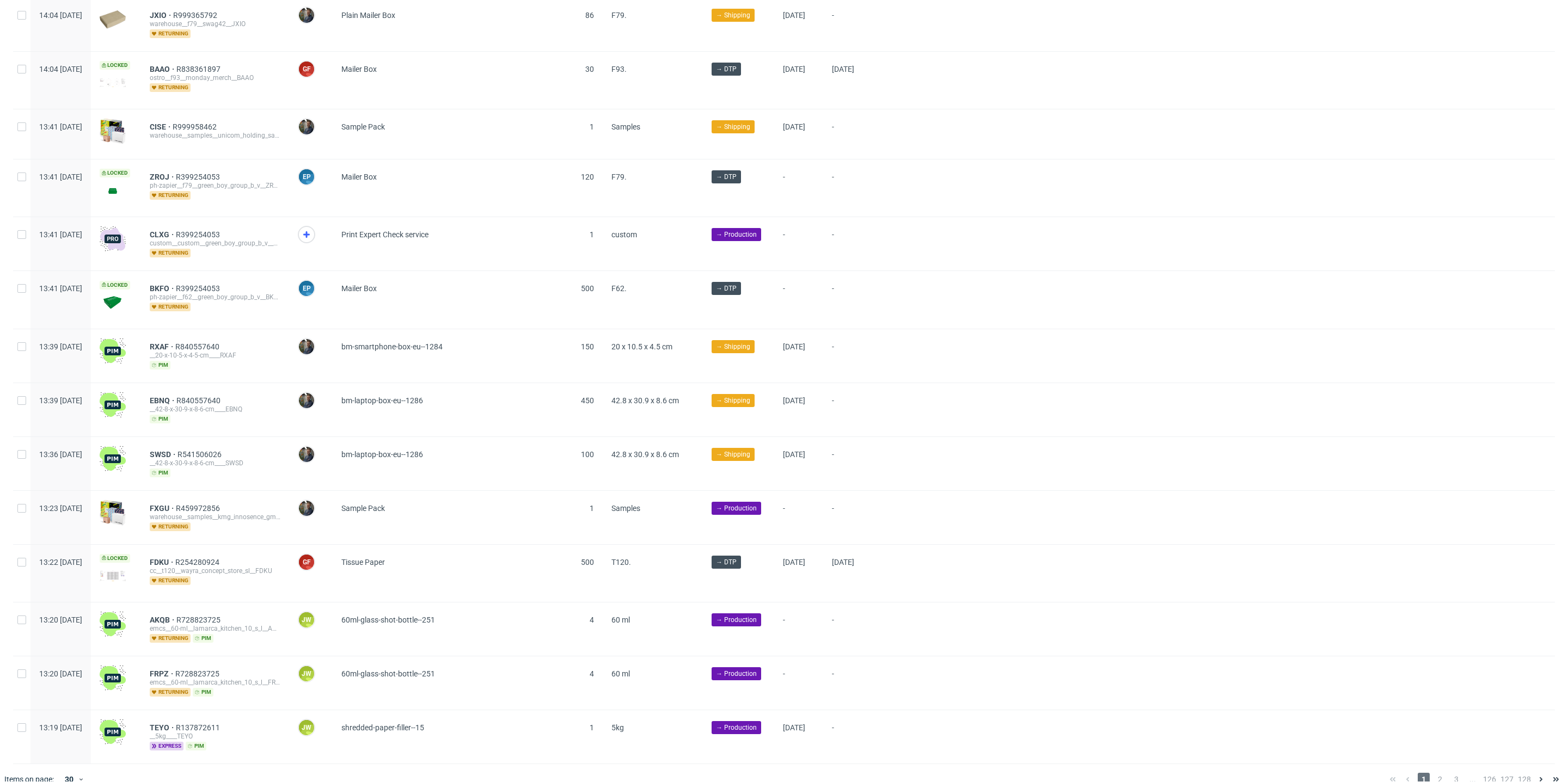
scroll to position [991, 0]
click at [1435, 772] on span "2" at bounding box center [1440, 778] width 12 height 13
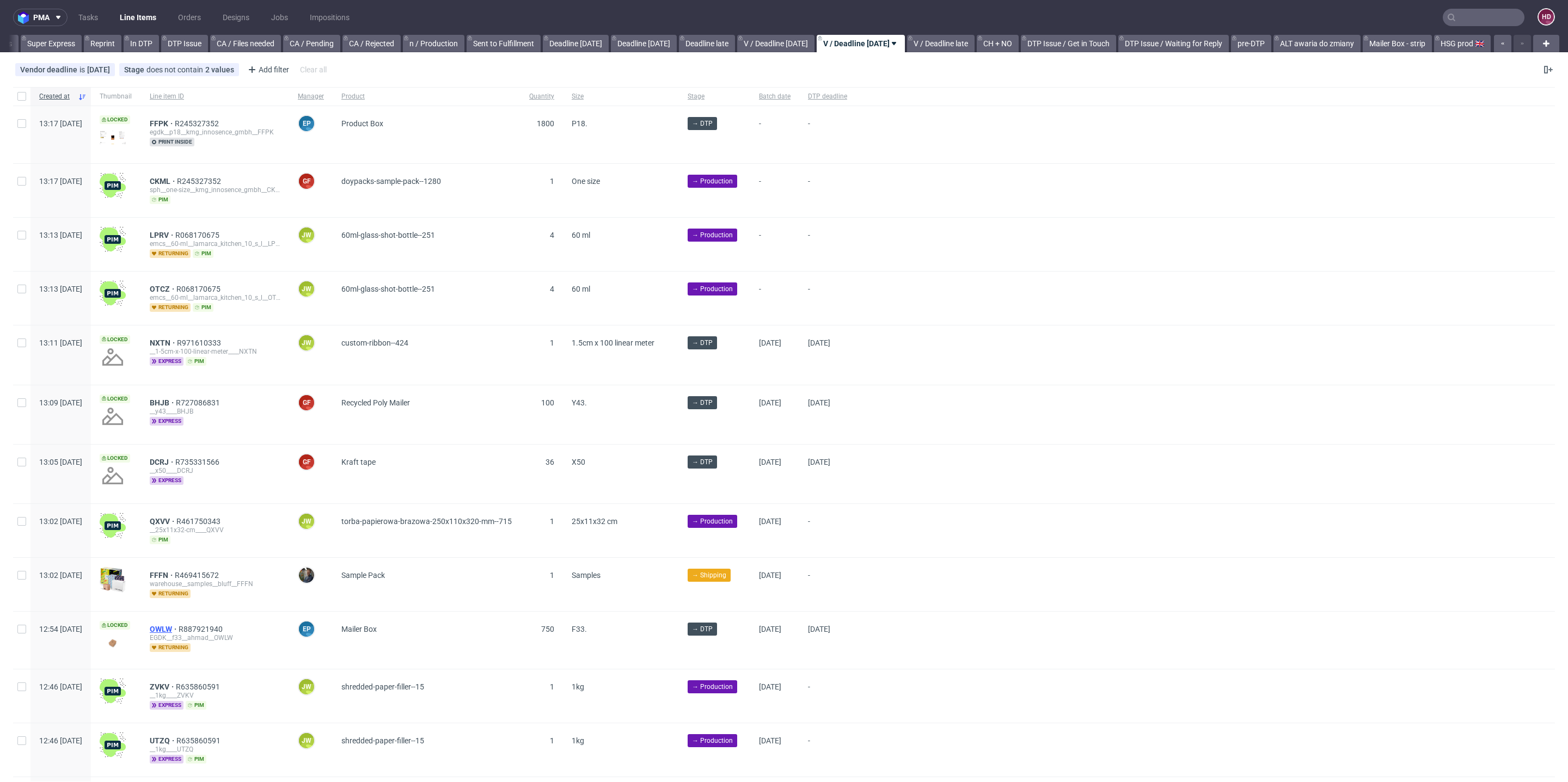
click at [178, 626] on span "OWLW" at bounding box center [164, 629] width 29 height 9
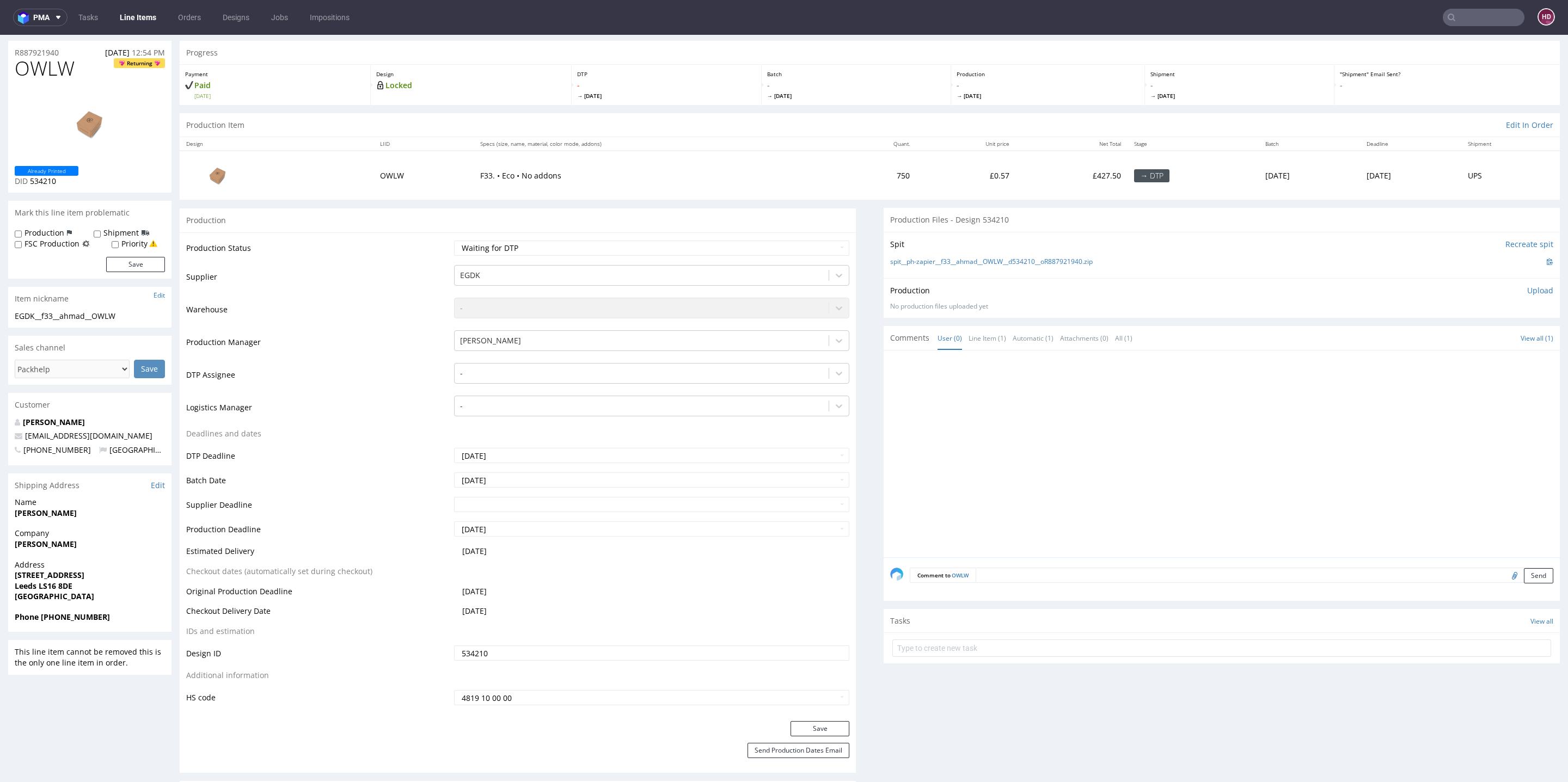
scroll to position [41, 0]
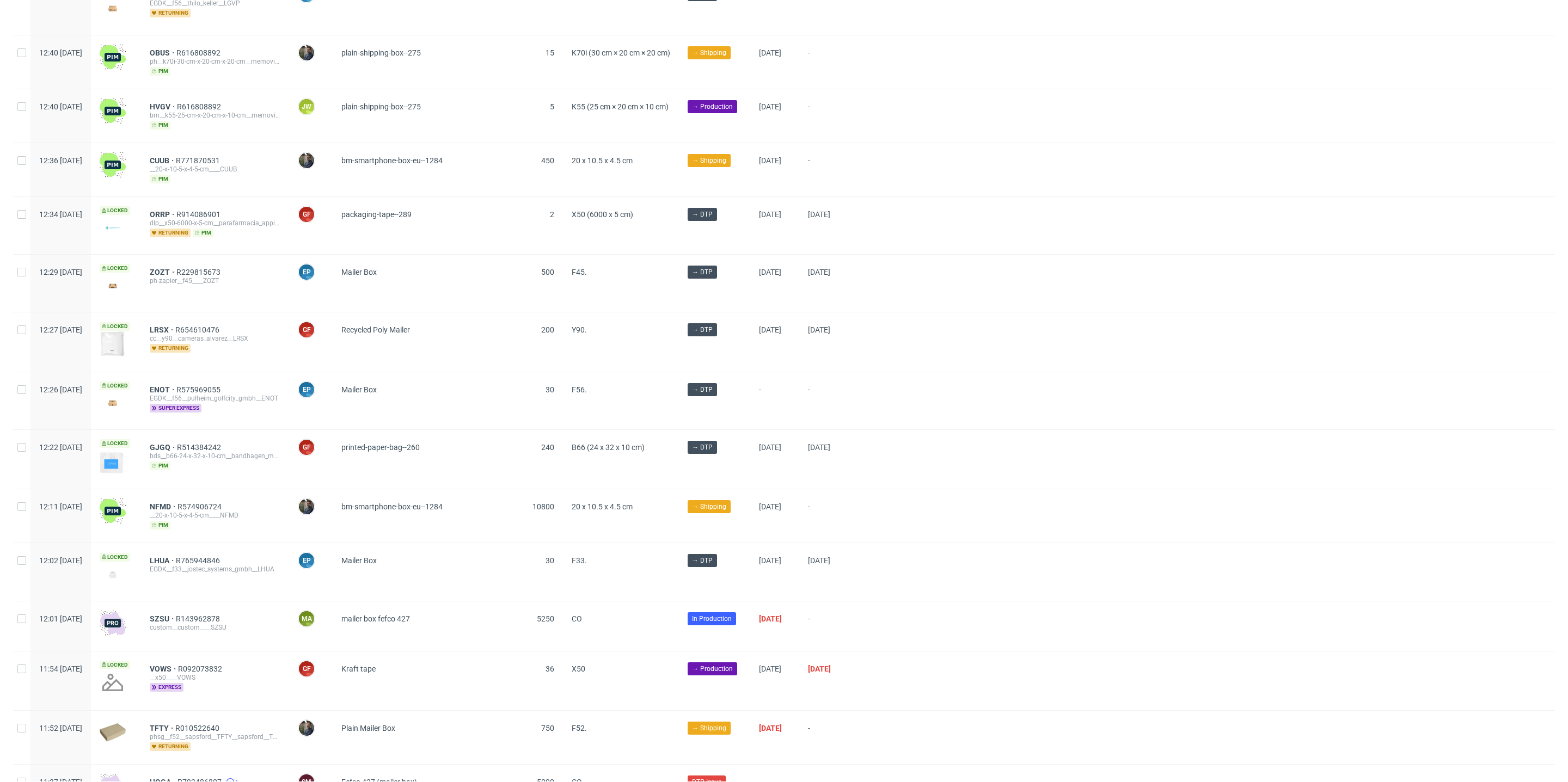
scroll to position [1014, 0]
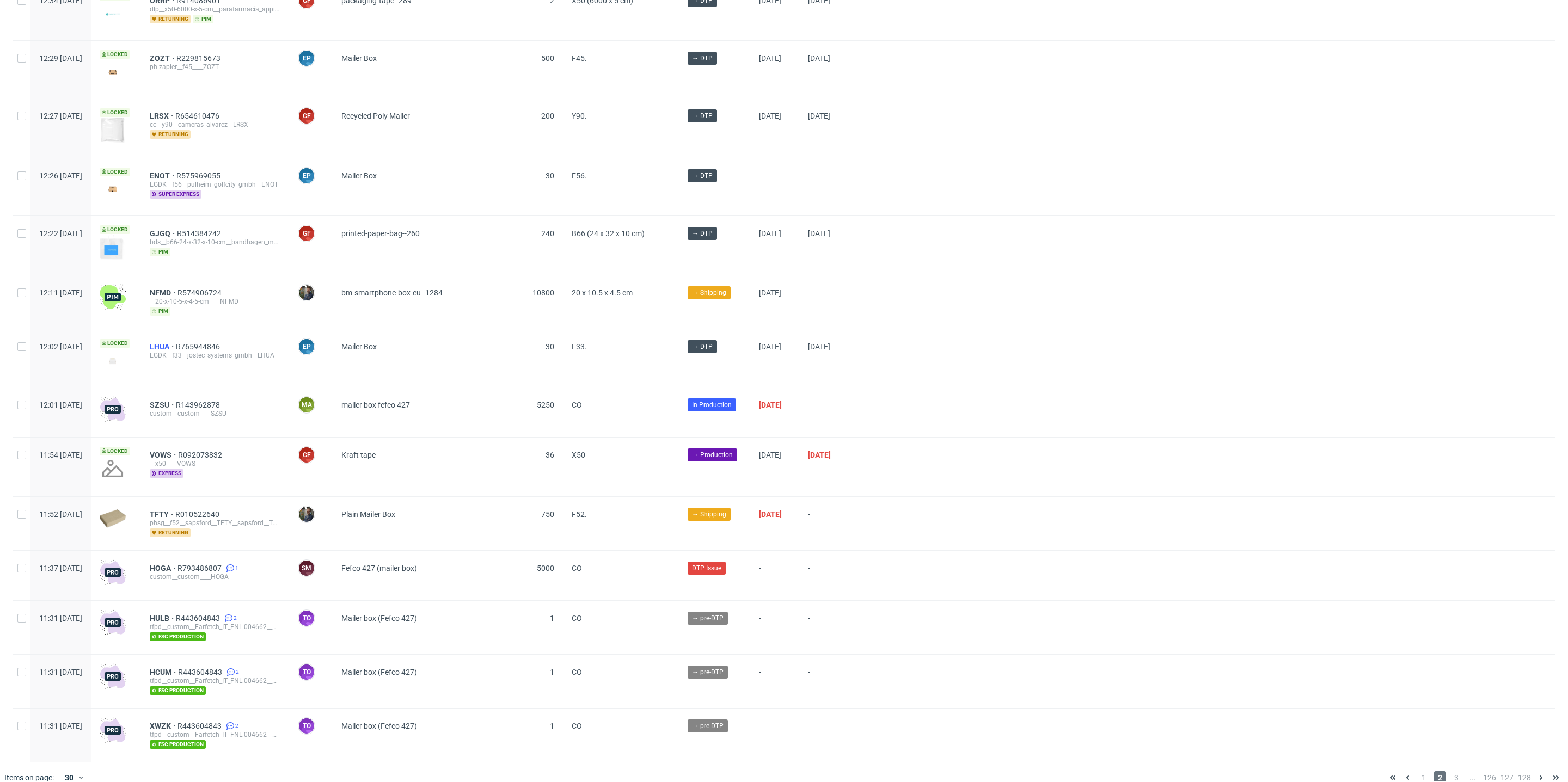
click at [175, 343] on span "LHUA" at bounding box center [163, 347] width 26 height 9
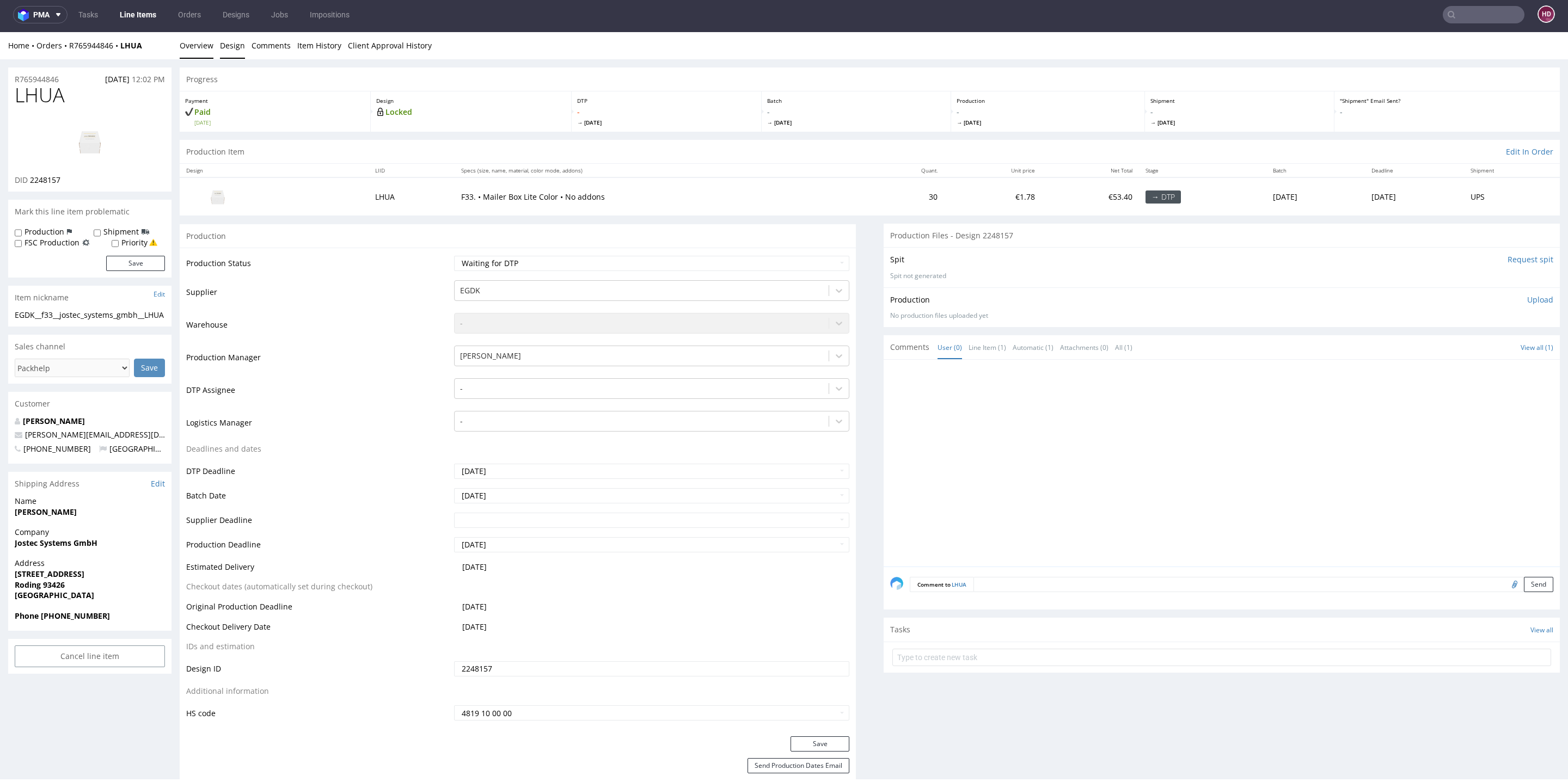
click at [231, 46] on link "Design" at bounding box center [232, 45] width 25 height 26
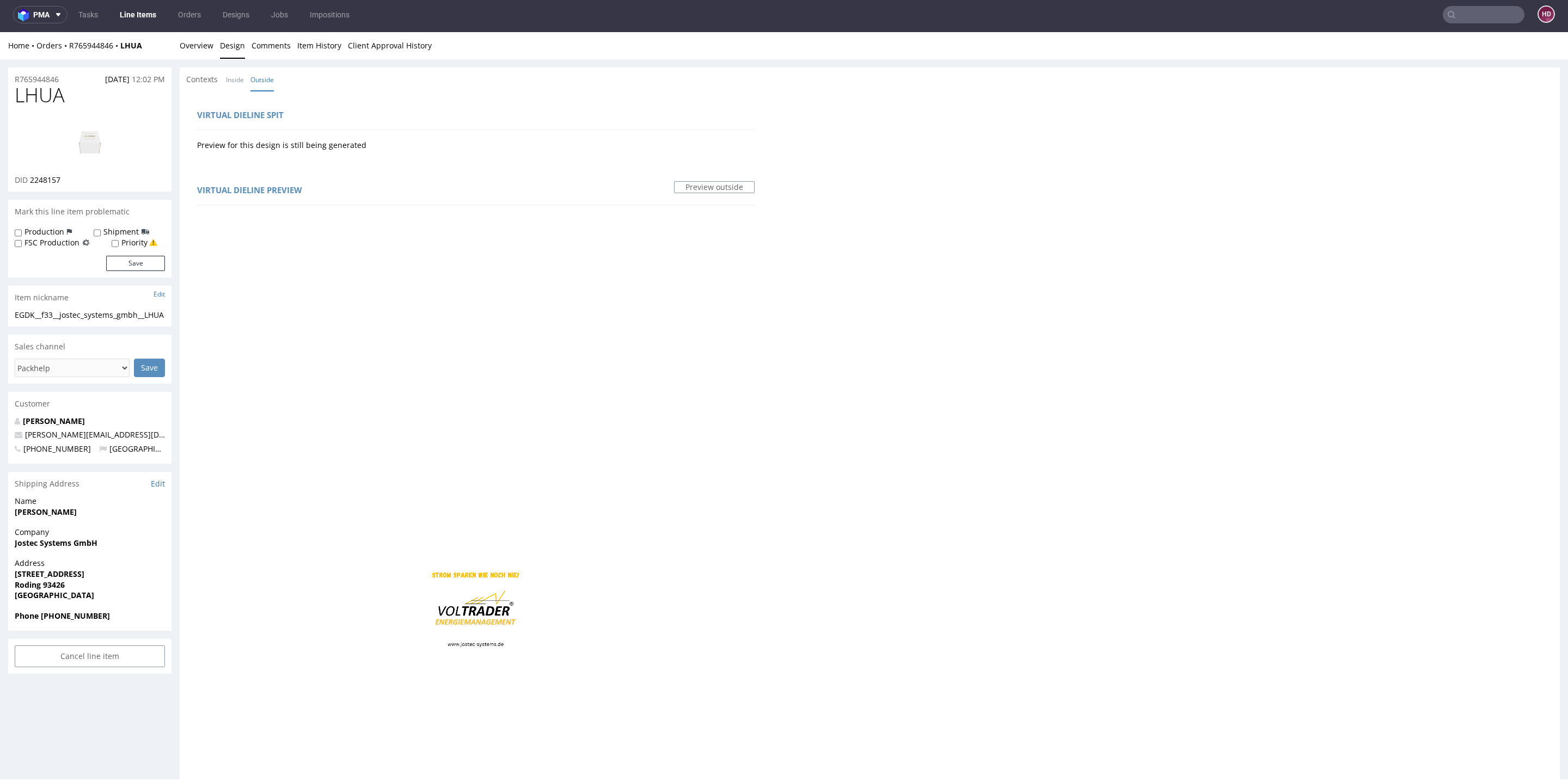
click at [80, 147] on img at bounding box center [90, 142] width 87 height 49
click at [135, 16] on link "Line Items" at bounding box center [138, 15] width 49 height 17
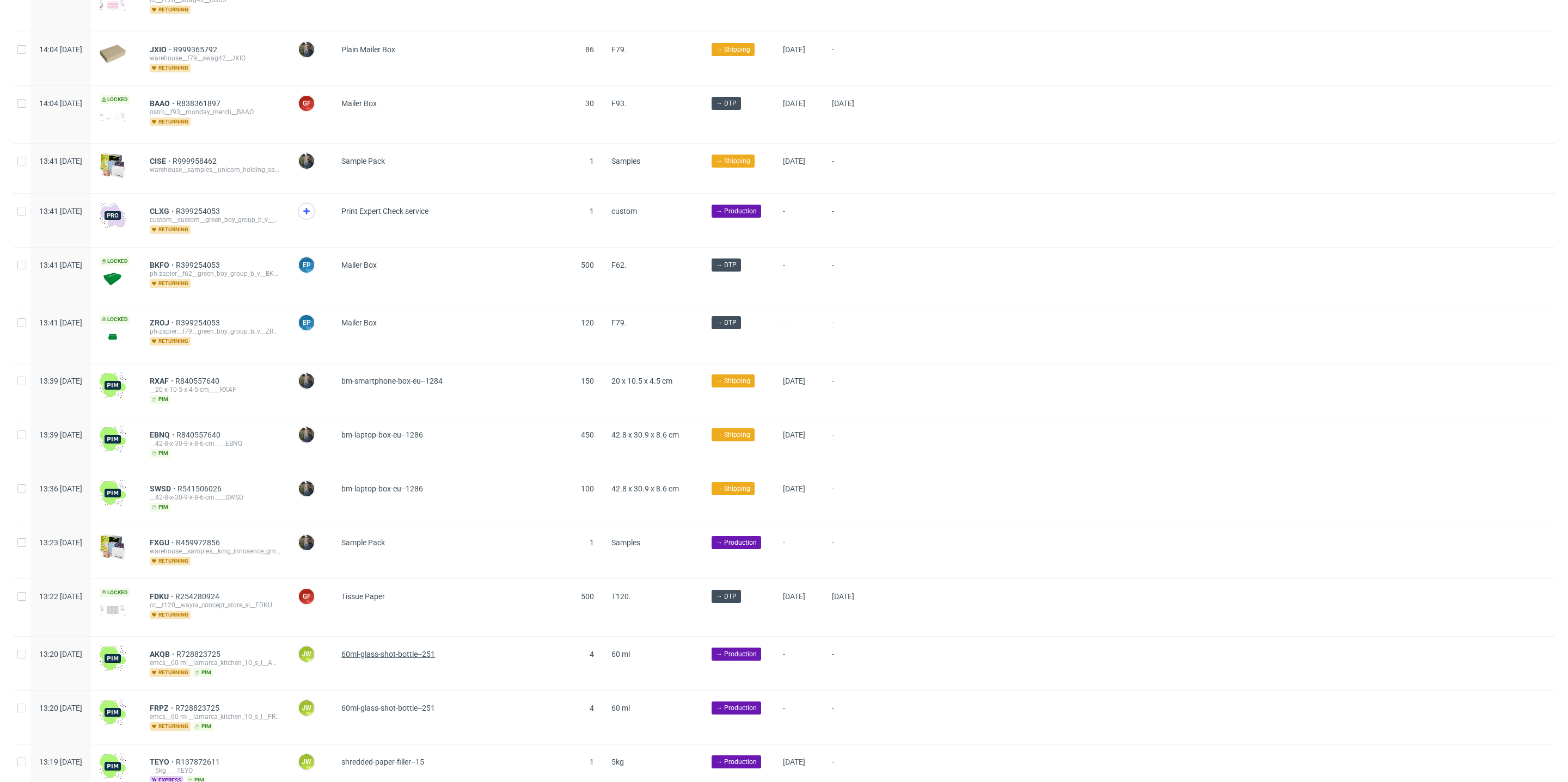
scroll to position [991, 0]
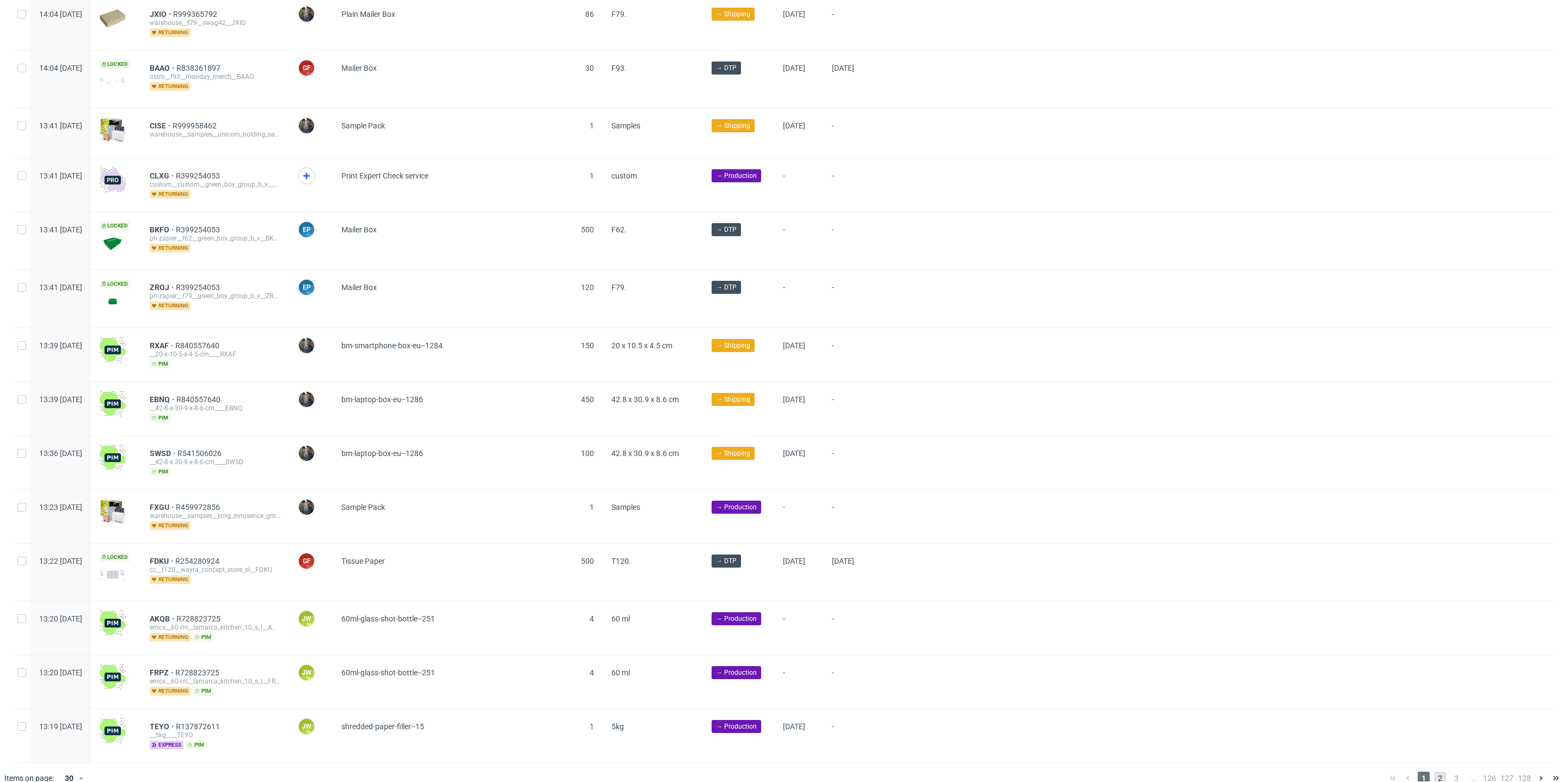
click at [1435, 772] on span "2" at bounding box center [1440, 778] width 12 height 13
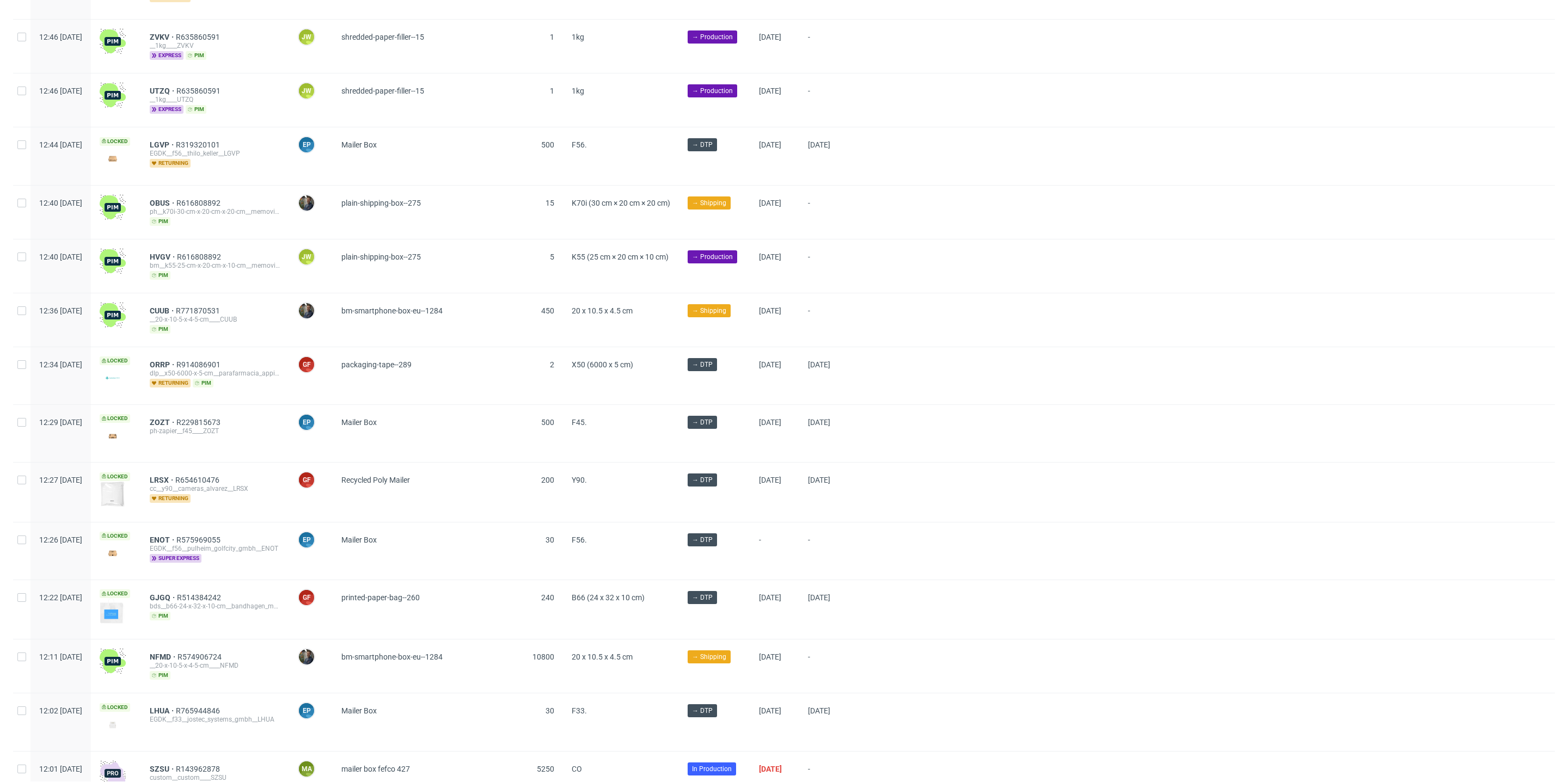
scroll to position [1014, 0]
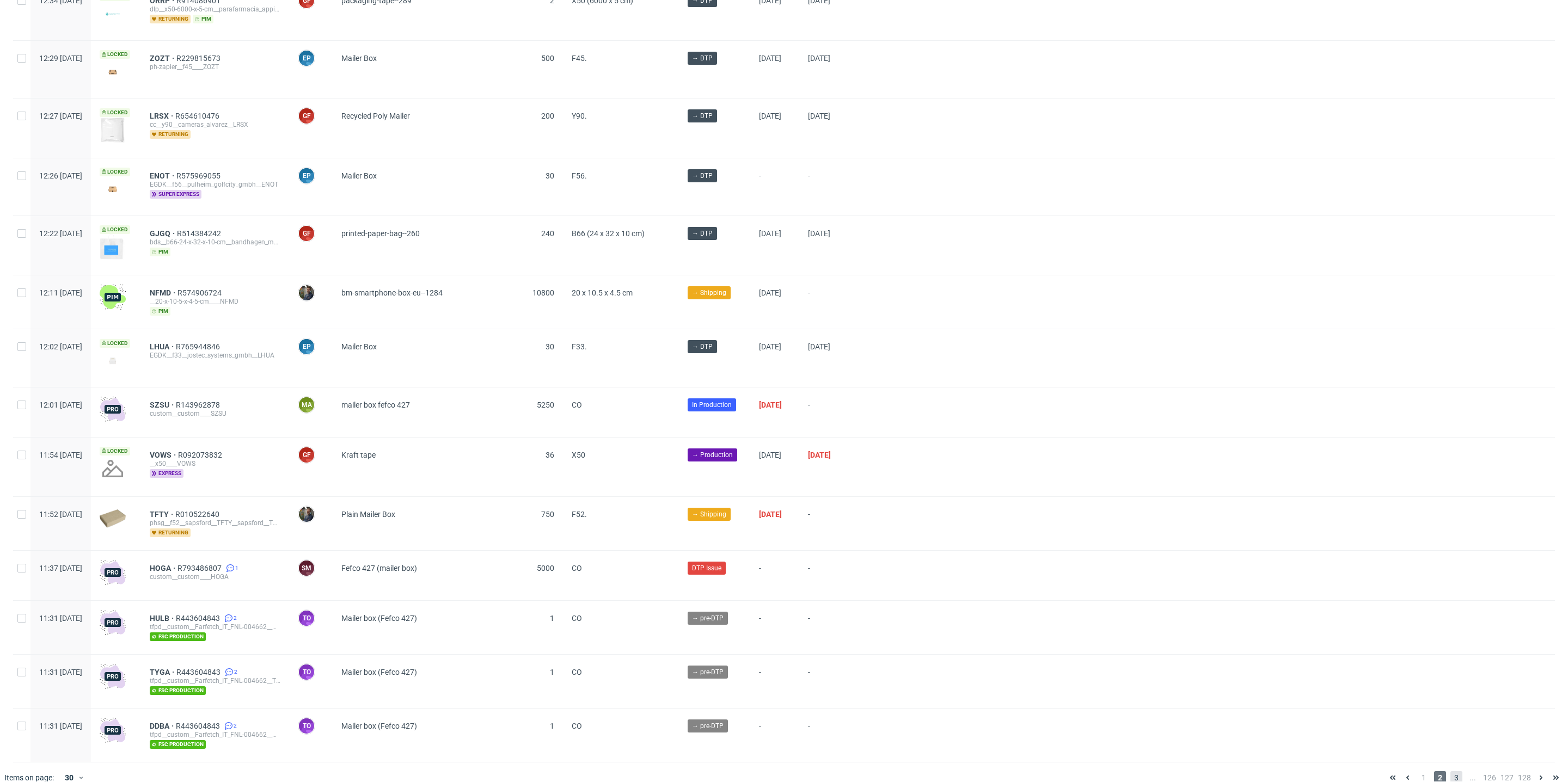
click at [1451, 771] on span "3" at bounding box center [1457, 777] width 12 height 13
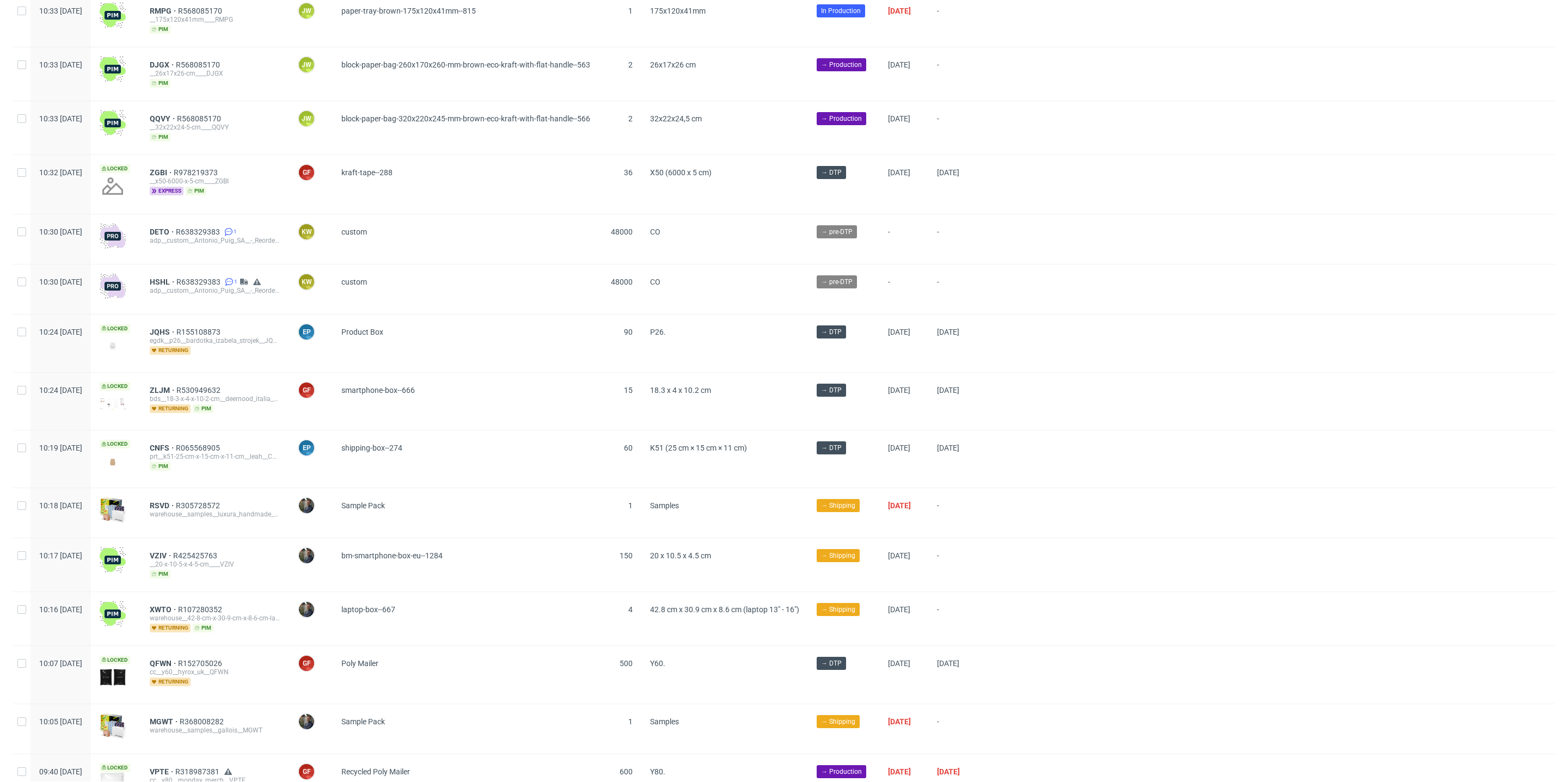
scroll to position [992, 0]
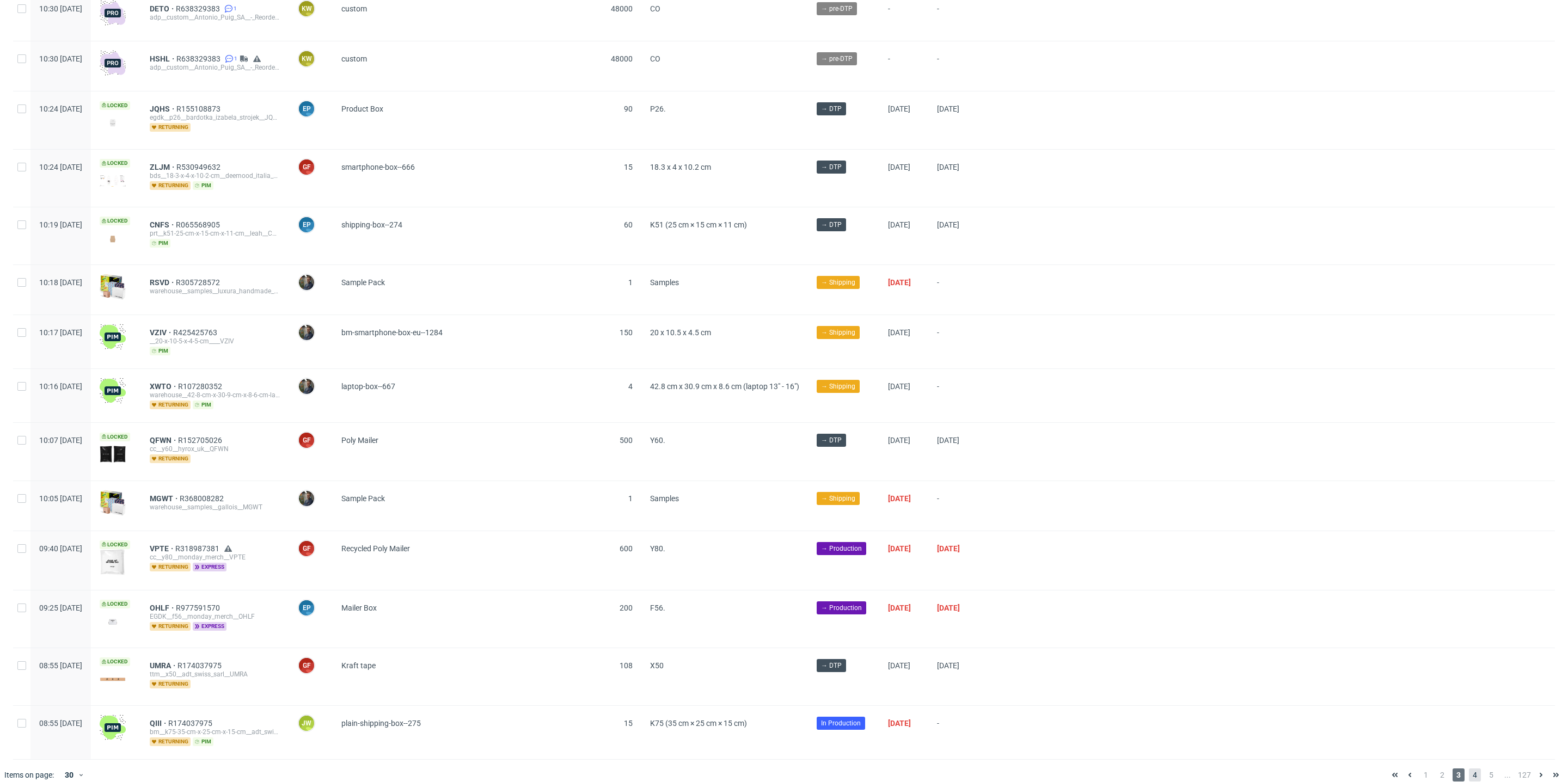
click at [1469, 768] on span "4" at bounding box center [1475, 775] width 12 height 13
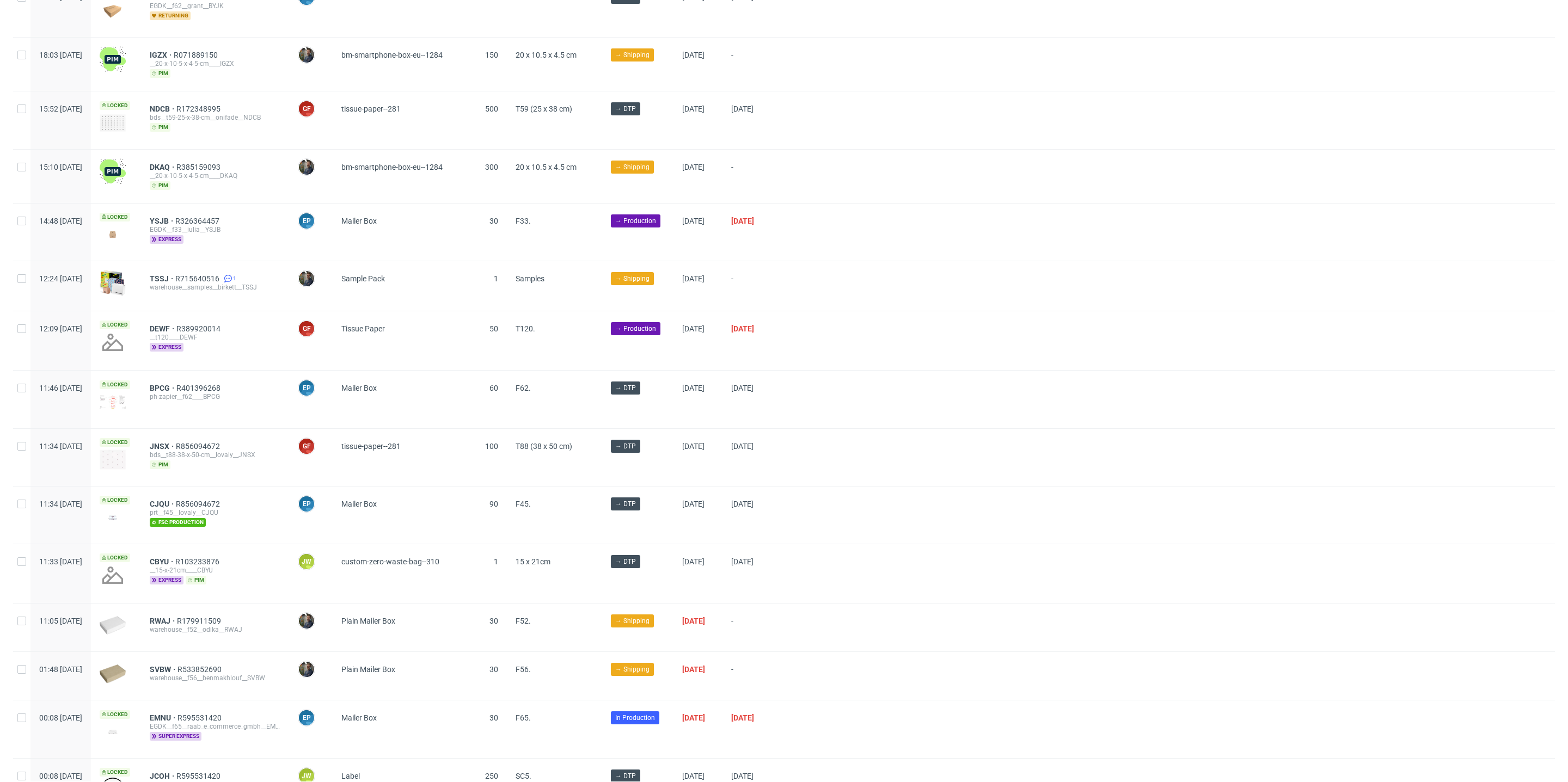
scroll to position [881, 0]
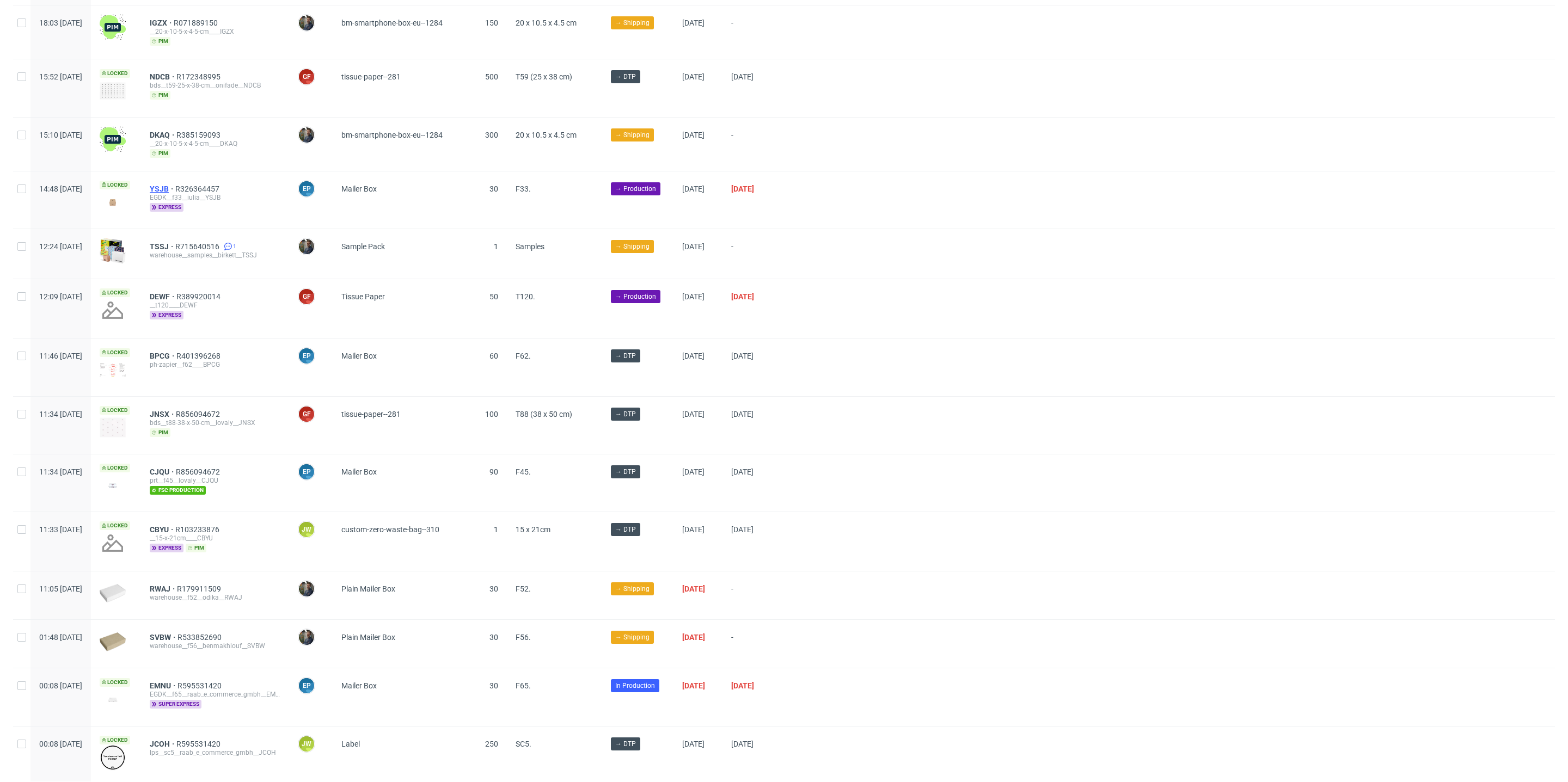
click at [175, 185] on span "YSJB" at bounding box center [163, 189] width 26 height 9
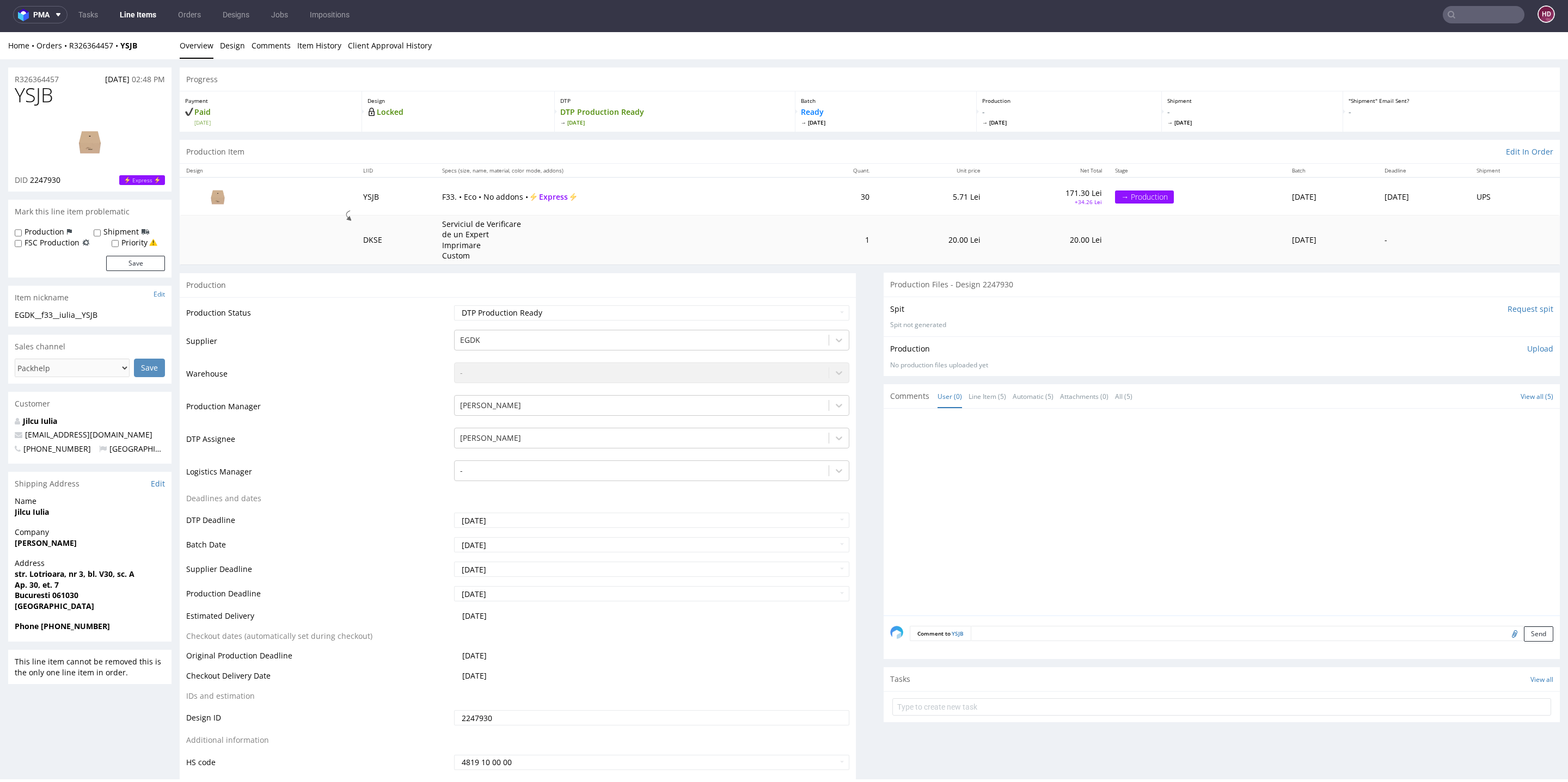
click at [87, 141] on img at bounding box center [90, 142] width 87 height 49
click at [96, 129] on img at bounding box center [90, 142] width 87 height 49
drag, startPoint x: 86, startPoint y: 98, endPoint x: 0, endPoint y: 90, distance: 86.4
copy span "YSJB"
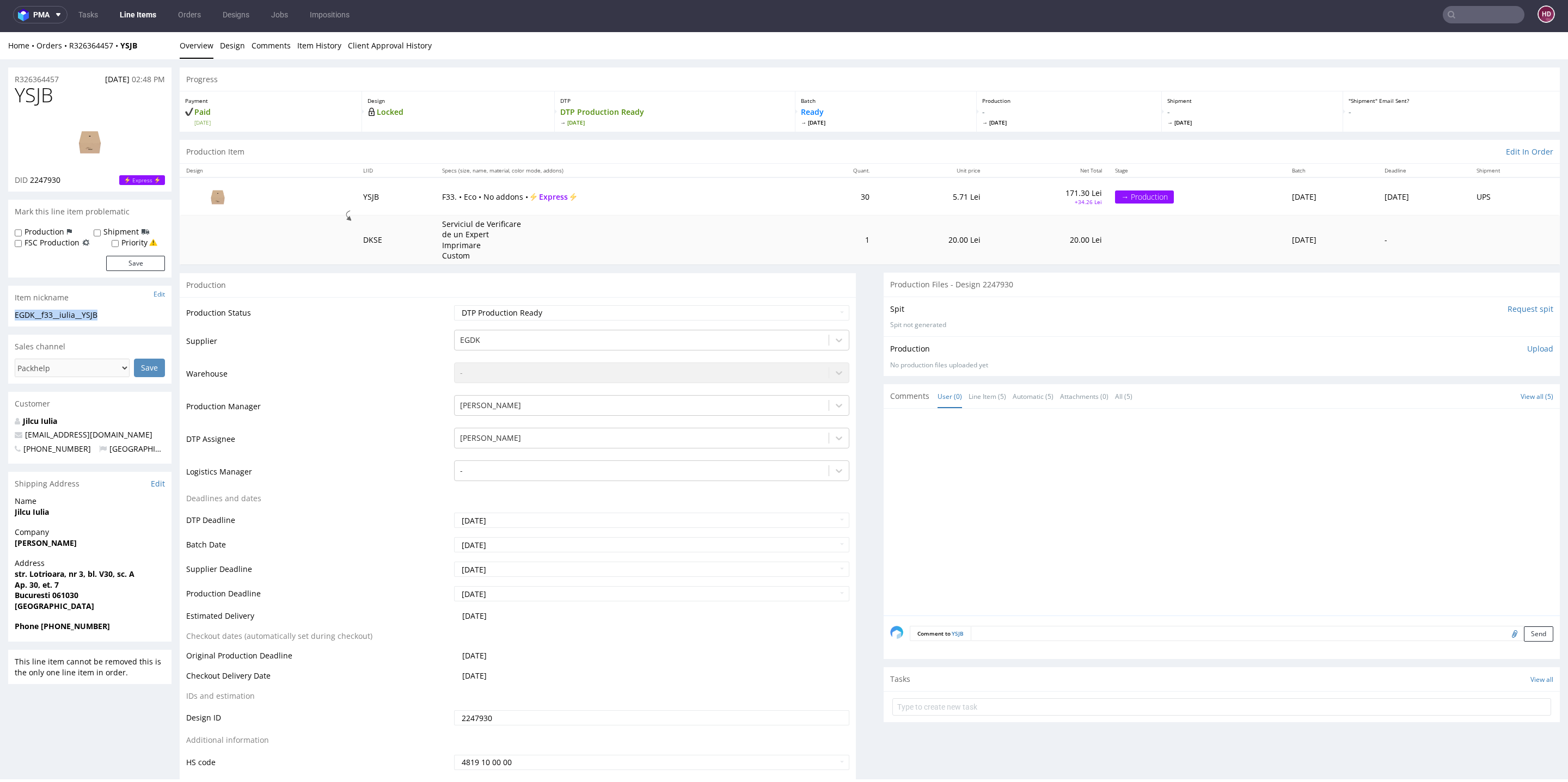
drag, startPoint x: 123, startPoint y: 315, endPoint x: 0, endPoint y: 313, distance: 123.0
copy div "EGDK__f33__iulia__YSJB"
drag, startPoint x: 70, startPoint y: 76, endPoint x: 0, endPoint y: 73, distance: 70.1
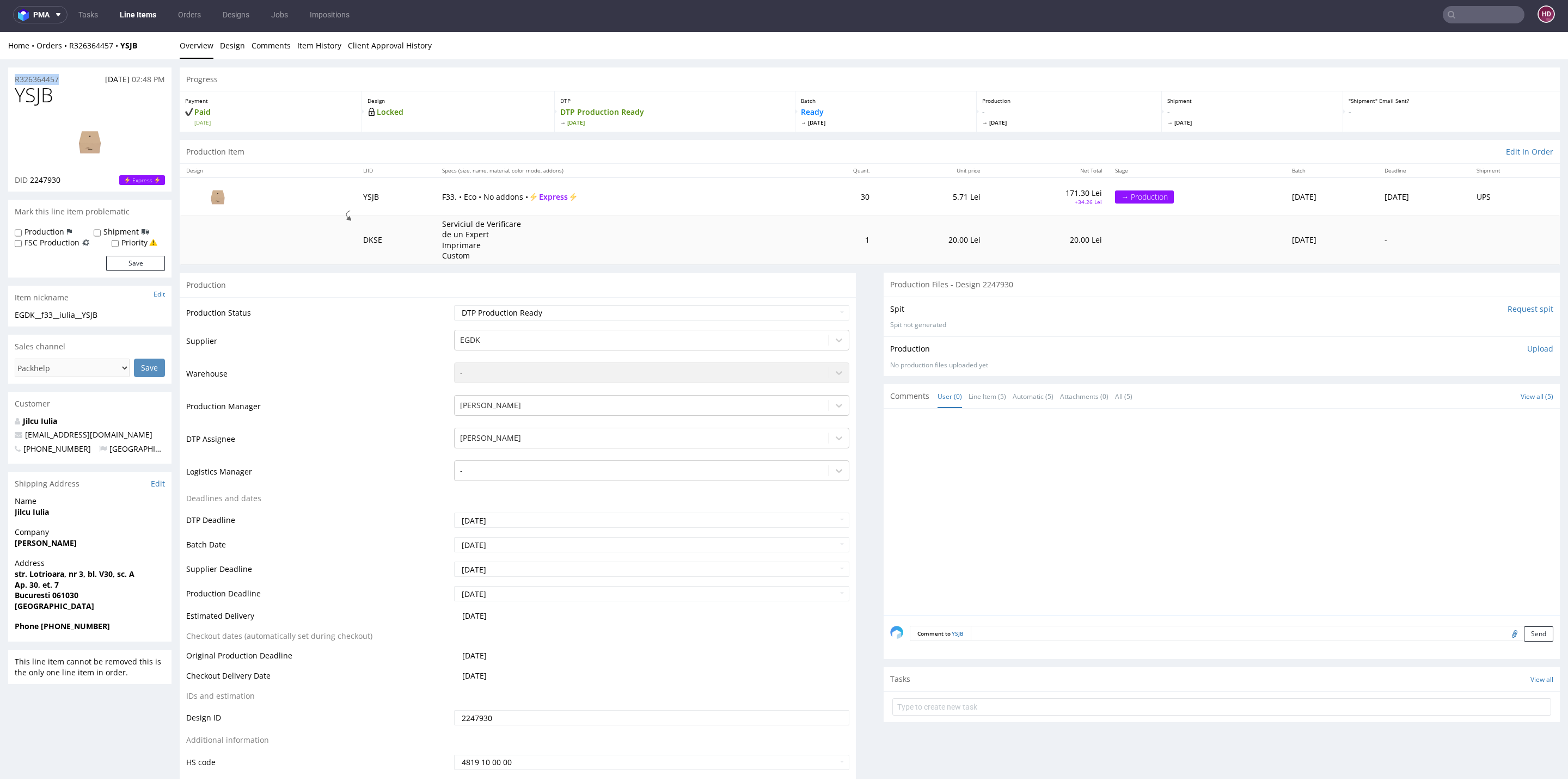
copy p "R326364457"
drag, startPoint x: 73, startPoint y: 180, endPoint x: 30, endPoint y: 180, distance: 43.0
click at [30, 180] on div "DID 2247930 Express" at bounding box center [90, 180] width 150 height 11
copy span "2247930"
click at [1528, 347] on p "Upload" at bounding box center [1541, 349] width 26 height 11
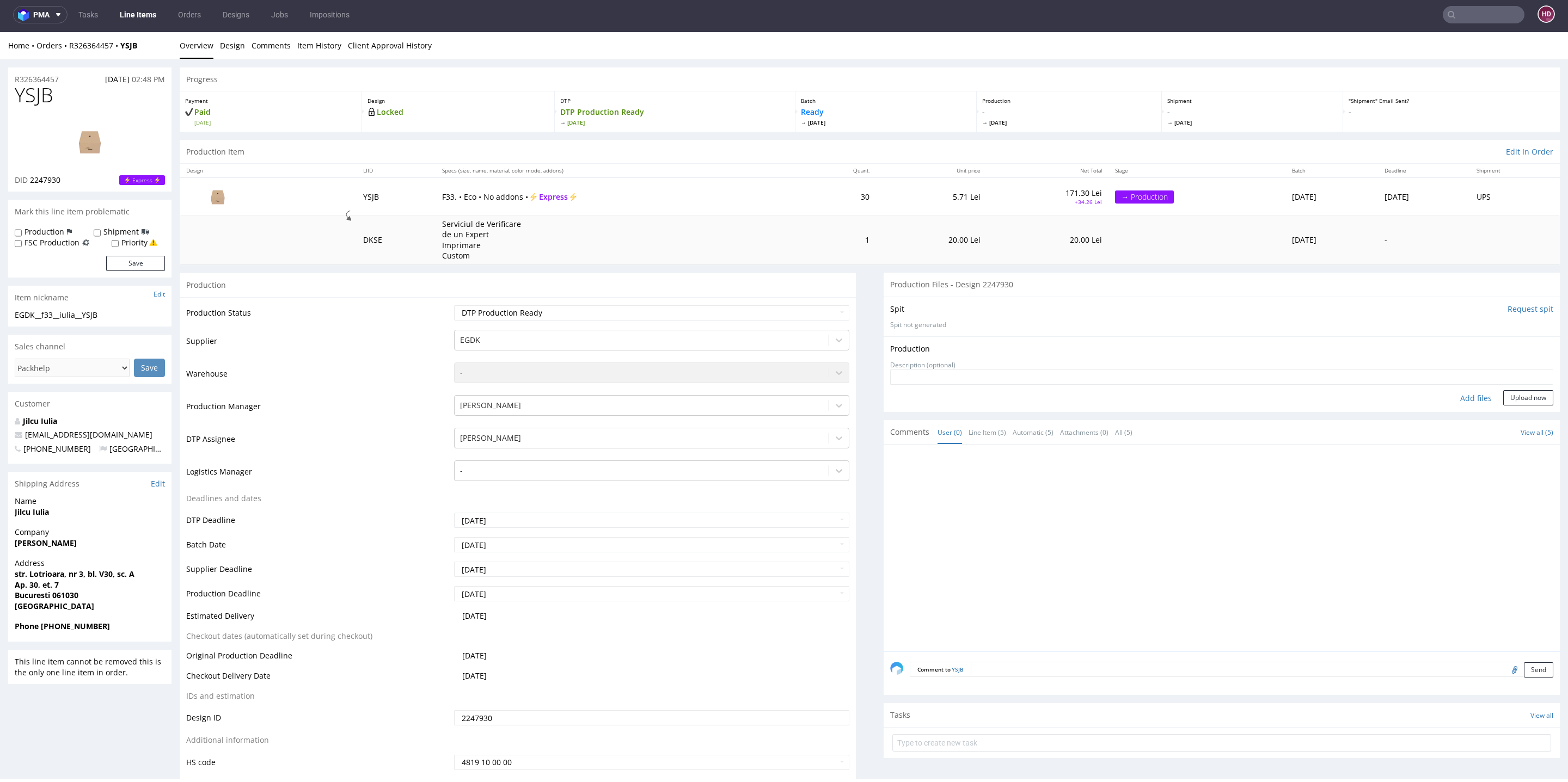
click at [1452, 396] on div "Add files" at bounding box center [1477, 398] width 55 height 16
type input "C:\fakepath\EGDK__f33__iulia__YSJB__d2247930__oR326364457.pdf"
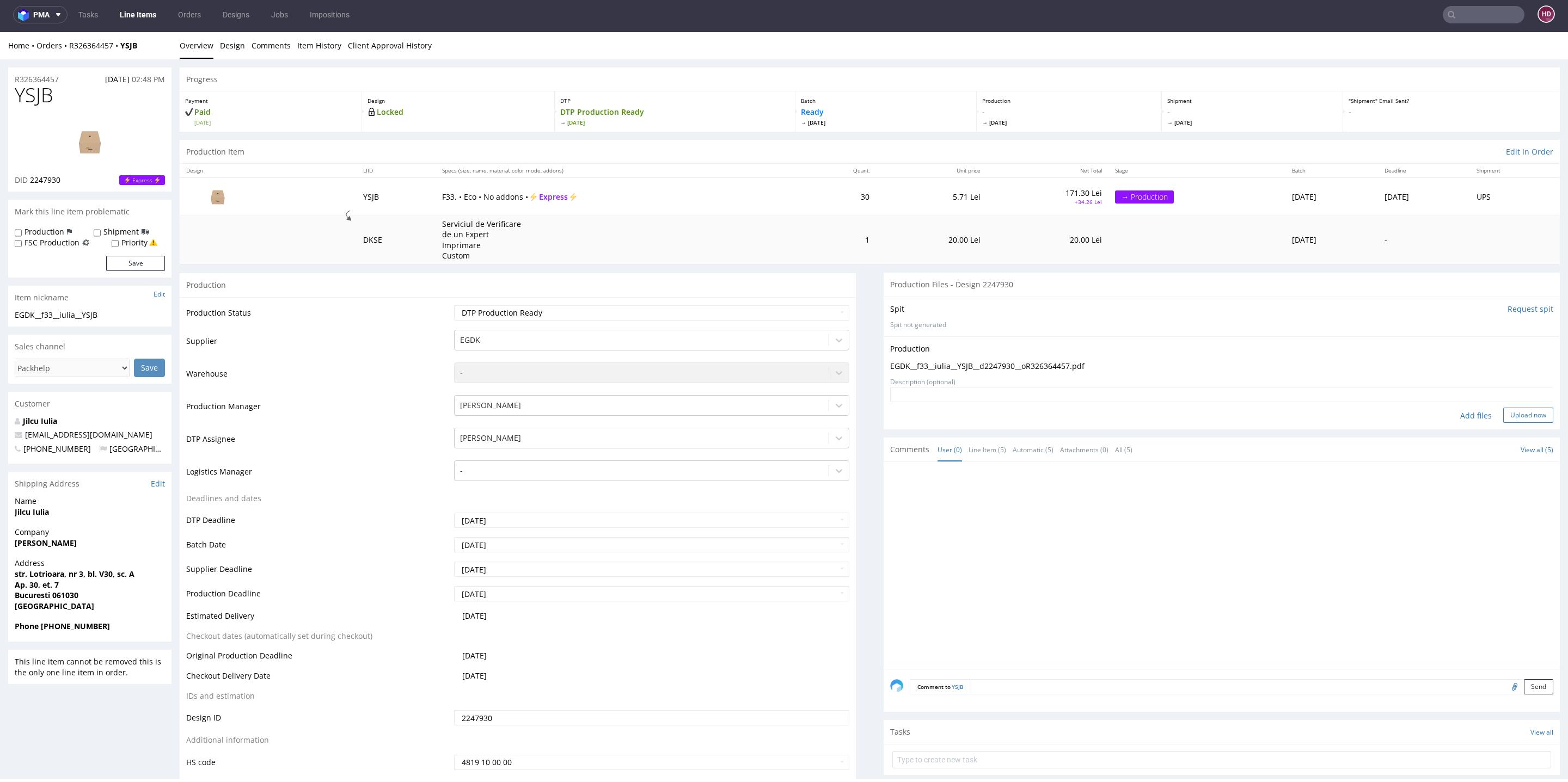
click at [1503, 413] on button "Upload now" at bounding box center [1528, 415] width 50 height 16
click at [1017, 386] on link "EGDK__f33__iulia__YSJB__d2247930__oR326364457.pdf" at bounding box center [959, 387] width 138 height 7
click at [134, 15] on link "Line Items" at bounding box center [138, 15] width 49 height 17
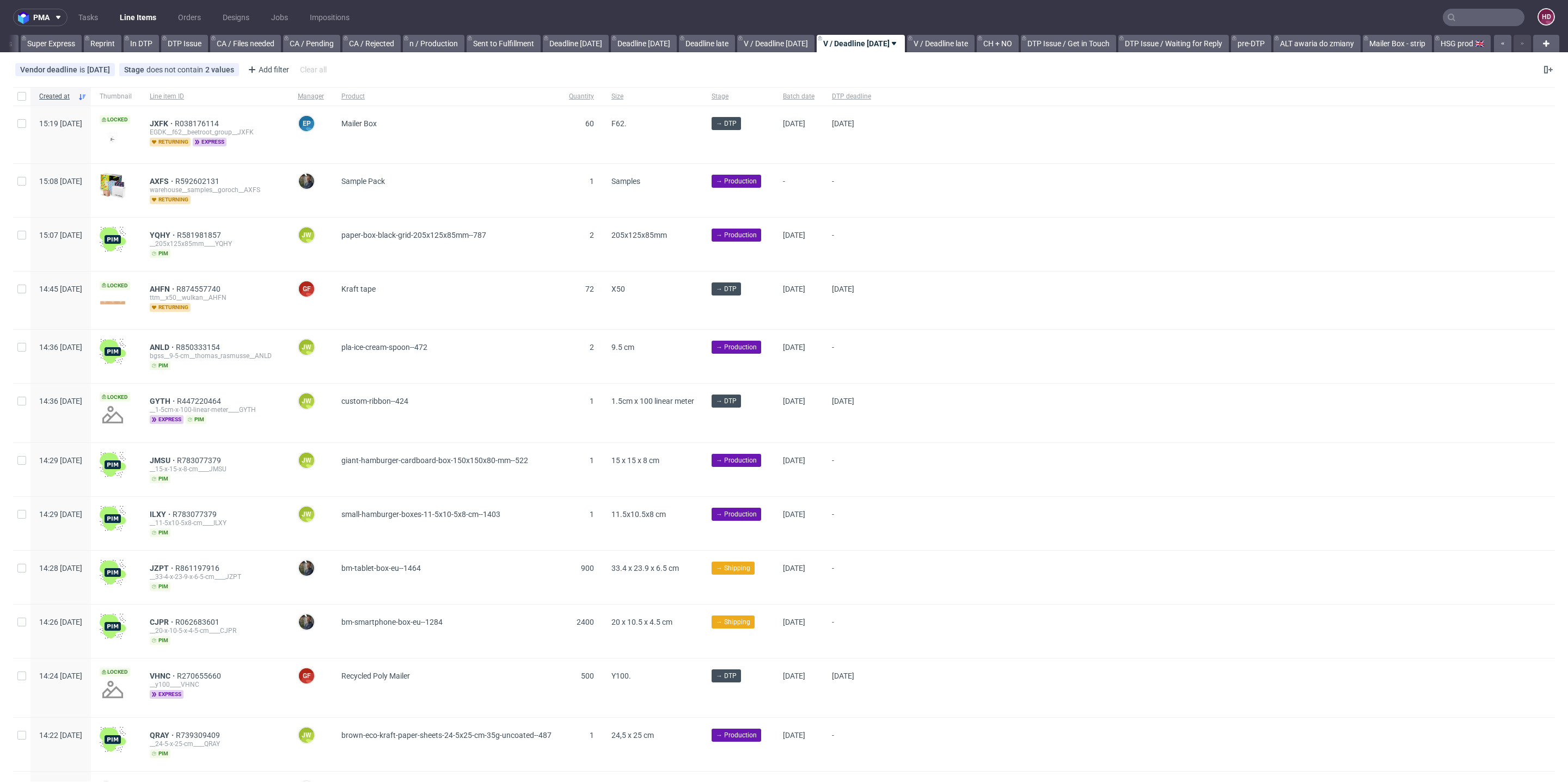
scroll to position [0, 701]
click at [123, 40] on link "In DTP" at bounding box center [141, 43] width 36 height 17
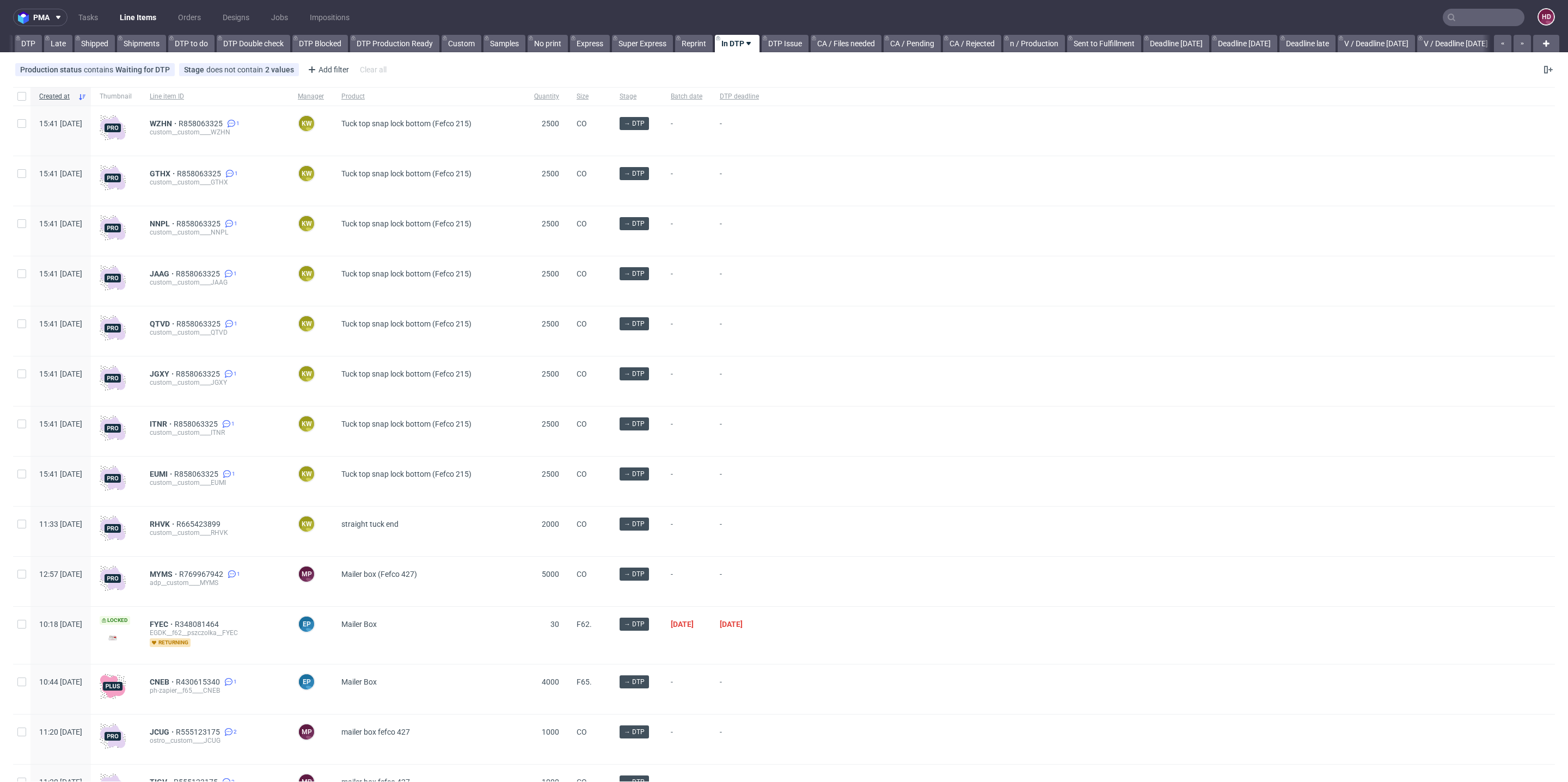
scroll to position [0, 66]
click at [37, 38] on link "DTP" at bounding box center [31, 43] width 27 height 17
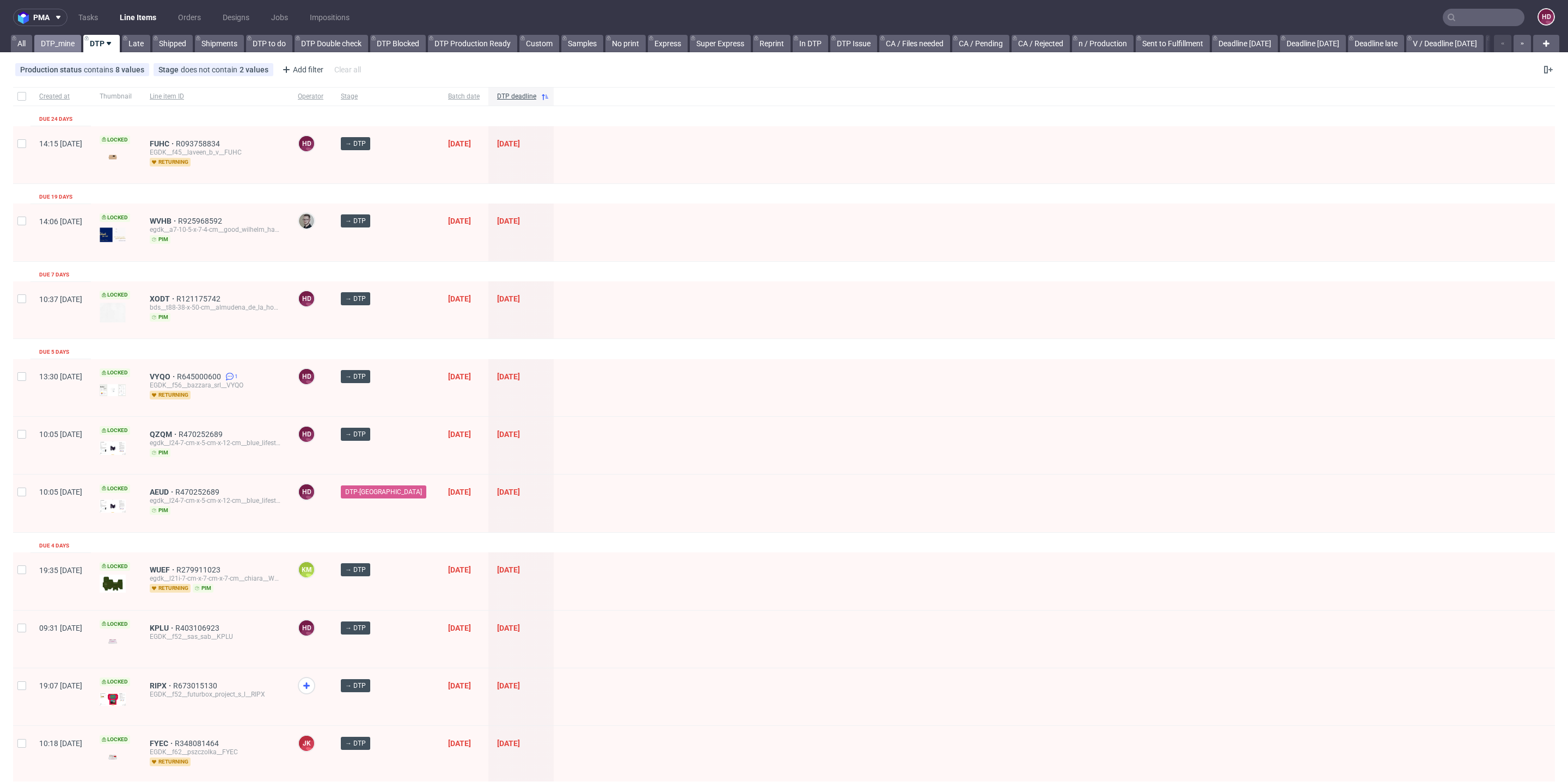
click at [62, 44] on link "DTP_mine" at bounding box center [58, 43] width 47 height 17
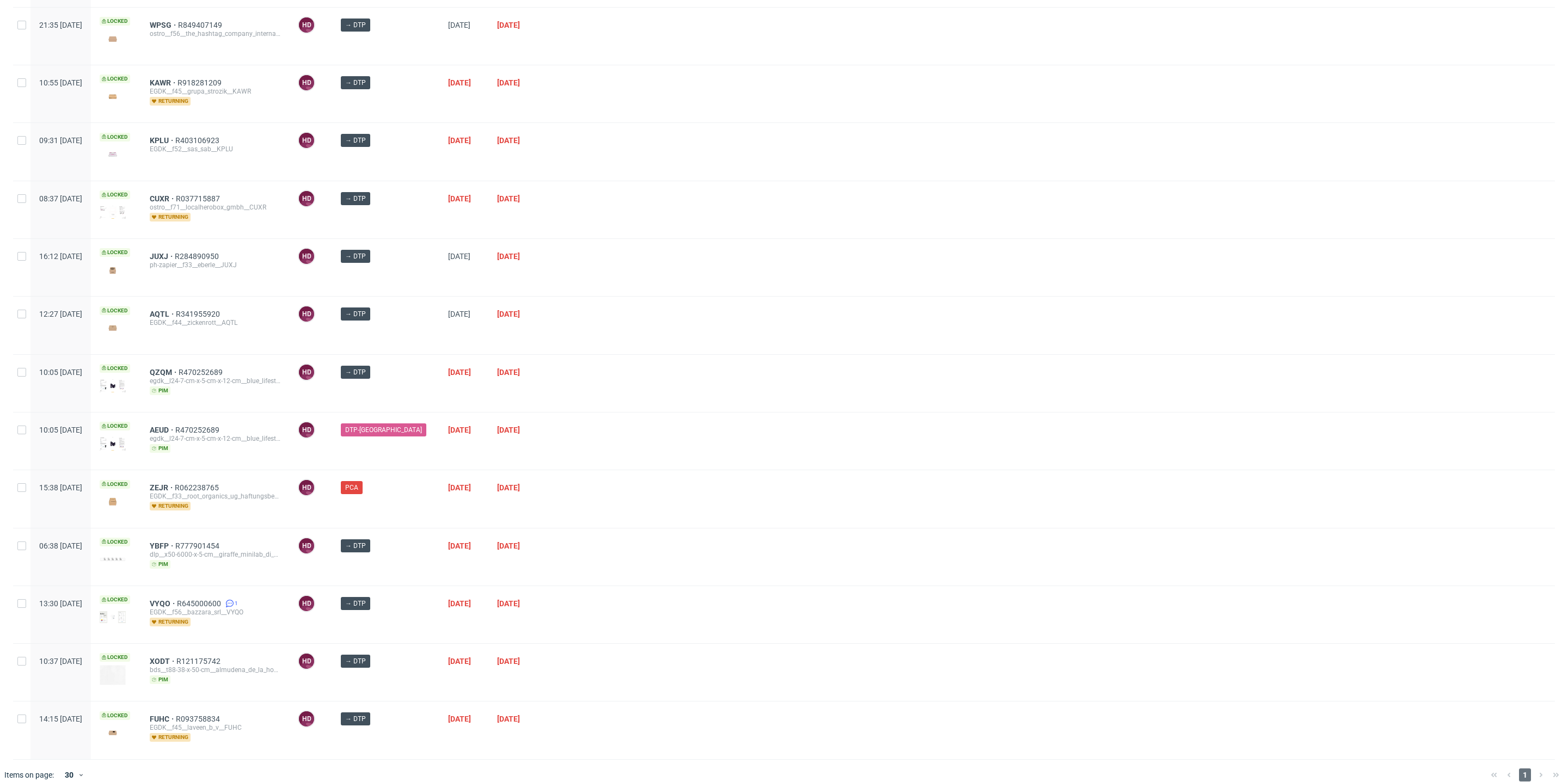
scroll to position [274, 0]
click at [175, 481] on span "ZEJR" at bounding box center [162, 486] width 25 height 9
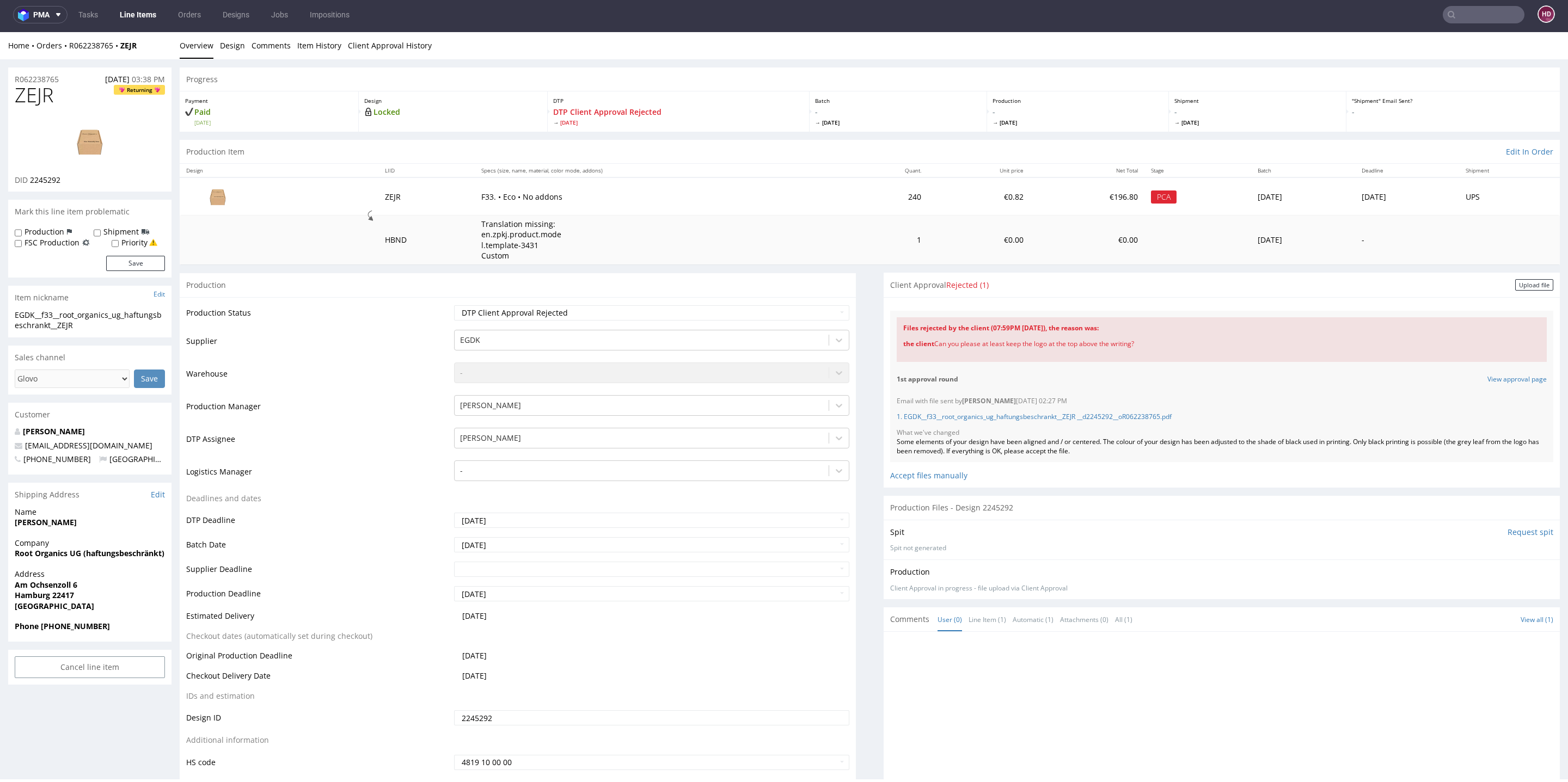
click at [132, 13] on link "Line Items" at bounding box center [138, 15] width 49 height 17
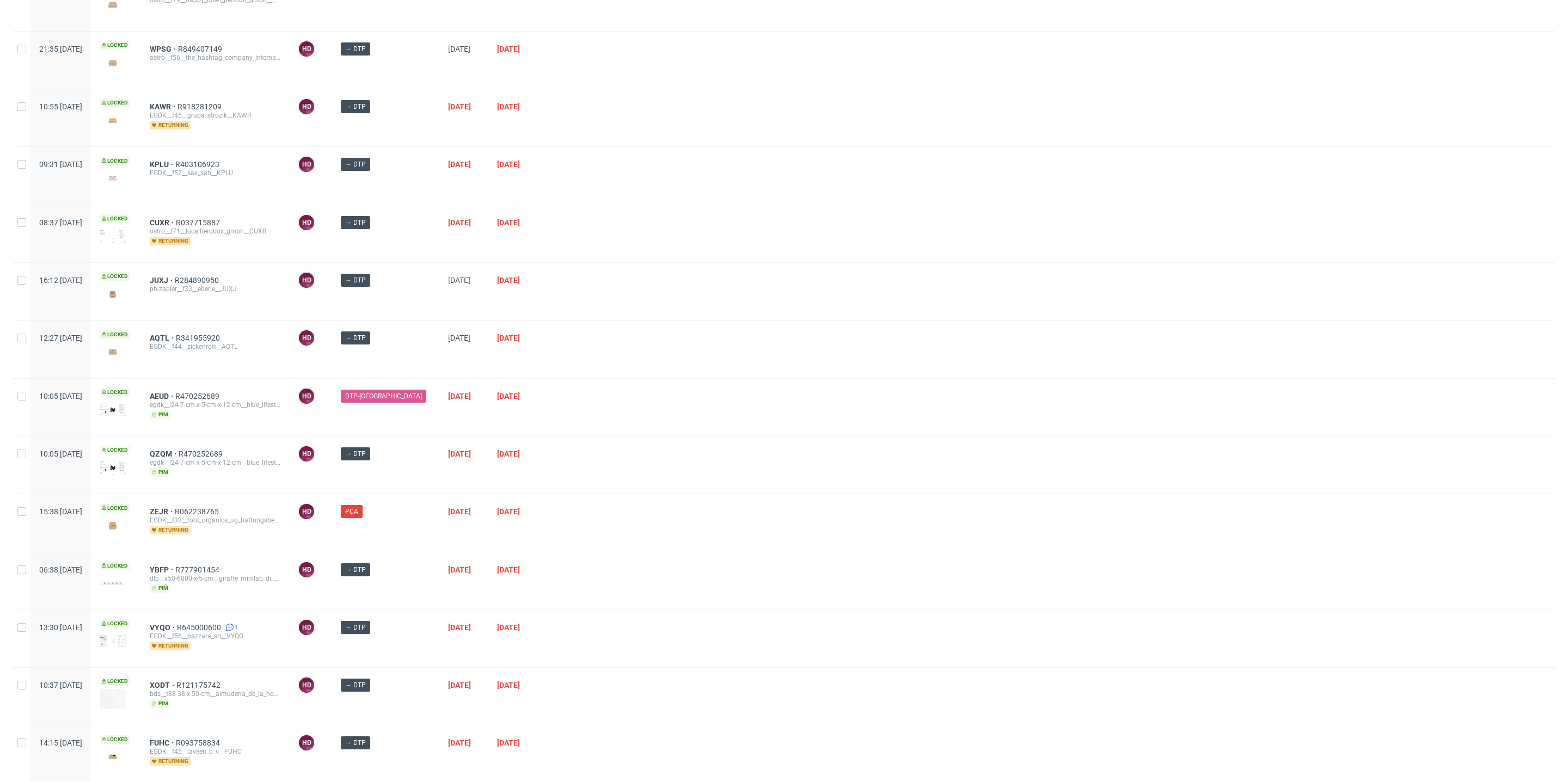
scroll to position [274, 0]
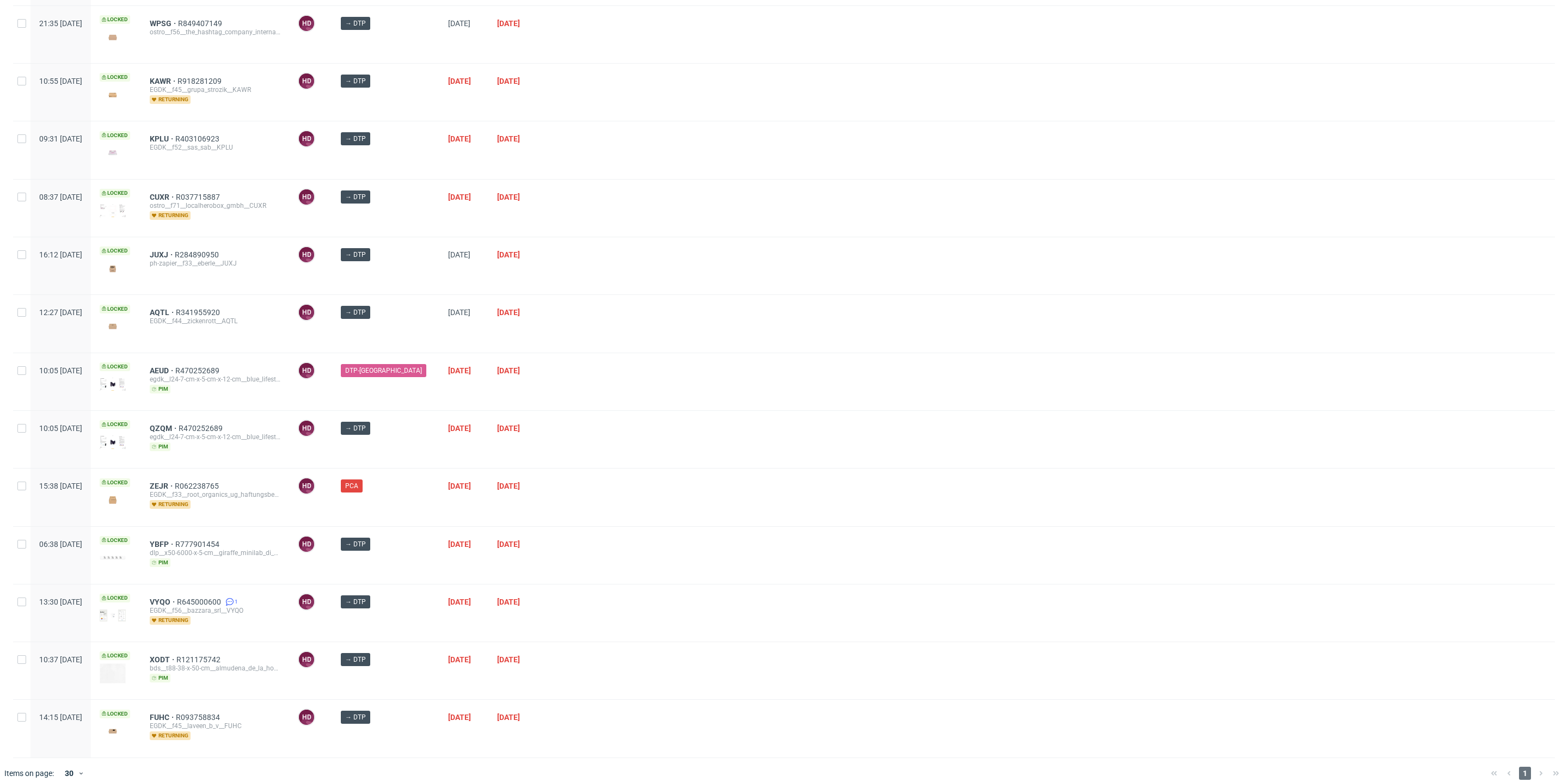
click at [194, 358] on div "AEUD R470252689 egdk__l24-7-cm-x-5-cm-x-12-cm__blue_lifestyle_ltd__AEUD pim" at bounding box center [215, 382] width 148 height 58
click at [175, 366] on span "AEUD" at bounding box center [163, 371] width 26 height 9
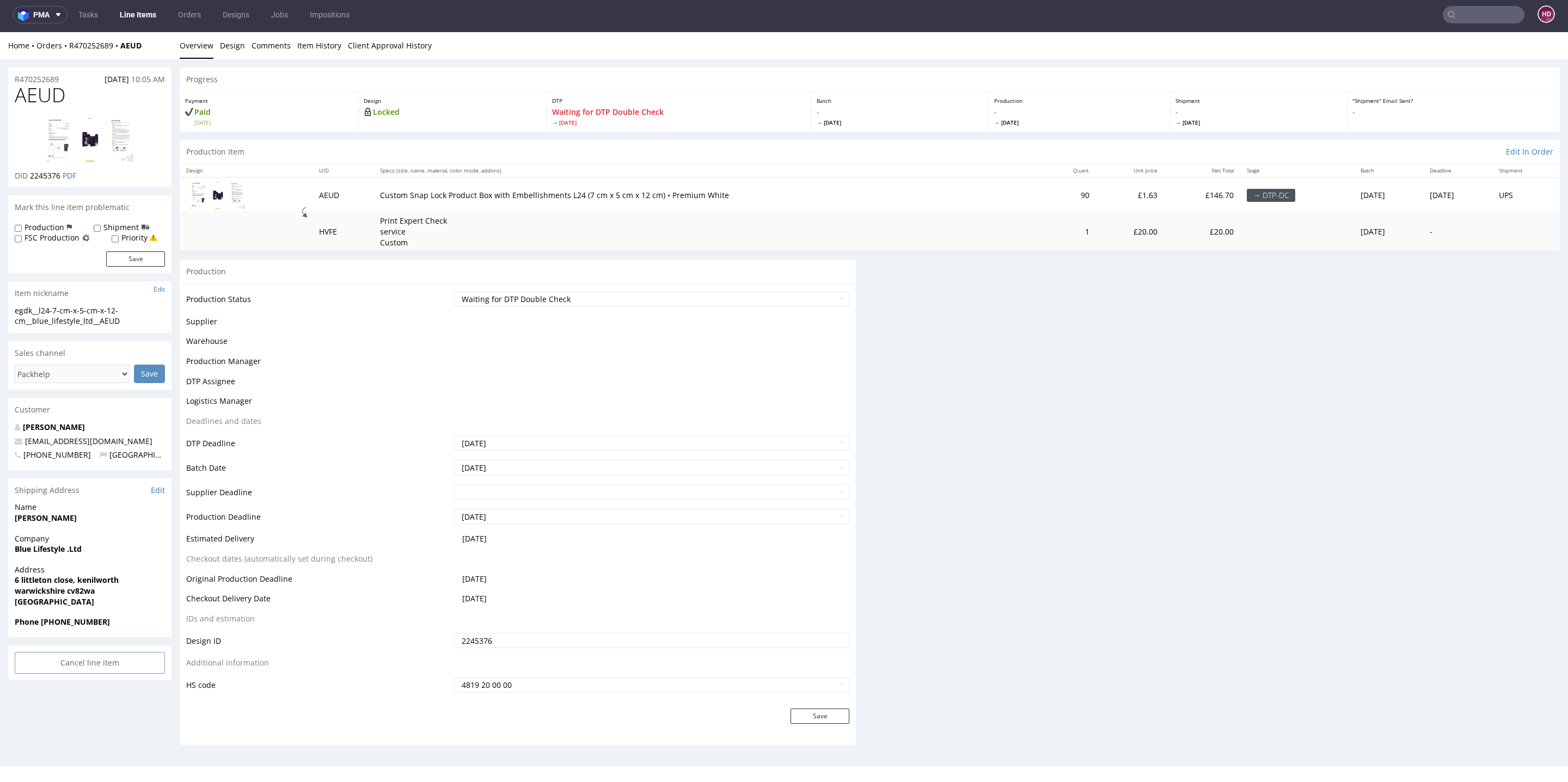
scroll to position [4, 0]
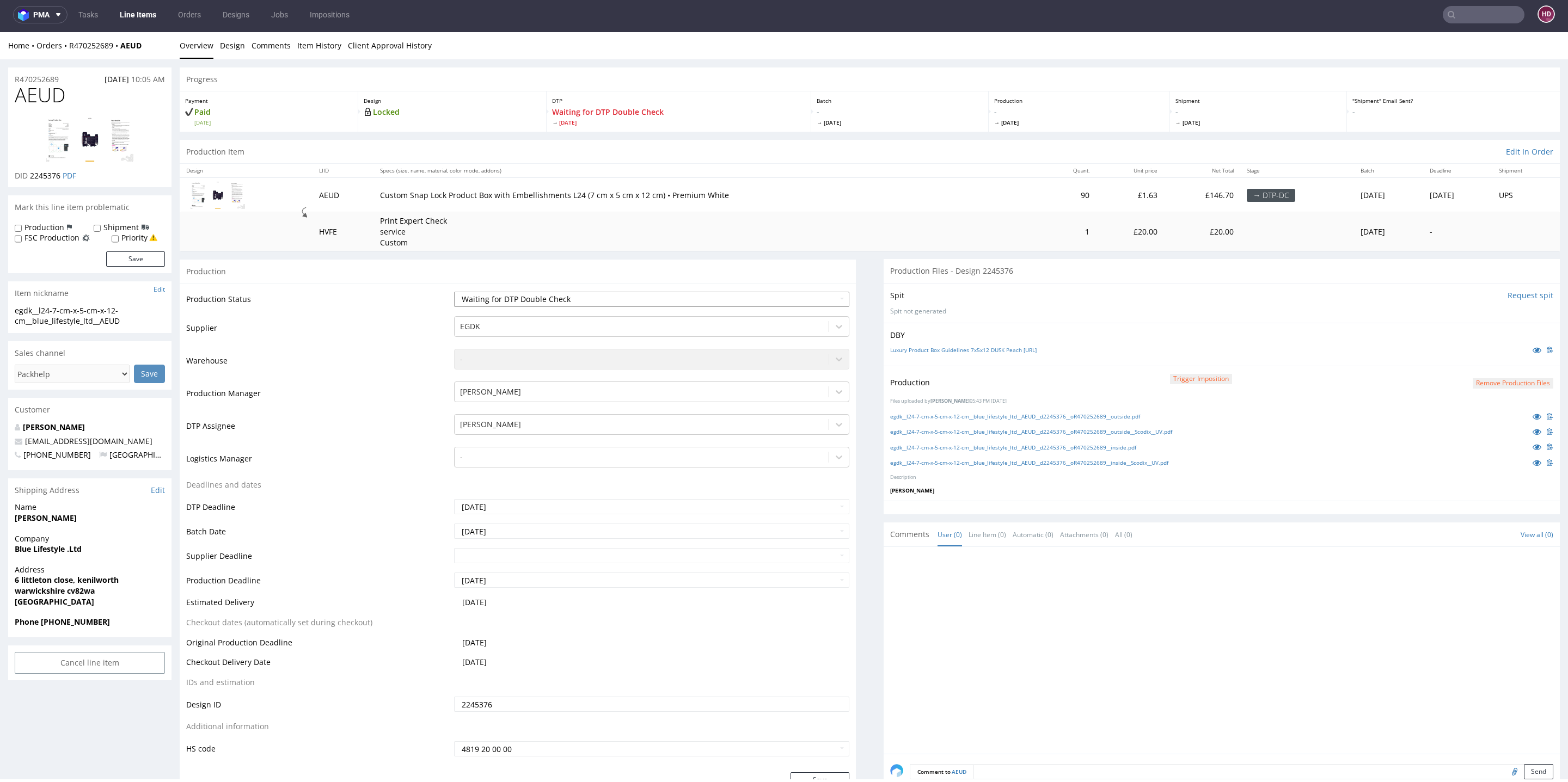
click at [584, 299] on select "Waiting for Artwork Waiting for Diecut Waiting for Mockup Waiting for DTP Waiti…" at bounding box center [652, 299] width 396 height 16
select select "dtp_waiting_for_check"
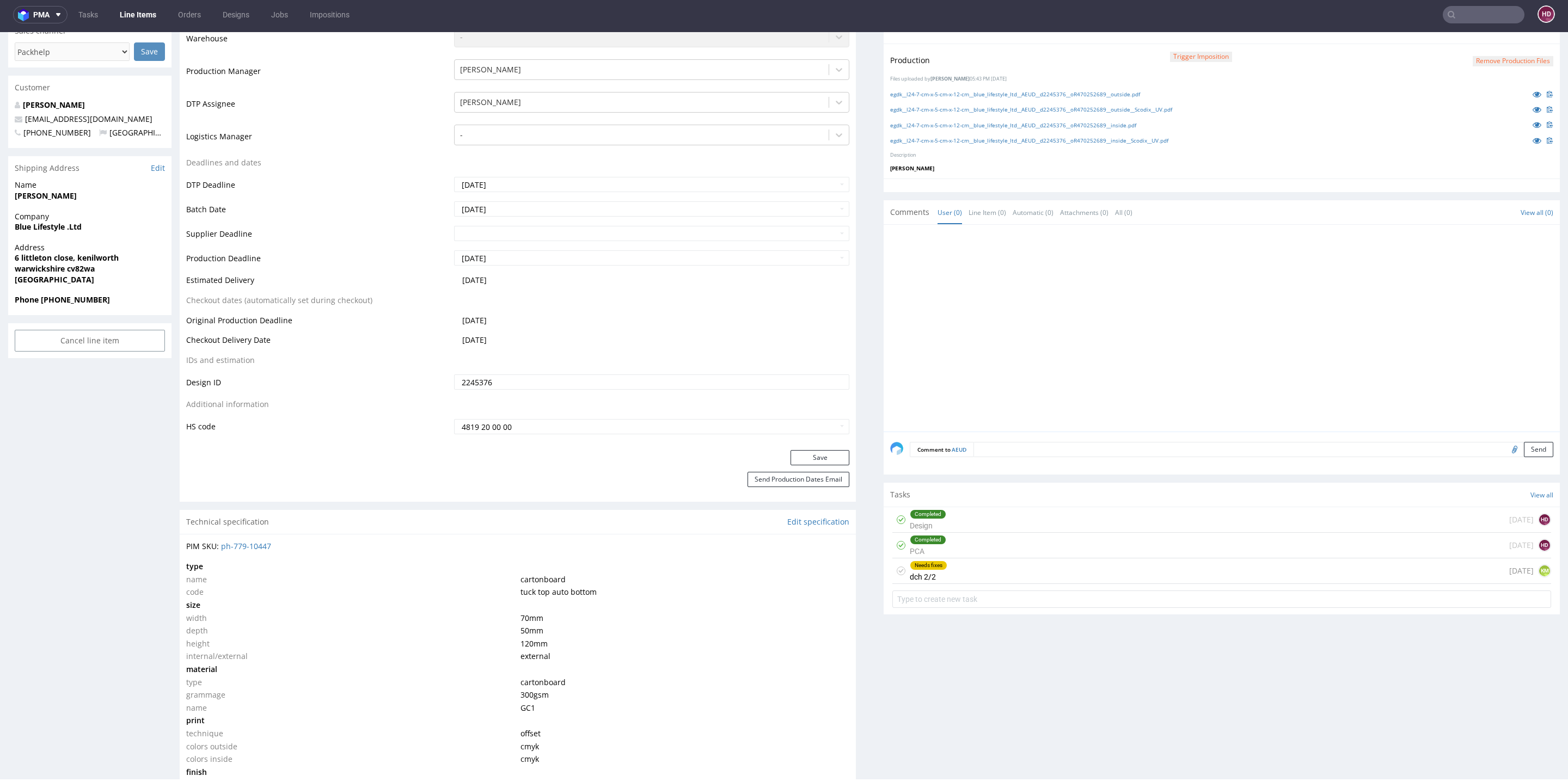
scroll to position [335, 0]
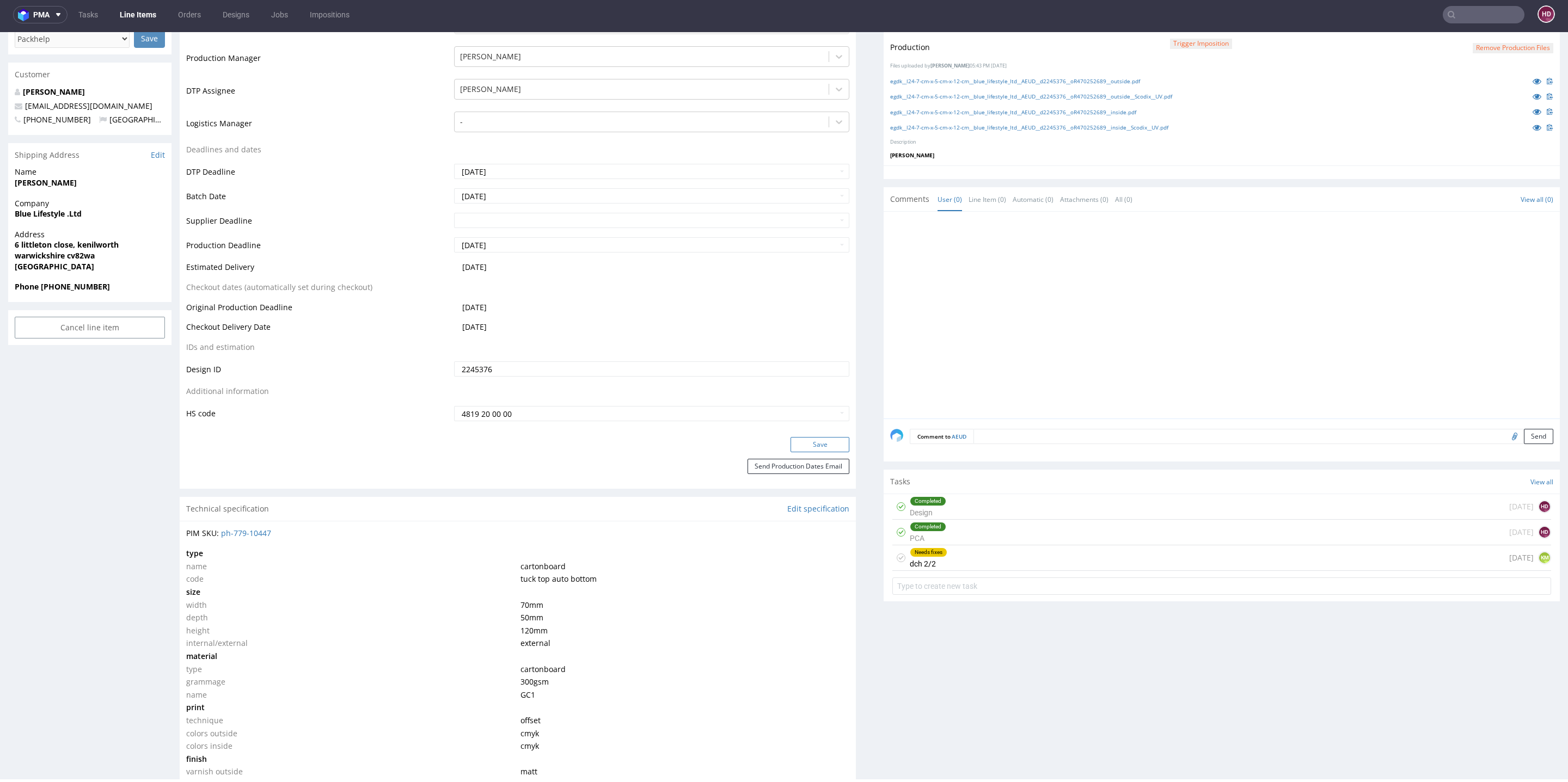
click at [804, 444] on button "Save" at bounding box center [820, 445] width 58 height 16
click at [916, 549] on div "Needs fixes" at bounding box center [928, 553] width 37 height 9
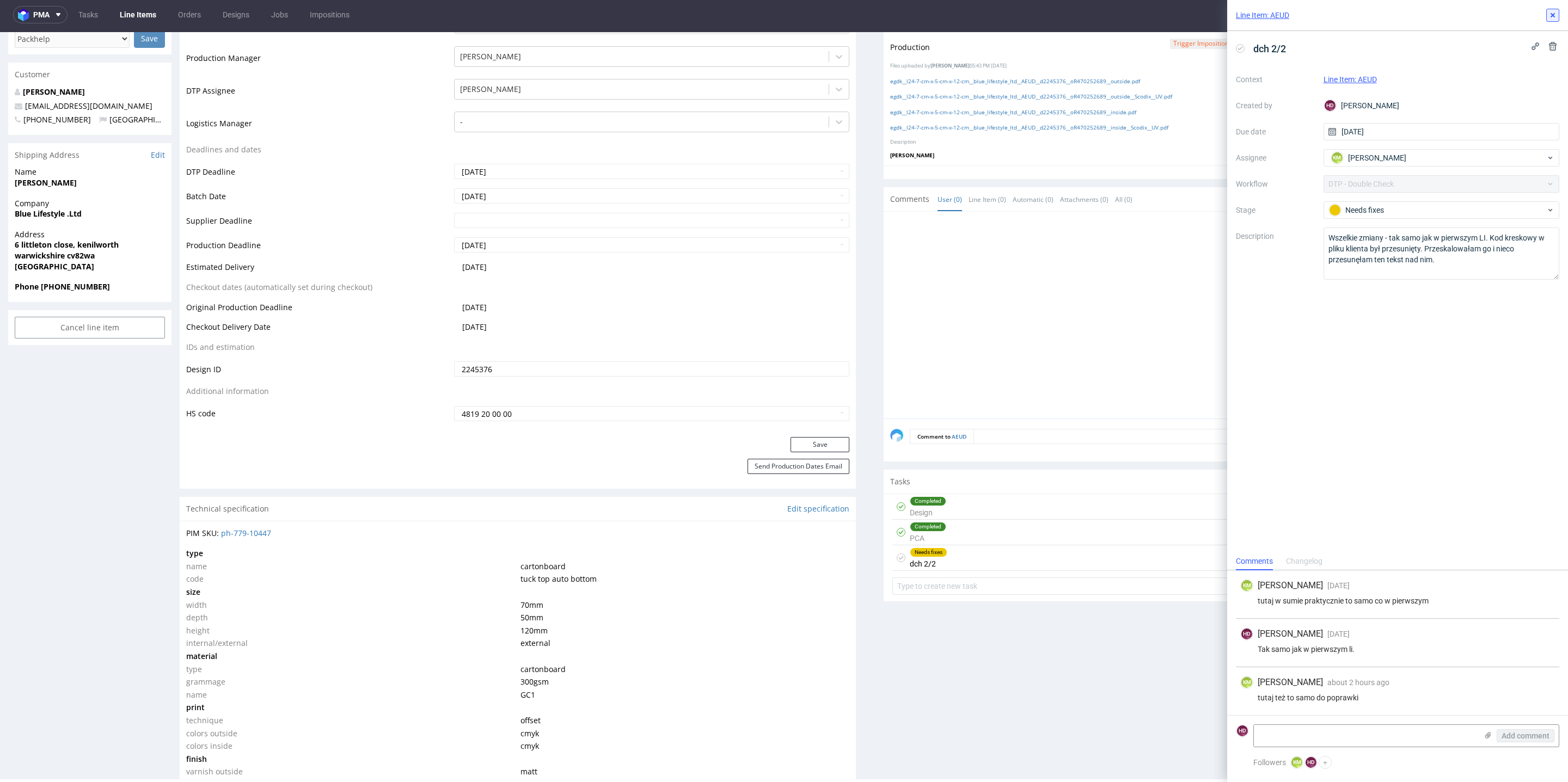
click at [1552, 14] on use at bounding box center [1552, 15] width 5 height 5
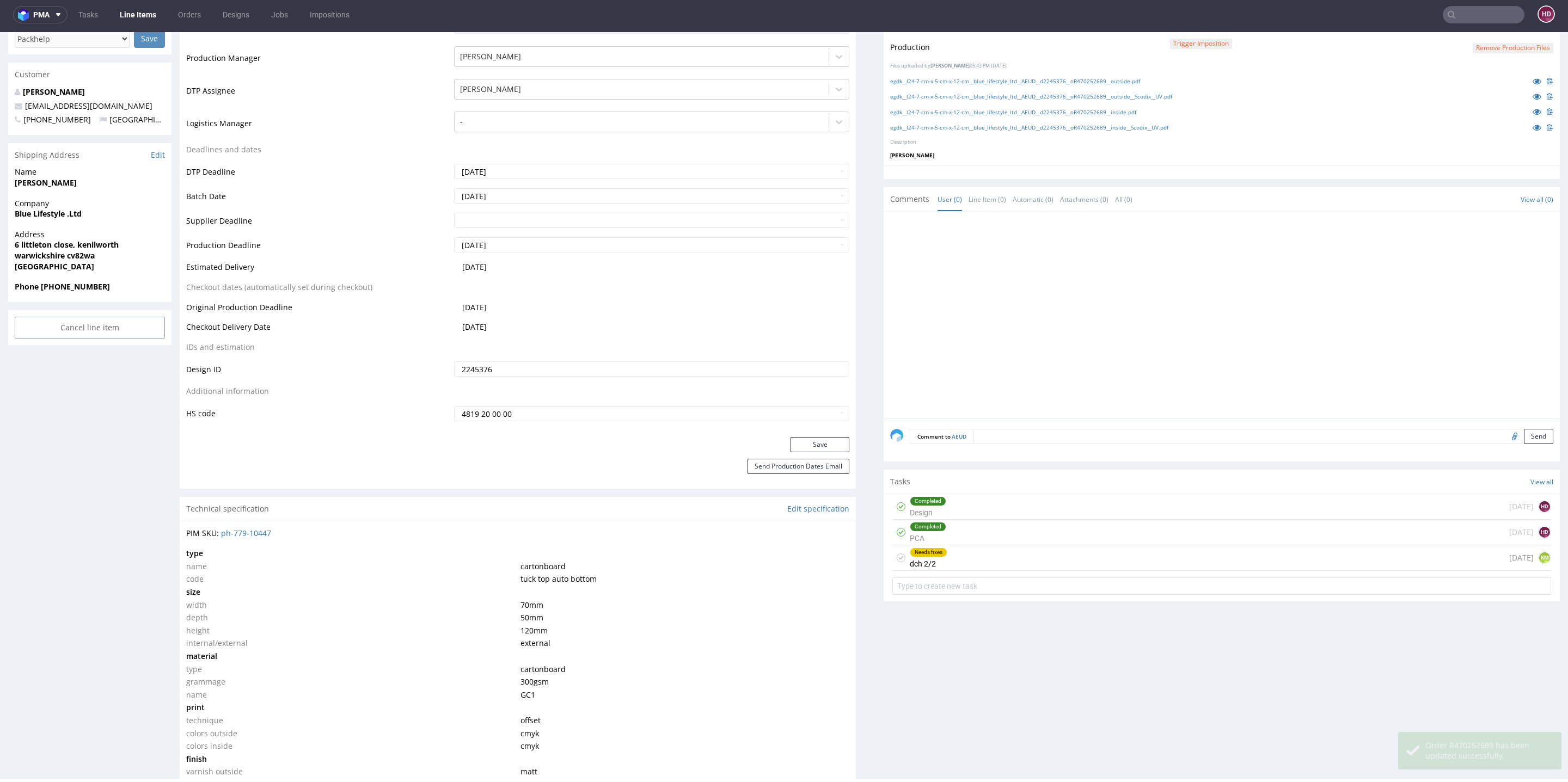
click at [132, 13] on link "Line Items" at bounding box center [138, 15] width 49 height 17
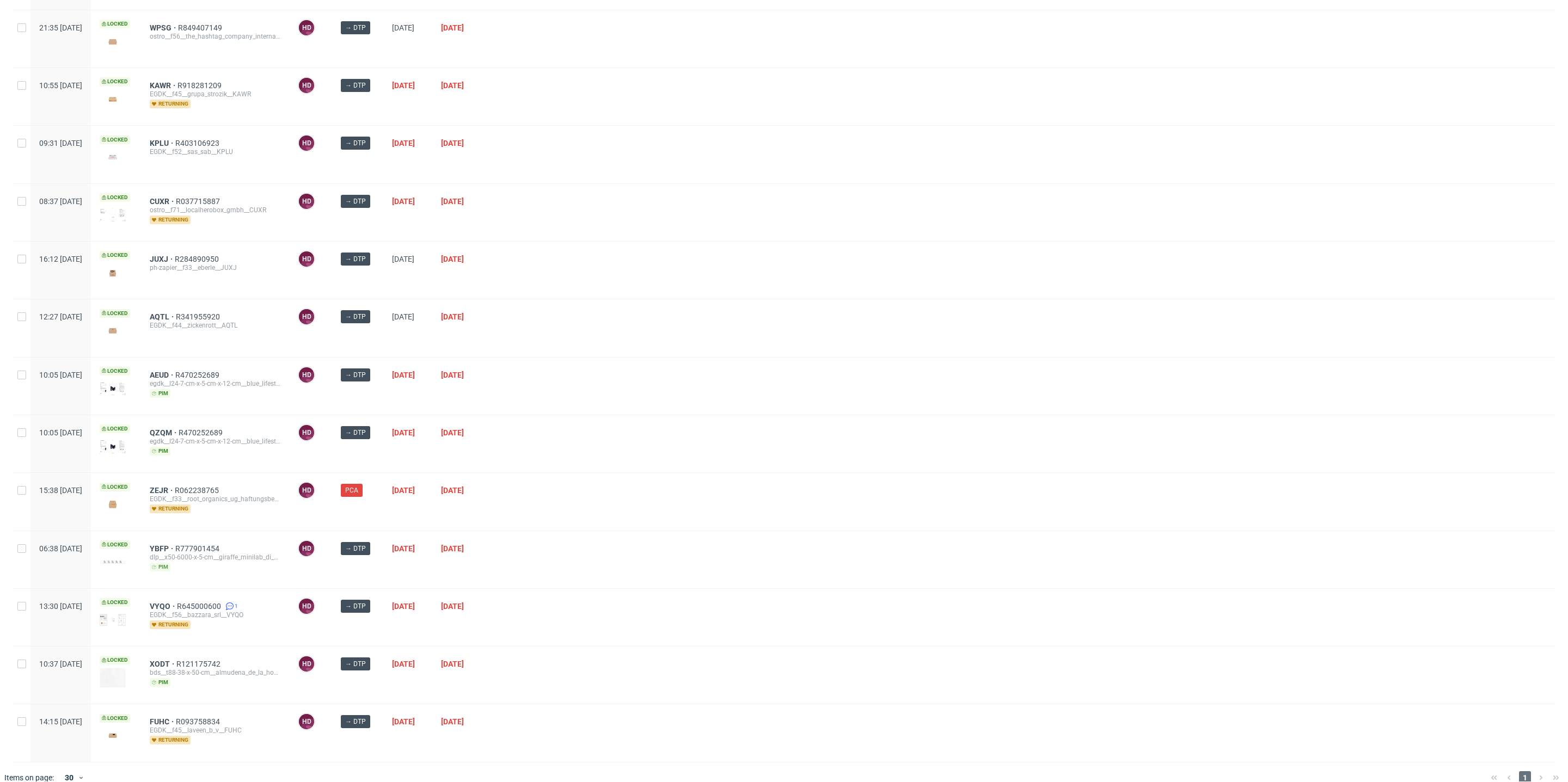
scroll to position [274, 0]
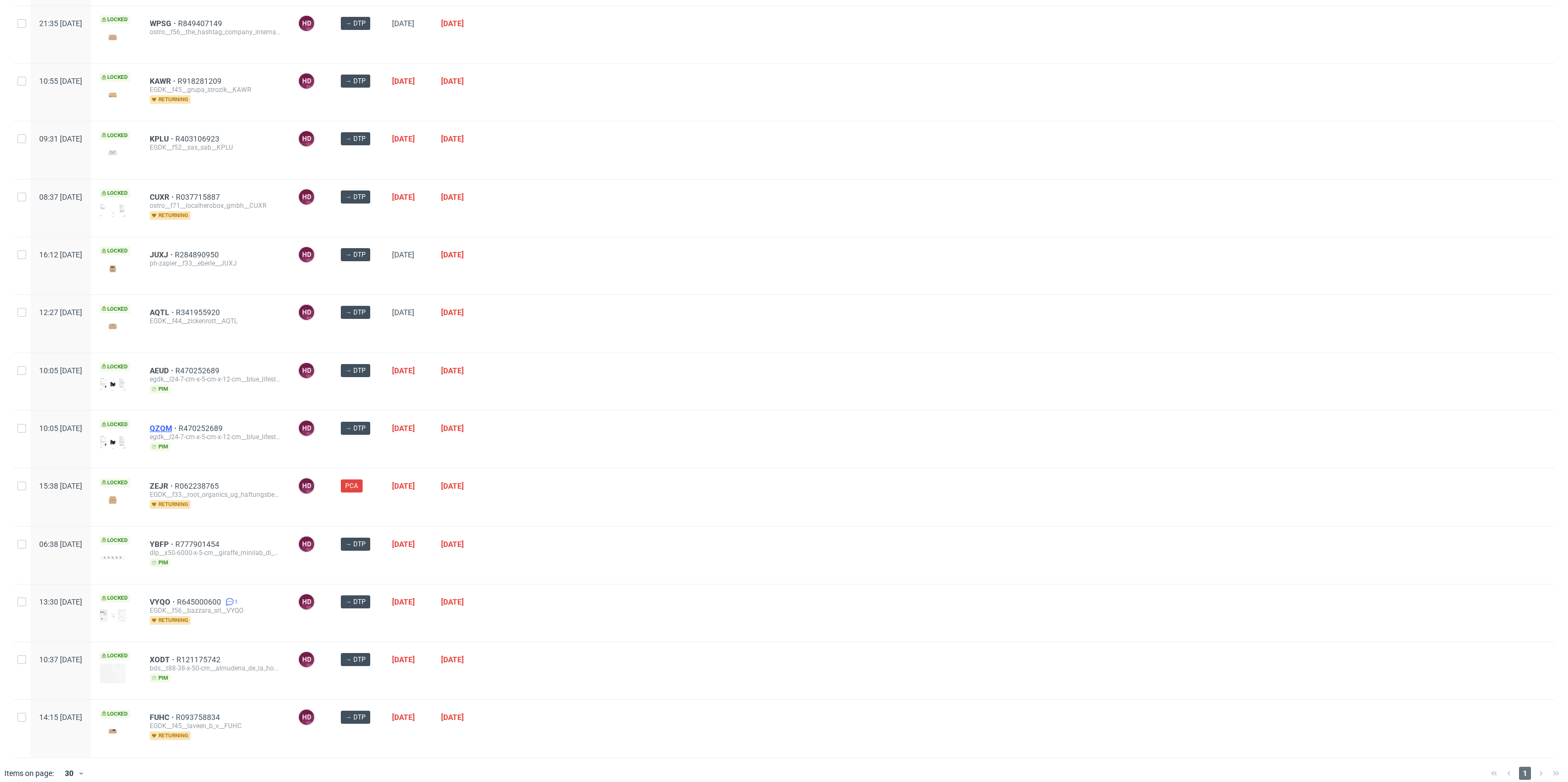
click at [178, 424] on span "QZQM" at bounding box center [164, 428] width 29 height 9
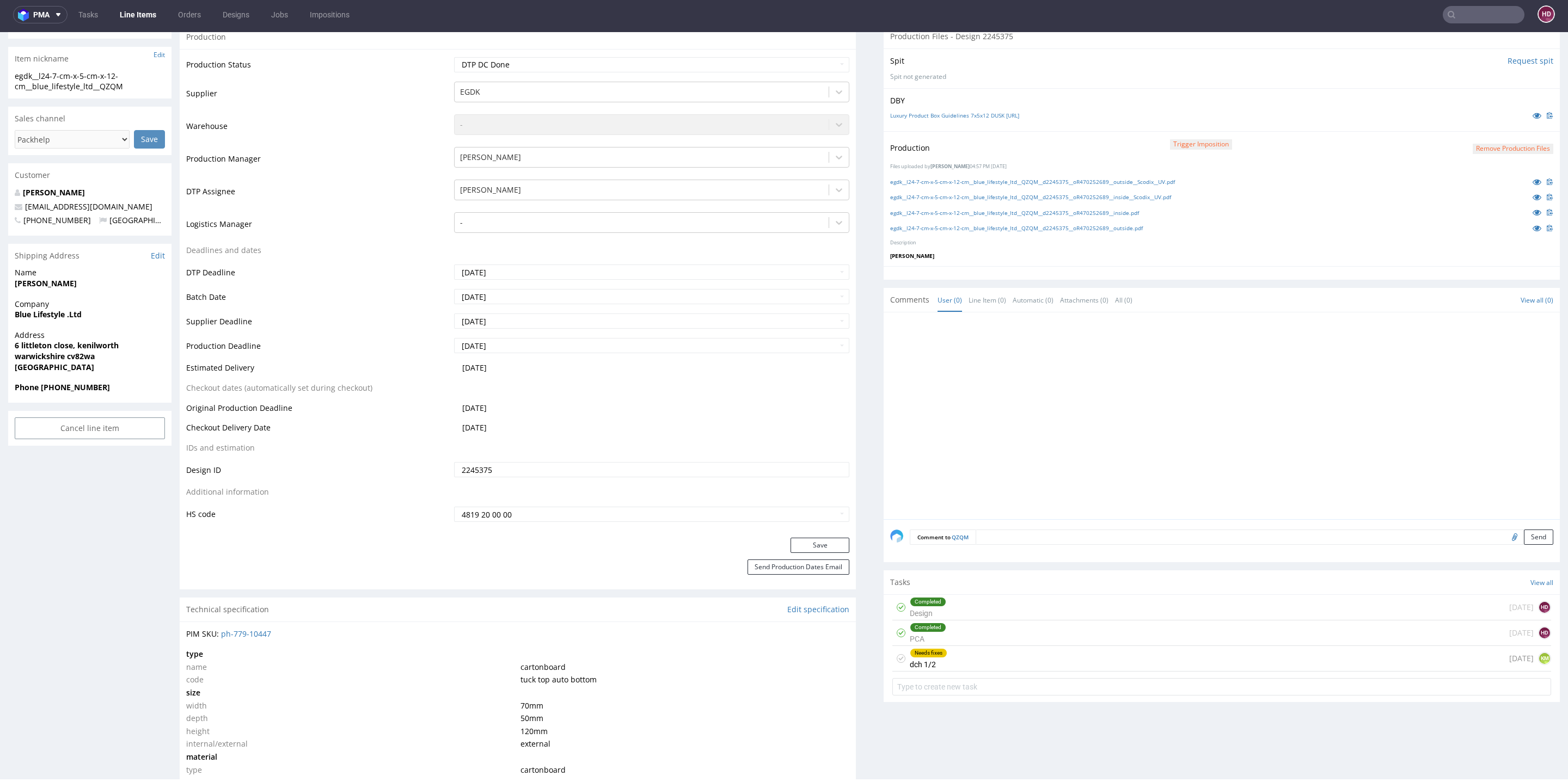
scroll to position [247, 0]
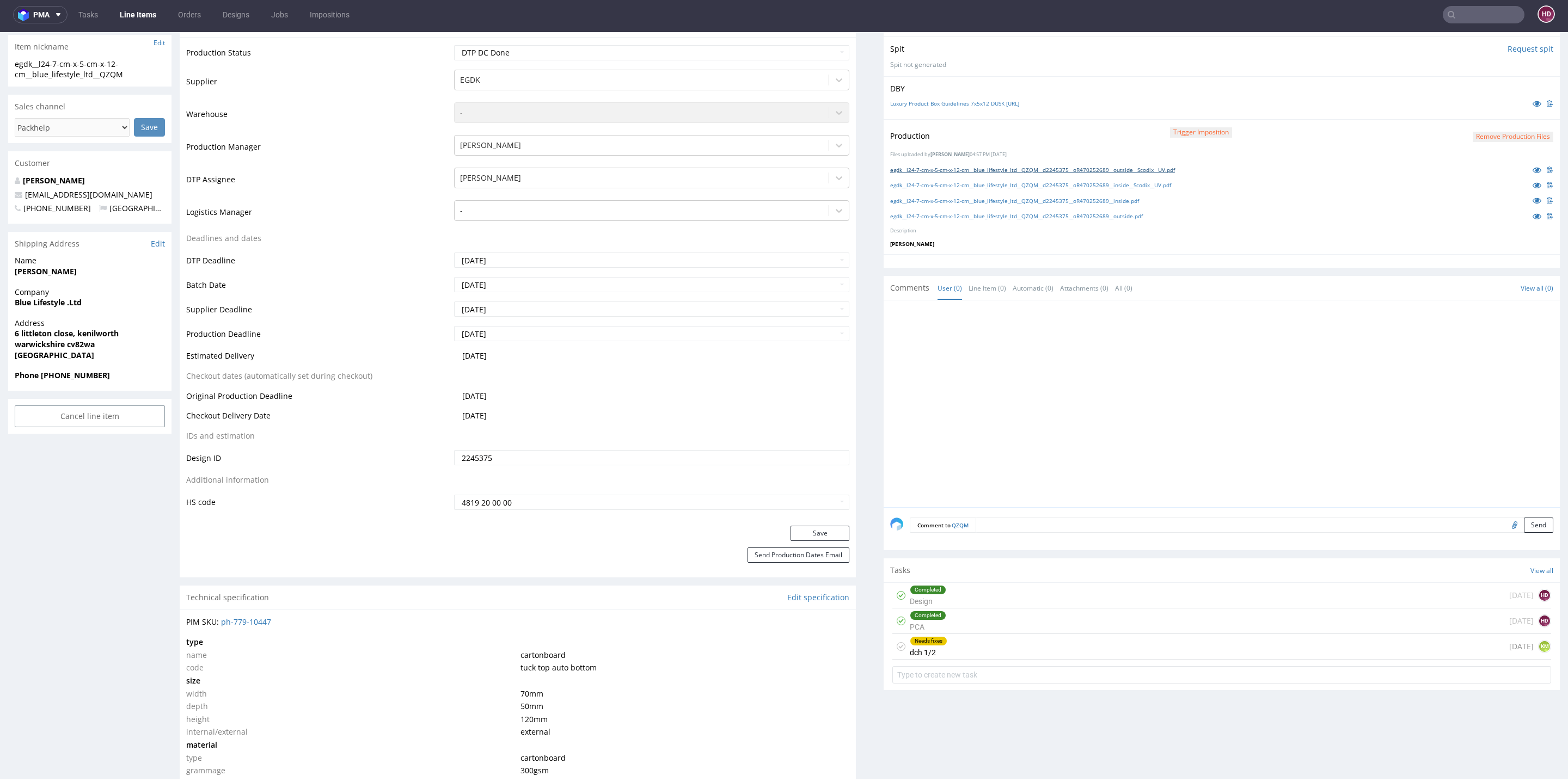
click at [908, 168] on link "egdk__l24-7-cm-x-5-cm-x-12-cm__blue_lifestyle_ltd__QZQM__d2245375__oR470252689_…" at bounding box center [1033, 170] width 285 height 7
click at [906, 181] on link "egdk__l24-7-cm-x-5-cm-x-12-cm__blue_lifestyle_ltd__QZQM__d2245375__oR470252689_…" at bounding box center [1030, 185] width 281 height 7
click at [907, 197] on link "egdk__l24-7-cm-x-5-cm-x-12-cm__blue_lifestyle_ltd__QZQM__d2245375__oR470252689_…" at bounding box center [1014, 201] width 249 height 7
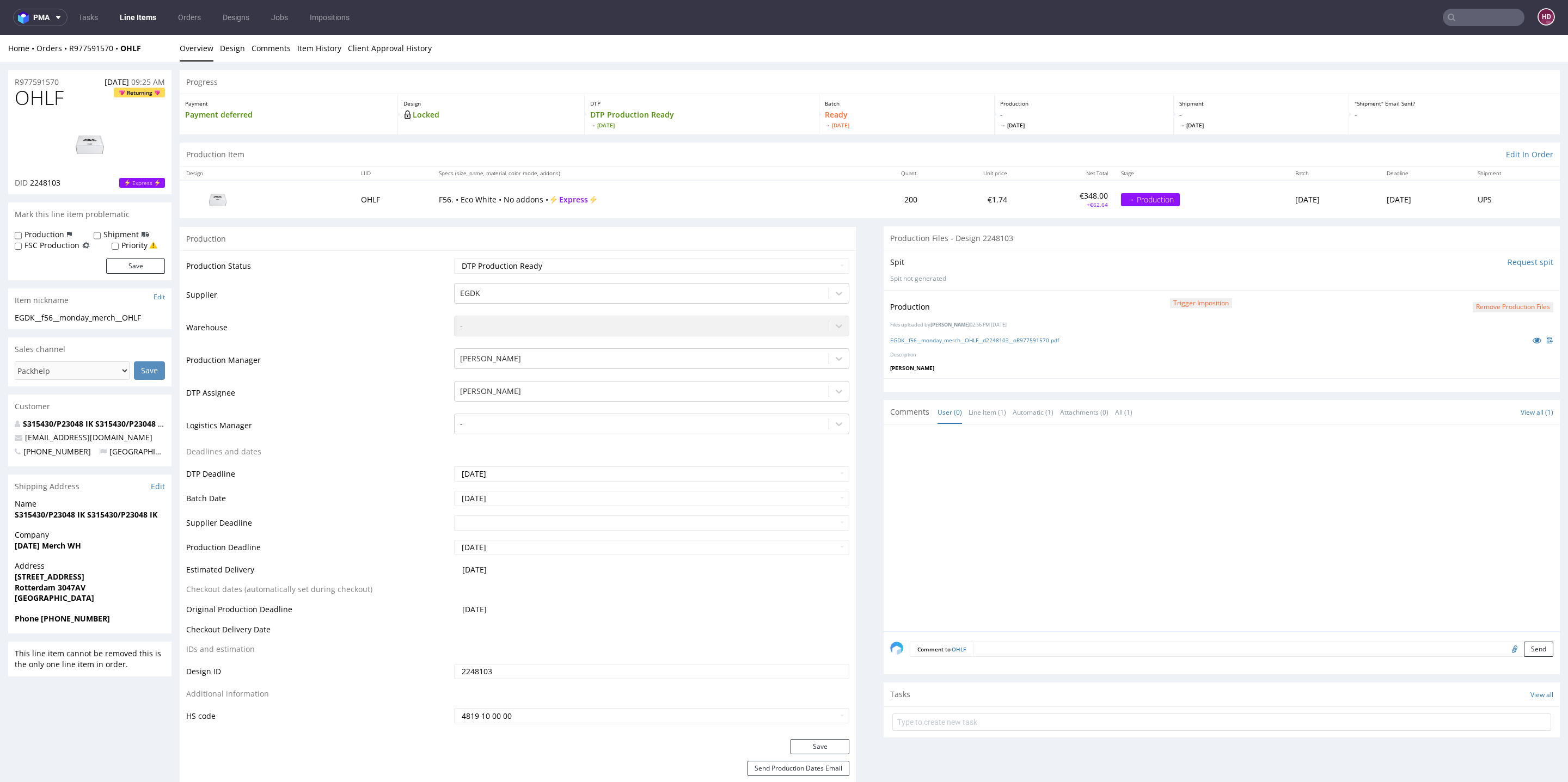
click at [148, 180] on span "Express" at bounding box center [143, 183] width 40 height 10
click at [146, 184] on span "Express" at bounding box center [143, 183] width 40 height 10
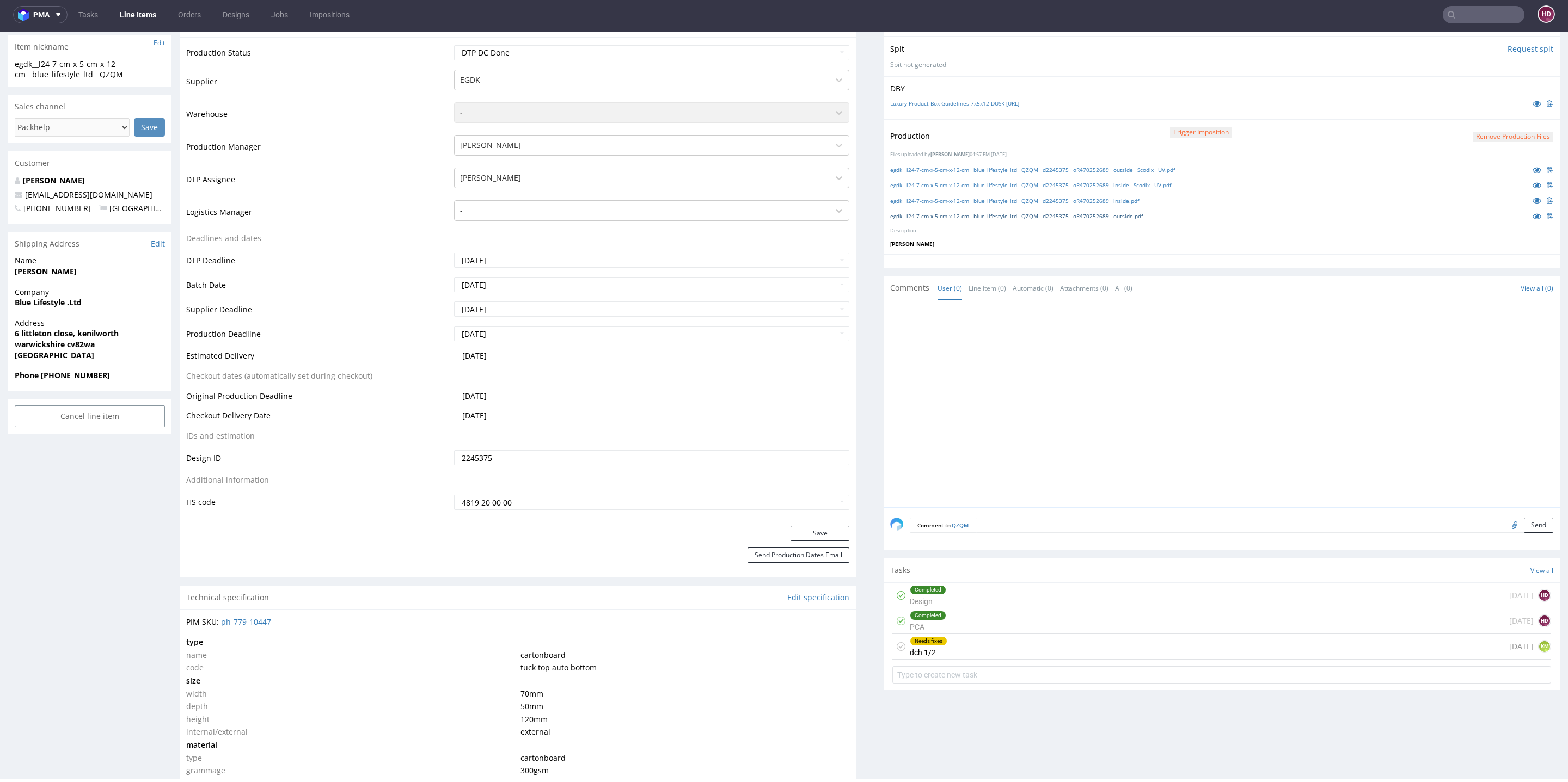
scroll to position [247, 0]
click at [914, 216] on link "egdk__l24-7-cm-x-5-cm-x-12-cm__blue_lifestyle_ltd__QZQM__d2245375__oR470252689_…" at bounding box center [1016, 216] width 253 height 7
click at [519, 37] on div "Production Status Waiting for Artwork Waiting for Diecut Waiting for Mockup Wai…" at bounding box center [518, 281] width 676 height 489
click at [521, 48] on select "Waiting for Artwork Waiting for Diecut Waiting for Mockup Waiting for DTP Waiti…" at bounding box center [652, 52] width 396 height 16
select select "dtp_in_process"
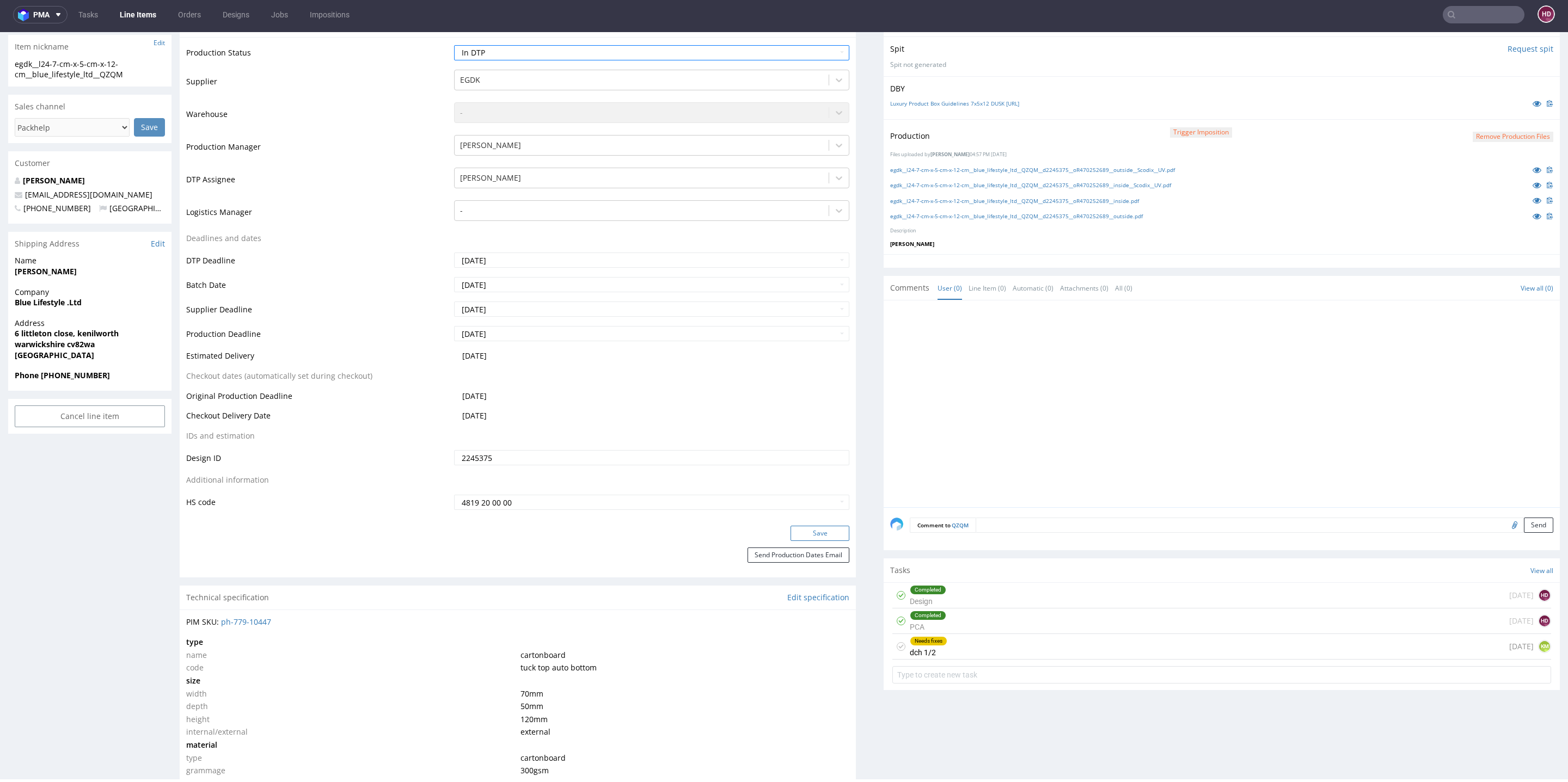
click at [813, 532] on button "Save" at bounding box center [820, 534] width 58 height 16
click at [946, 619] on div "Completed PCA [DATE] HD" at bounding box center [1222, 621] width 659 height 26
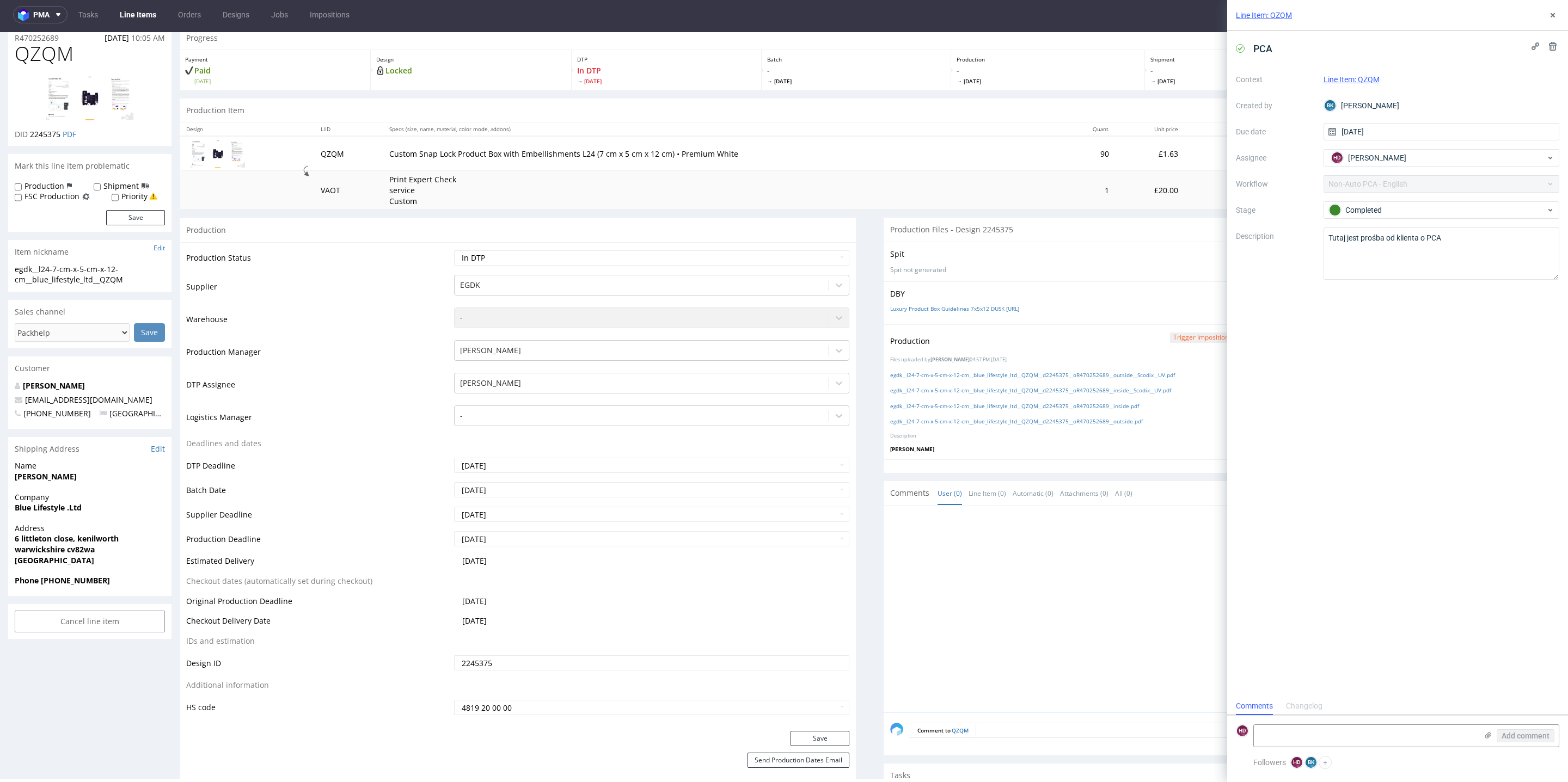
scroll to position [149, 0]
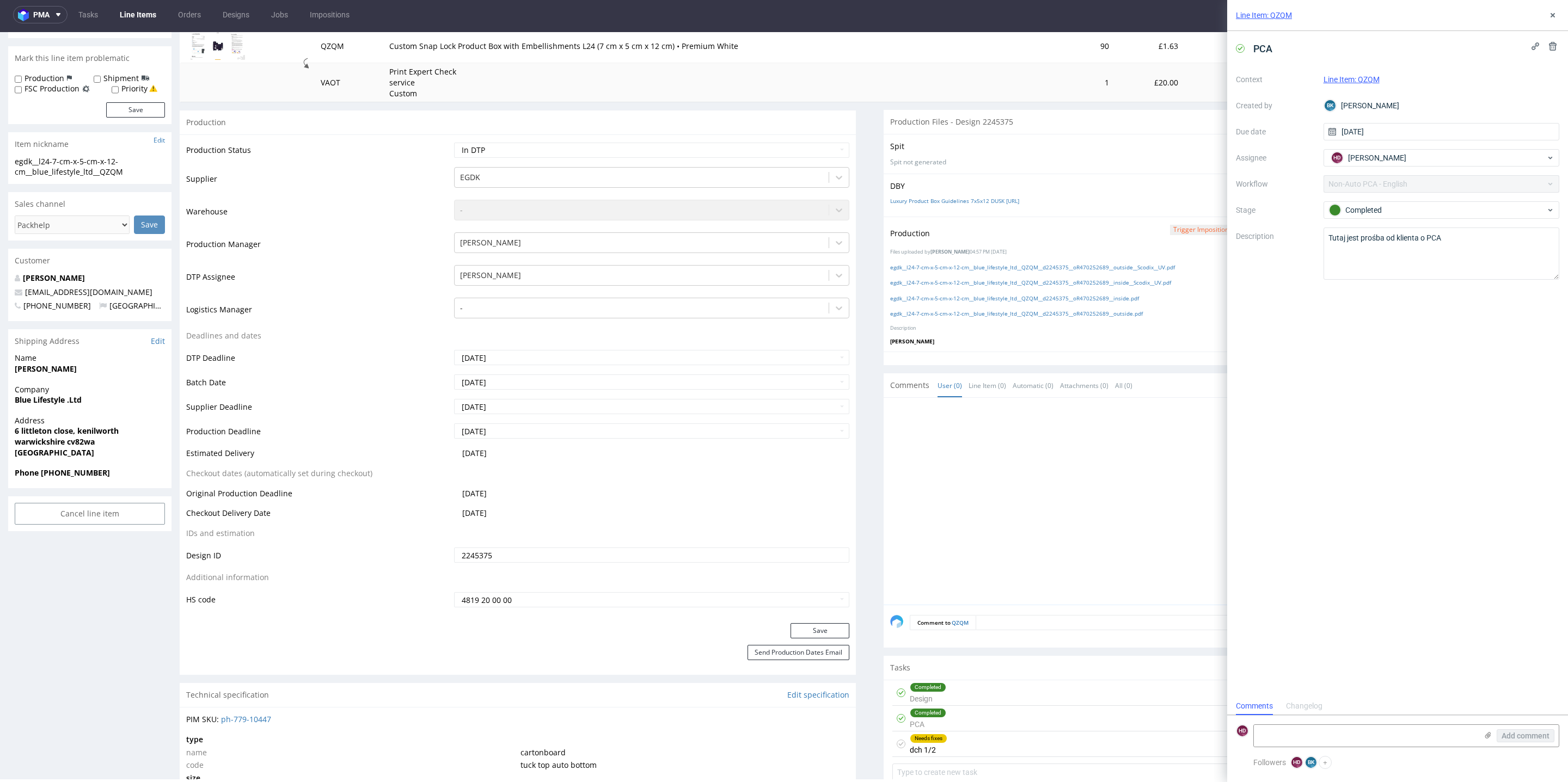
click at [980, 683] on div "Completed Design [DATE] HD" at bounding box center [1222, 693] width 659 height 26
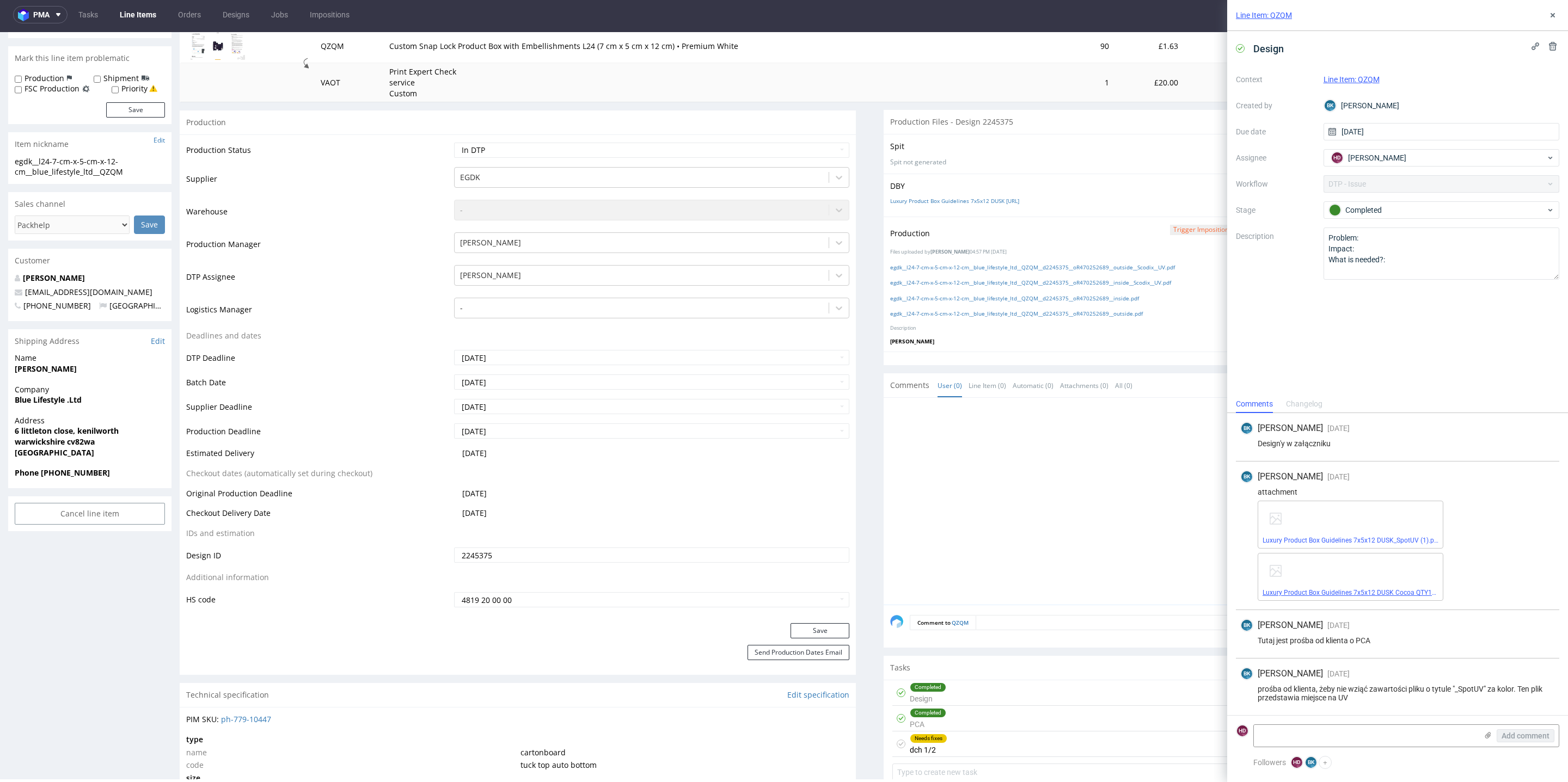
click at [1343, 592] on link "Luxury Product Box Guidelines 7x5x12 DUSK Cocoa QTY150 (1).pdf" at bounding box center [1361, 593] width 198 height 7
